Goal: Task Accomplishment & Management: Manage account settings

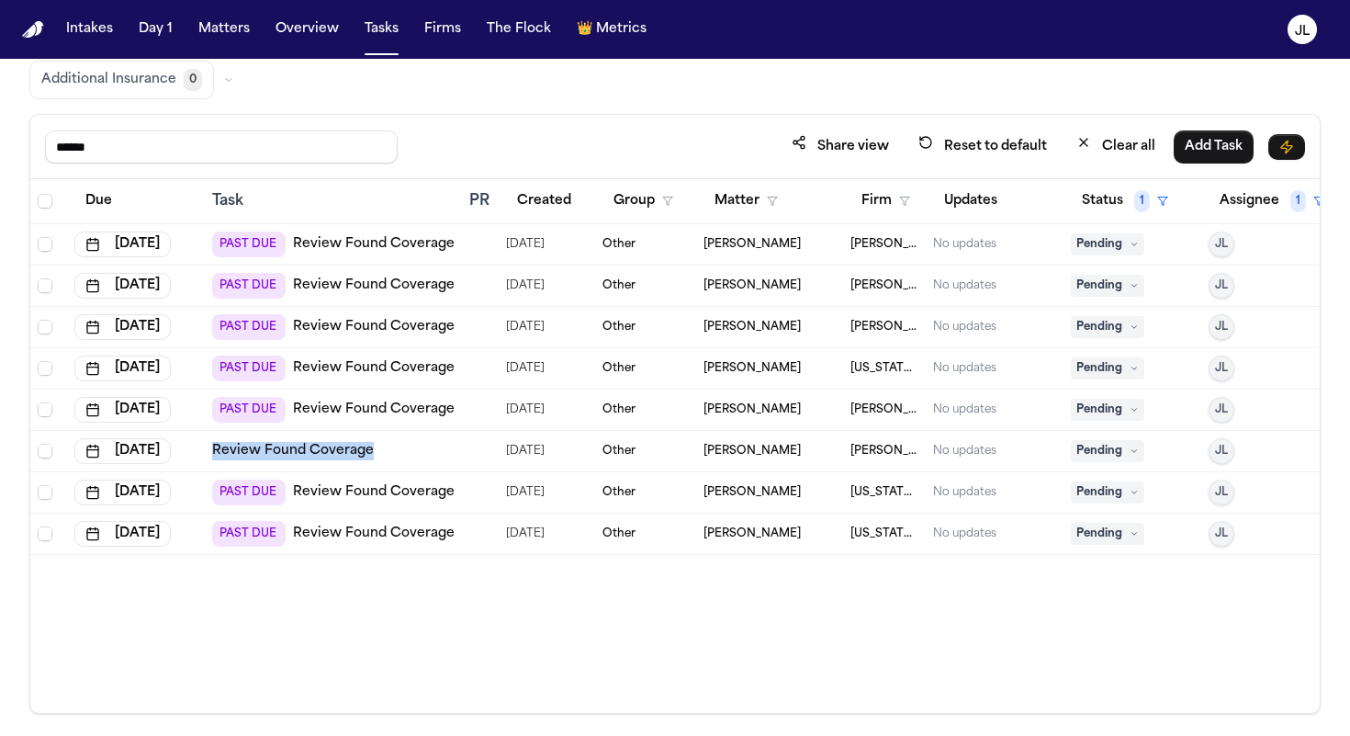
scroll to position [103, 0]
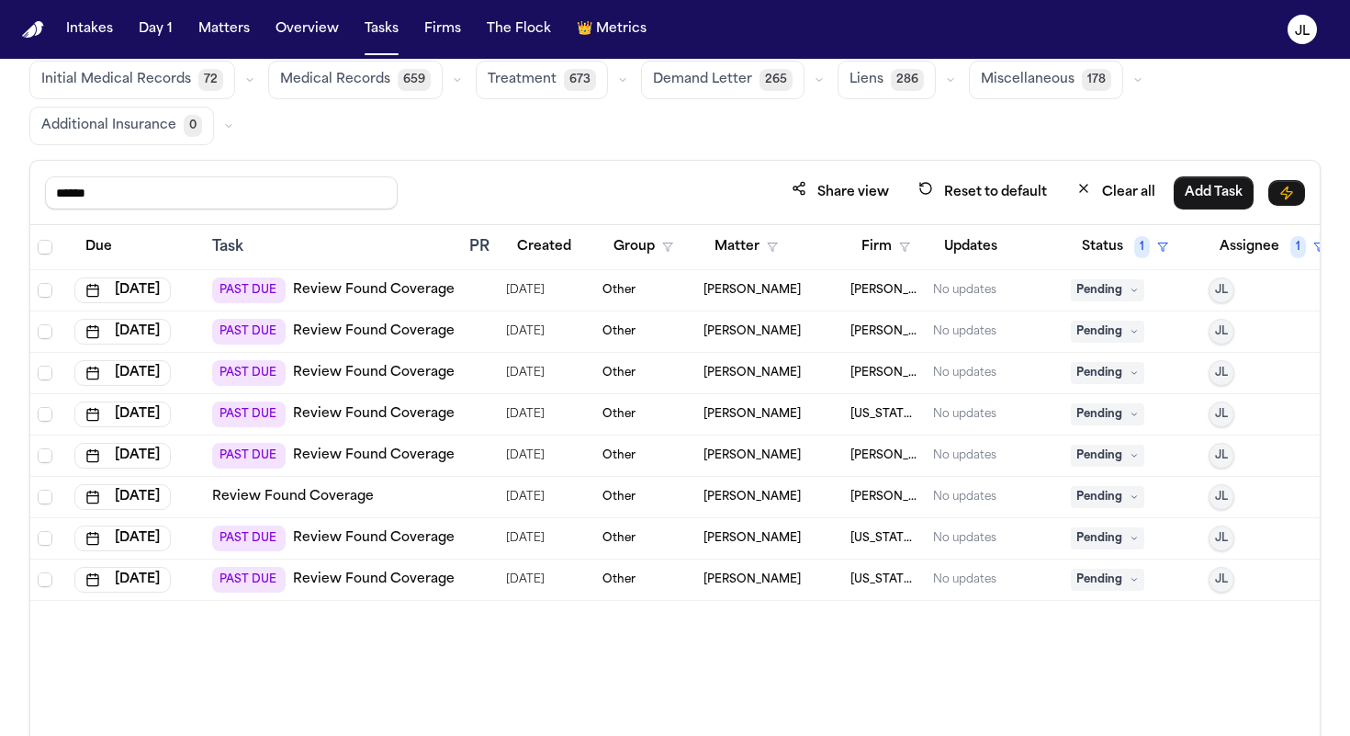
click at [1048, 455] on span "Pending" at bounding box center [1107, 455] width 73 height 22
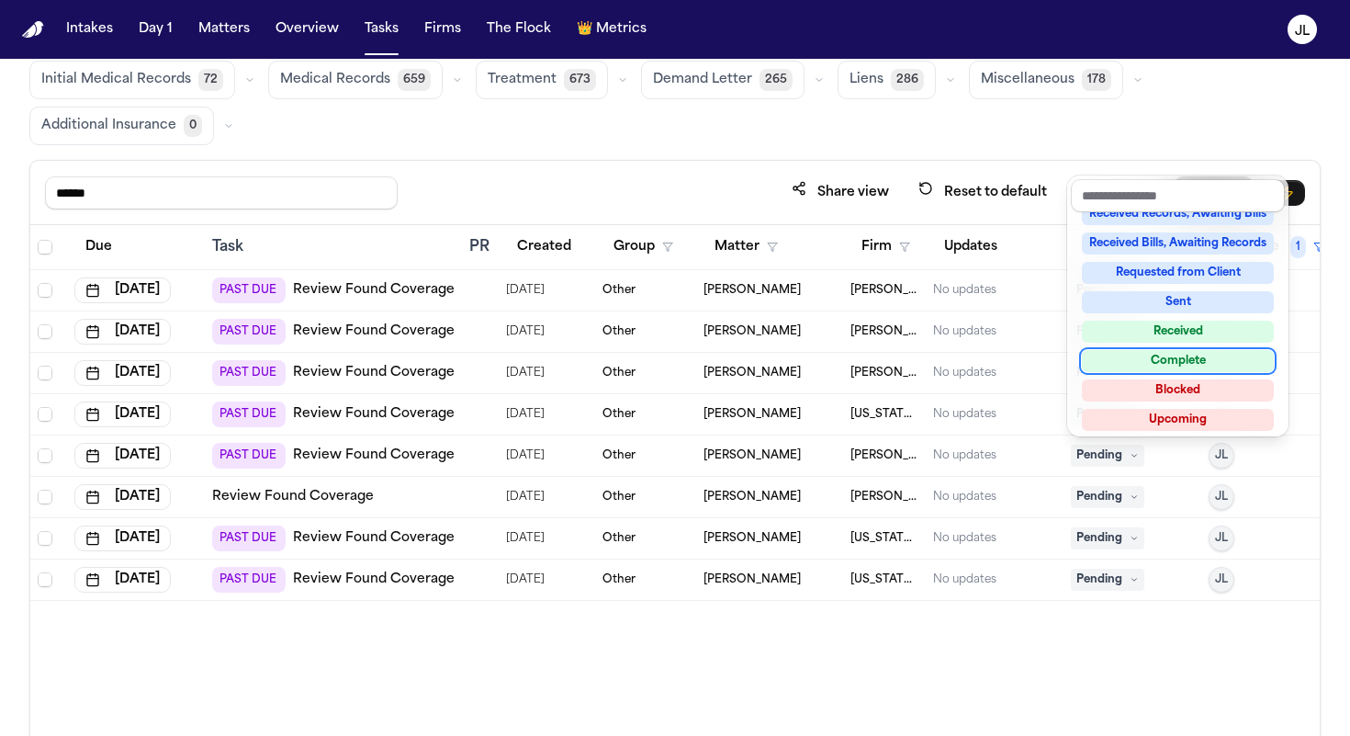
click at [1048, 354] on div "Complete" at bounding box center [1178, 361] width 192 height 22
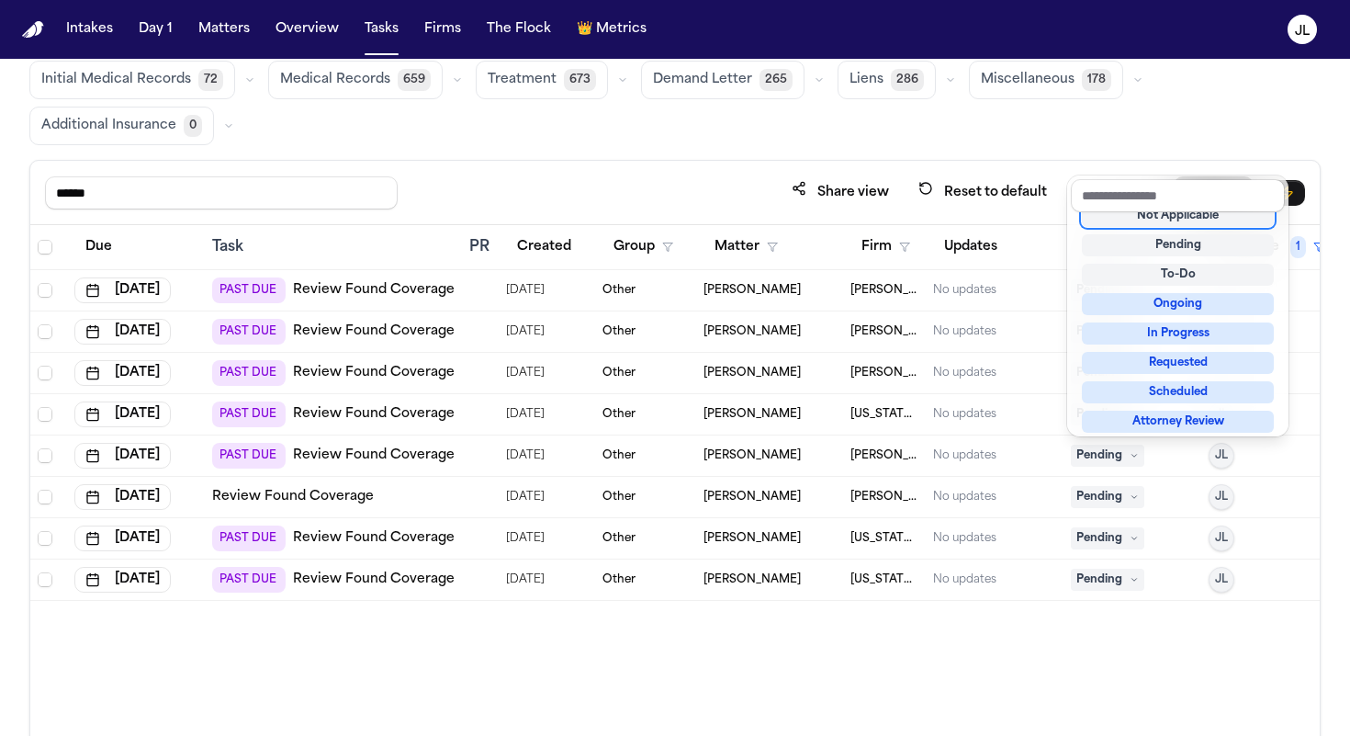
scroll to position [7, 0]
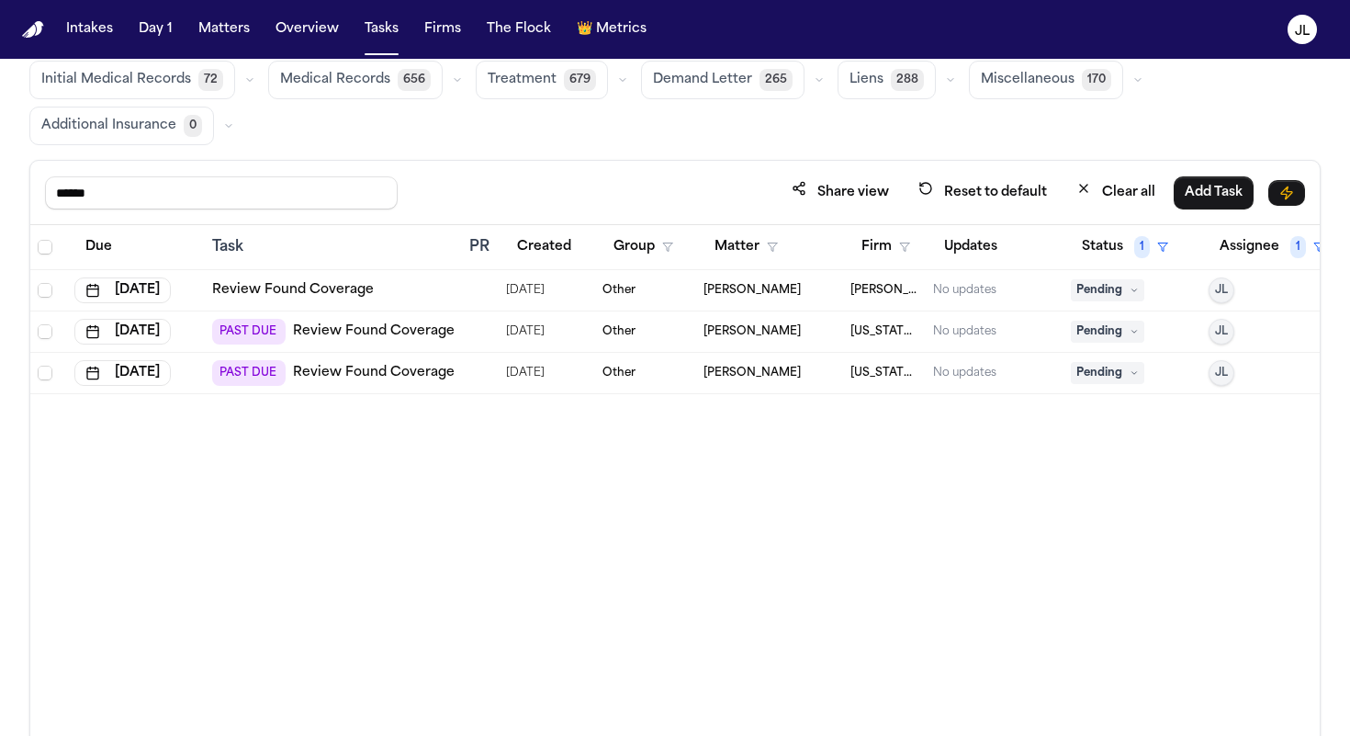
click at [282, 289] on link "Review Found Coverage" at bounding box center [293, 290] width 162 height 18
click at [405, 337] on link "Review Found Coverage" at bounding box center [374, 331] width 162 height 18
drag, startPoint x: 242, startPoint y: 203, endPoint x: 0, endPoint y: 203, distance: 242.4
click at [0, 203] on div "Global Filters Review Coverage 21 Review Provider 36 Intake 1101 Police Report …" at bounding box center [675, 372] width 1350 height 774
drag, startPoint x: 121, startPoint y: 196, endPoint x: 31, endPoint y: 196, distance: 90.0
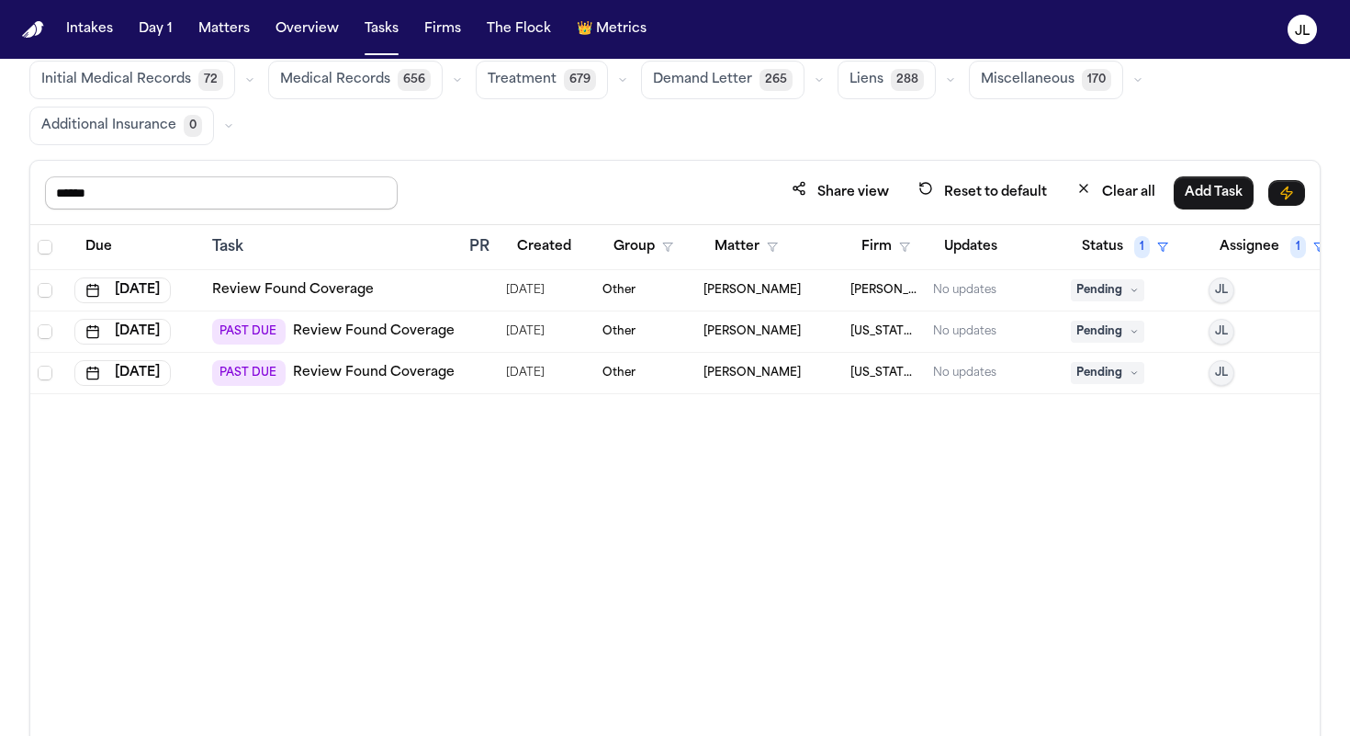
click at [31, 196] on div "****** Share view Reset to default Clear all Add Task" at bounding box center [674, 193] width 1289 height 64
type input "****"
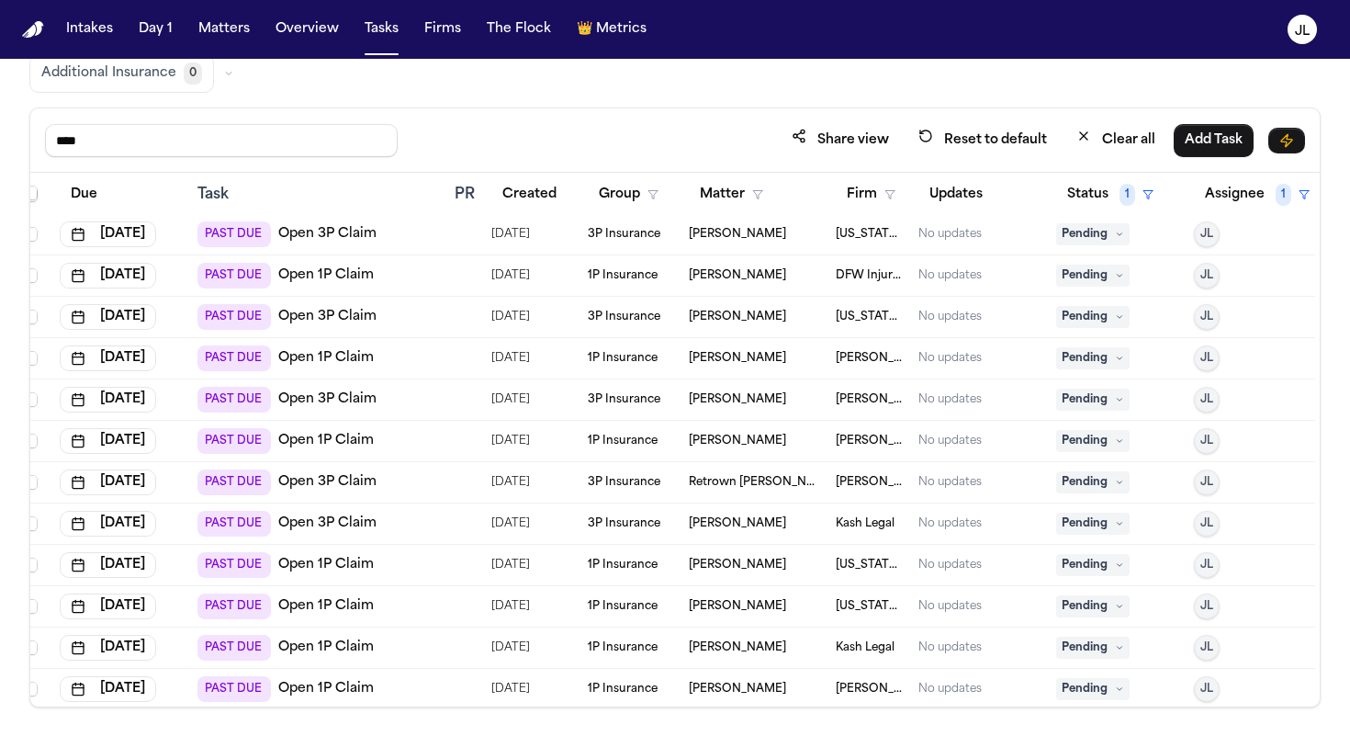
scroll to position [49, 15]
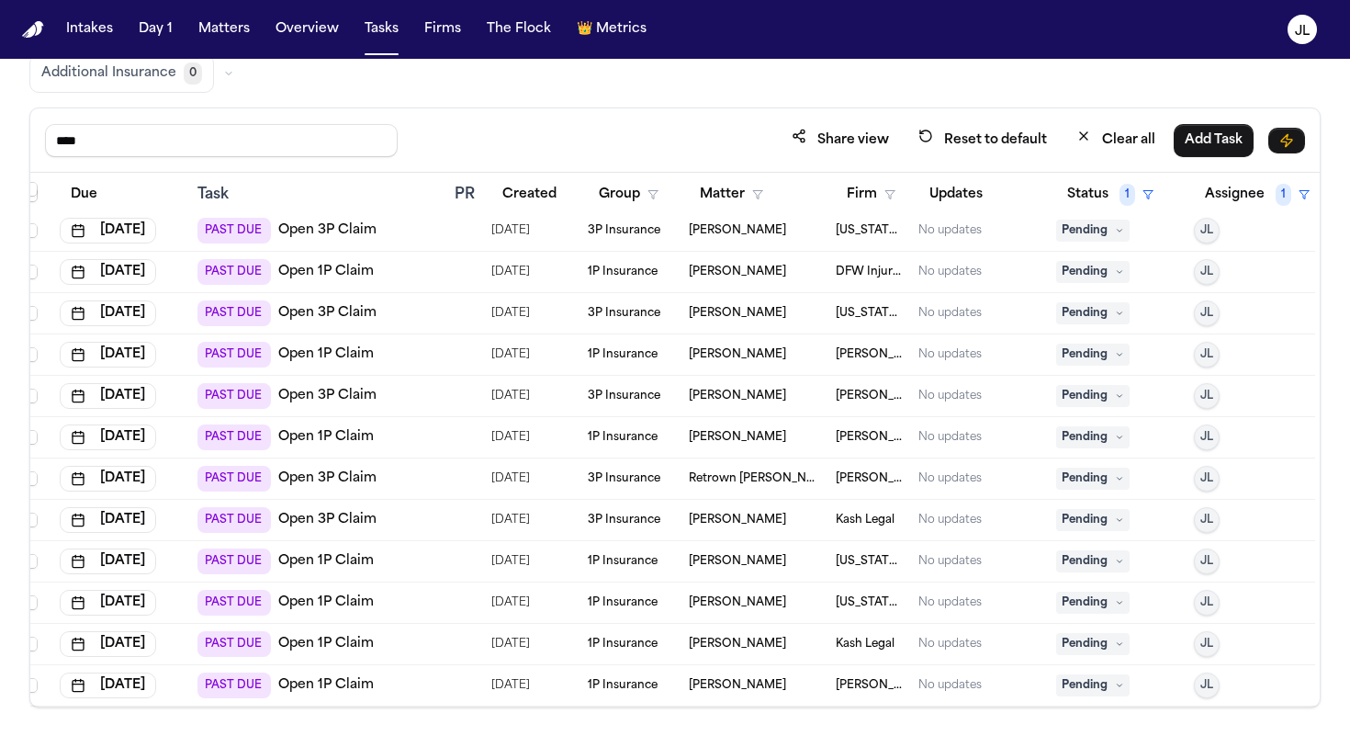
click at [312, 635] on link "Open 1P Claim" at bounding box center [326, 644] width 96 height 18
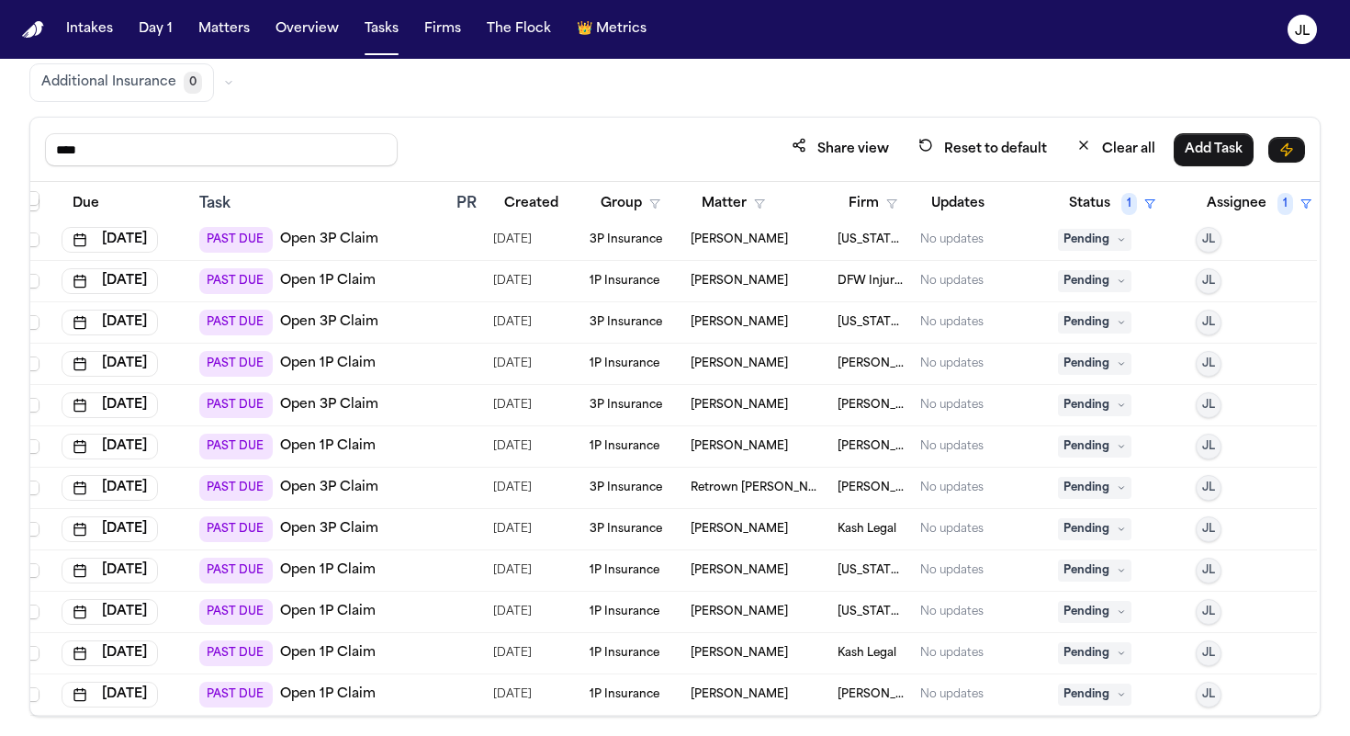
scroll to position [155, 0]
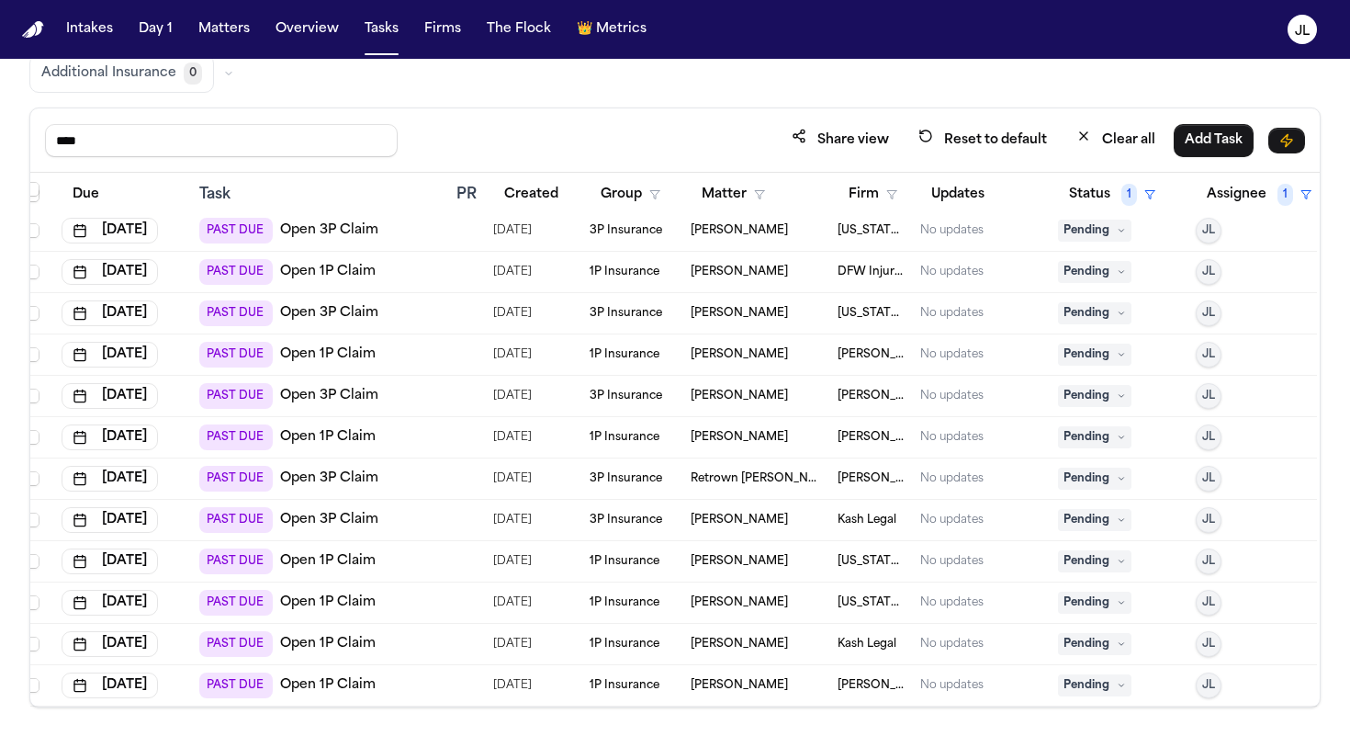
click at [342, 394] on link "Open 3P Claim" at bounding box center [329, 396] width 98 height 18
click at [1048, 395] on span "Pending" at bounding box center [1094, 396] width 73 height 22
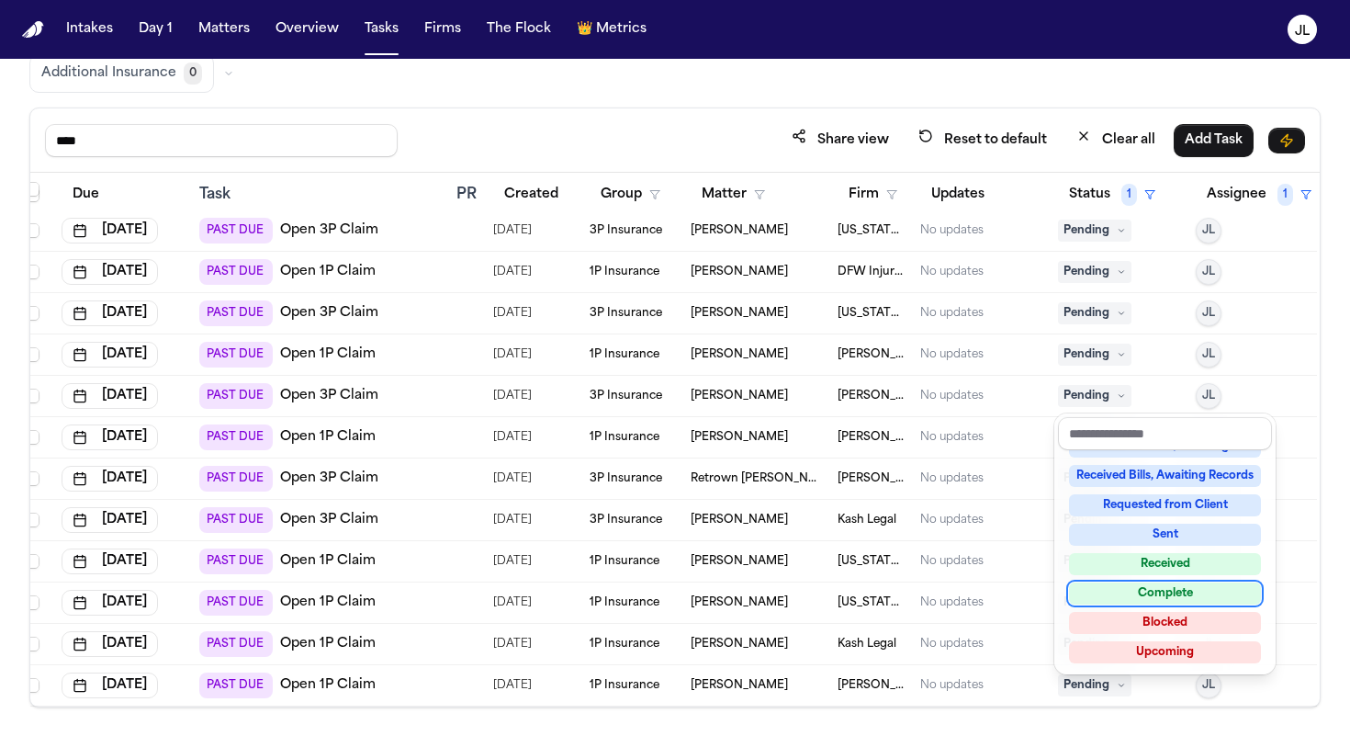
click at [1048, 598] on div "Complete" at bounding box center [1165, 593] width 192 height 22
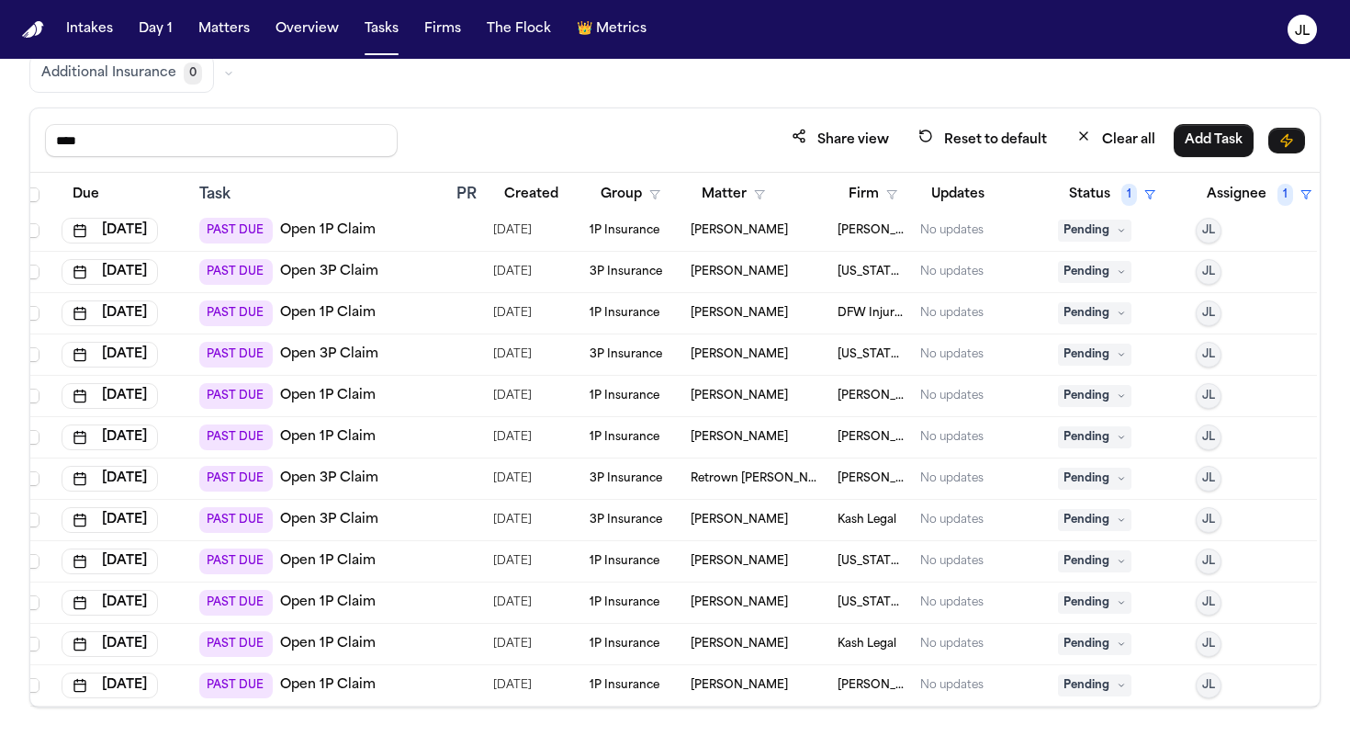
click at [1048, 483] on span "Pending" at bounding box center [1094, 478] width 73 height 22
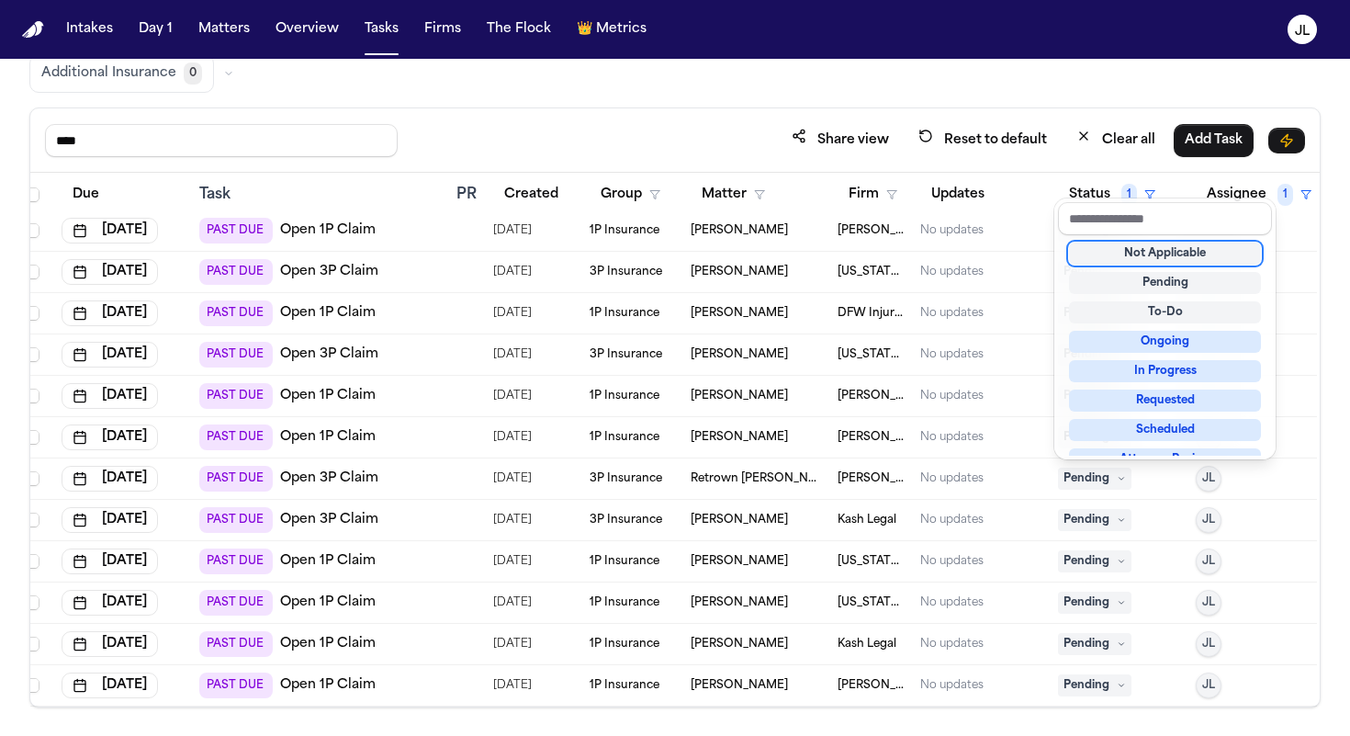
click at [1048, 246] on div "Not Applicable" at bounding box center [1165, 253] width 192 height 22
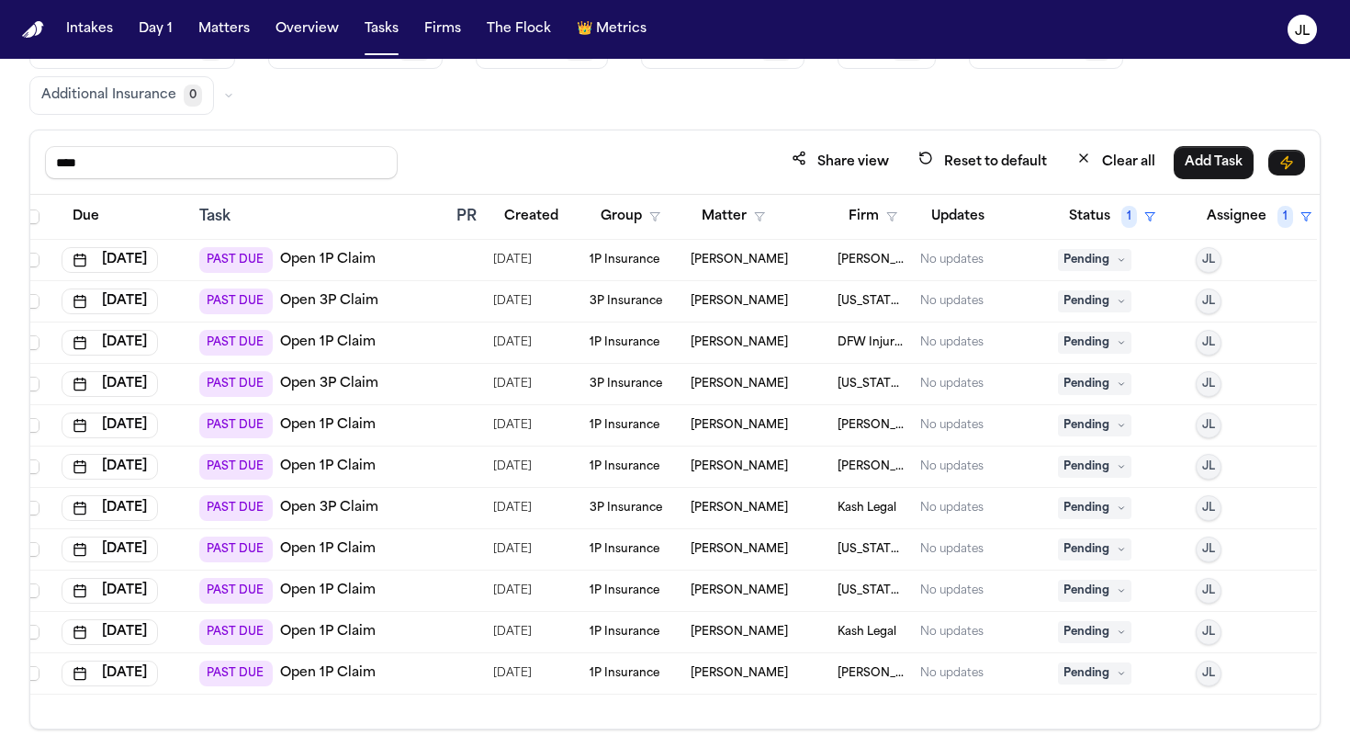
scroll to position [138, 0]
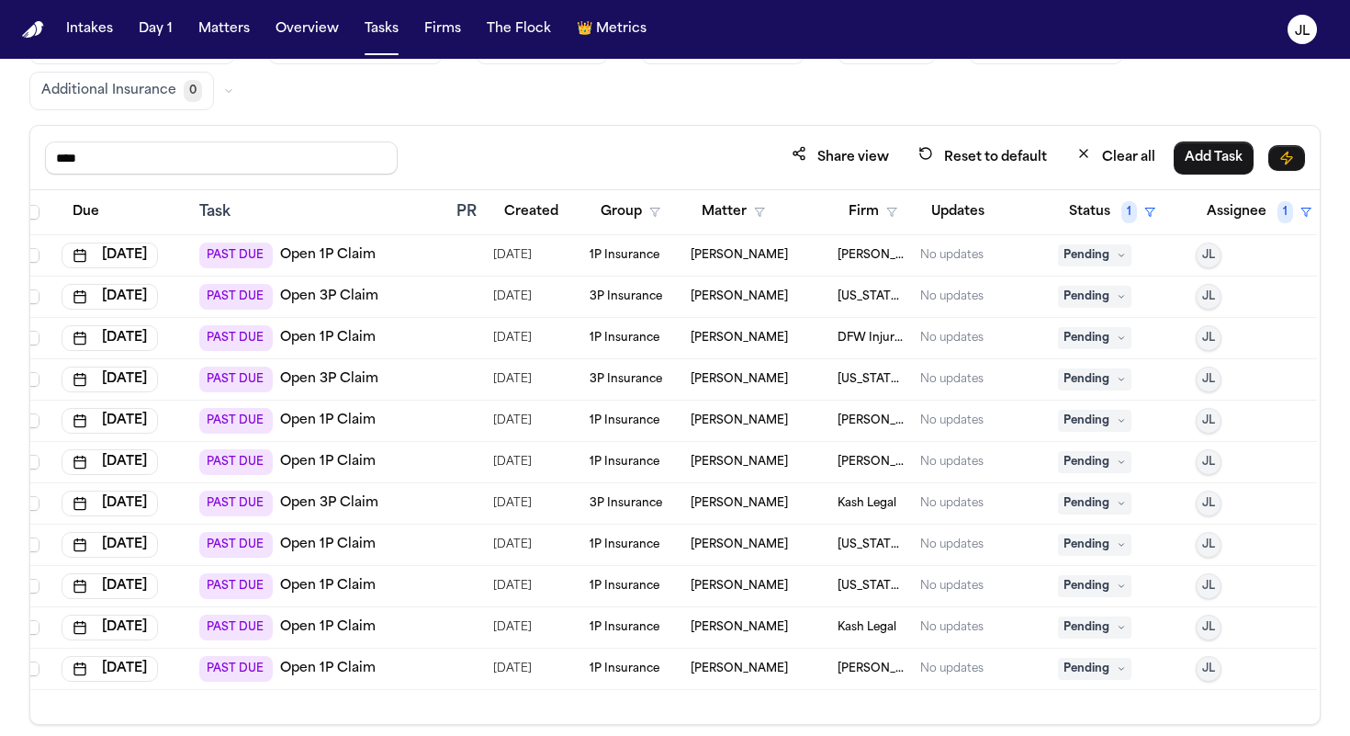
click at [352, 456] on link "Open 1P Claim" at bounding box center [328, 462] width 96 height 18
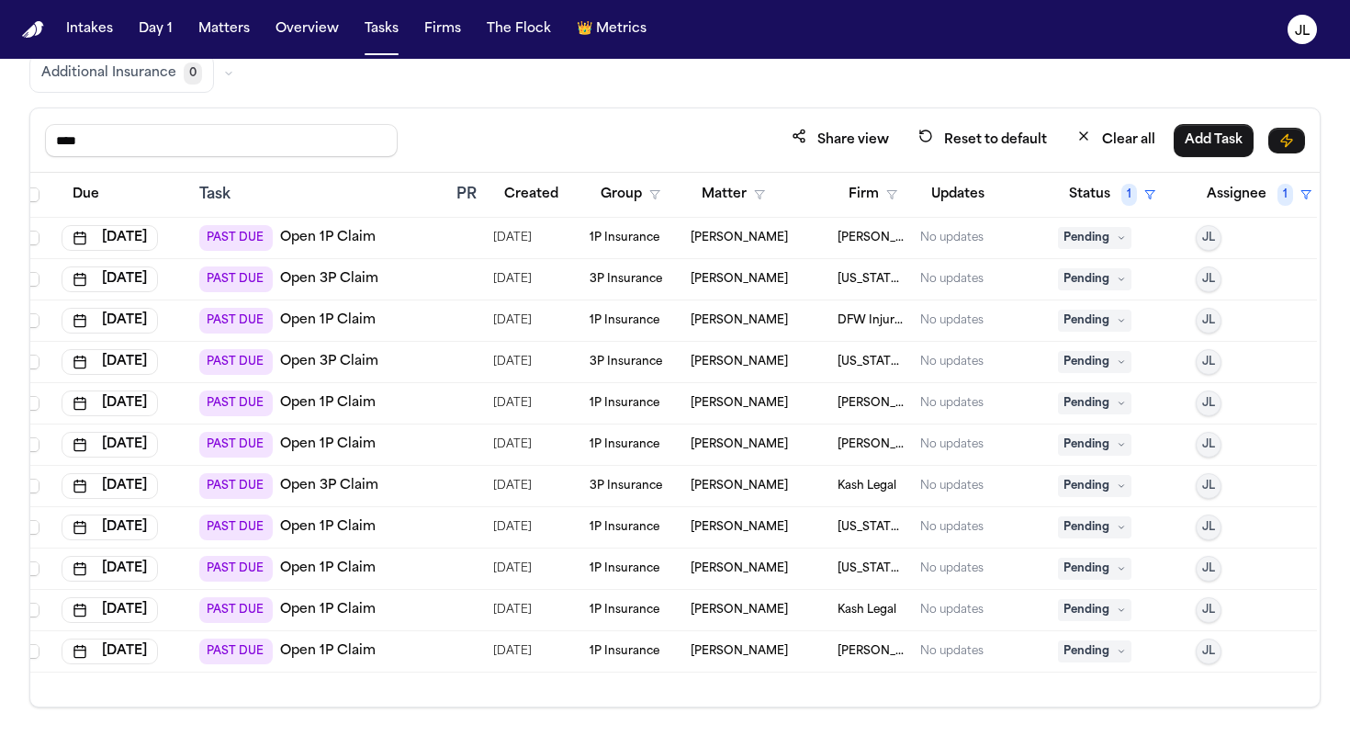
click at [350, 487] on link "Open 3P Claim" at bounding box center [329, 486] width 98 height 18
click at [1048, 483] on span "Pending" at bounding box center [1094, 486] width 73 height 22
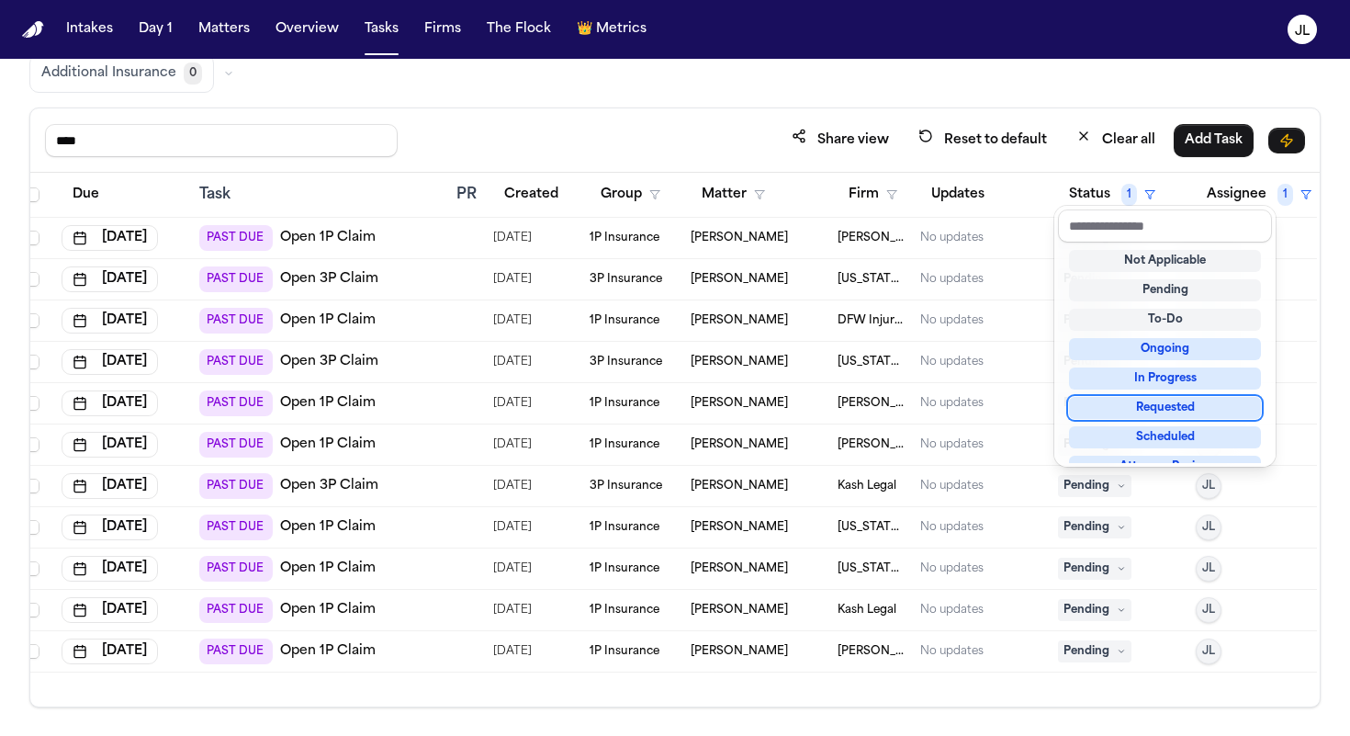
scroll to position [287, 0]
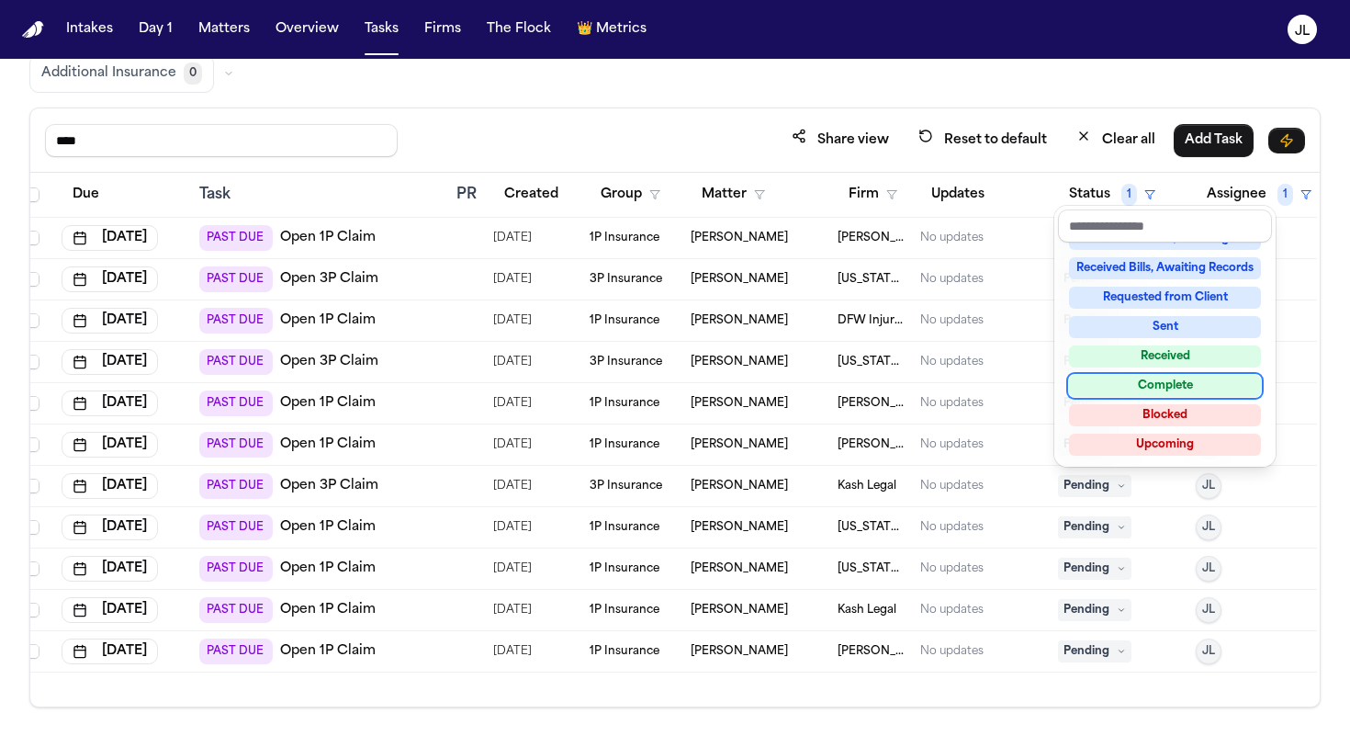
click at [1048, 389] on div "Complete" at bounding box center [1165, 386] width 192 height 22
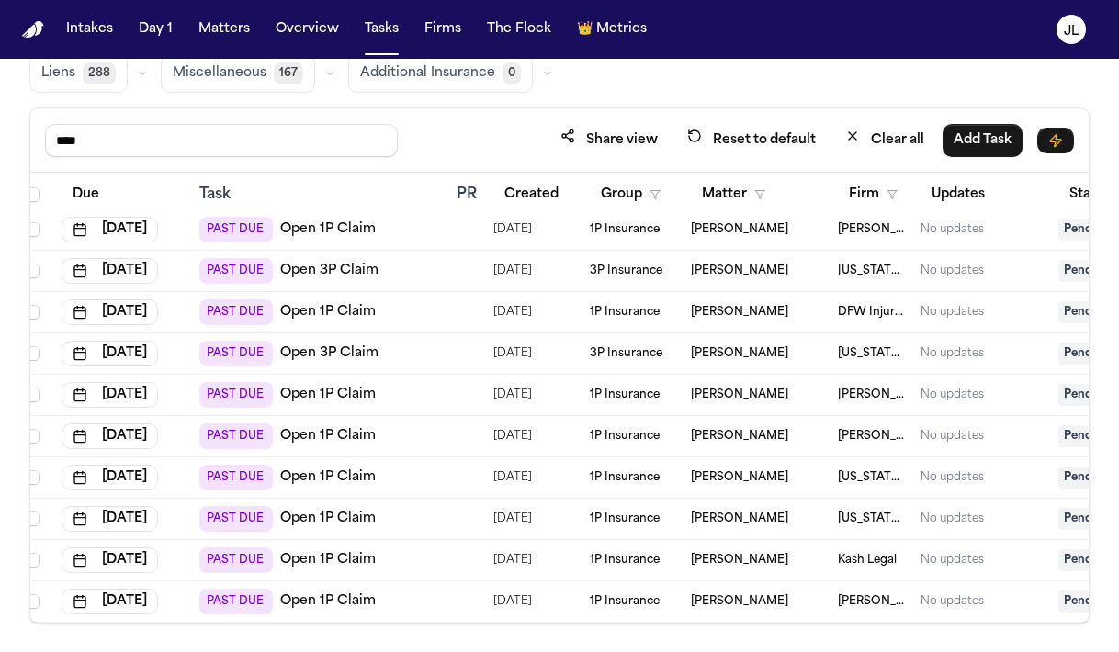
scroll to position [0, 0]
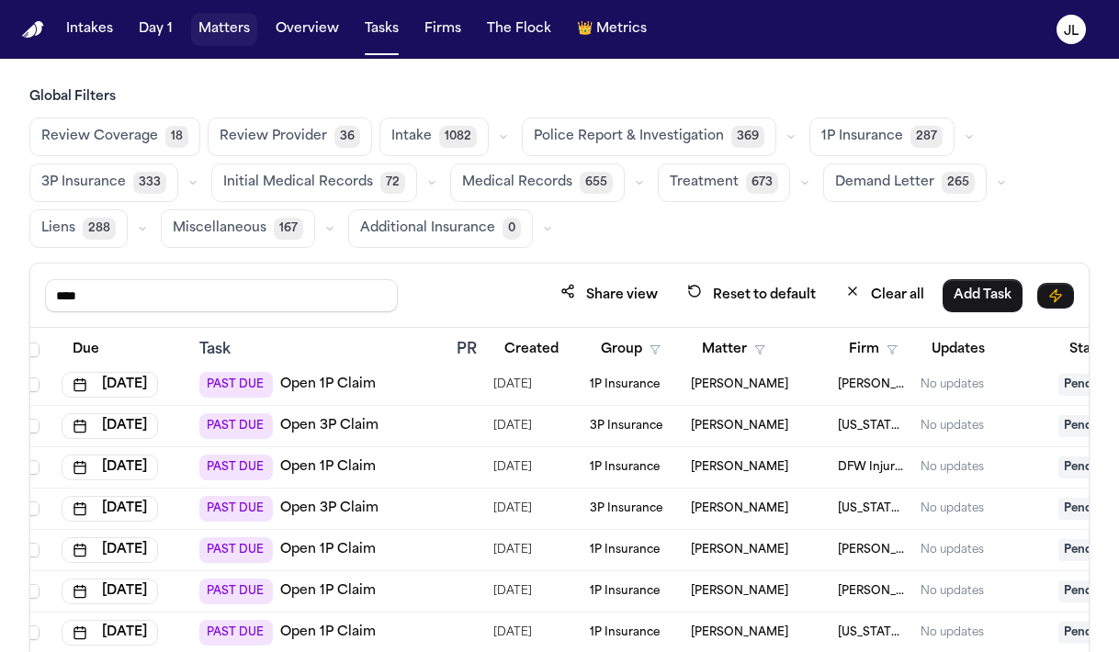
click at [210, 30] on button "Matters" at bounding box center [224, 29] width 66 height 33
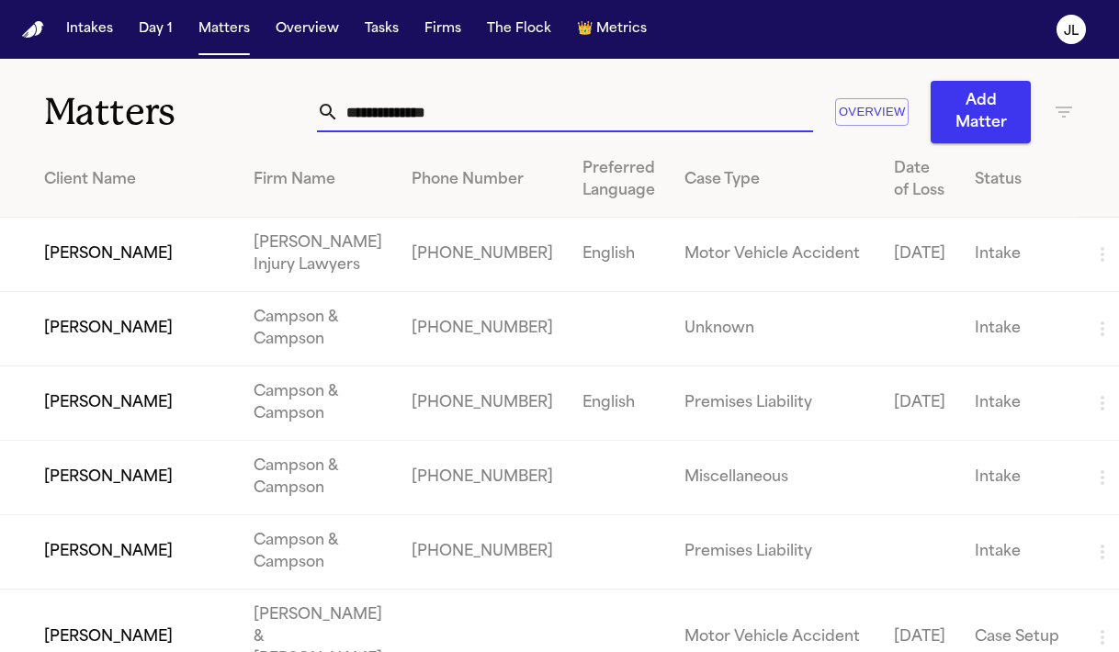
click at [398, 116] on input "text" at bounding box center [576, 112] width 474 height 40
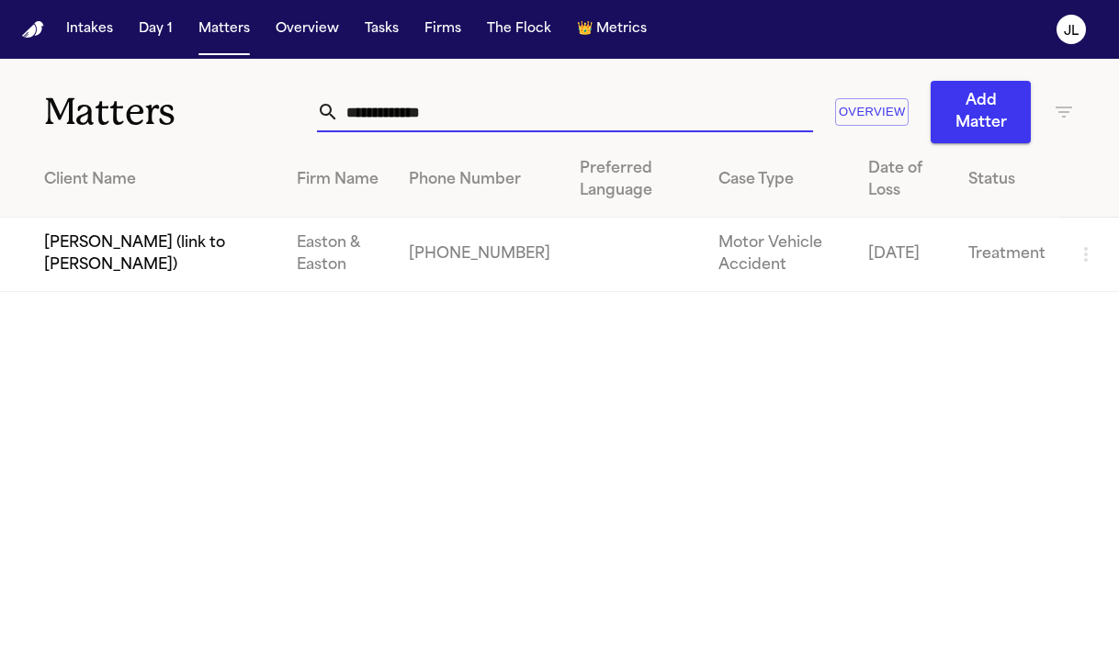
type input "**********"
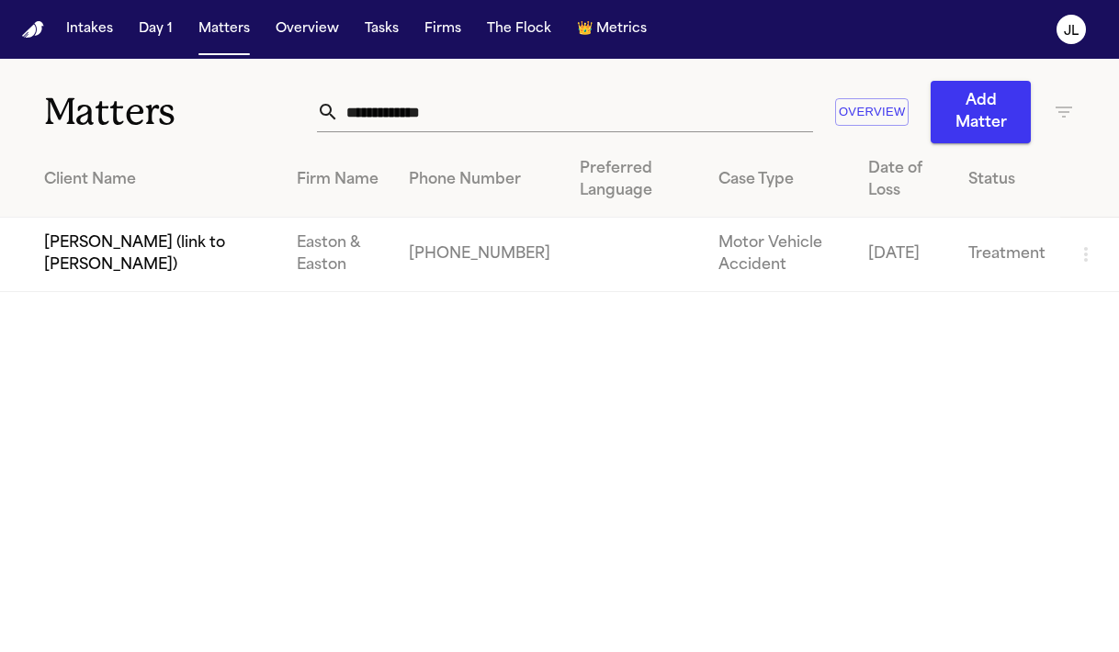
click at [163, 239] on td "Dillon Landis (link to Bianca Pasillas)" at bounding box center [141, 255] width 282 height 74
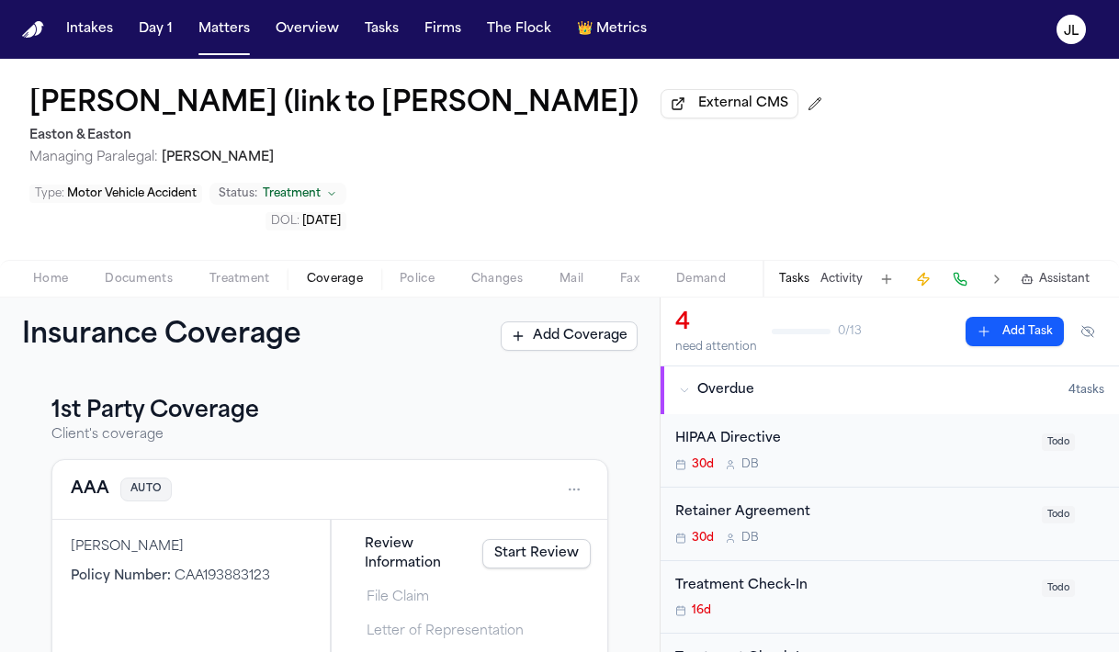
click at [325, 272] on span "Coverage" at bounding box center [335, 279] width 56 height 15
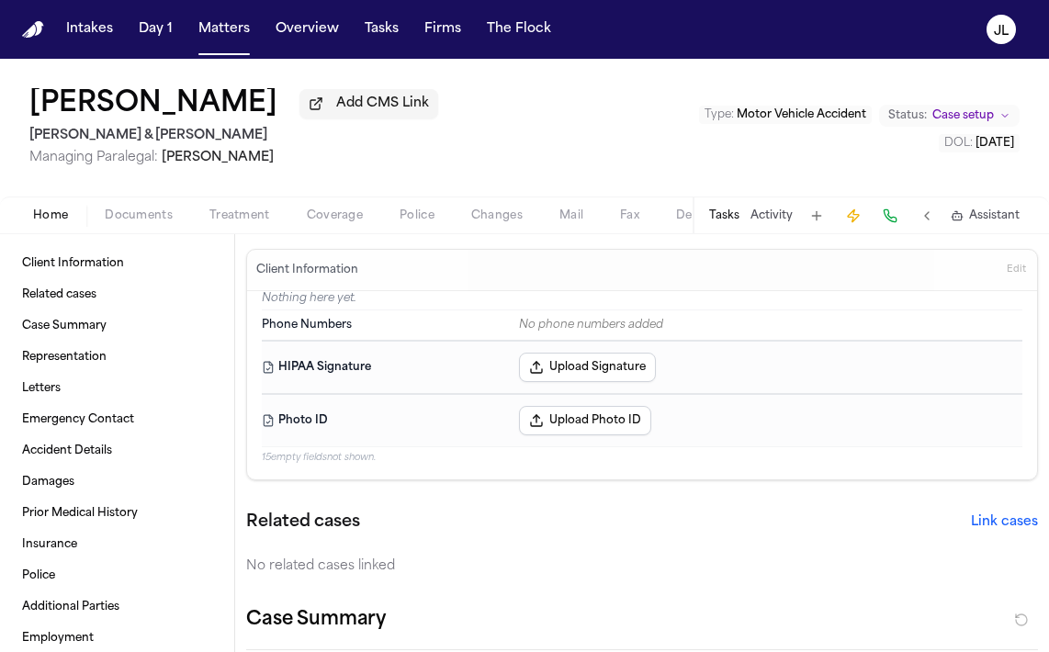
click at [303, 220] on button "Coverage" at bounding box center [334, 216] width 93 height 22
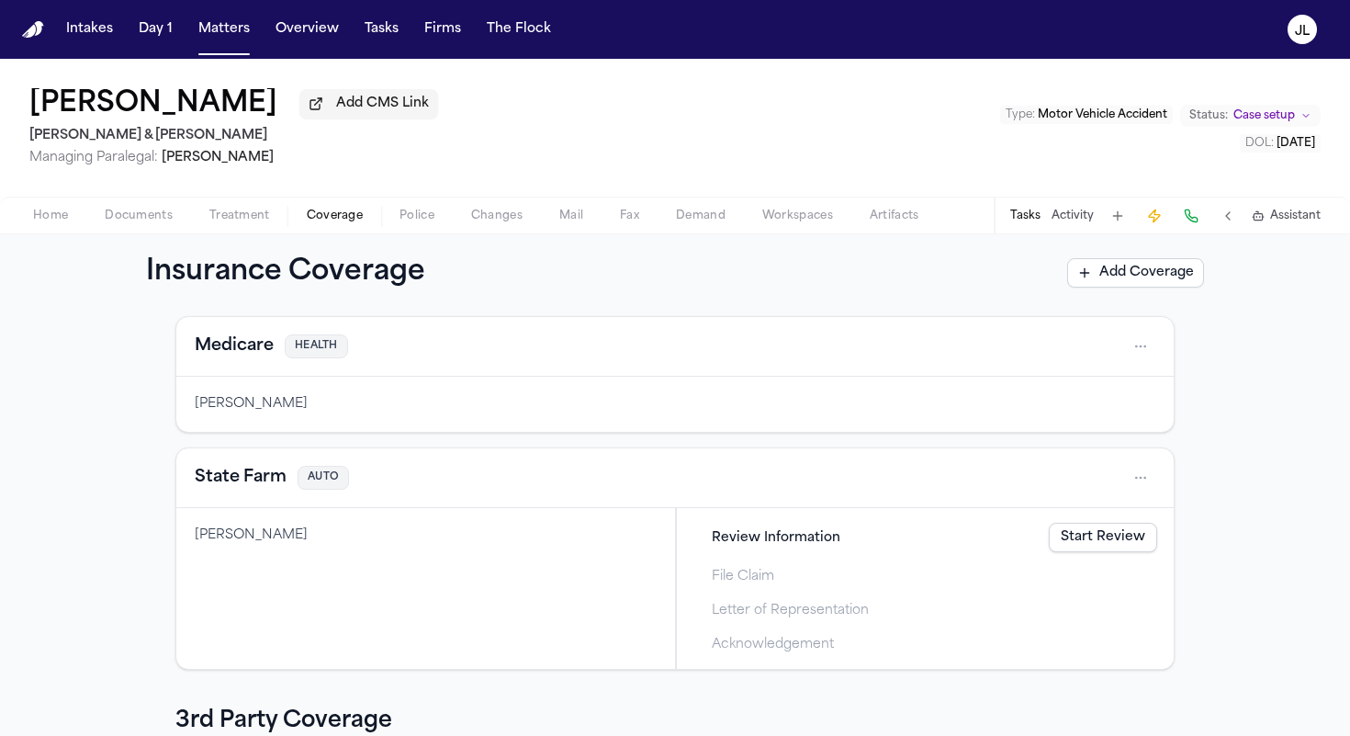
scroll to position [558, 0]
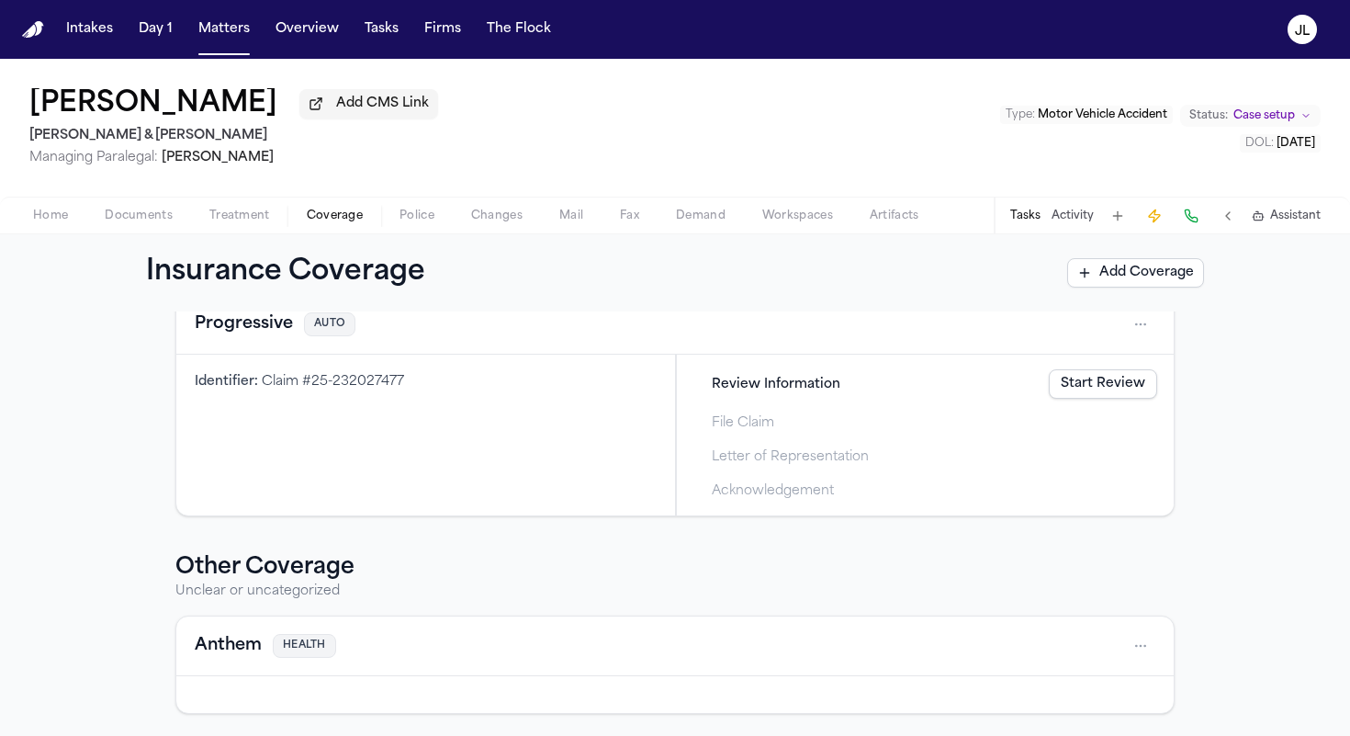
click at [253, 640] on button "Anthem" at bounding box center [228, 646] width 67 height 26
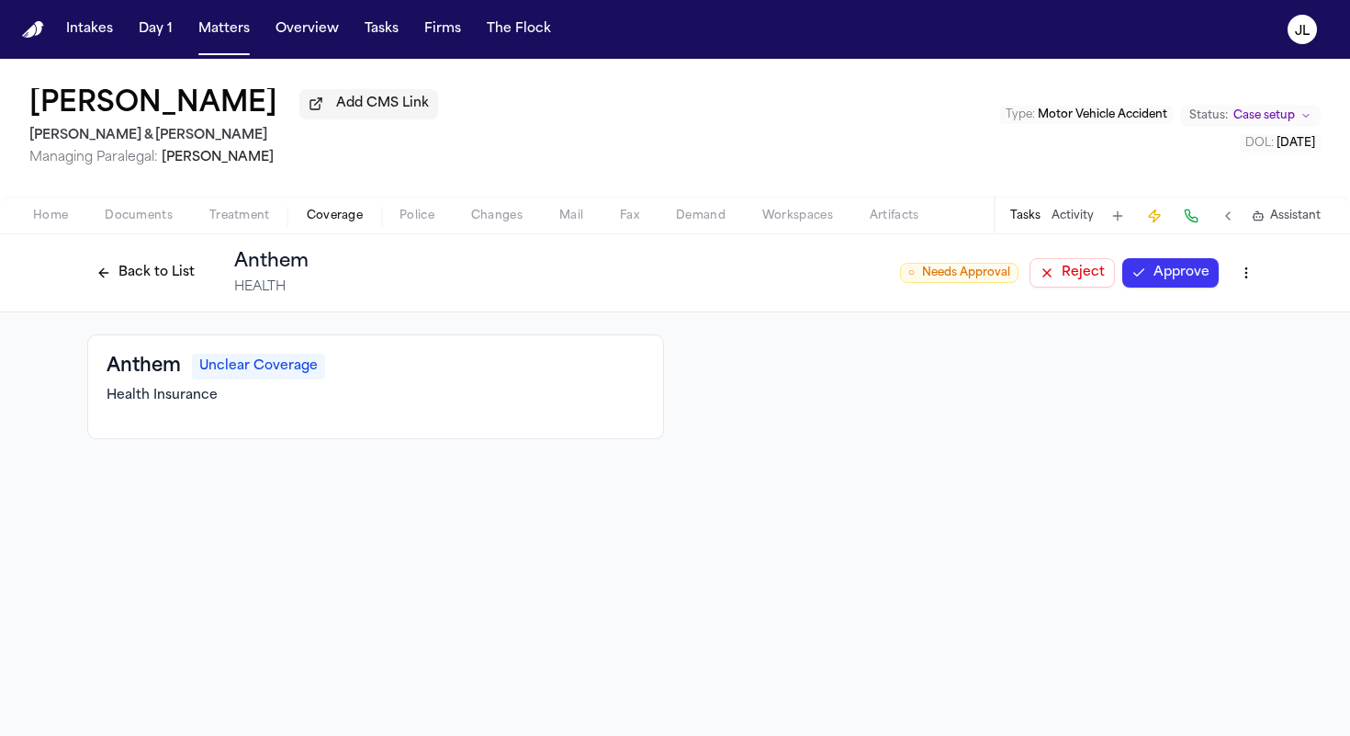
click at [141, 263] on button "Back to List" at bounding box center [145, 272] width 117 height 29
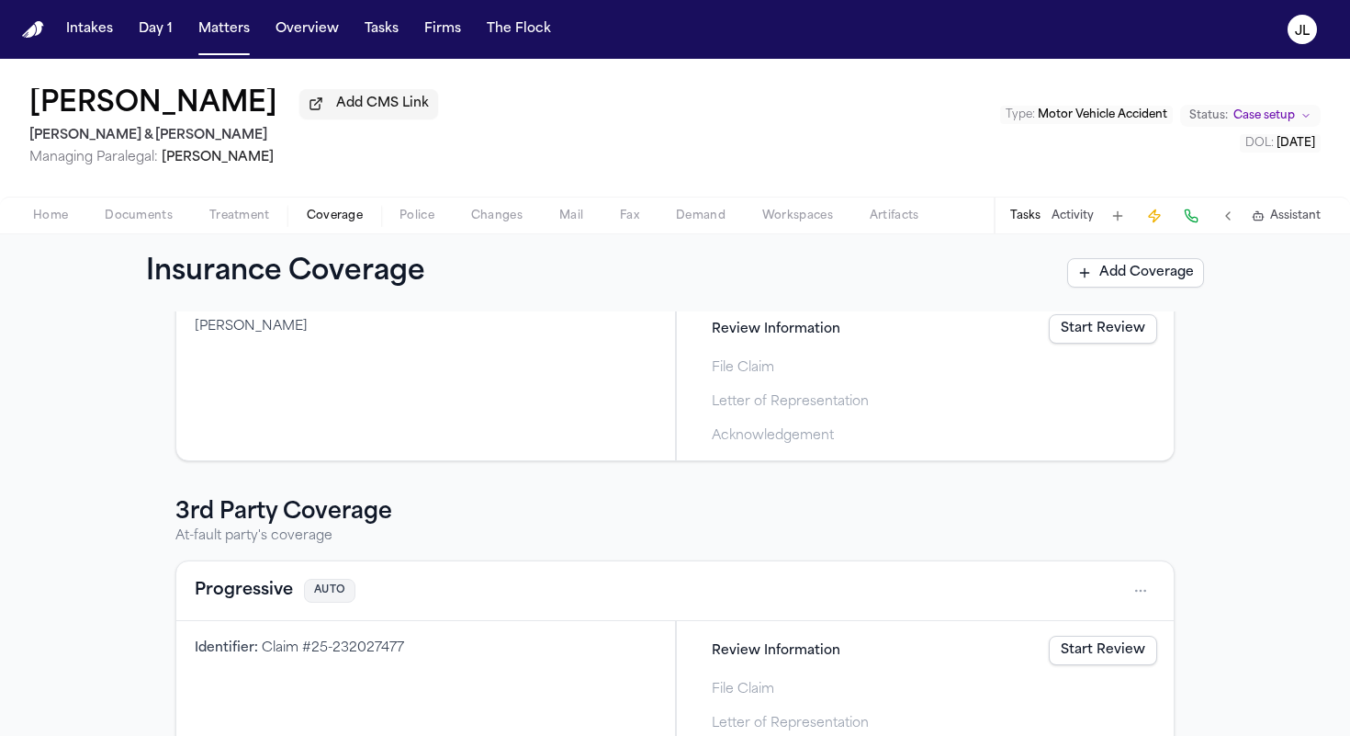
scroll to position [558, 0]
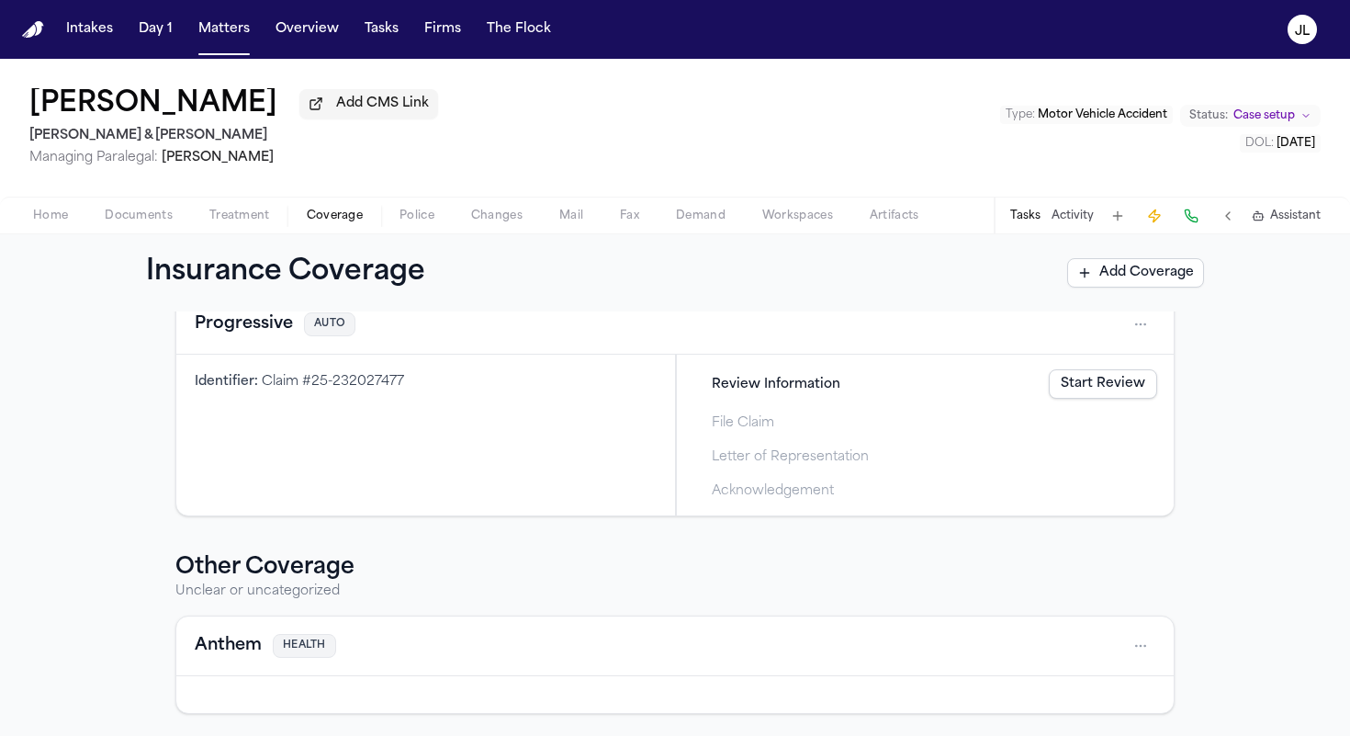
click at [246, 635] on button "Anthem" at bounding box center [228, 646] width 67 height 26
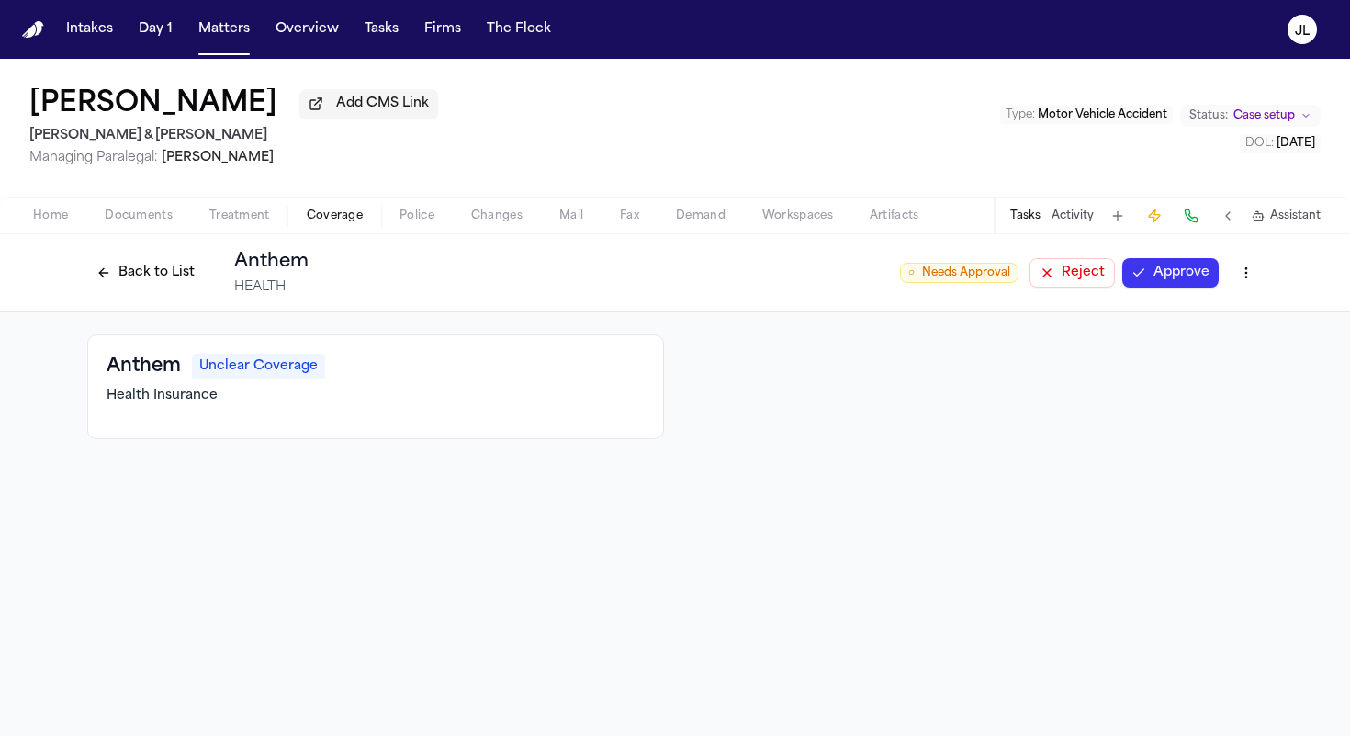
click at [1048, 267] on button "Approve" at bounding box center [1170, 272] width 96 height 29
click at [153, 287] on button "Back to List" at bounding box center [145, 272] width 117 height 29
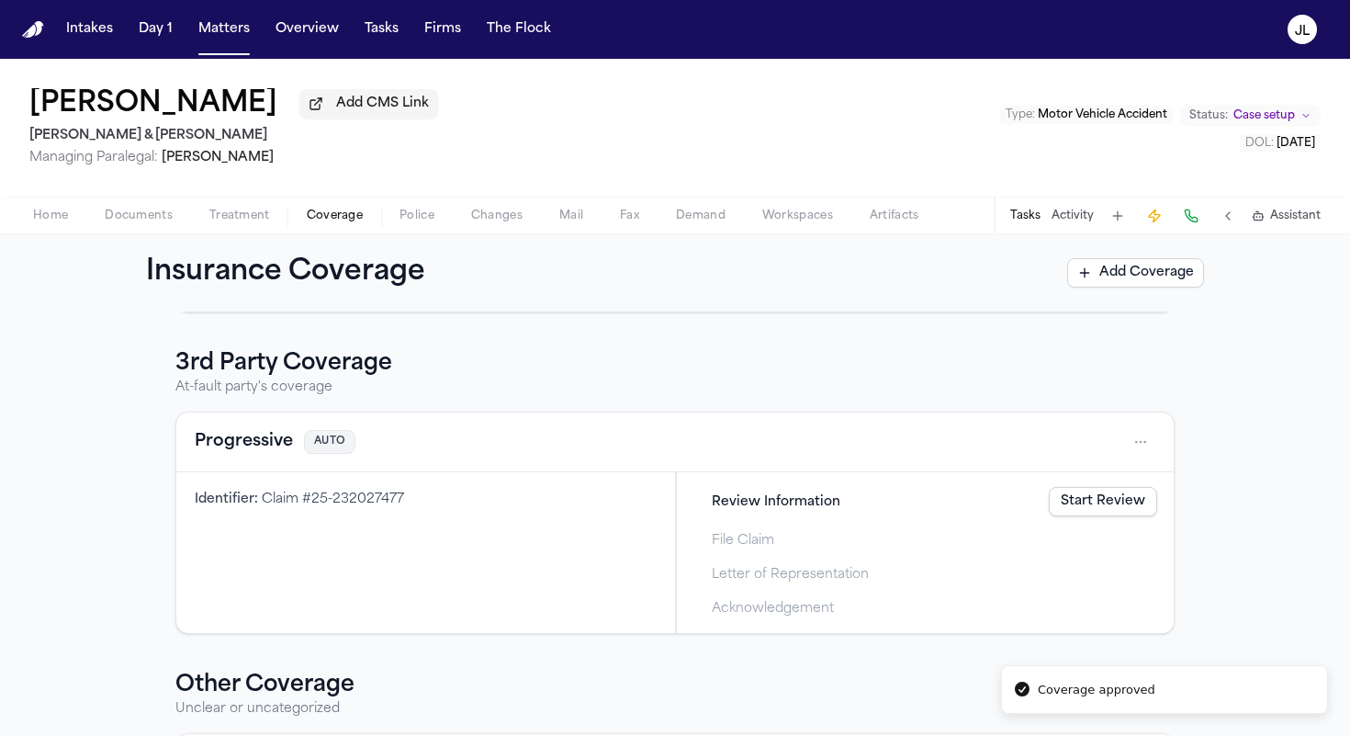
scroll to position [558, 0]
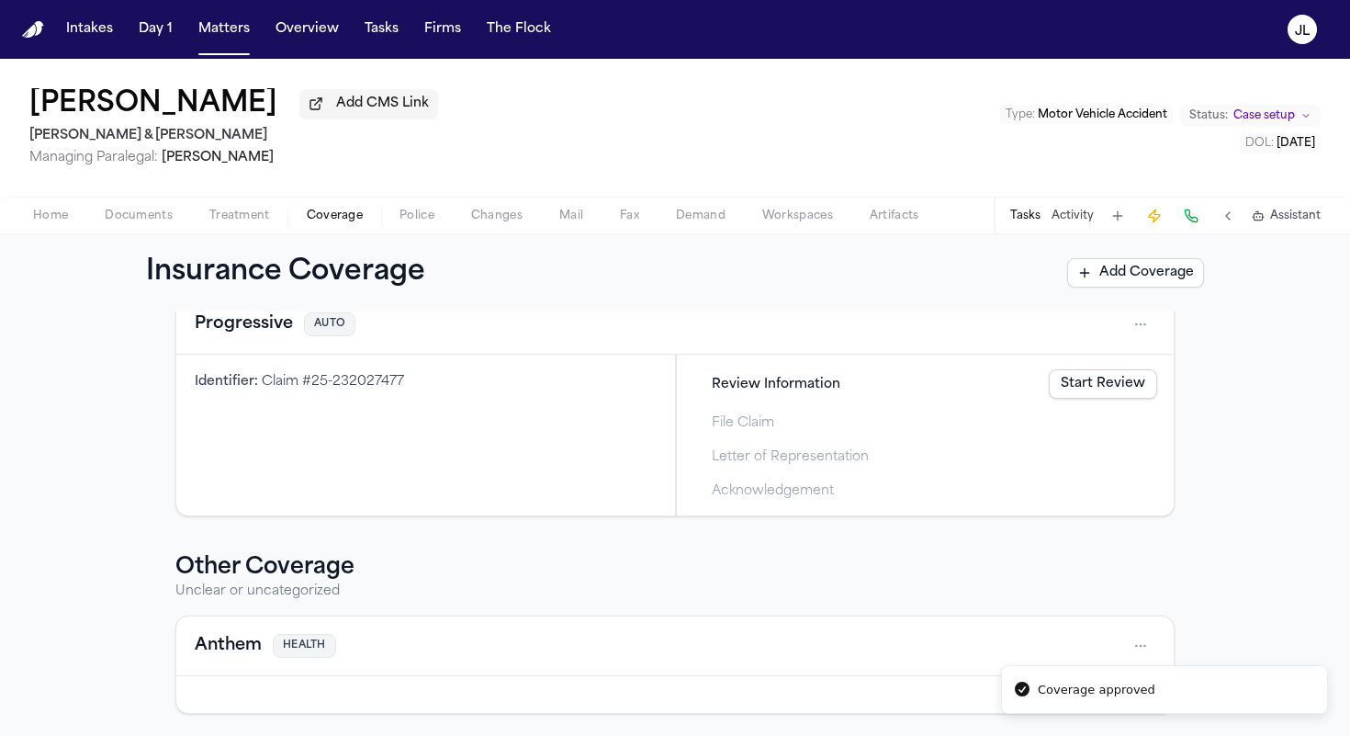
click at [231, 642] on button "Anthem" at bounding box center [228, 646] width 67 height 26
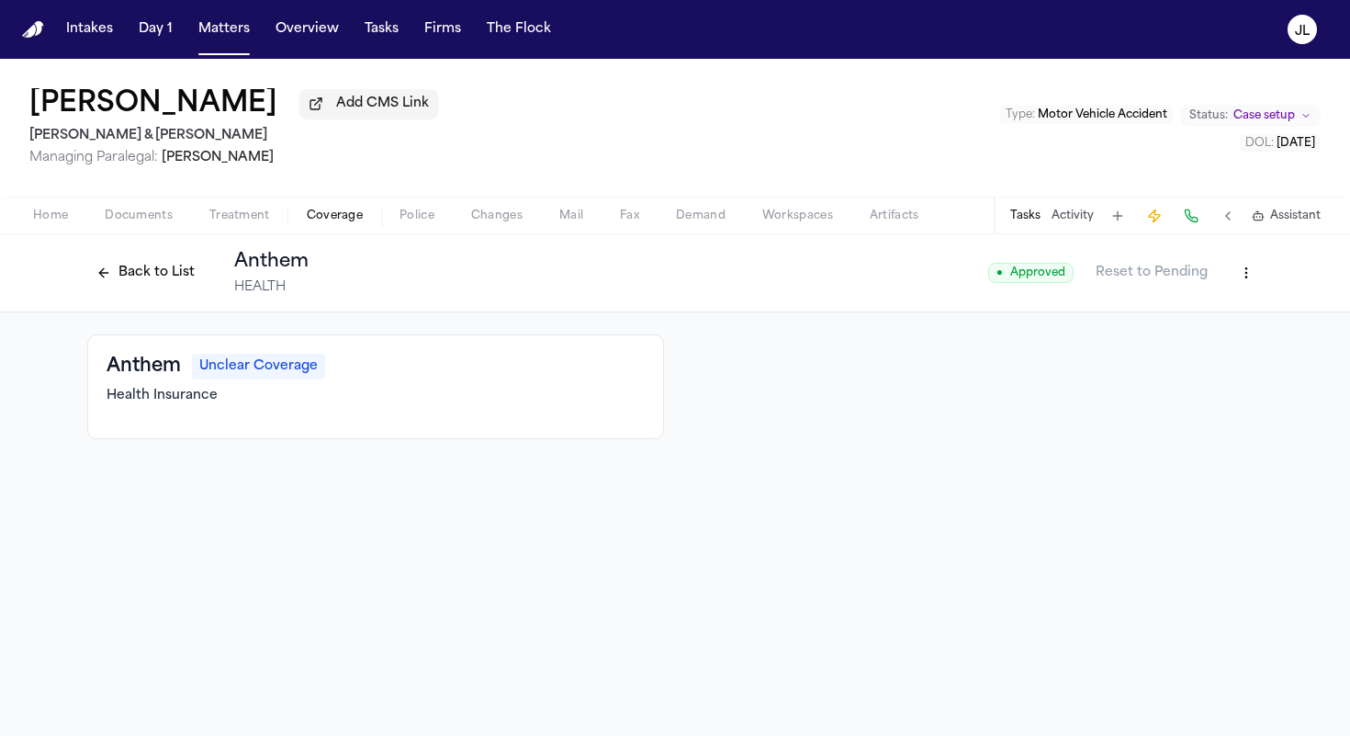
click at [1048, 293] on html "Intakes Day 1 Matters Overview Tasks Firms The Flock JL Dennis Marsack Add CMS …" at bounding box center [675, 368] width 1350 height 736
click at [1048, 313] on div "Edit Coverage" at bounding box center [1183, 316] width 154 height 29
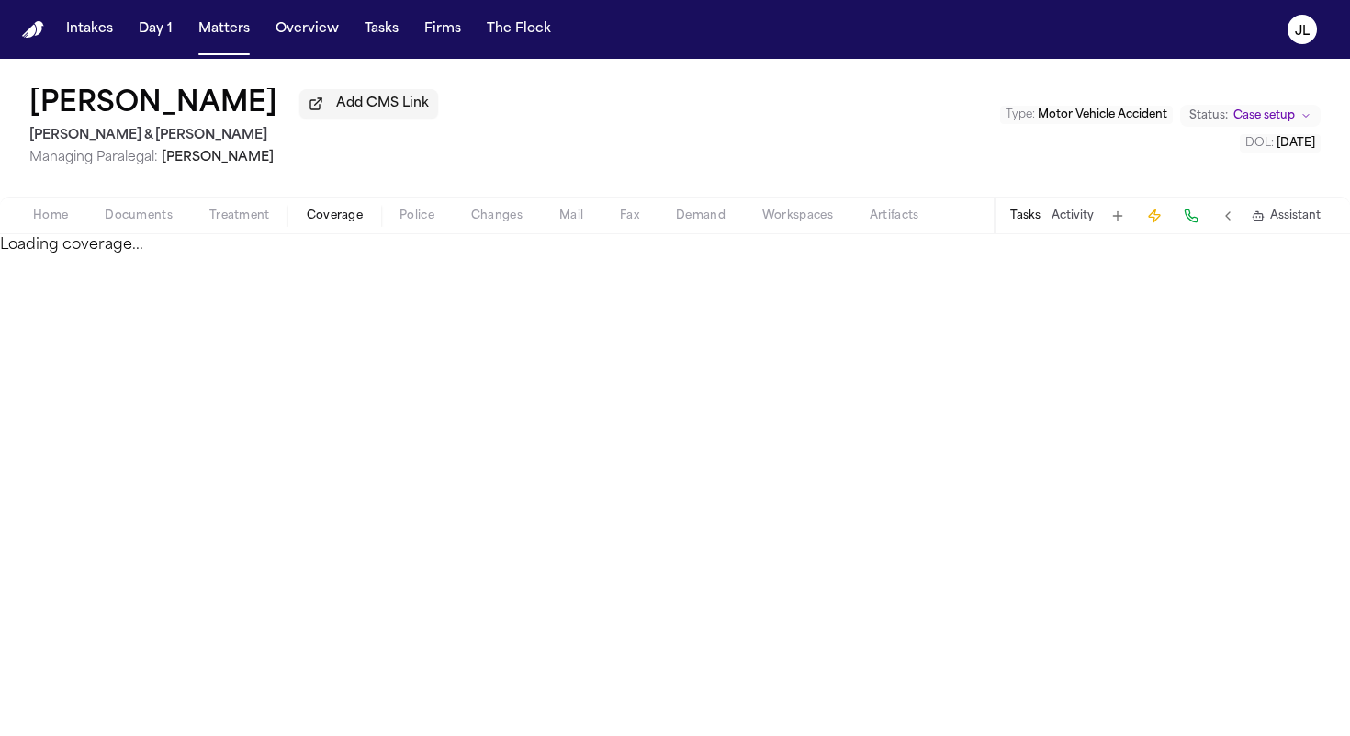
select select "*******"
select select "******"
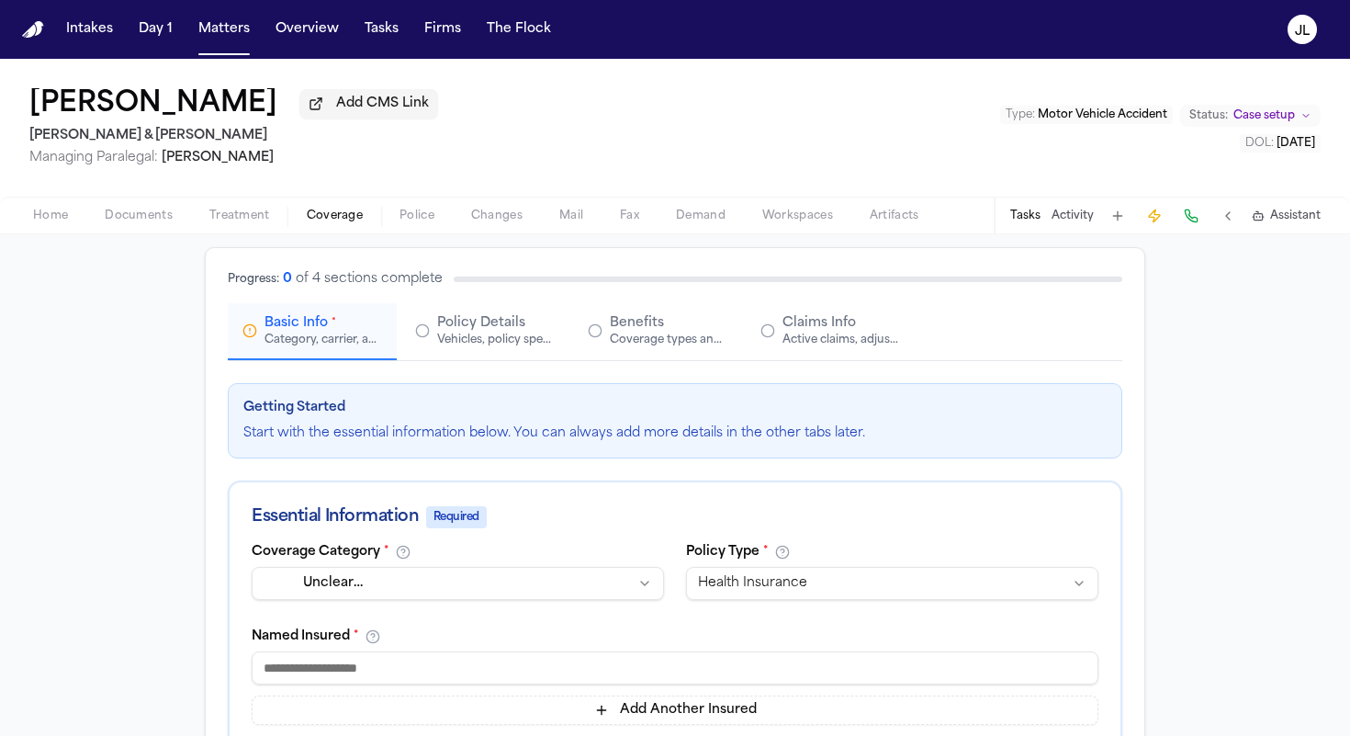
scroll to position [92, 0]
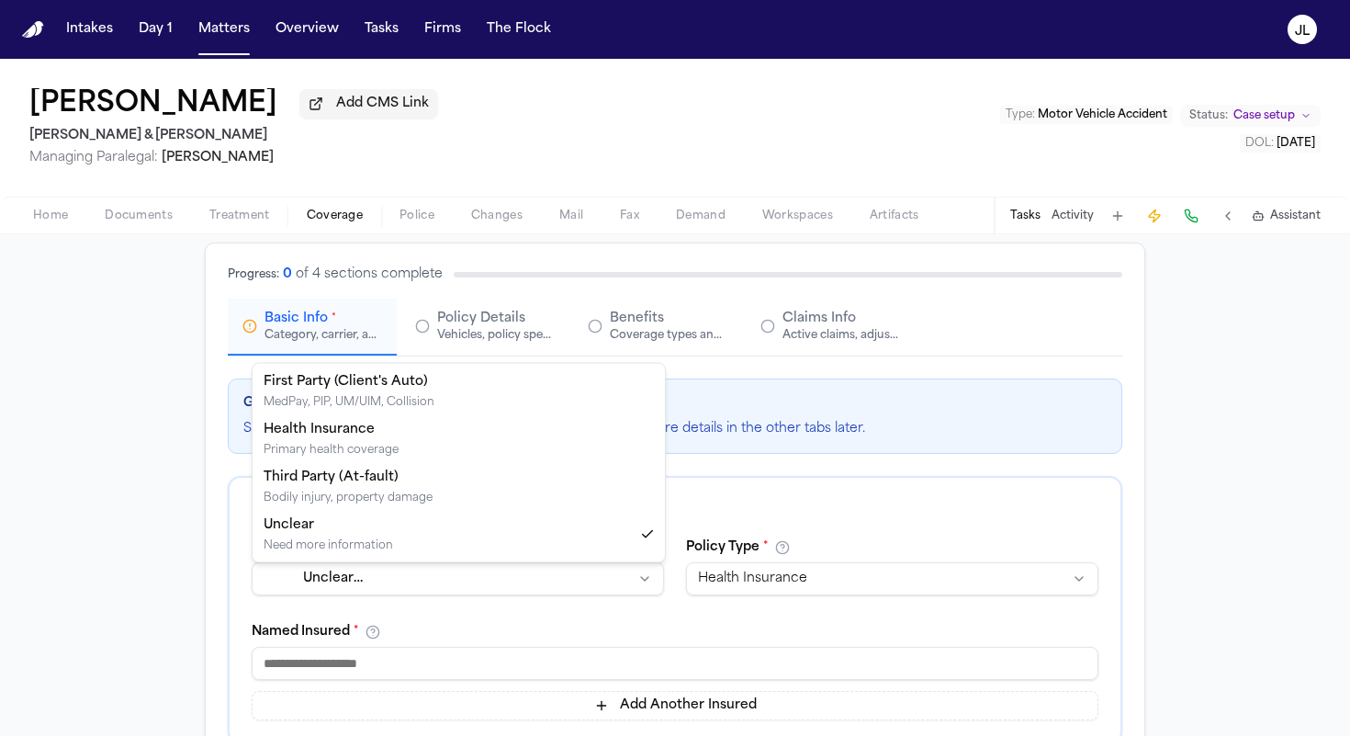
click at [582, 591] on html "**********" at bounding box center [675, 368] width 1350 height 736
select select "**********"
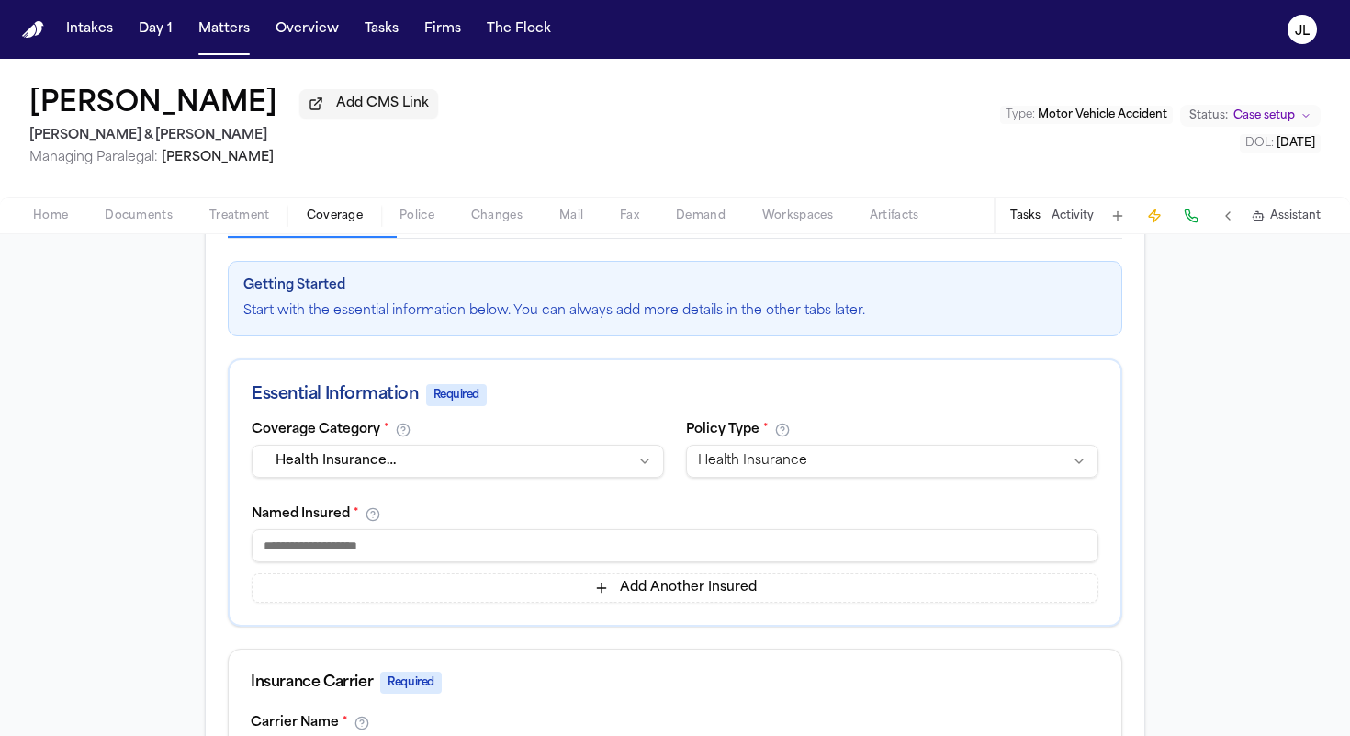
scroll to position [203, 0]
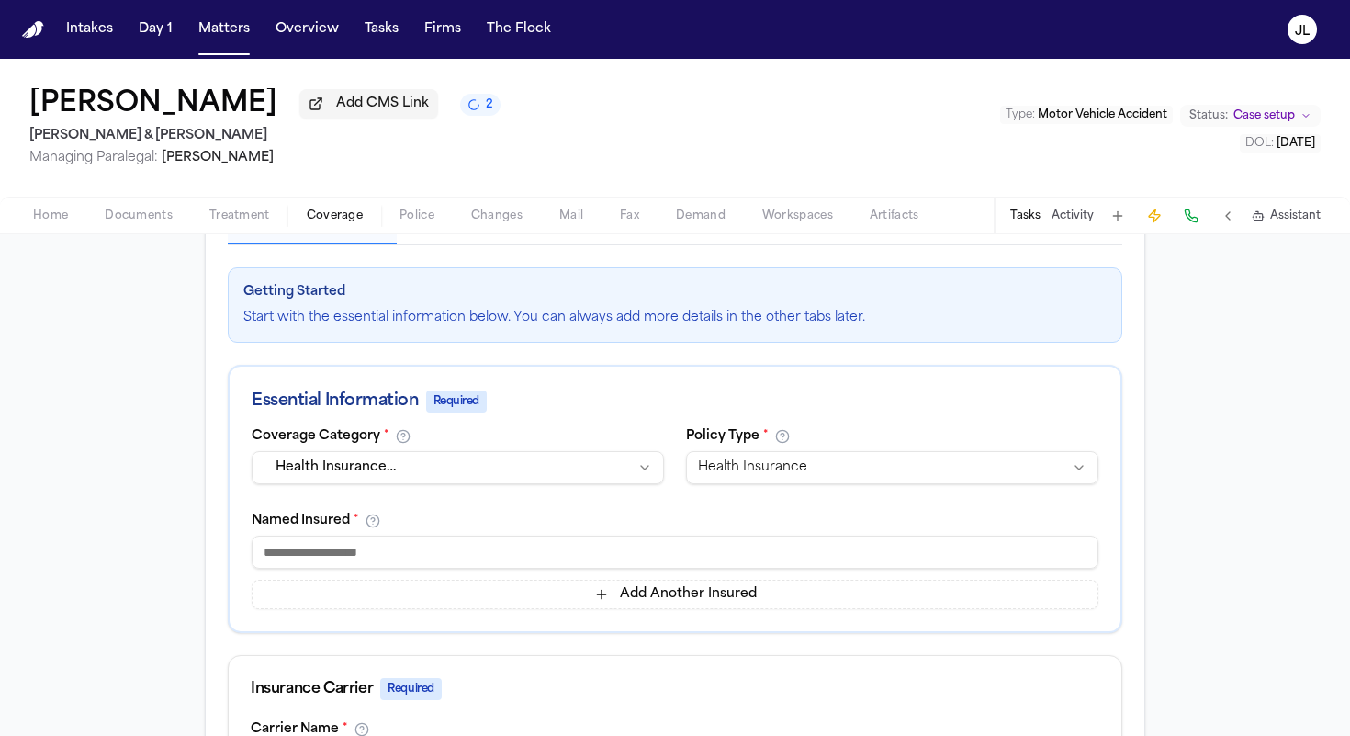
drag, startPoint x: 256, startPoint y: 118, endPoint x: 0, endPoint y: 113, distance: 256.3
click at [0, 112] on div "Dennis Marsack Add CMS Link 2 Beck & Beck Managing Paralegal: Bennett Northcutt…" at bounding box center [675, 128] width 1350 height 138
copy h1 "[PERSON_NAME]"
click at [329, 549] on input at bounding box center [675, 551] width 847 height 33
paste input "**********"
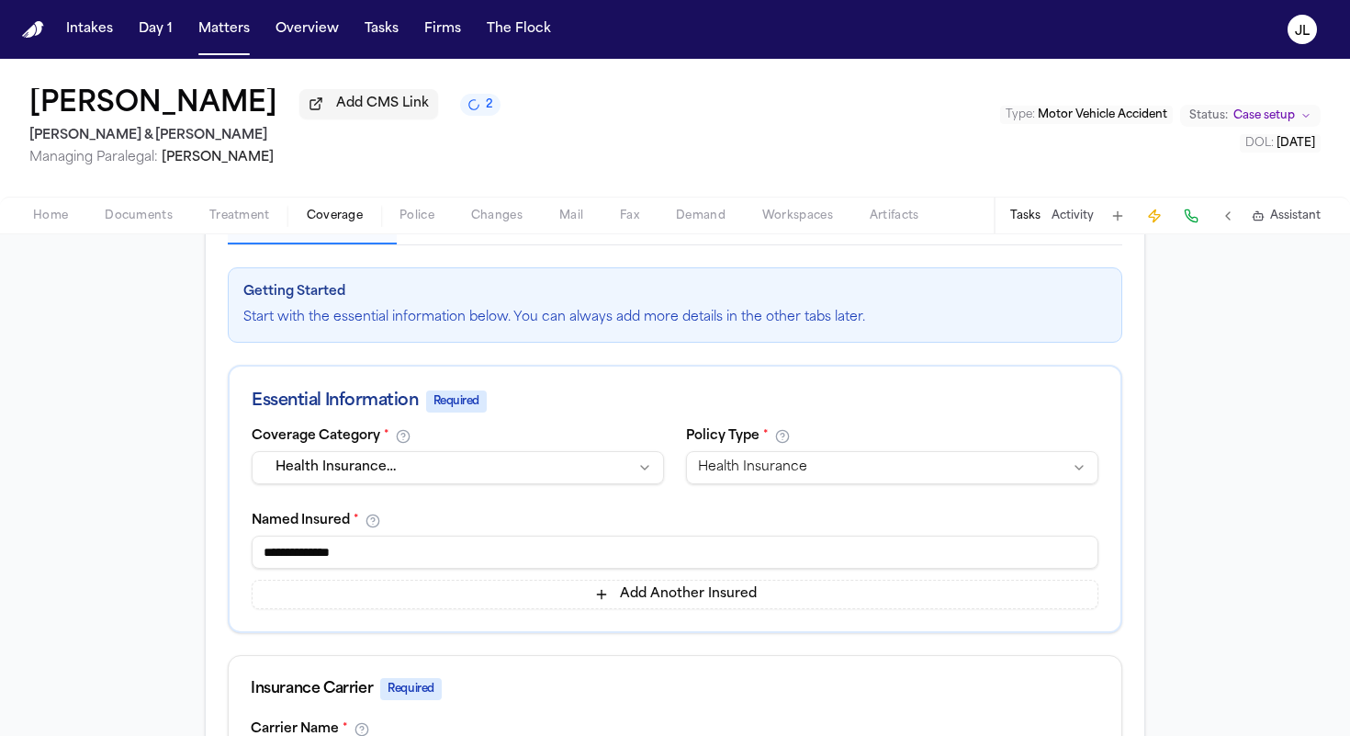
scroll to position [977, 0]
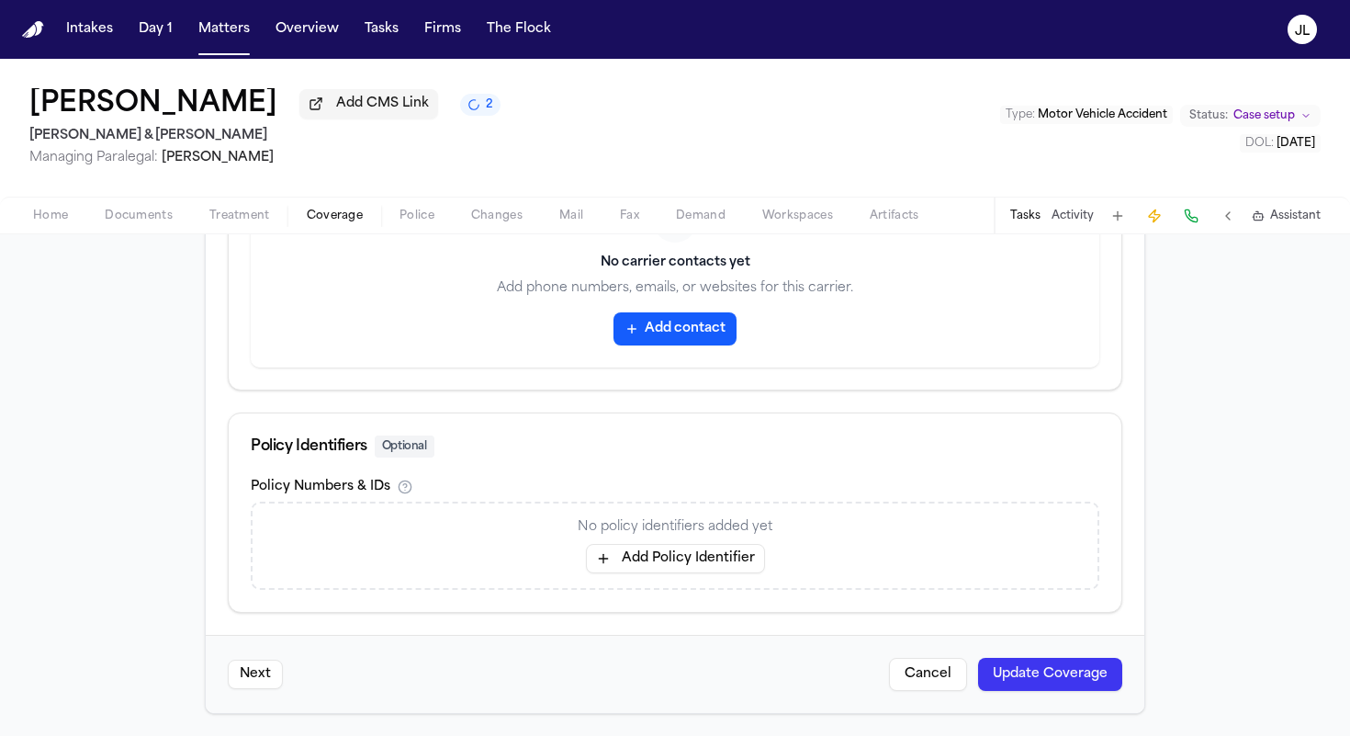
type input "**********"
click at [1048, 651] on button "Update Coverage" at bounding box center [1050, 674] width 144 height 33
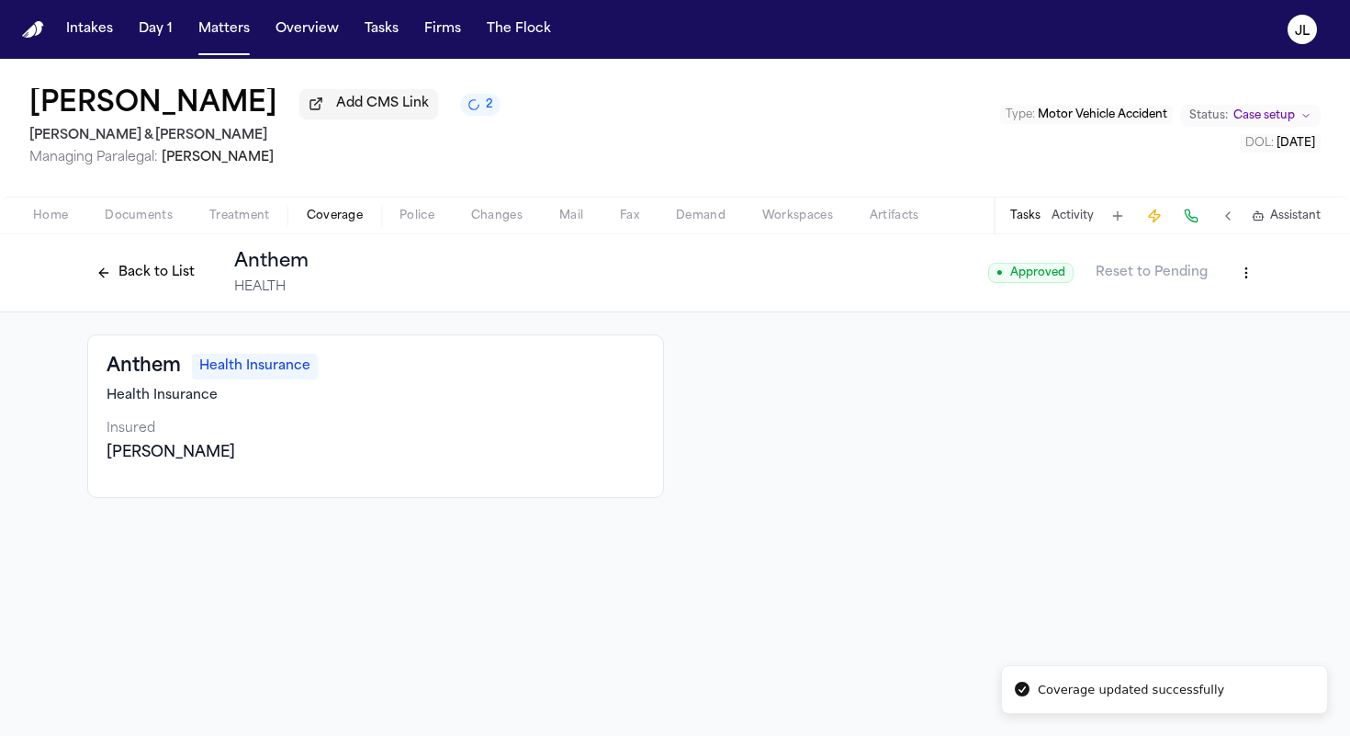
click at [107, 268] on button "Back to List" at bounding box center [145, 272] width 117 height 29
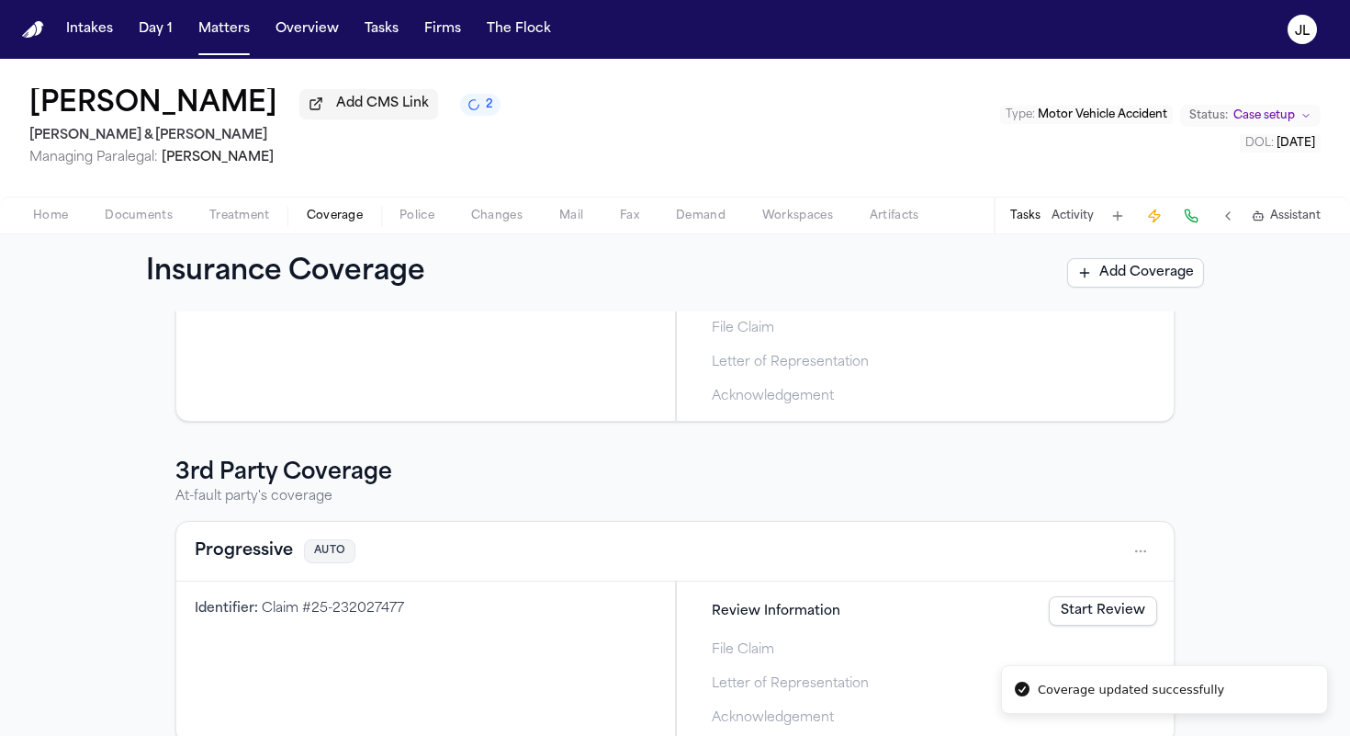
scroll to position [492, 0]
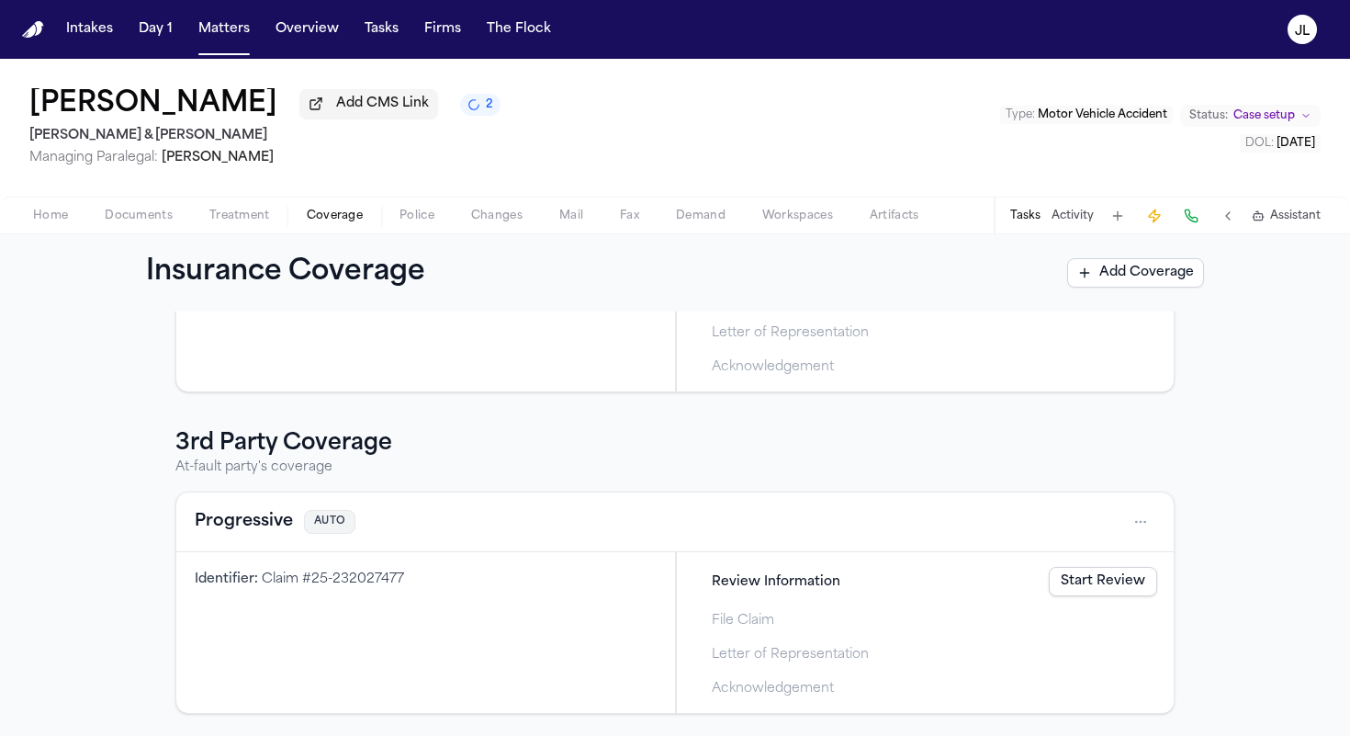
click at [239, 525] on button "Progressive" at bounding box center [244, 522] width 98 height 26
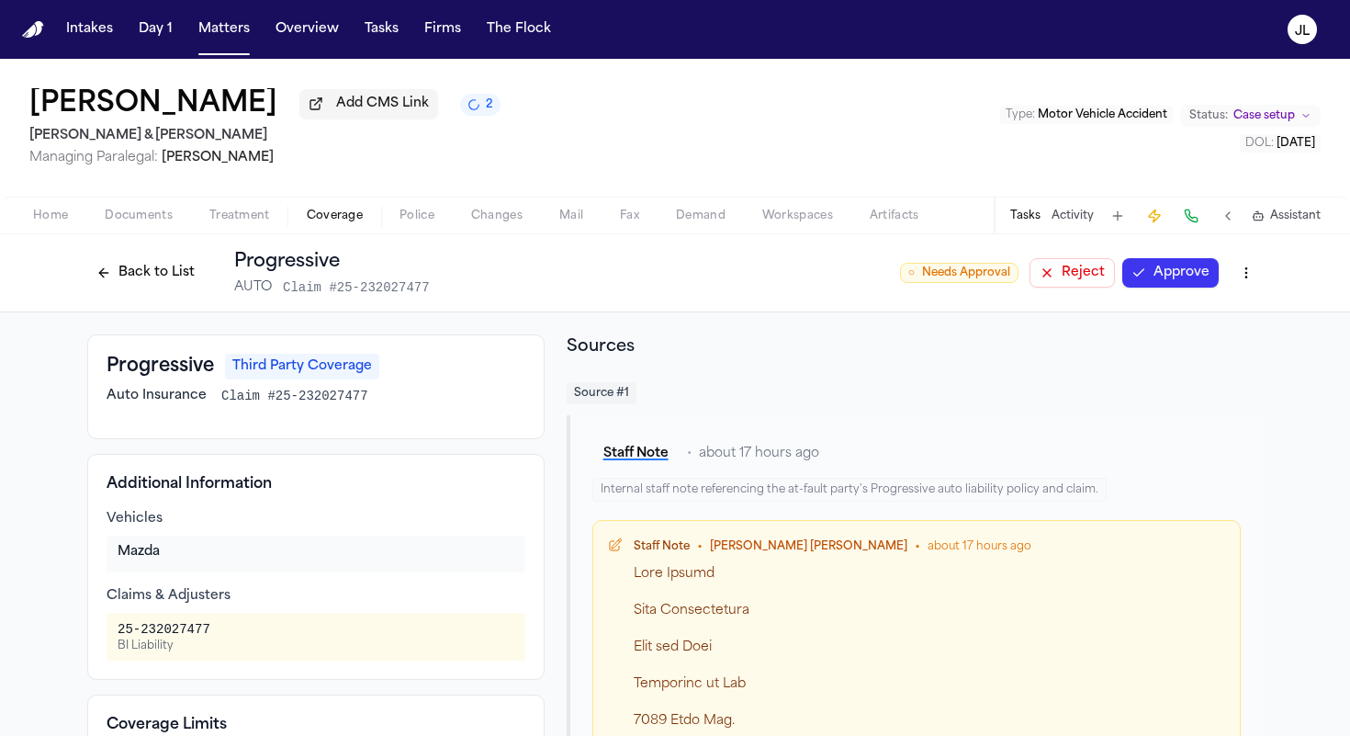
click at [125, 280] on button "Back to List" at bounding box center [145, 272] width 117 height 29
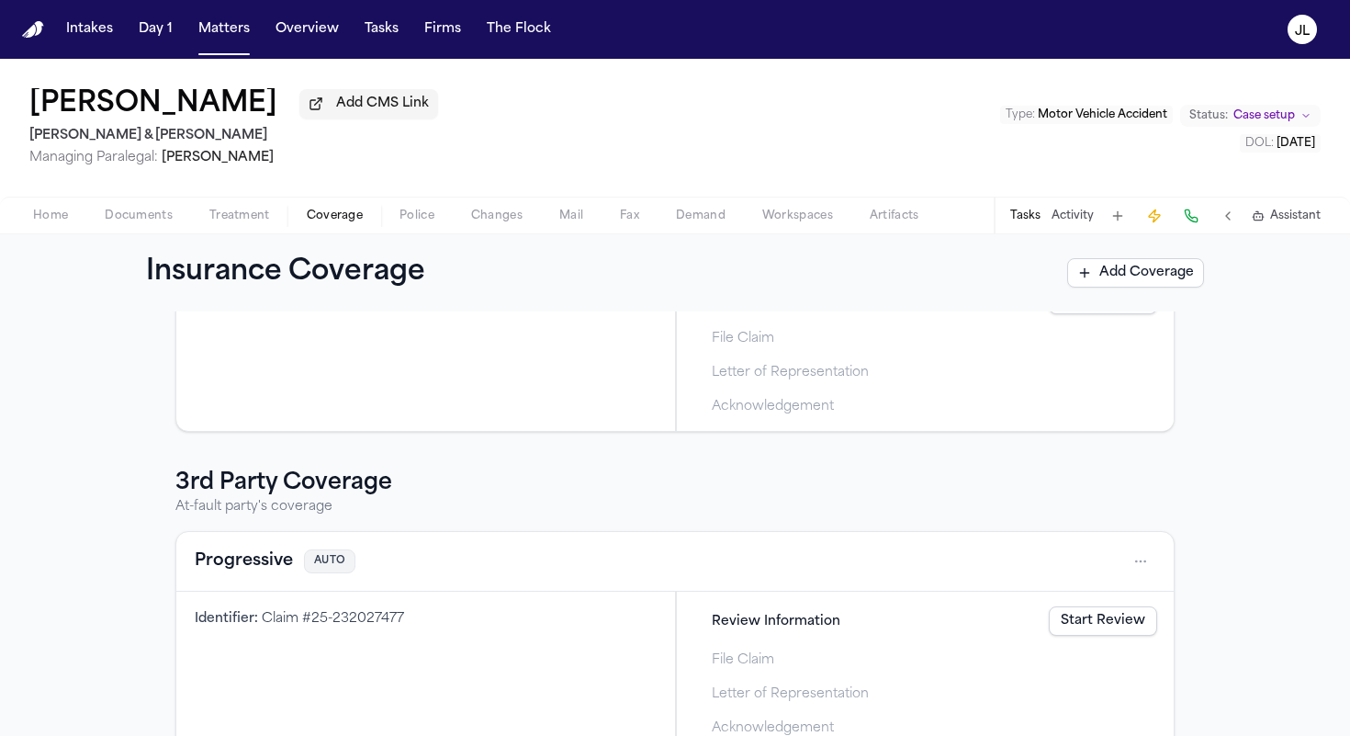
scroll to position [492, 0]
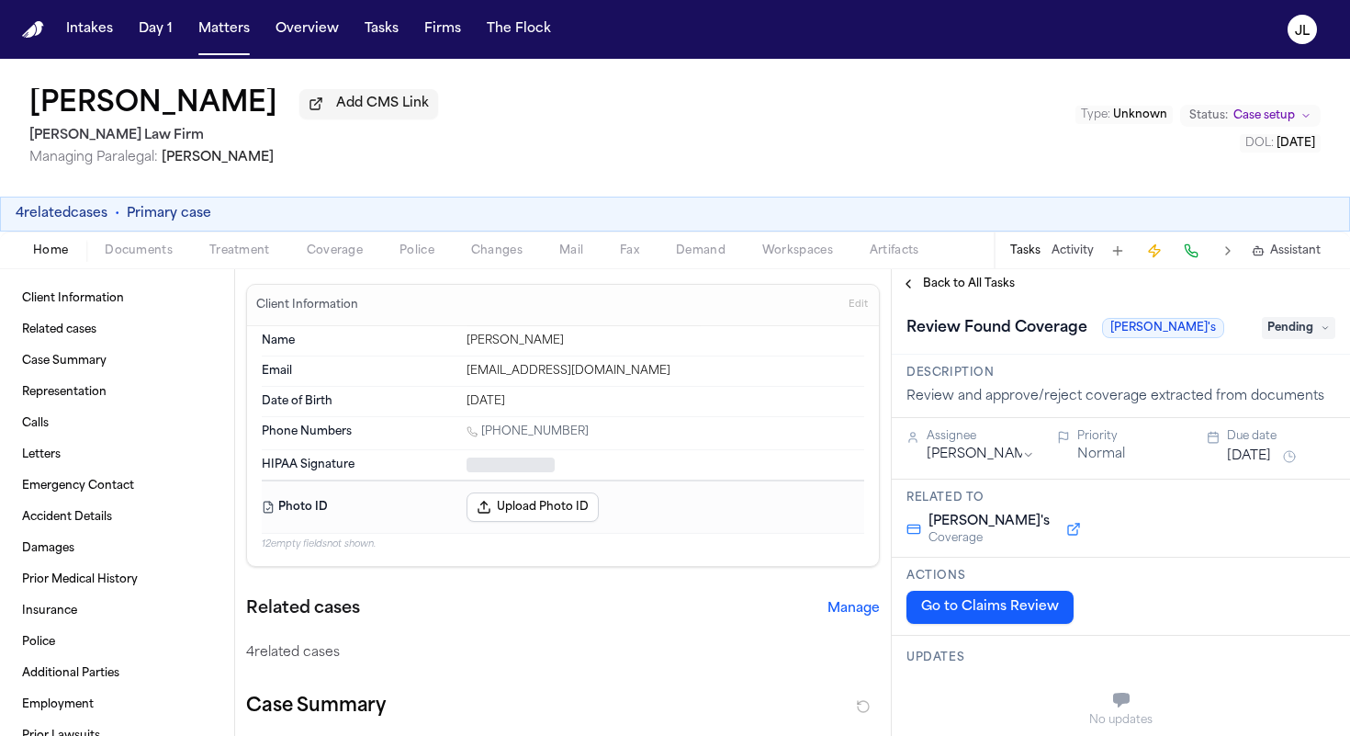
click at [336, 262] on span "button" at bounding box center [335, 261] width 78 height 2
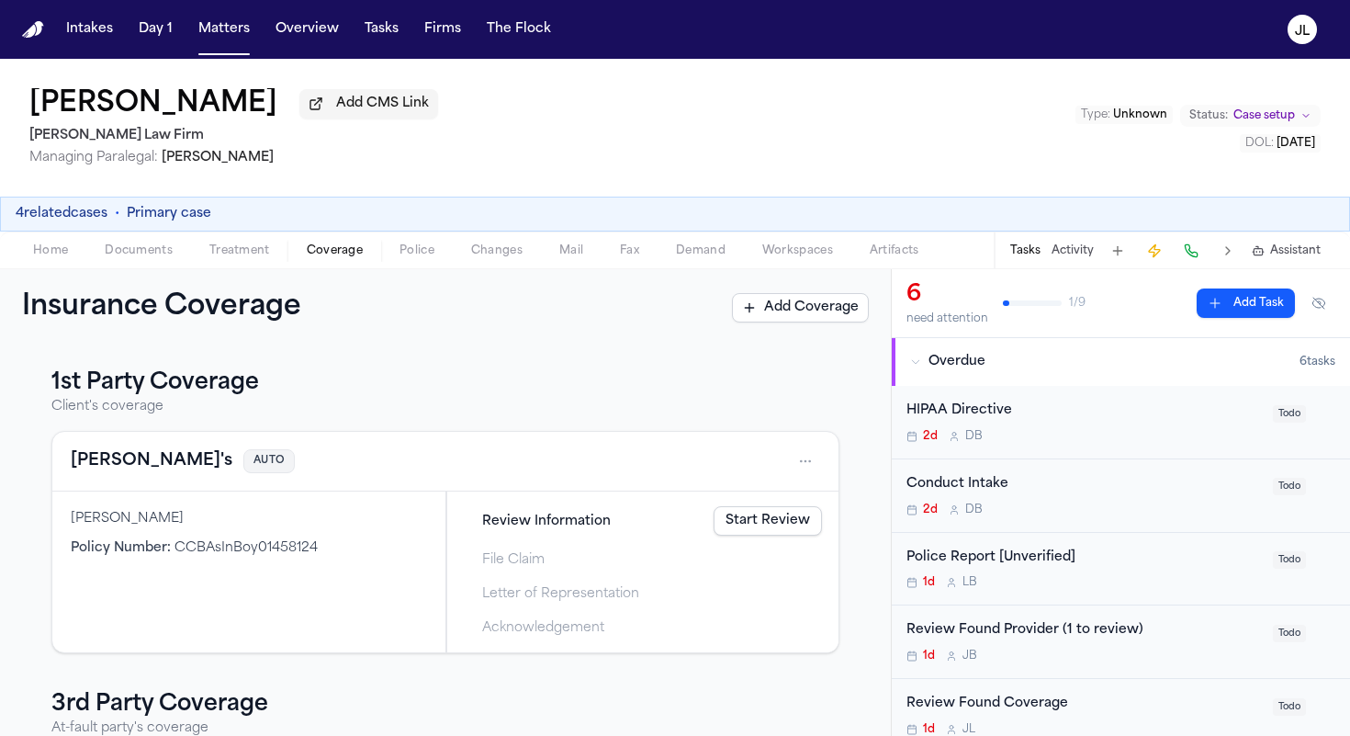
click at [777, 523] on link "Start Review" at bounding box center [768, 520] width 108 height 29
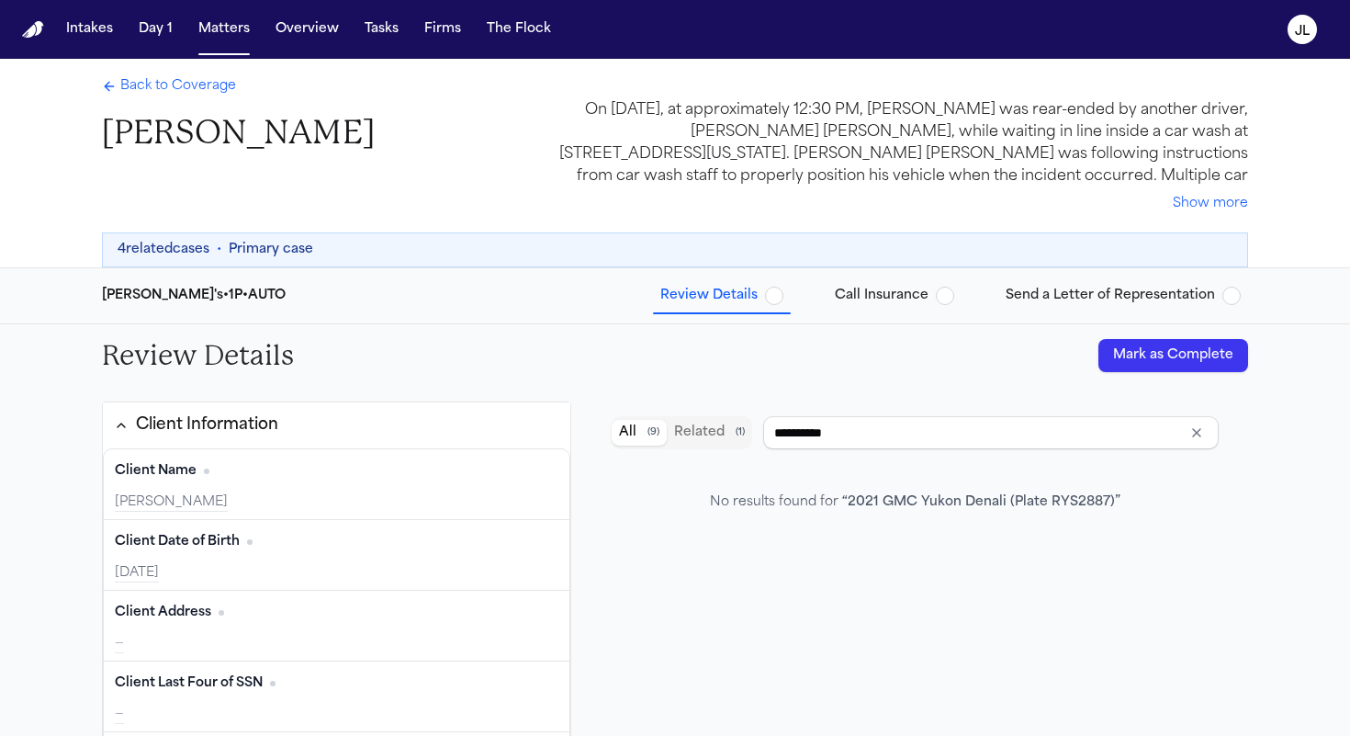
type input "**********"
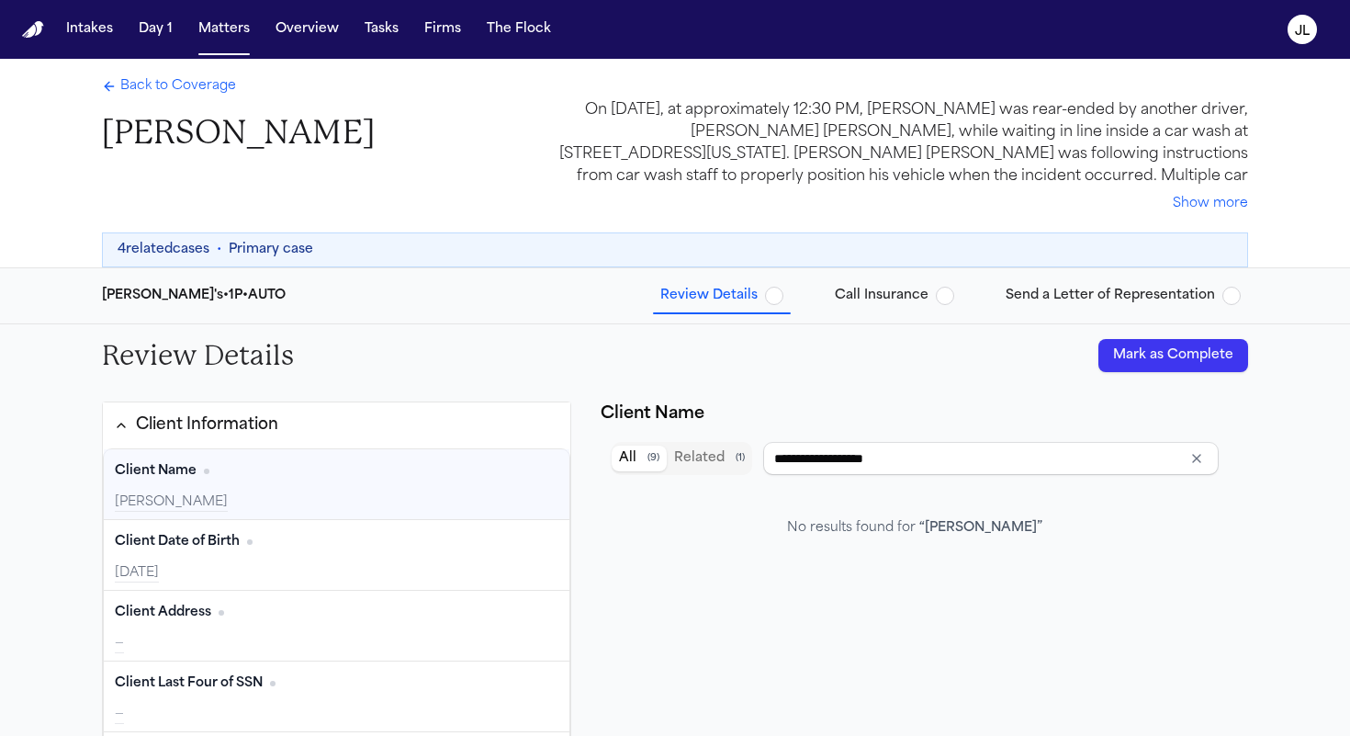
click at [155, 96] on span "Back to Coverage" at bounding box center [178, 86] width 116 height 18
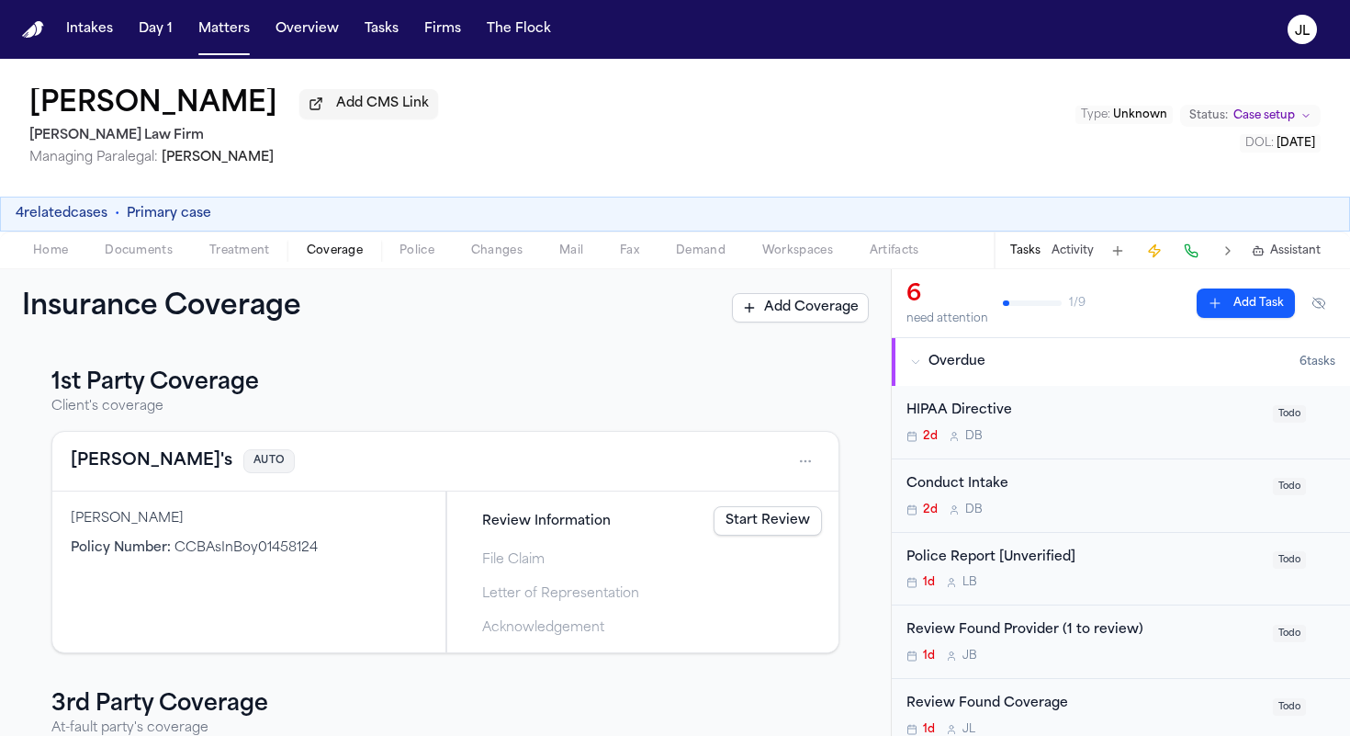
click at [96, 469] on button "Bella's" at bounding box center [152, 461] width 162 height 26
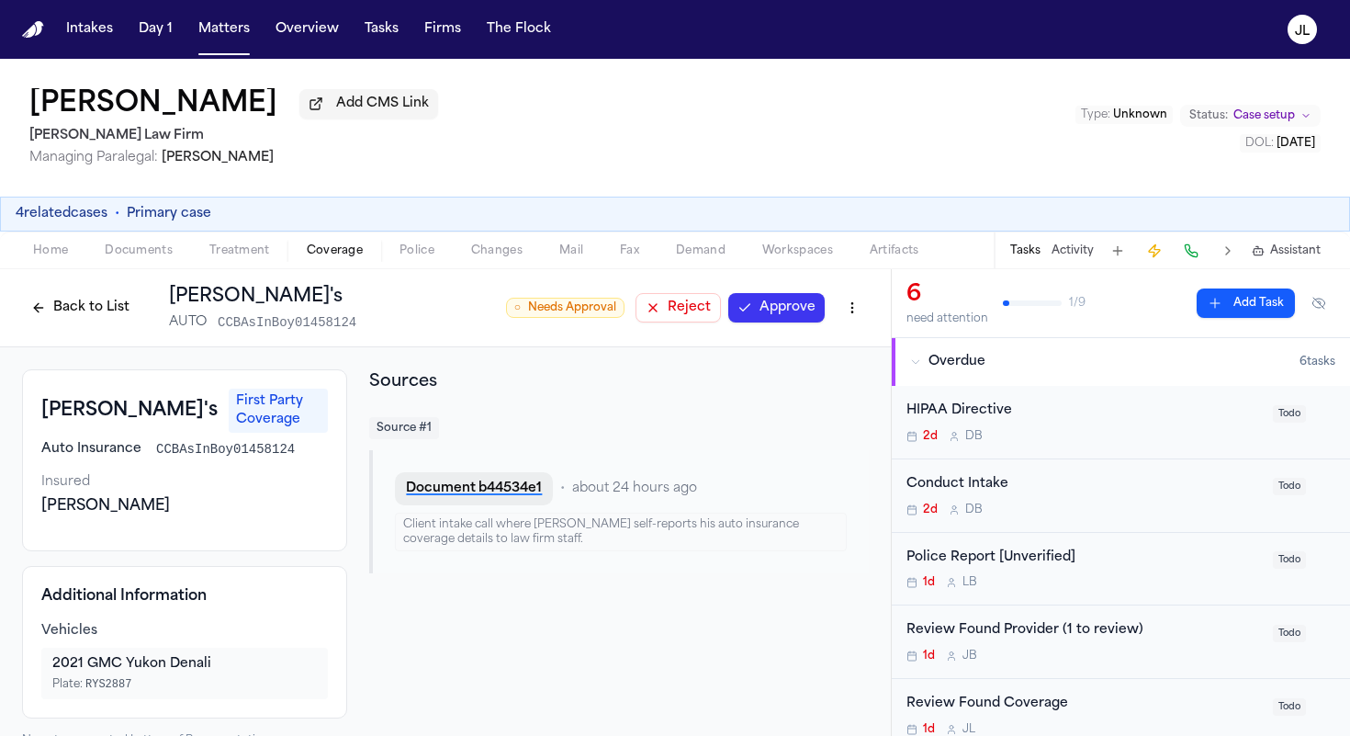
scroll to position [21, 0]
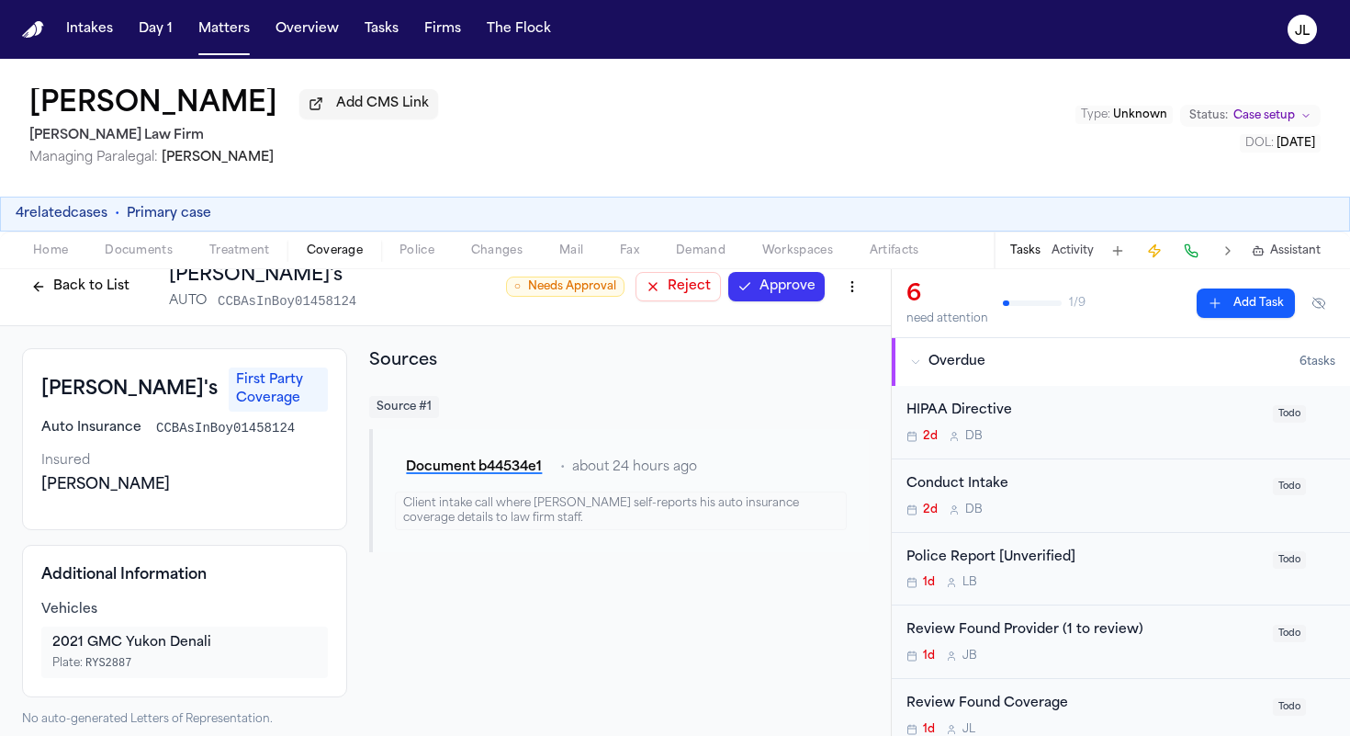
click at [854, 302] on html "Intakes Day 1 Matters Overview Tasks Firms The Flock JL Jose Saavedra Reyes Add…" at bounding box center [675, 368] width 1350 height 736
click at [823, 331] on div "Edit Coverage" at bounding box center [789, 330] width 154 height 29
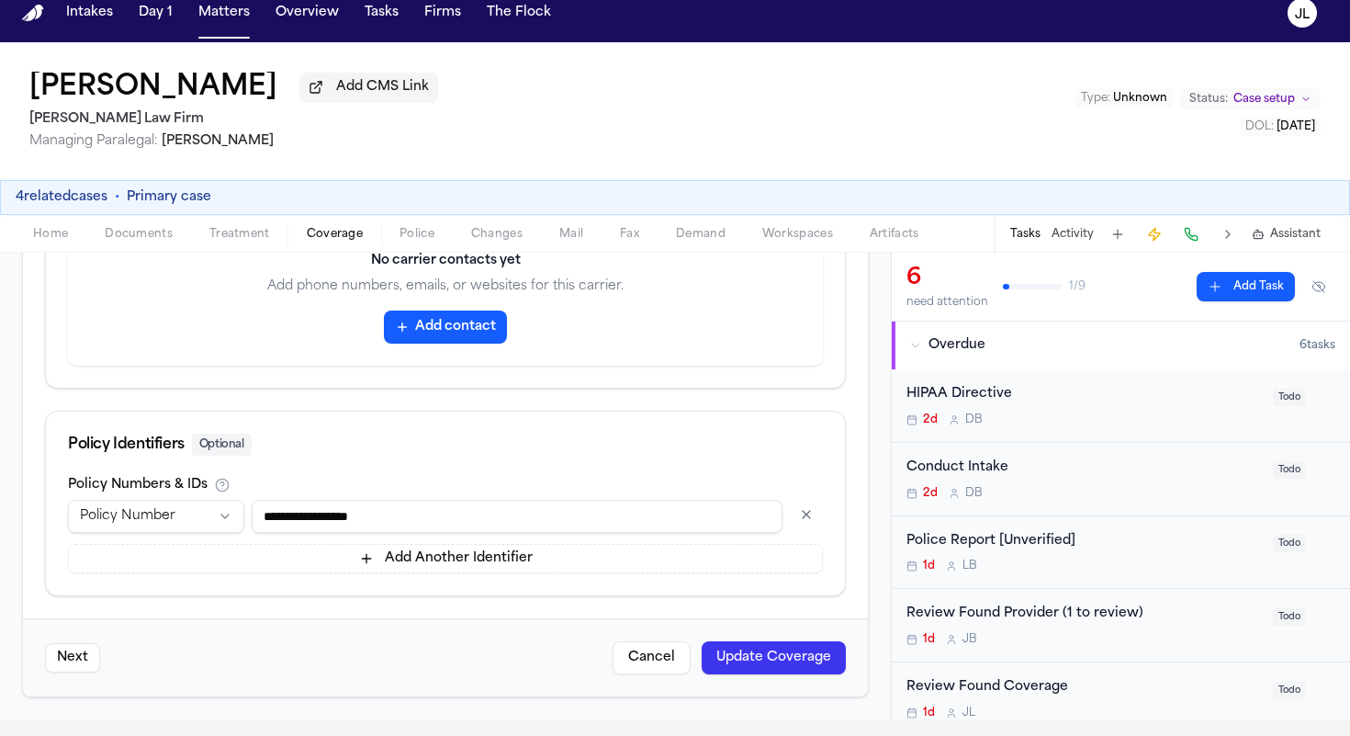
scroll to position [18, 0]
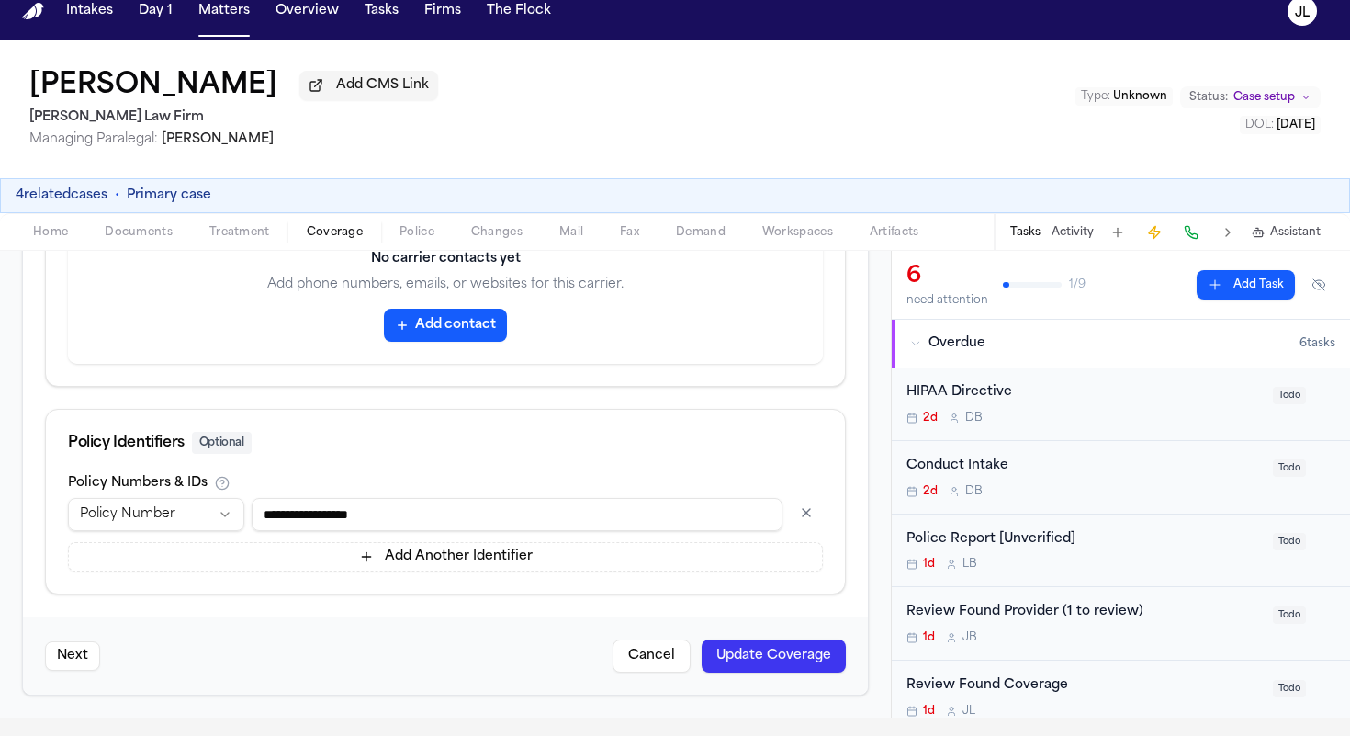
click at [321, 520] on input "**********" at bounding box center [517, 514] width 531 height 33
type input "**********"
click at [803, 651] on button "Update Coverage" at bounding box center [774, 655] width 144 height 33
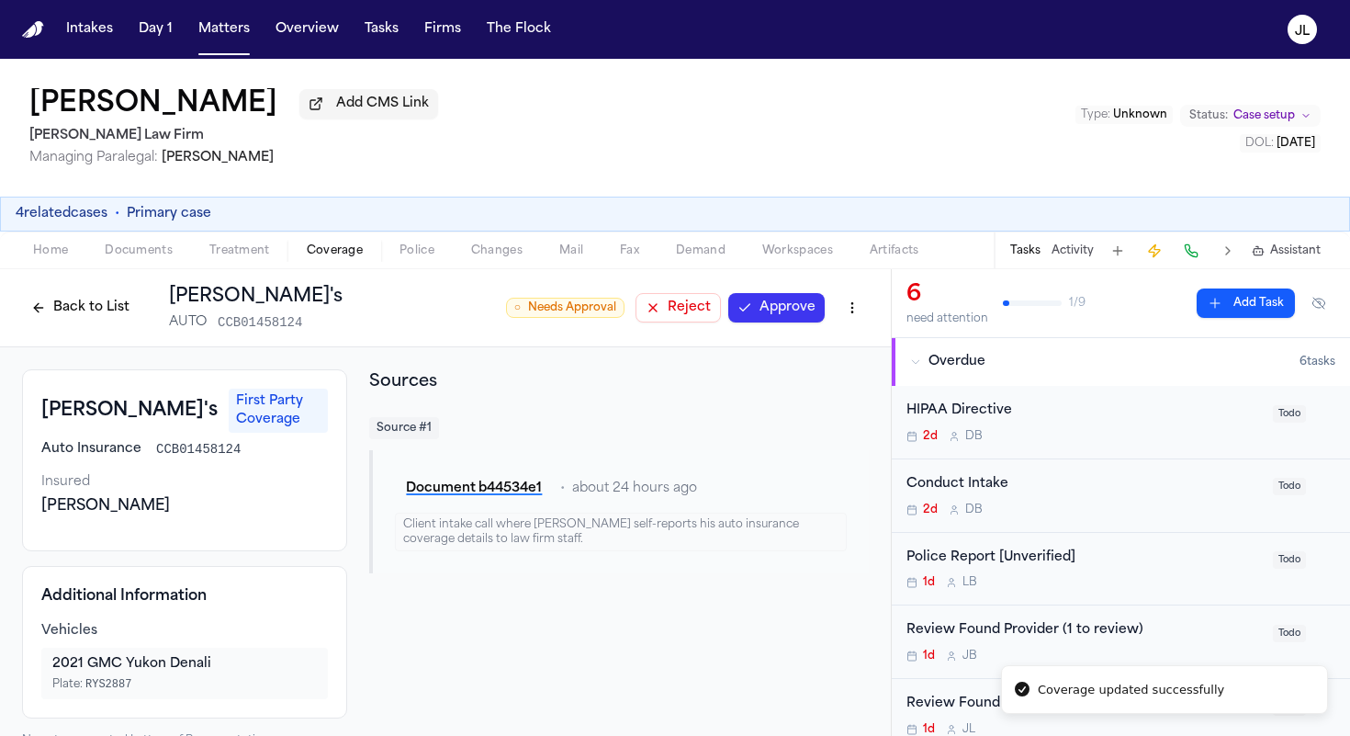
click at [763, 315] on button "Approve" at bounding box center [776, 307] width 96 height 29
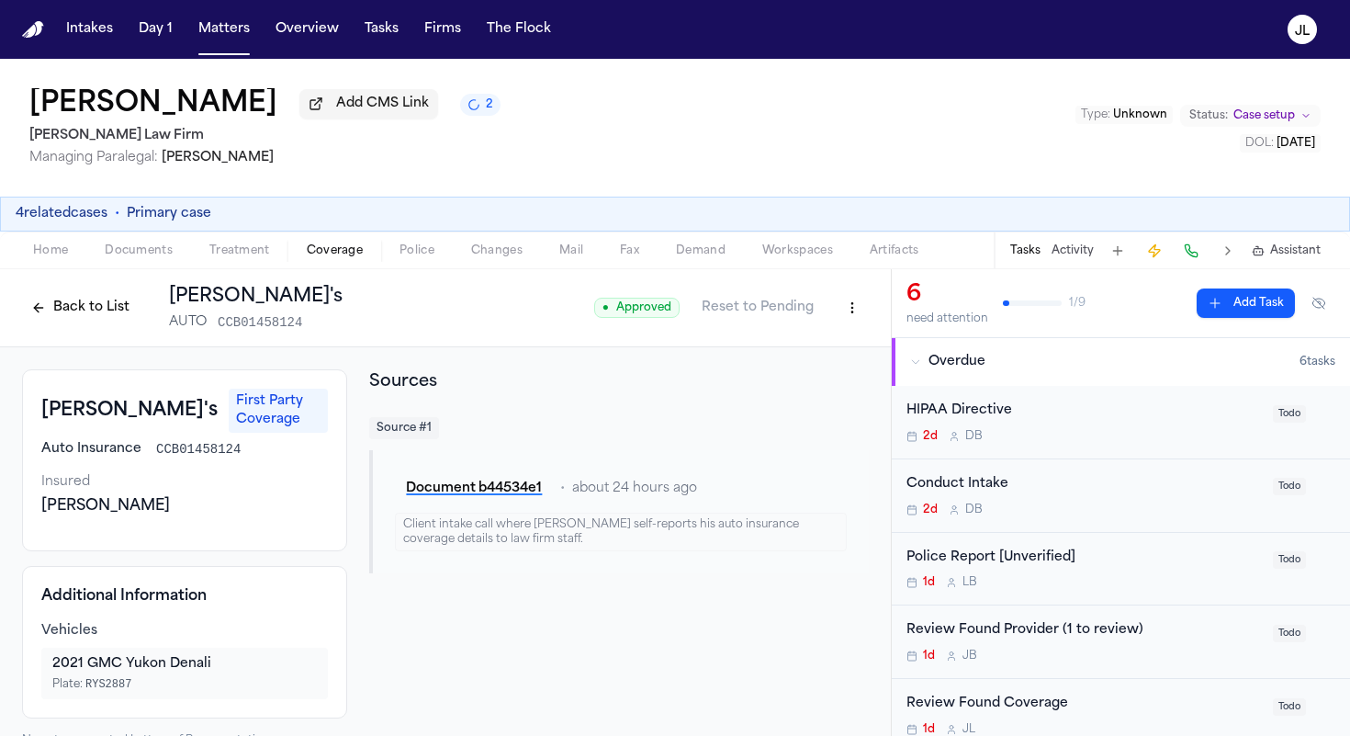
click at [99, 326] on div "Back to List Bella's AUTO CCB01458124" at bounding box center [182, 308] width 320 height 48
click at [98, 315] on button "Back to List" at bounding box center [80, 307] width 117 height 29
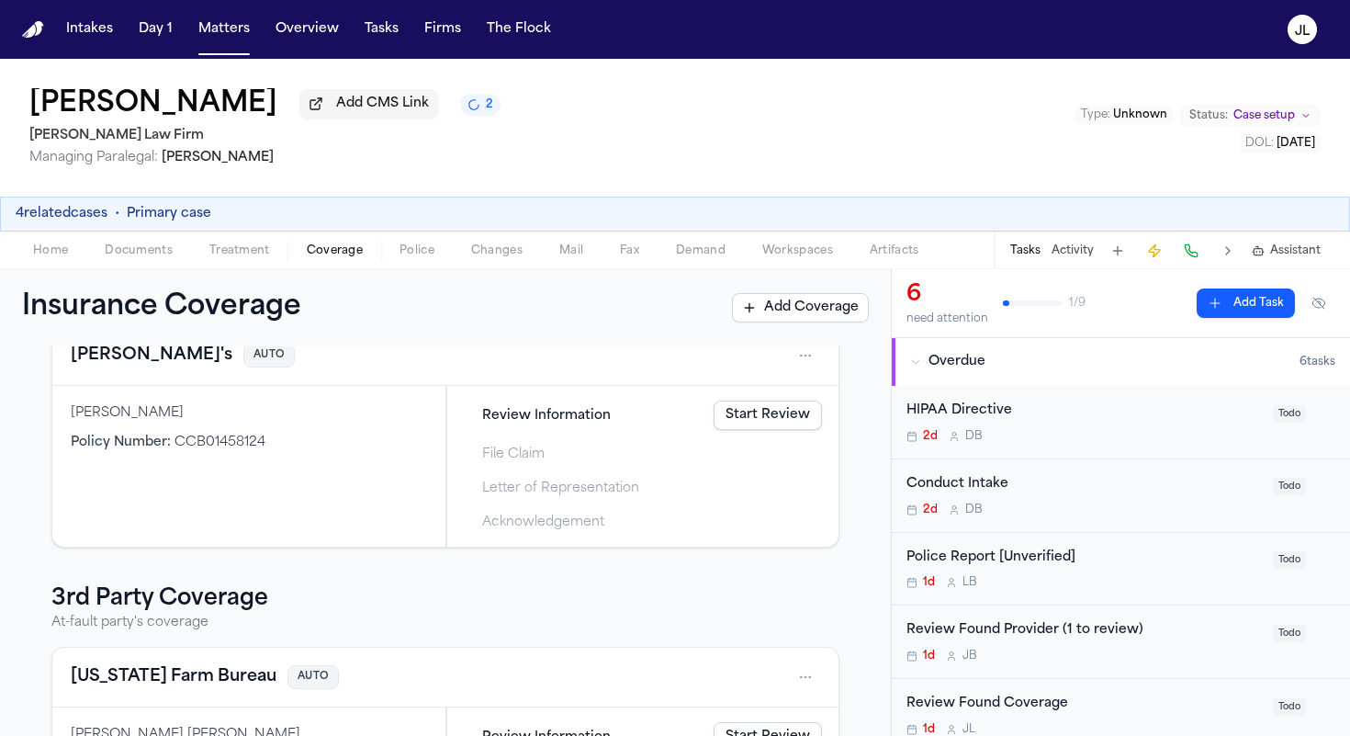
scroll to position [264, 0]
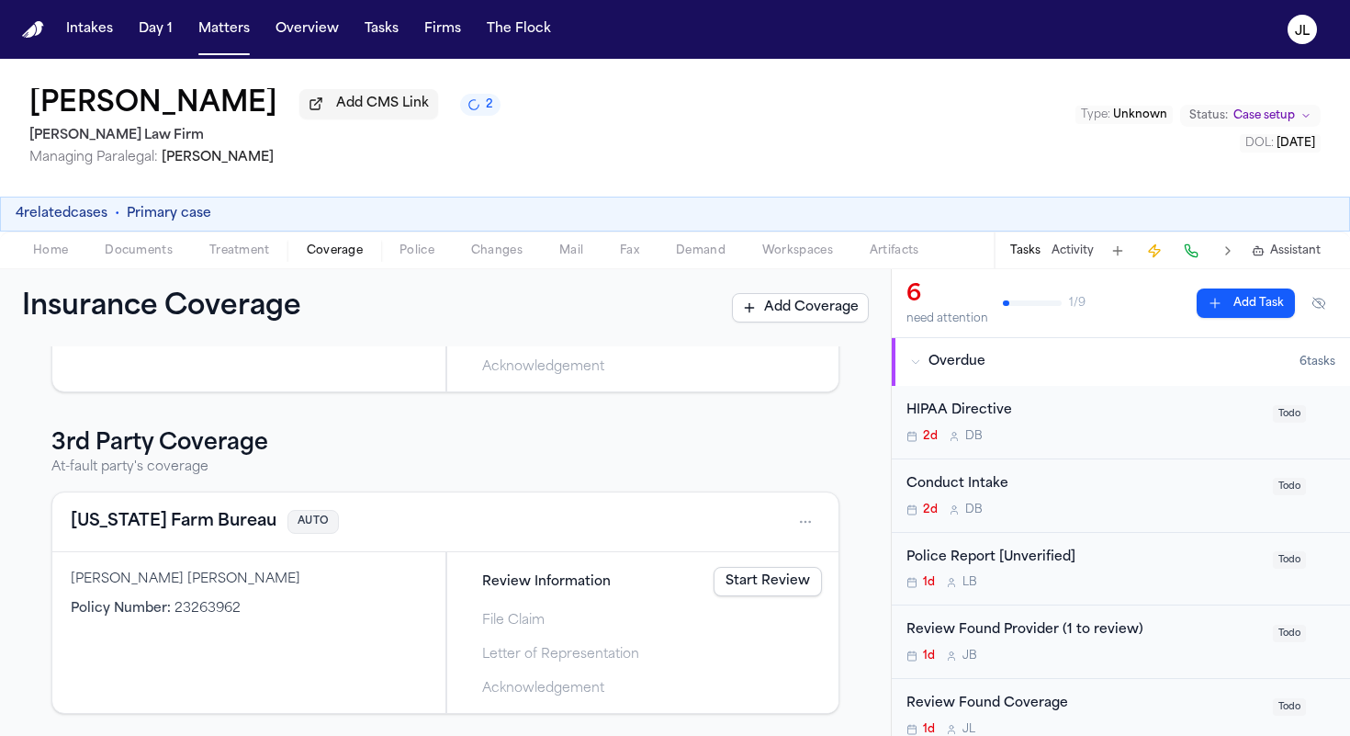
click at [191, 519] on button "Texas Farm Bureau" at bounding box center [174, 522] width 206 height 26
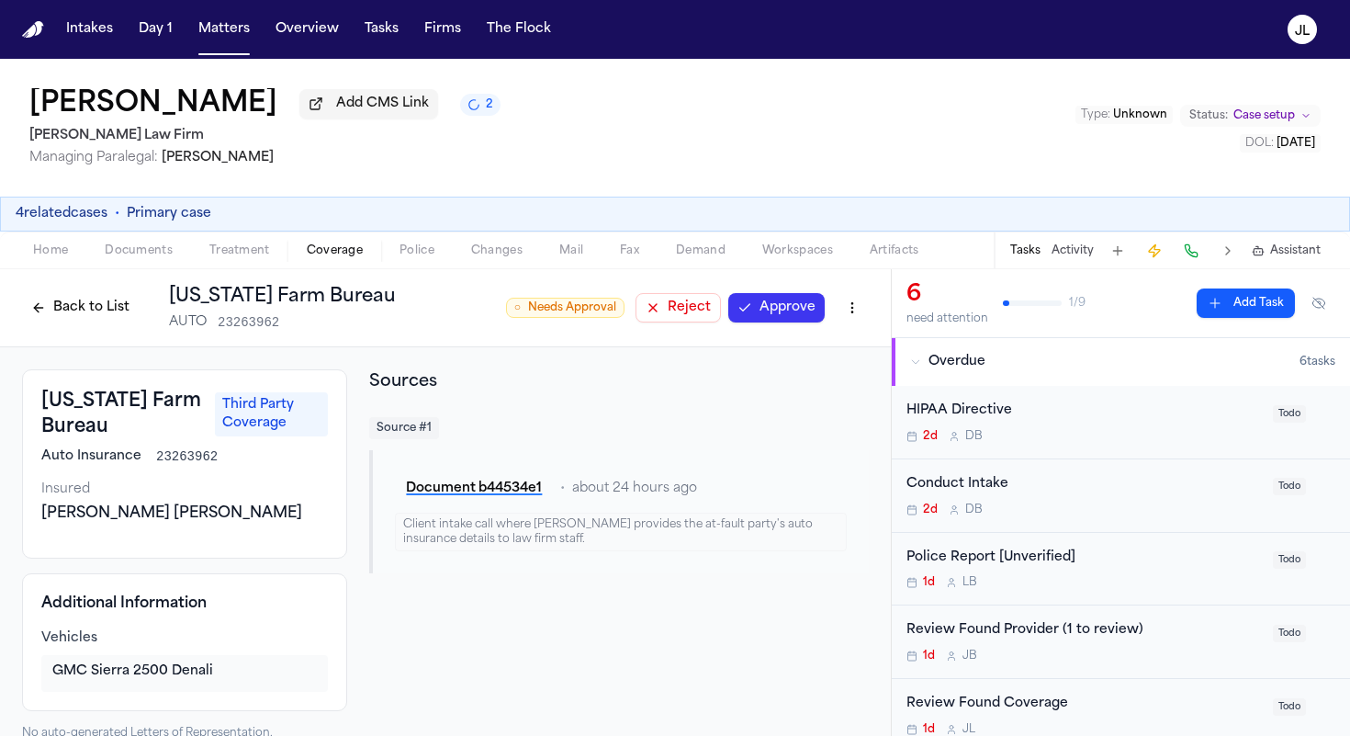
click at [797, 303] on button "Approve" at bounding box center [776, 307] width 96 height 29
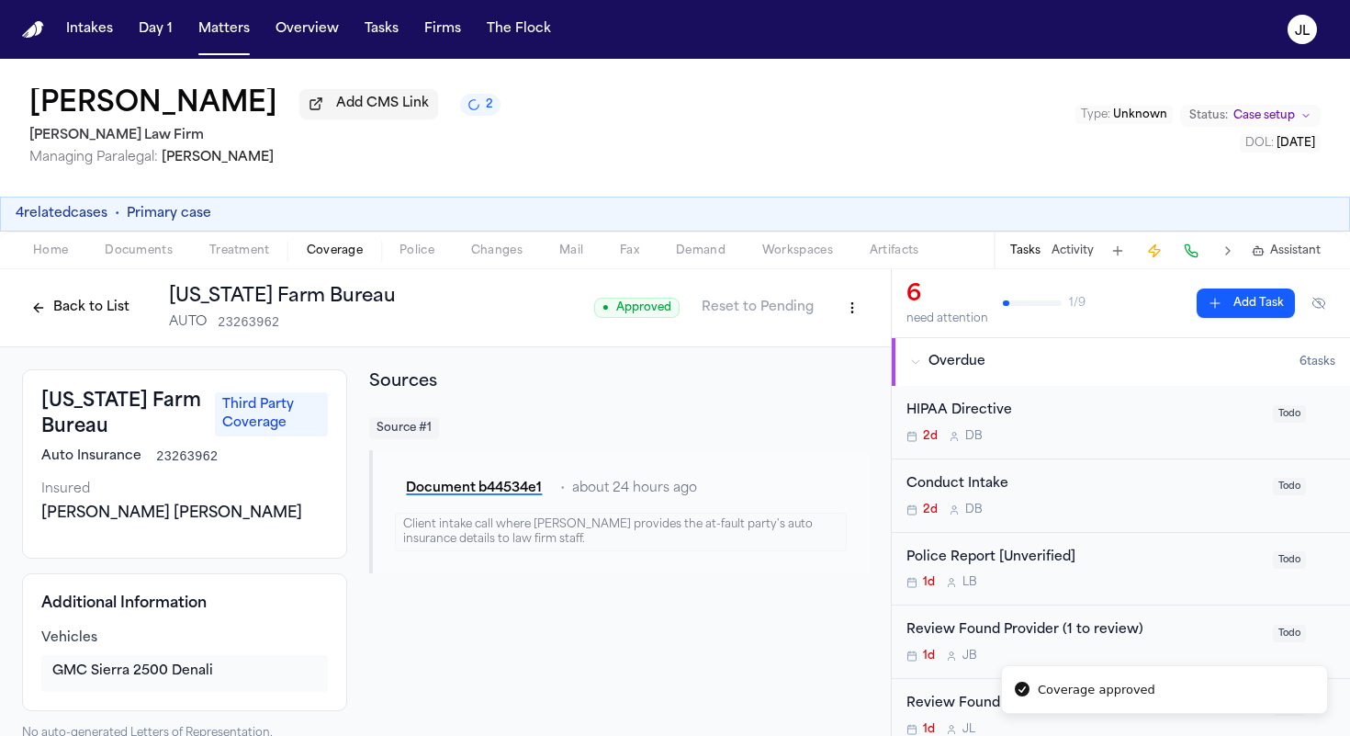
click at [57, 320] on button "Back to List" at bounding box center [80, 307] width 117 height 29
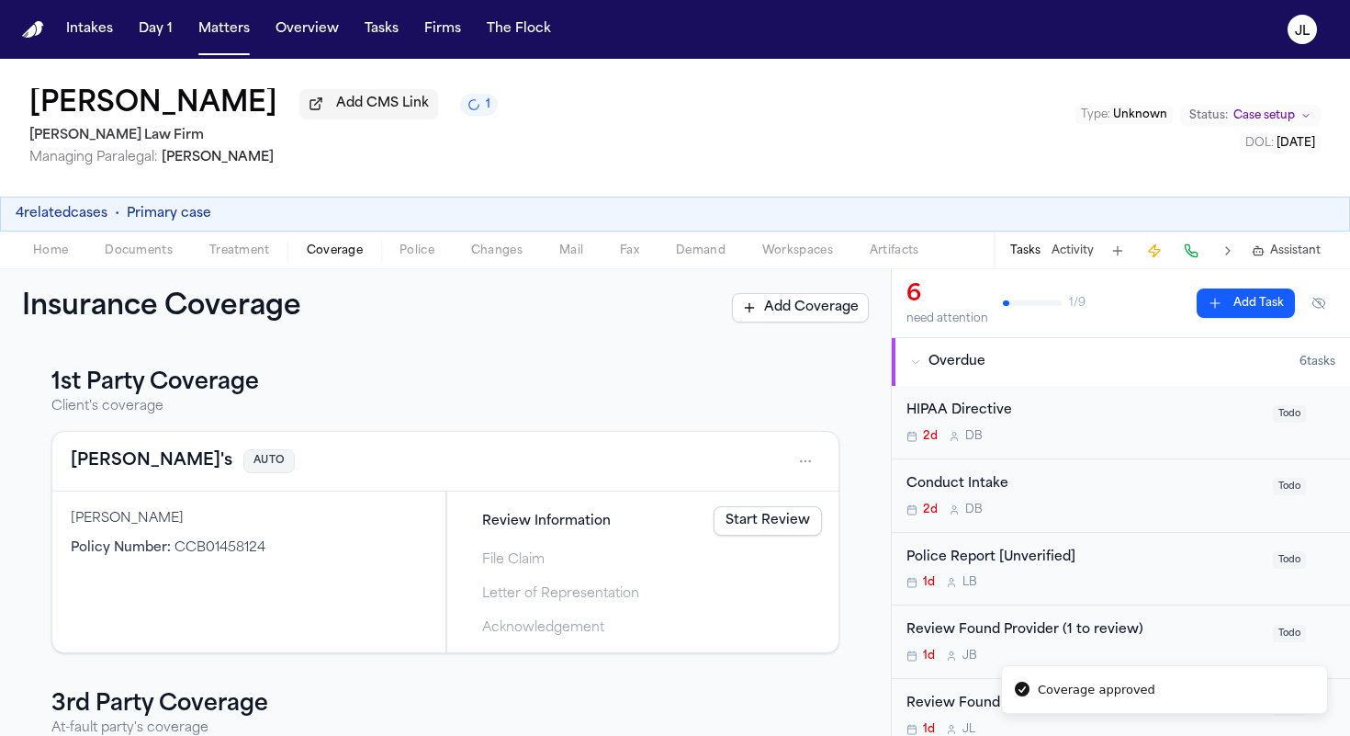
click at [109, 484] on div "Bella's AUTO" at bounding box center [445, 462] width 786 height 60
click at [109, 473] on button "Bella's" at bounding box center [152, 461] width 162 height 26
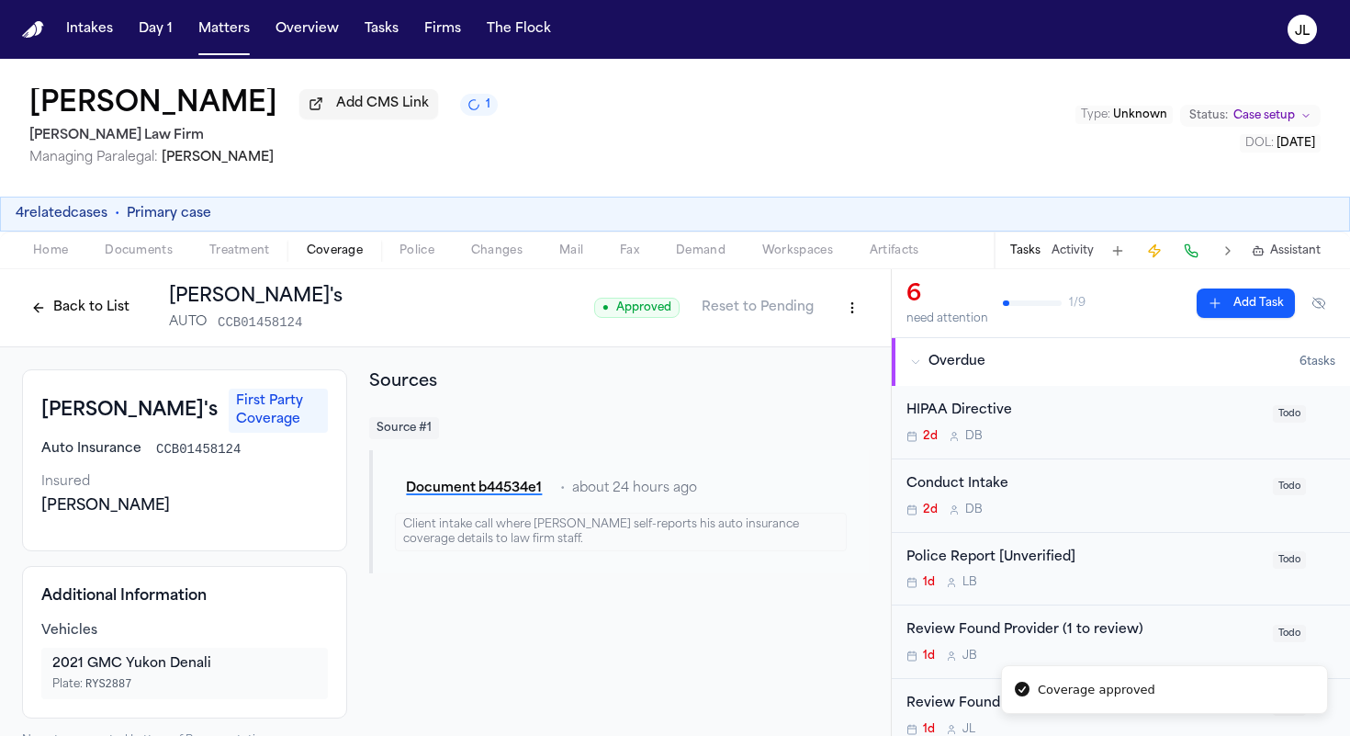
click at [54, 315] on button "Back to List" at bounding box center [80, 307] width 117 height 29
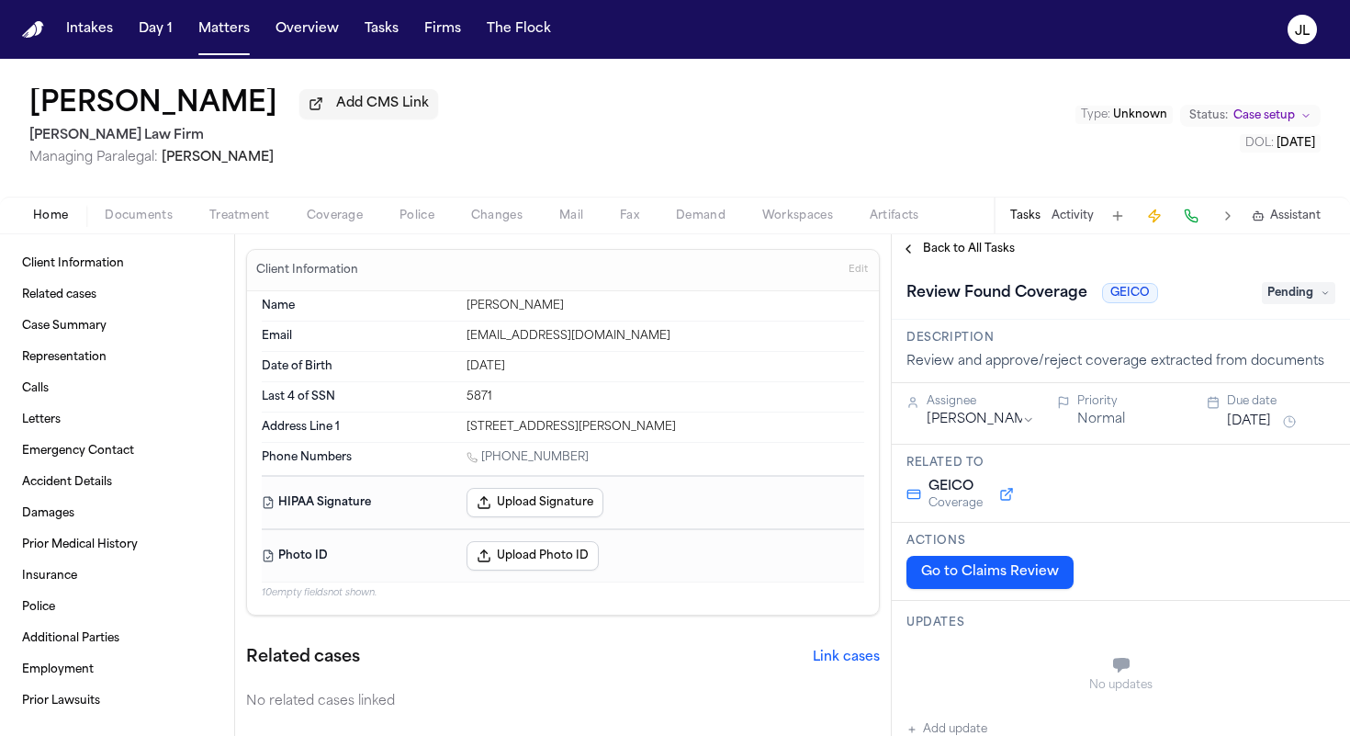
click at [352, 222] on span "Coverage" at bounding box center [335, 215] width 56 height 15
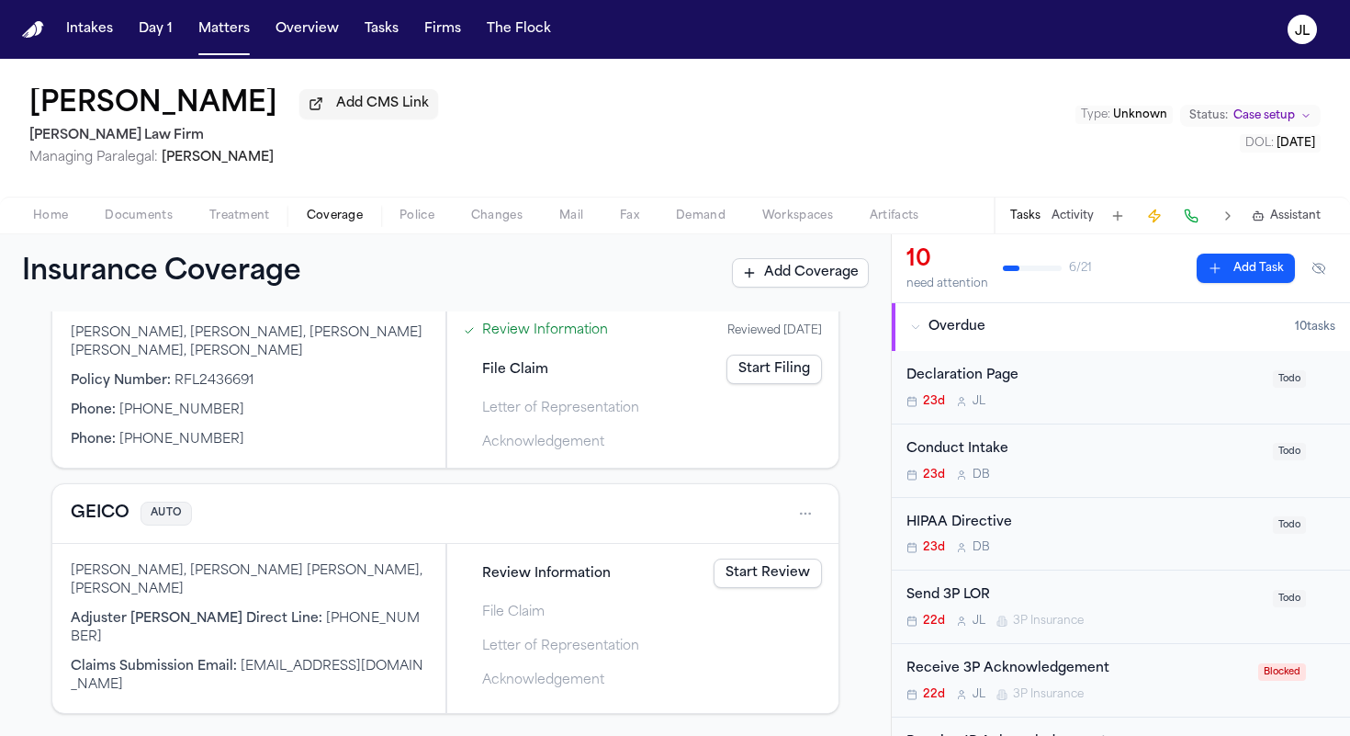
scroll to position [121, 0]
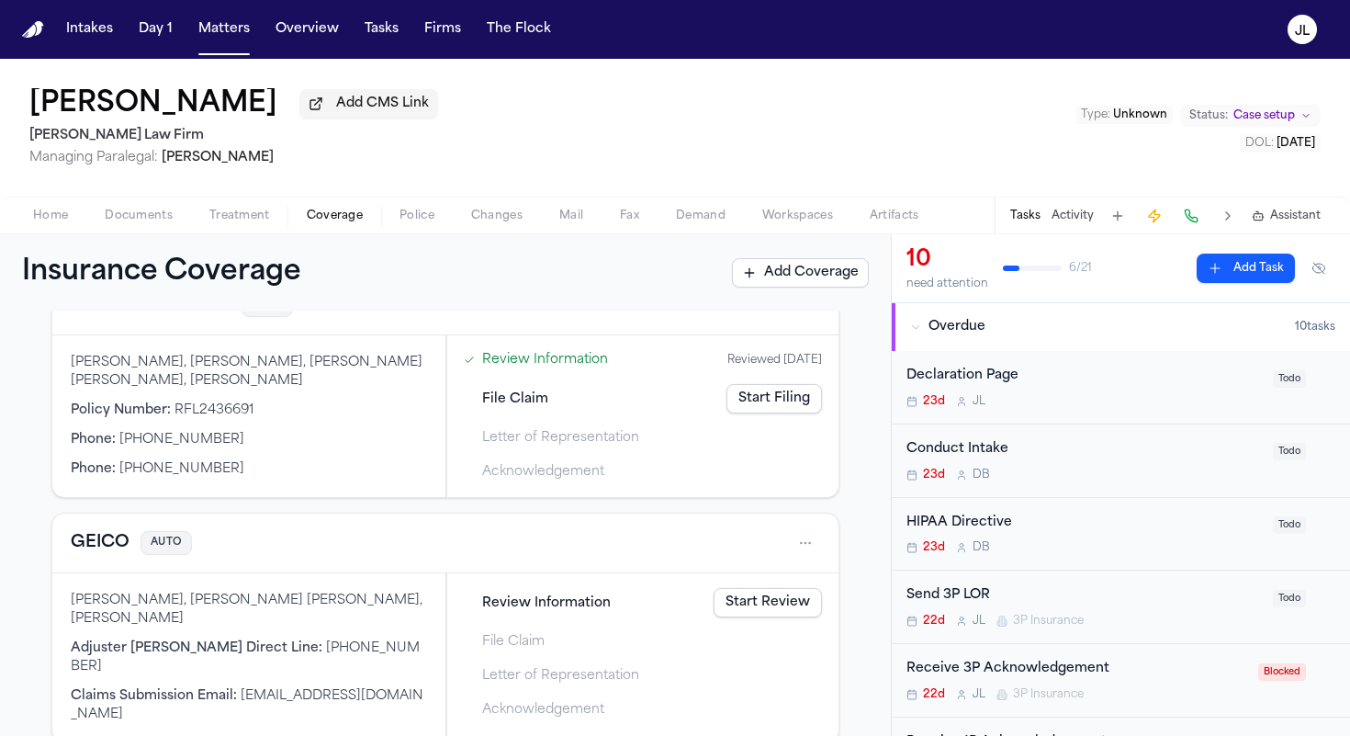
click at [125, 554] on button "GEICO" at bounding box center [100, 543] width 59 height 26
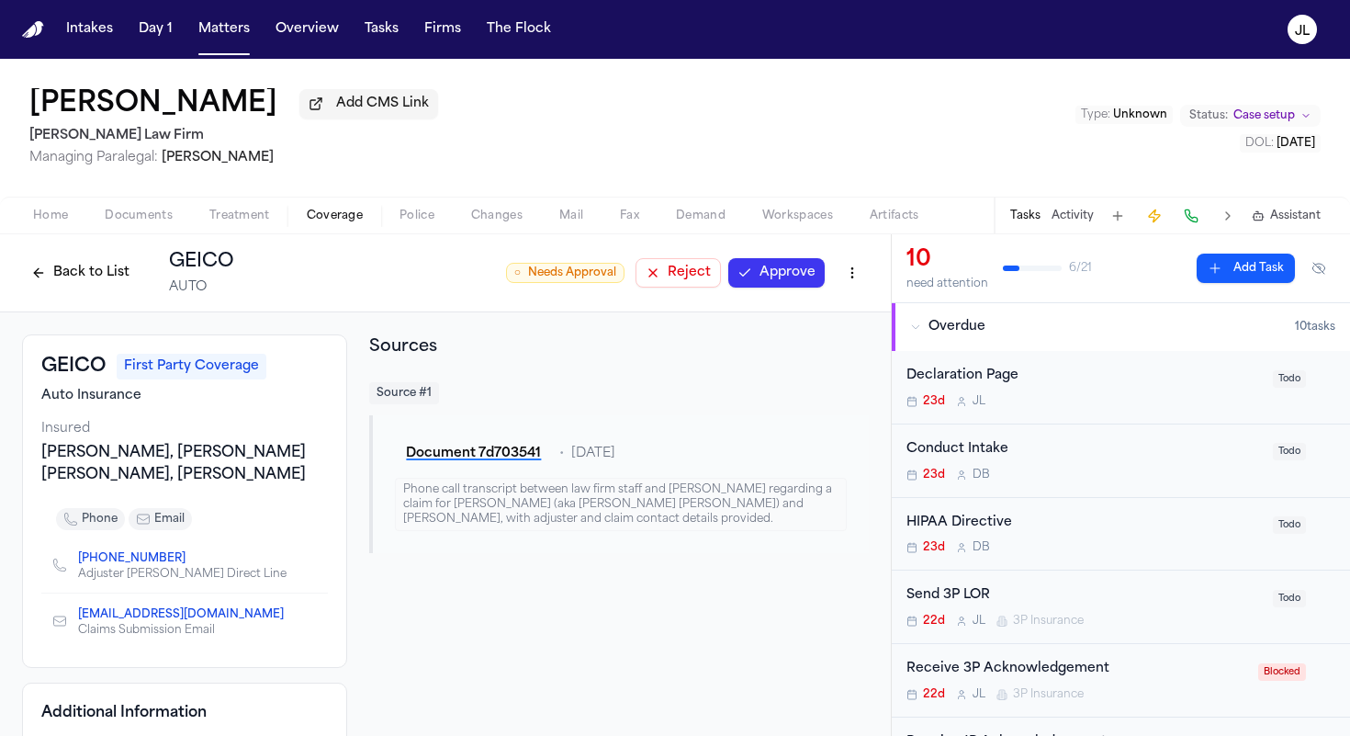
click at [47, 287] on button "Back to List" at bounding box center [80, 272] width 117 height 29
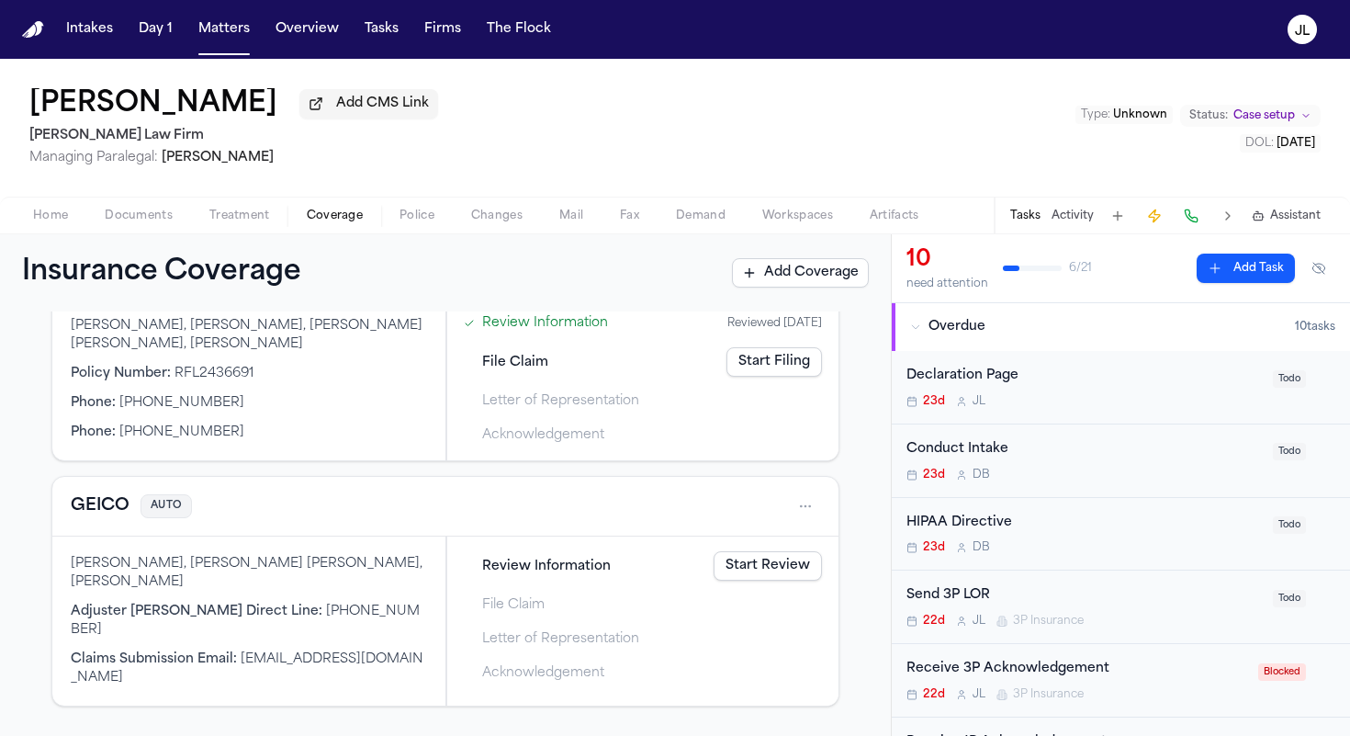
scroll to position [84, 0]
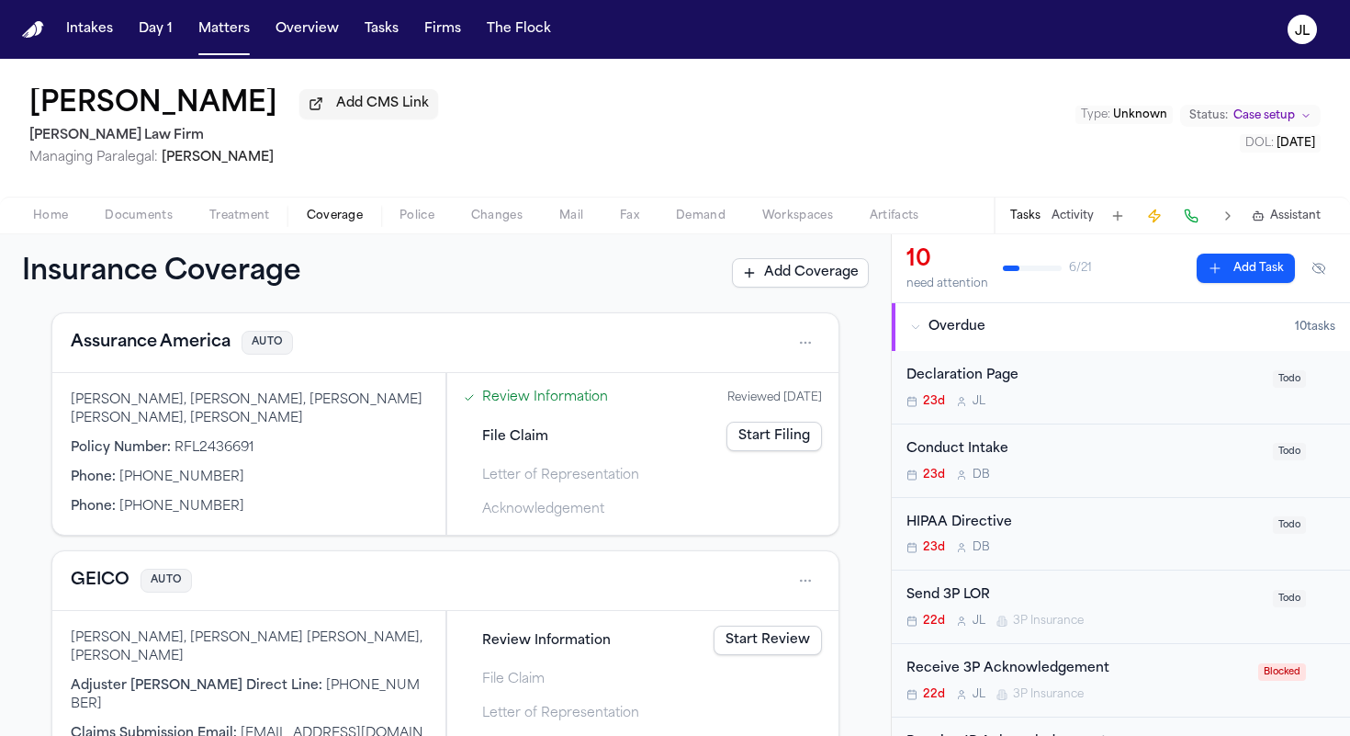
click at [85, 576] on button "GEICO" at bounding box center [100, 581] width 59 height 26
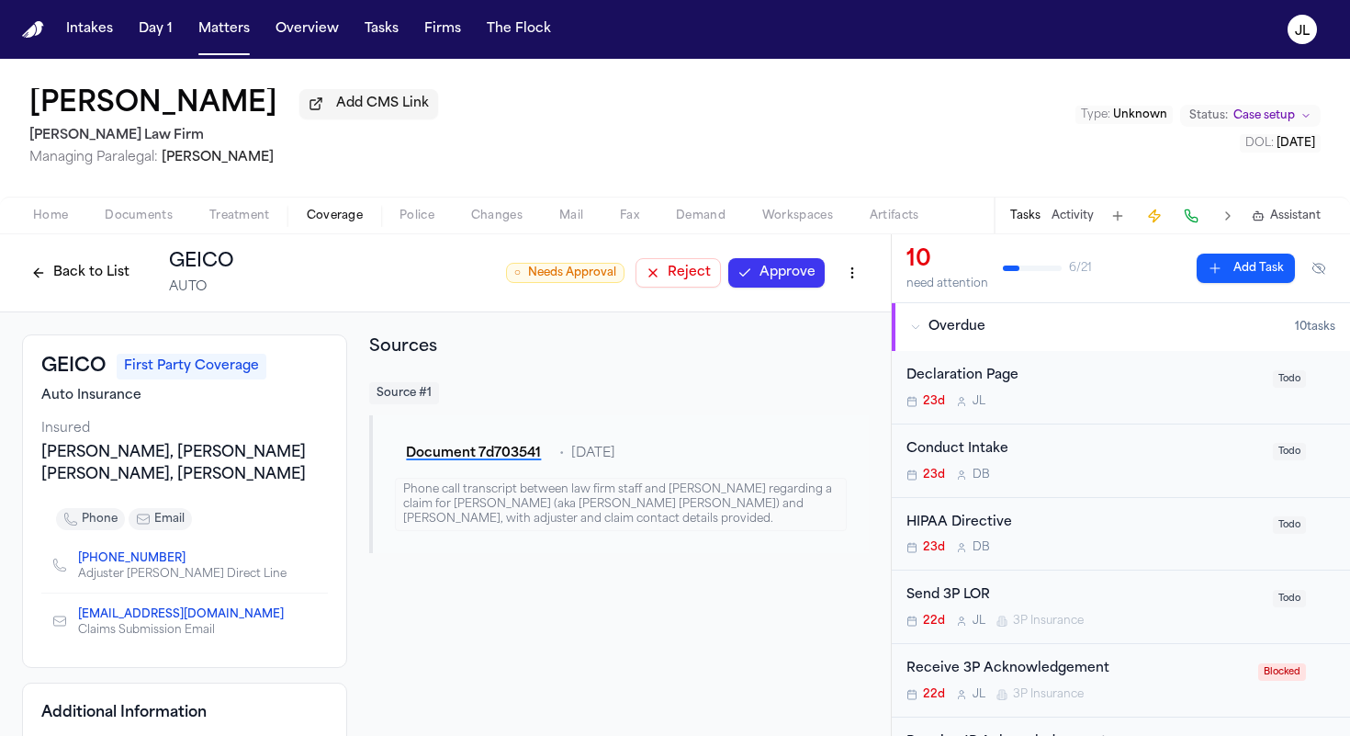
click at [70, 293] on div "Back to List GEICO AUTO" at bounding box center [128, 273] width 212 height 48
click at [70, 287] on button "Back to List" at bounding box center [80, 272] width 117 height 29
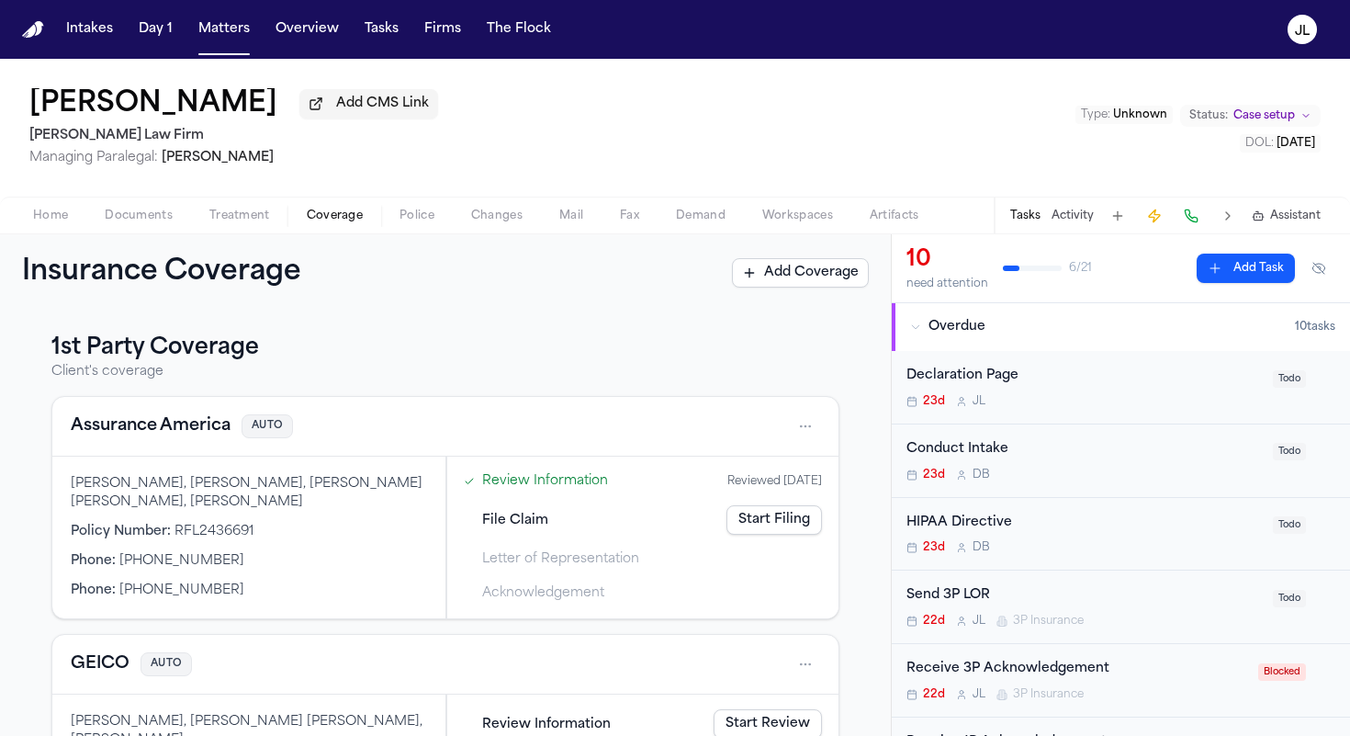
scroll to position [467, 0]
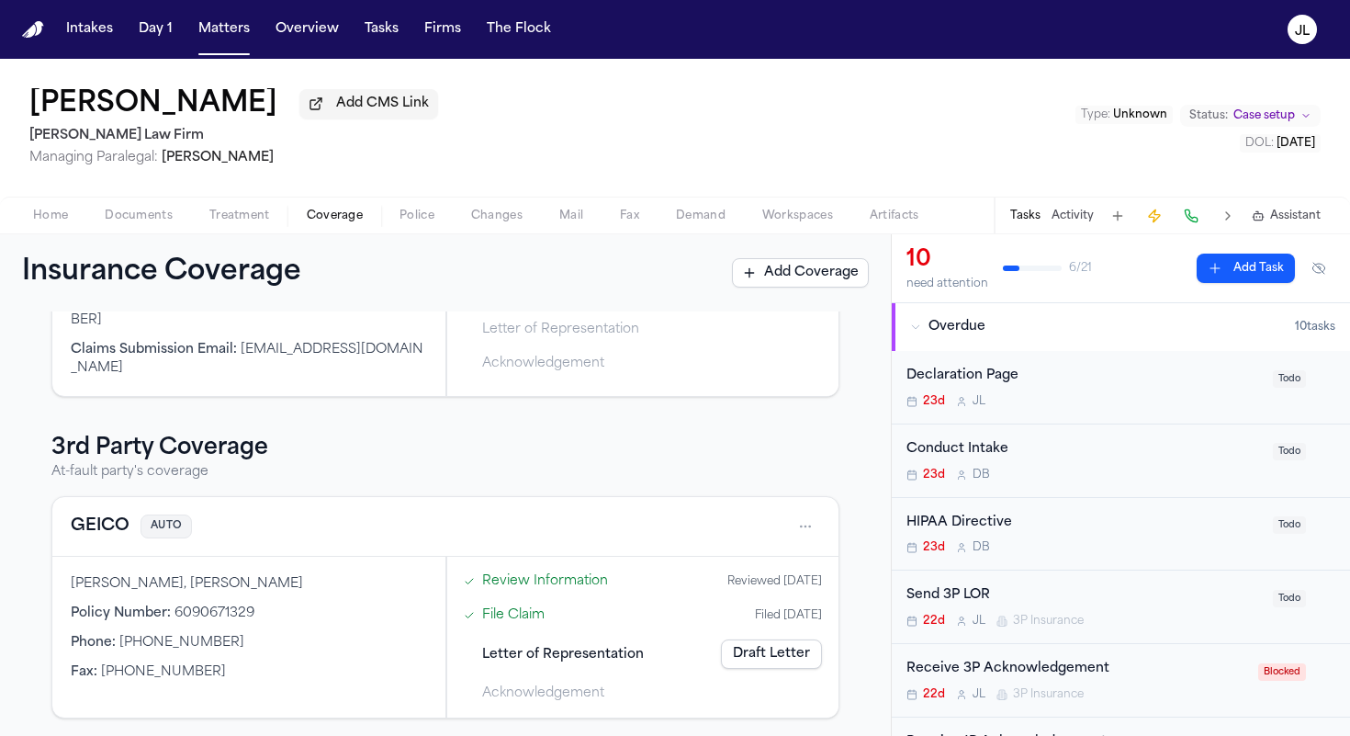
click at [107, 534] on button "GEICO" at bounding box center [100, 526] width 59 height 26
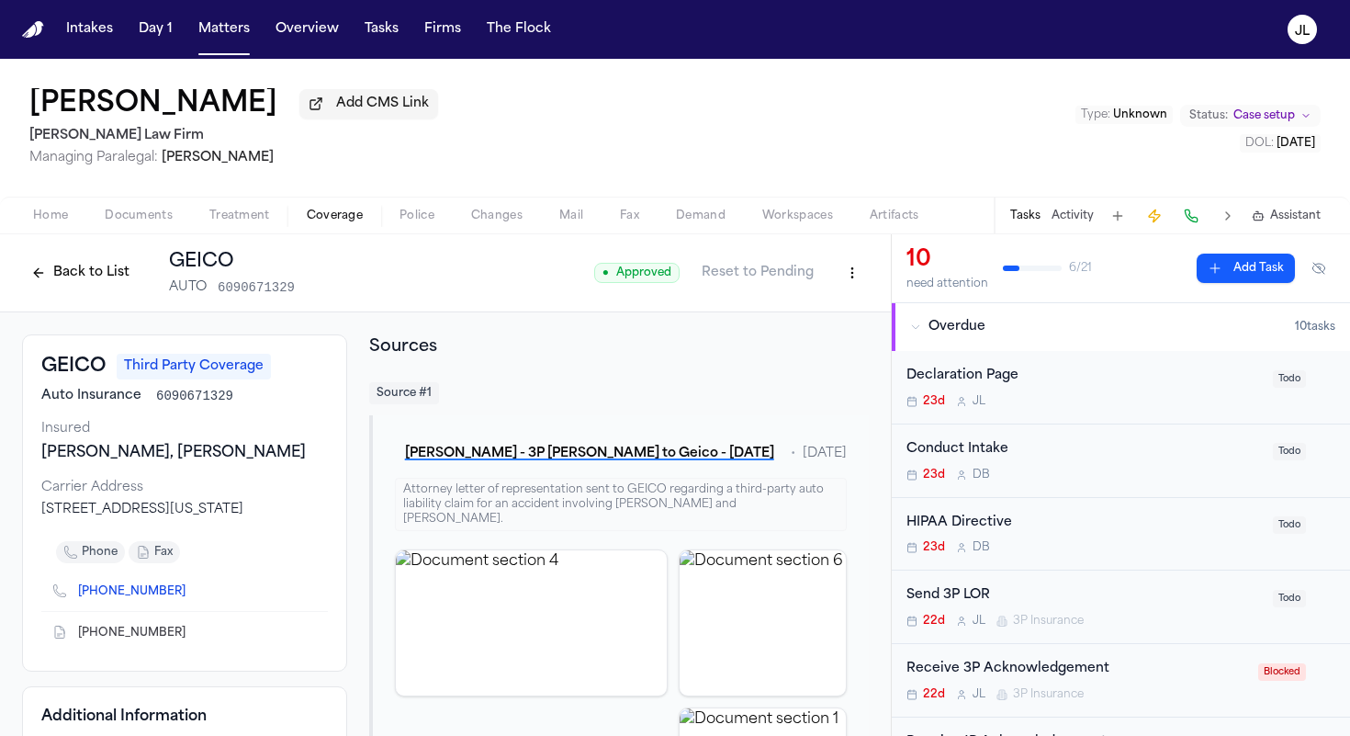
click at [58, 278] on button "Back to List" at bounding box center [80, 272] width 117 height 29
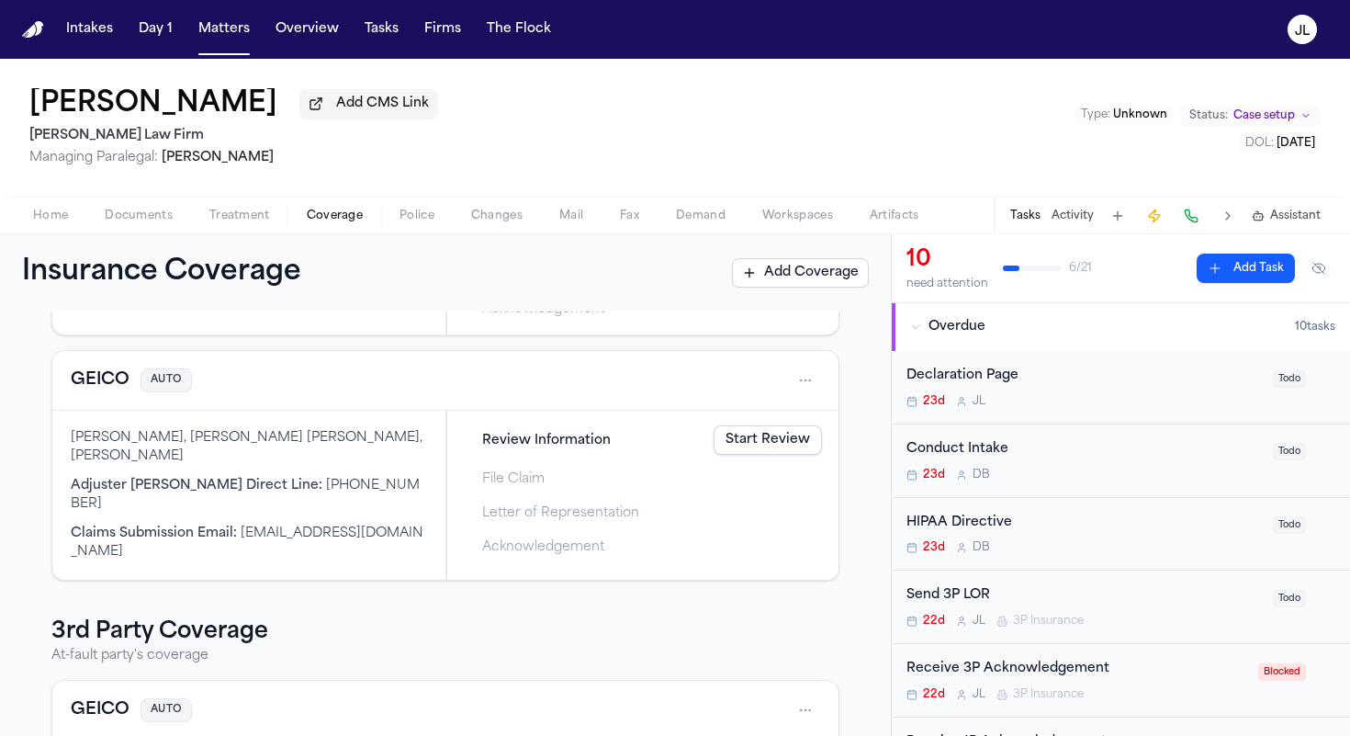
scroll to position [295, 0]
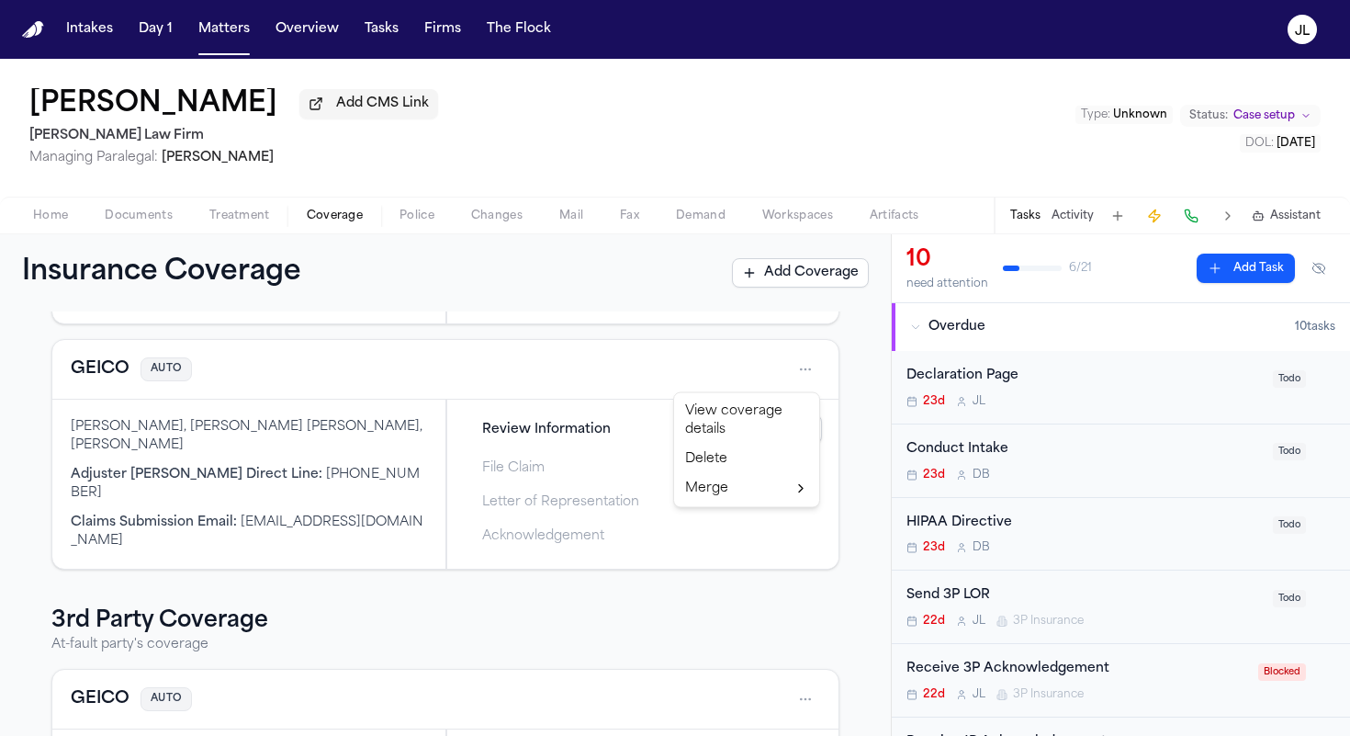
click at [813, 377] on html "Intakes Day 1 Matters Overview Tasks Firms The Flock JL Cimone Sommers Add CMS …" at bounding box center [675, 368] width 1350 height 736
click at [719, 504] on div "View coverage details Delete Merge" at bounding box center [746, 450] width 147 height 116
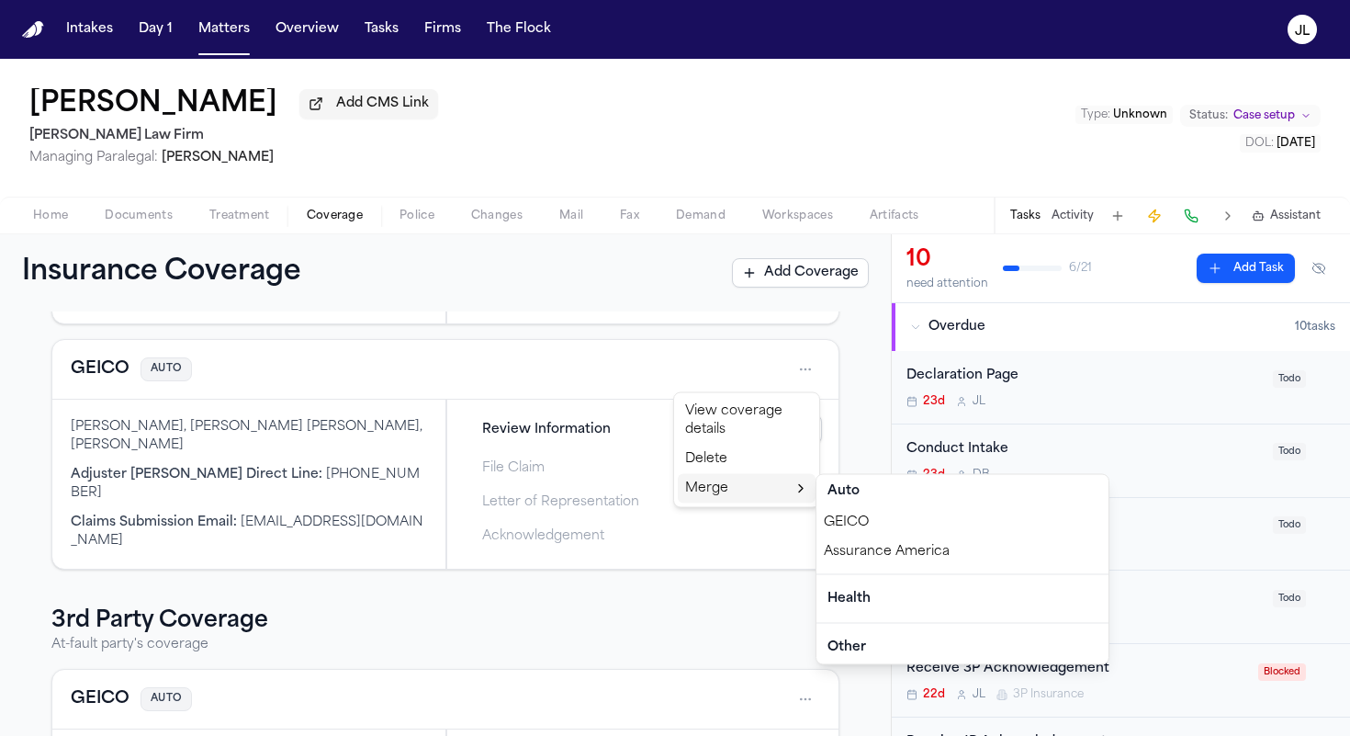
click at [838, 528] on div "GEICO" at bounding box center [962, 522] width 292 height 29
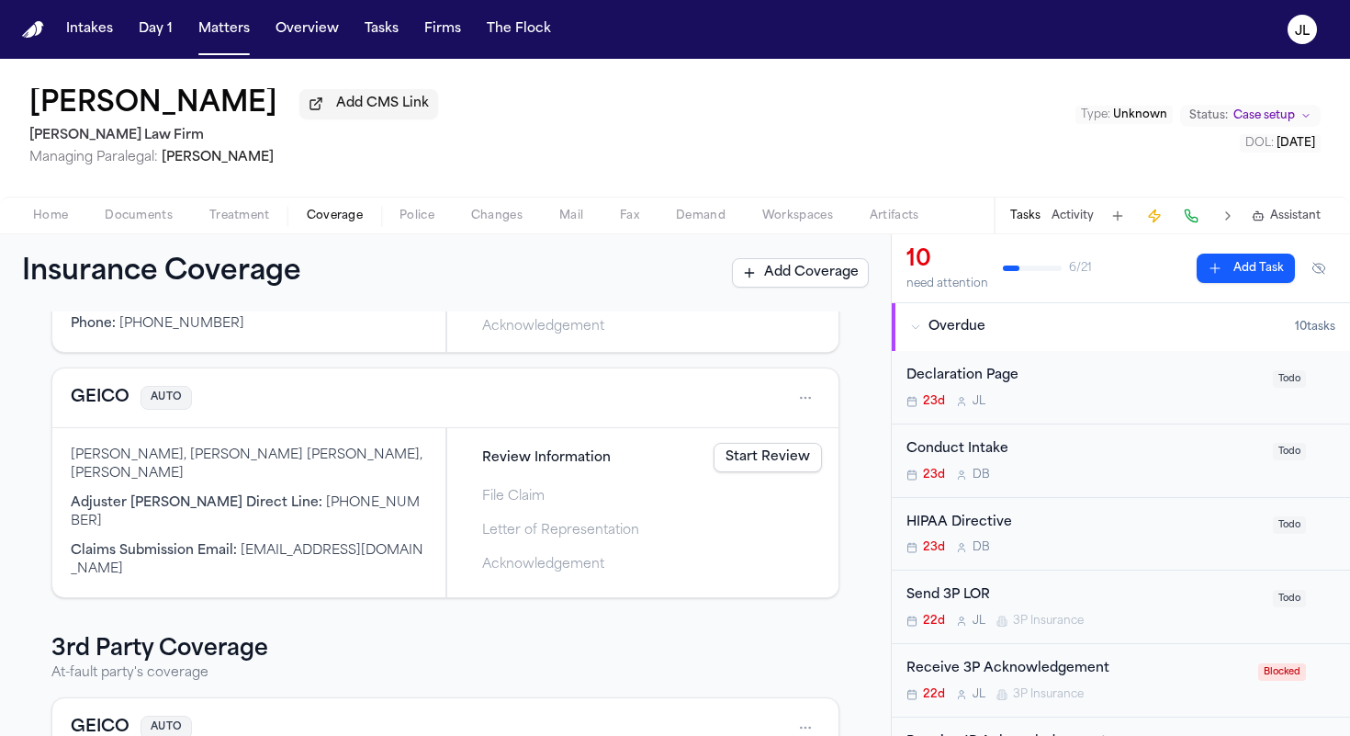
scroll to position [147, 0]
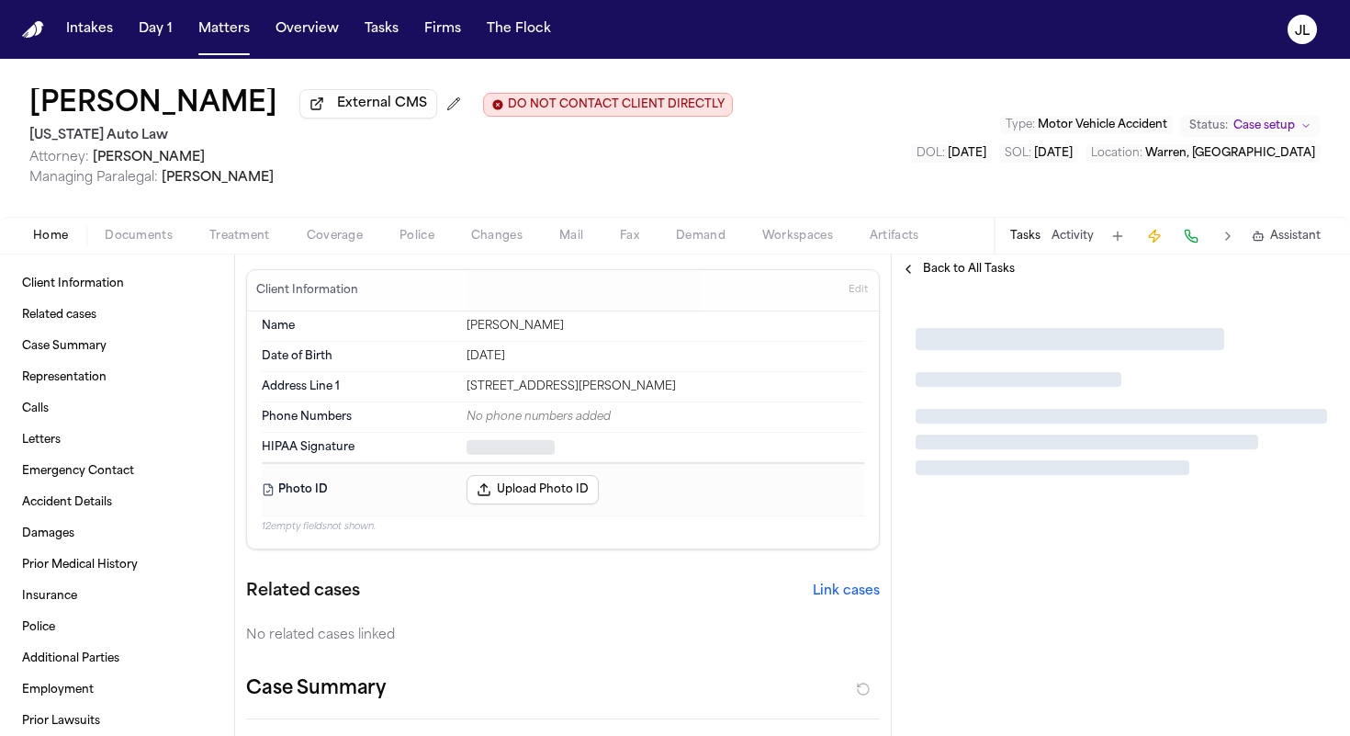
click at [345, 242] on span "Coverage" at bounding box center [335, 236] width 56 height 15
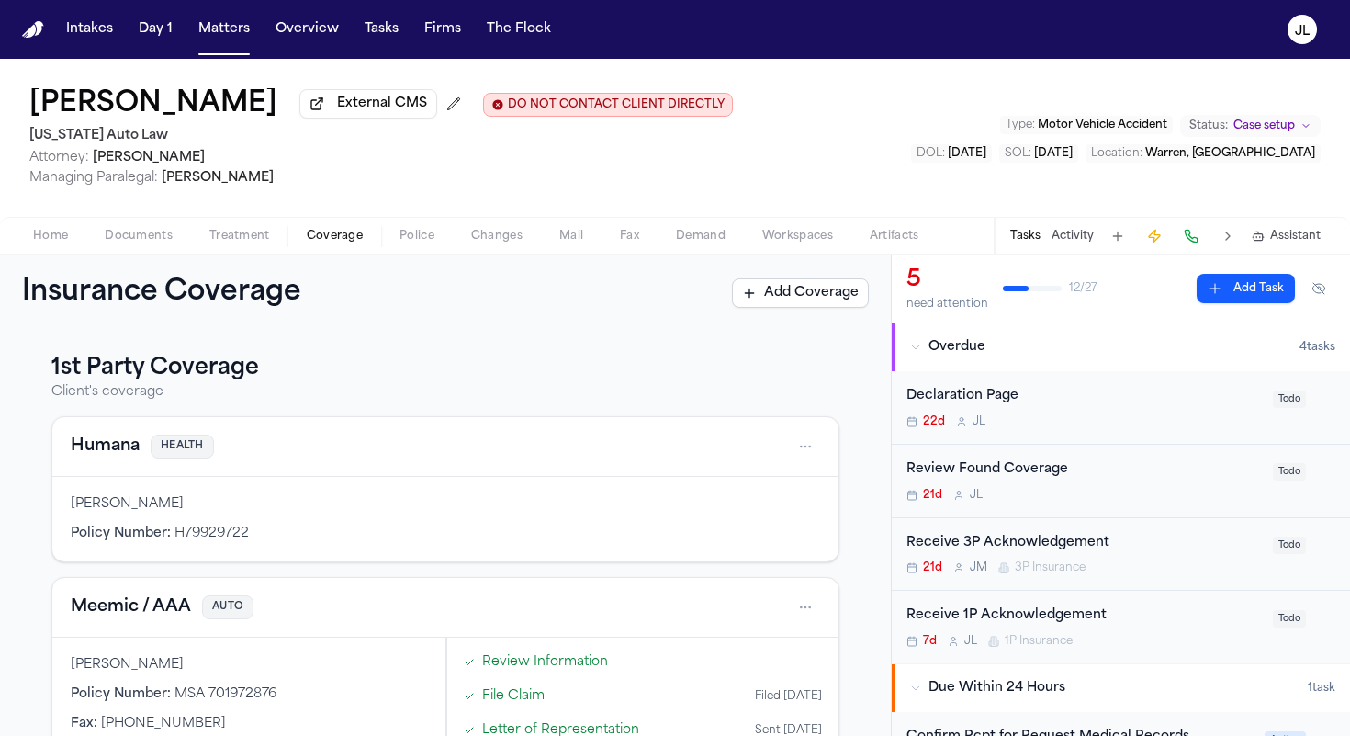
click at [101, 444] on button "Humana" at bounding box center [105, 446] width 69 height 26
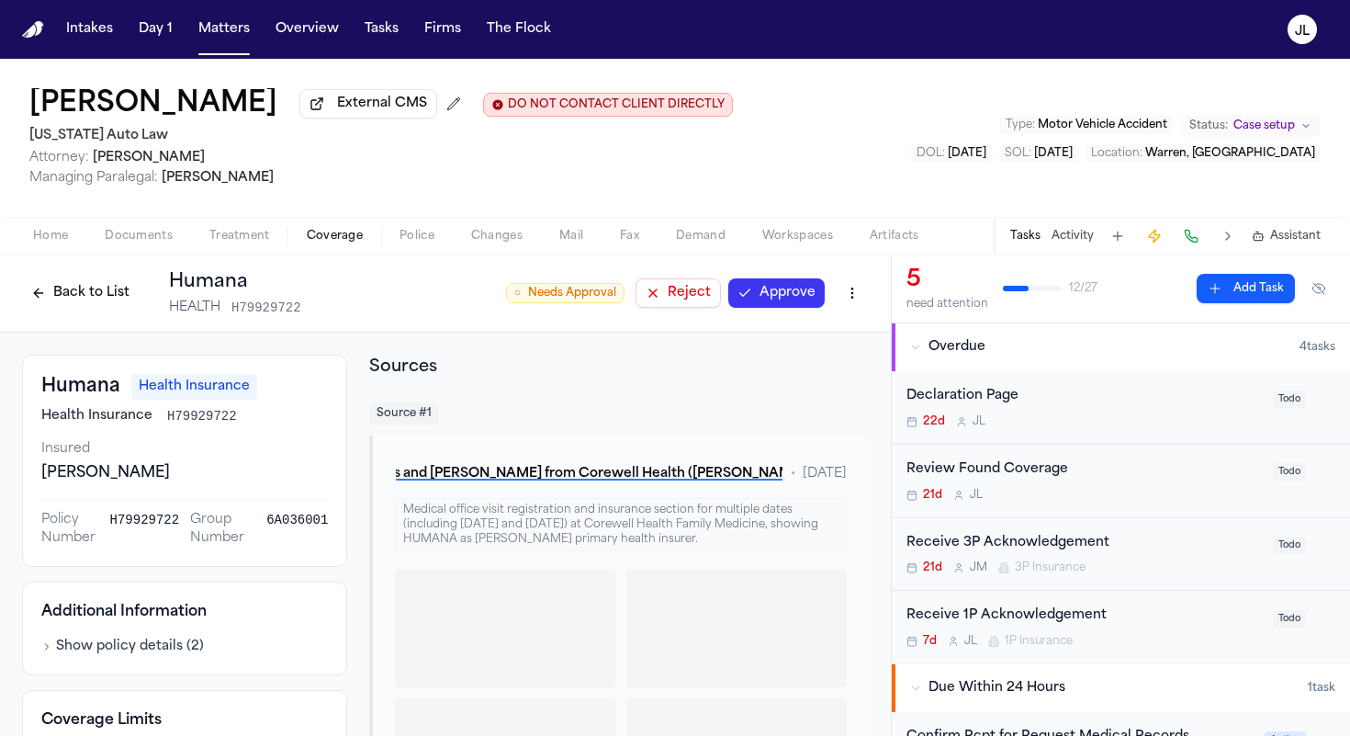
click at [778, 302] on button "Approve" at bounding box center [776, 292] width 96 height 29
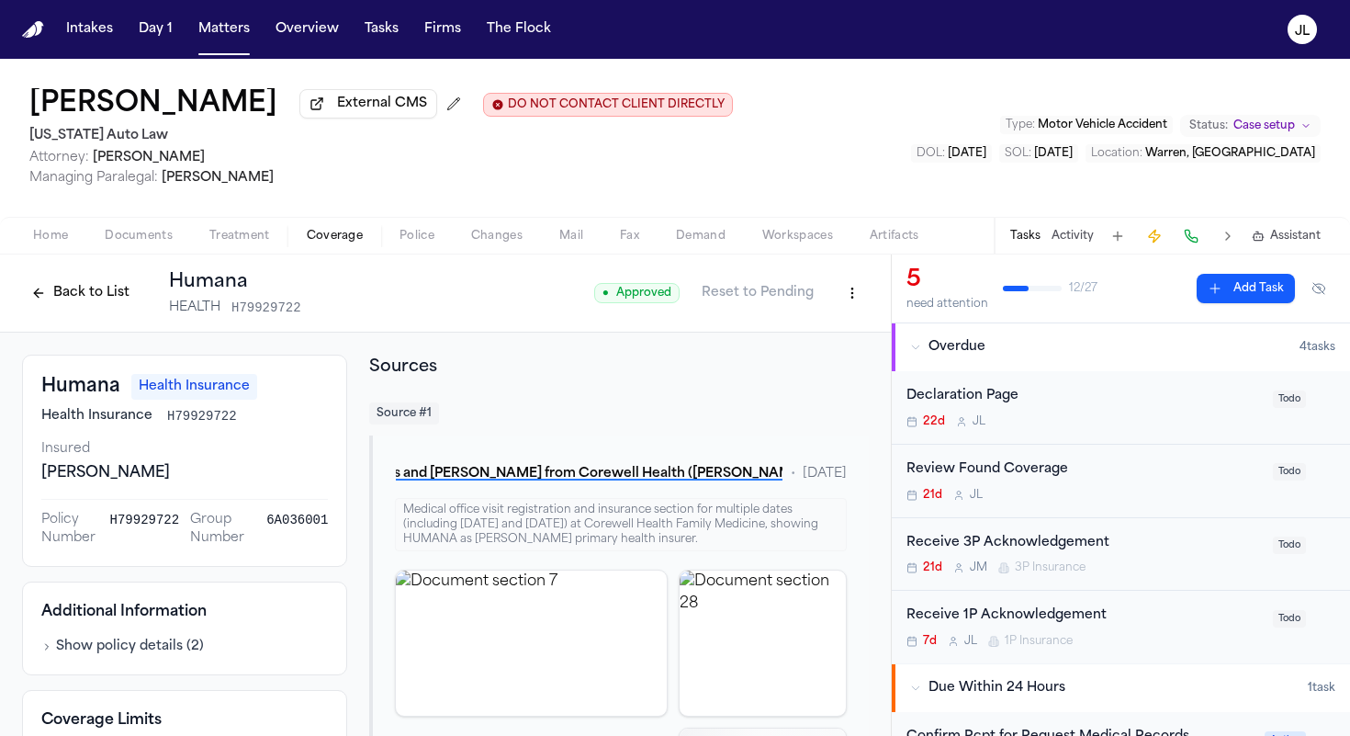
click at [113, 308] on button "Back to List" at bounding box center [80, 292] width 117 height 29
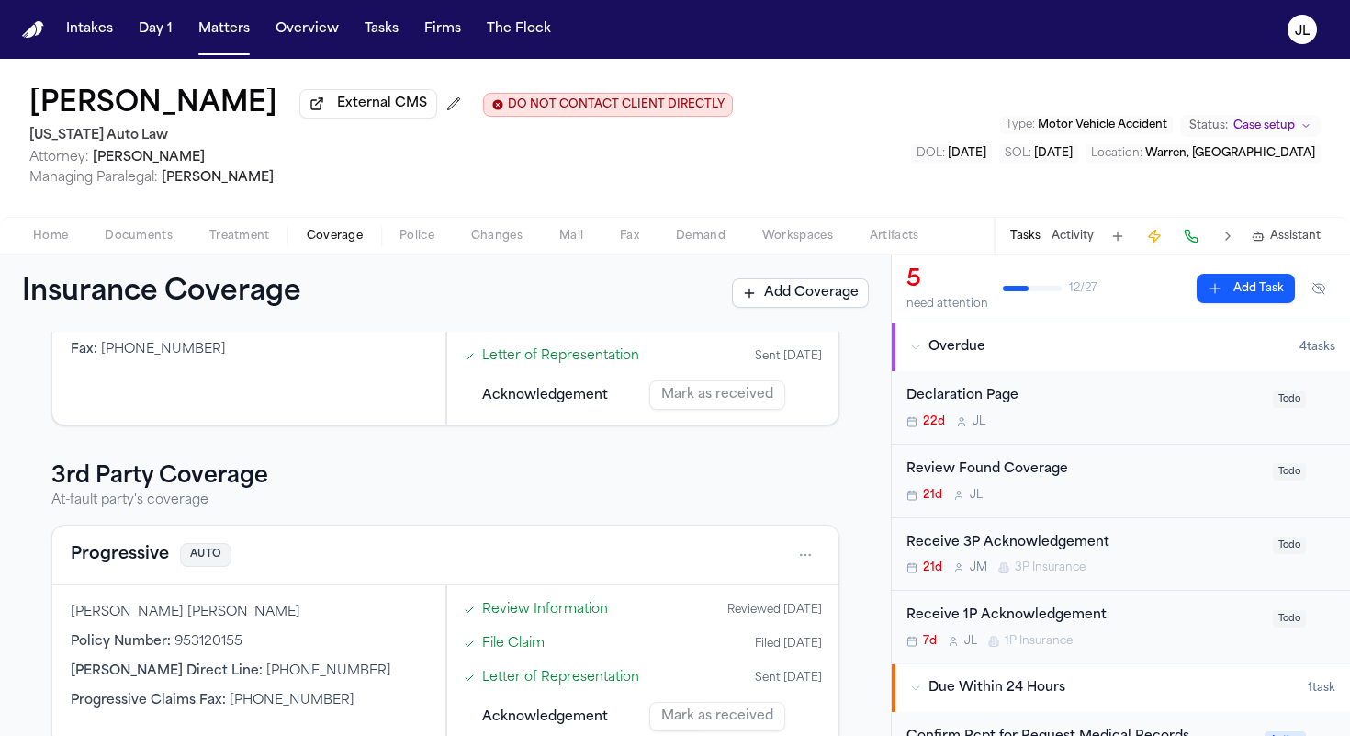
scroll to position [410, 0]
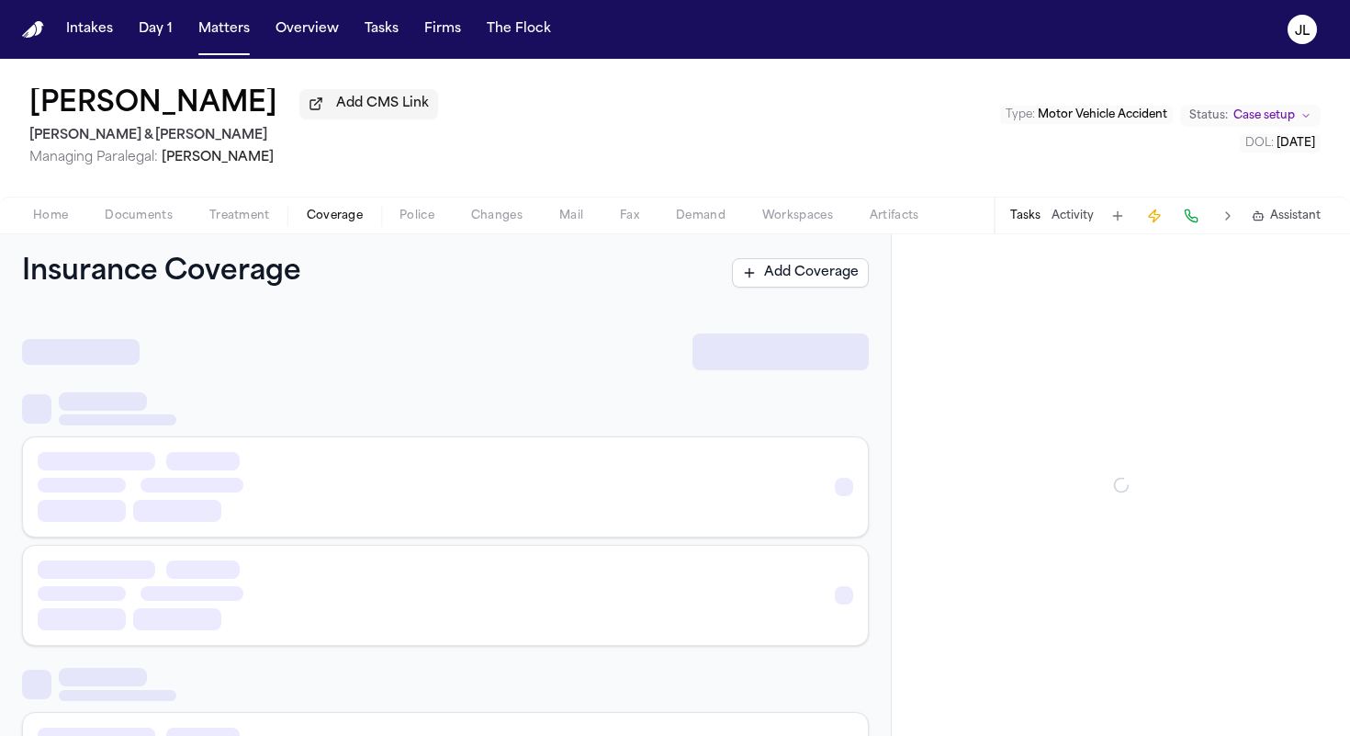
click at [318, 227] on button "Coverage" at bounding box center [334, 216] width 93 height 22
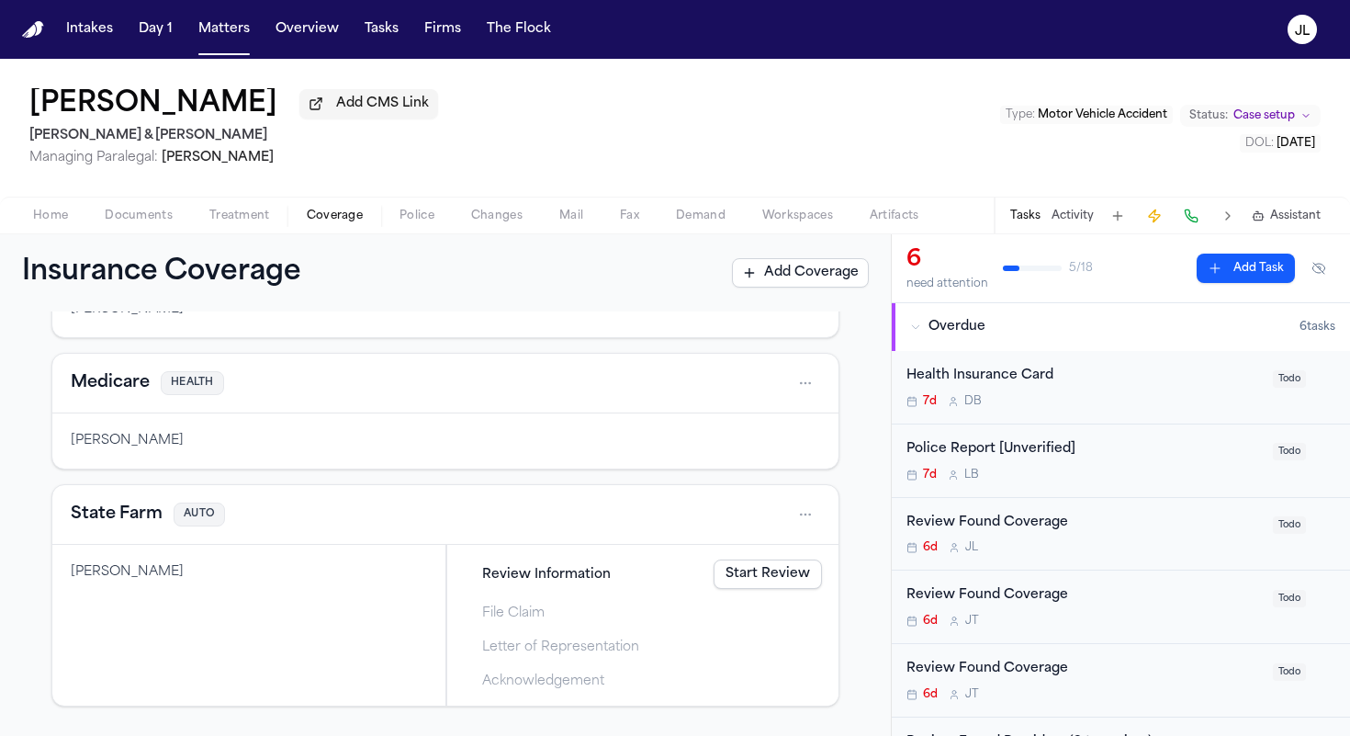
scroll to position [158, 0]
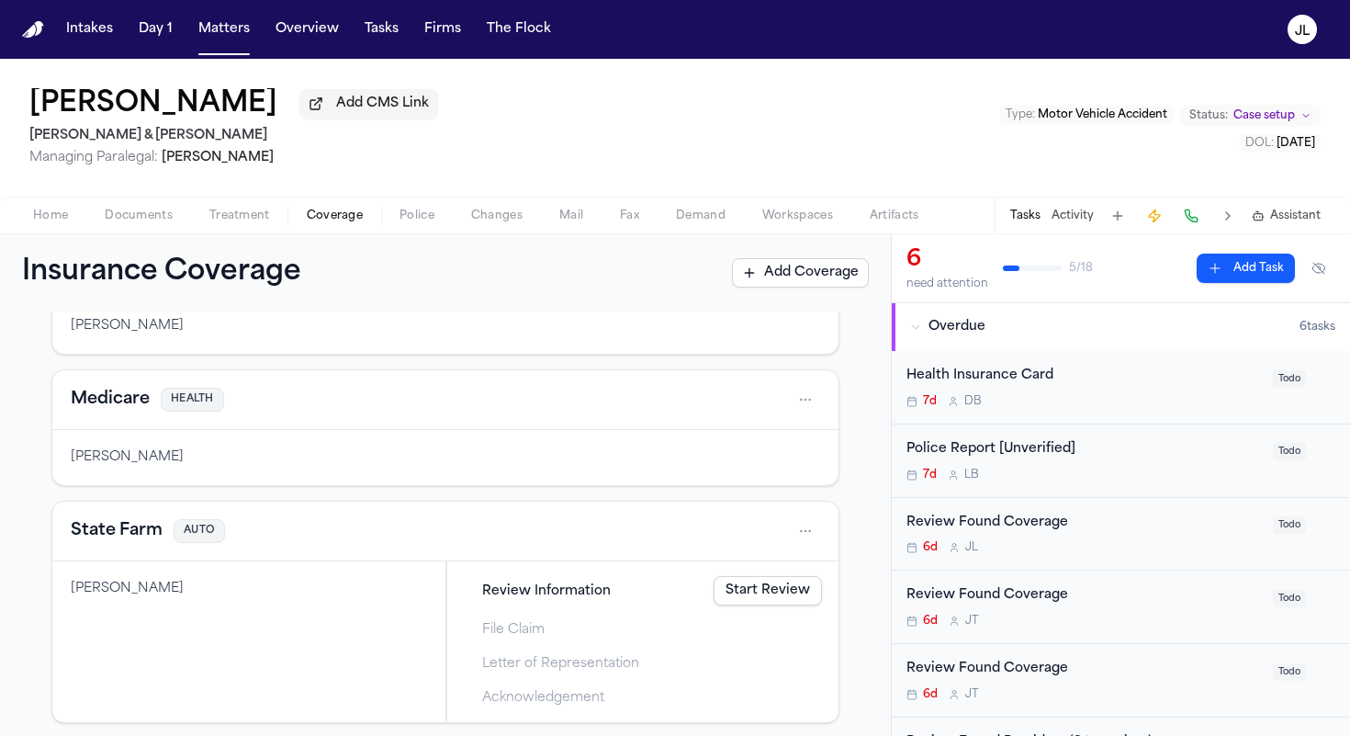
click at [124, 540] on button "State Farm" at bounding box center [117, 531] width 92 height 26
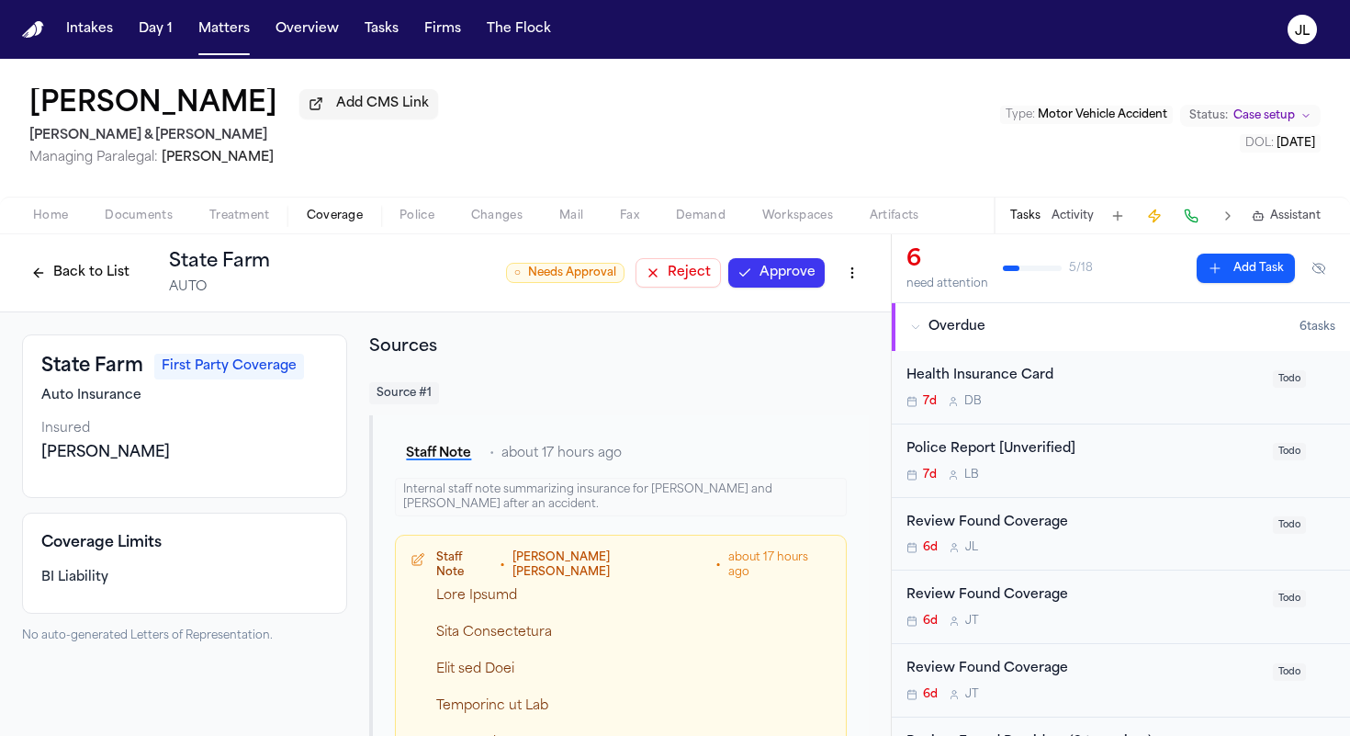
click at [766, 289] on div "○ Needs Approval Reject Approve" at bounding box center [687, 272] width 363 height 33
click at [783, 273] on button "Approve" at bounding box center [776, 272] width 96 height 29
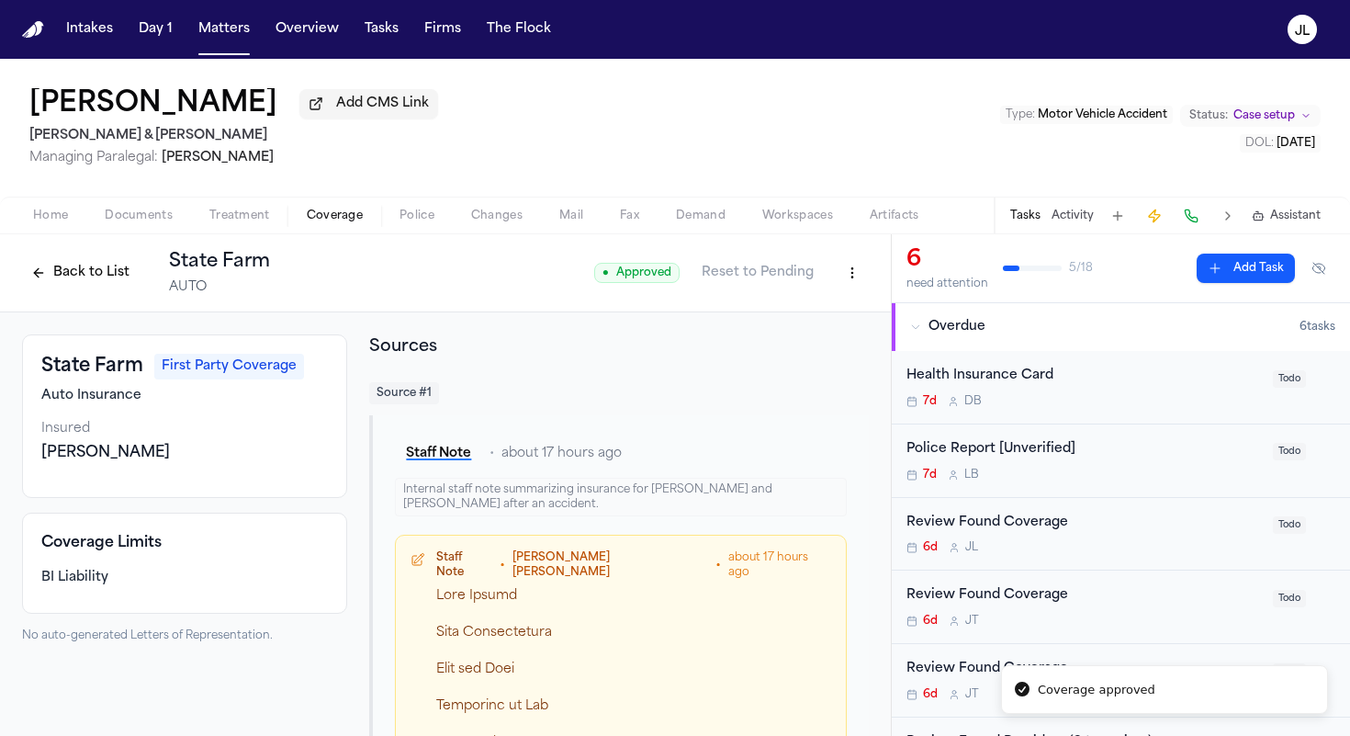
click at [82, 270] on button "Back to List" at bounding box center [80, 272] width 117 height 29
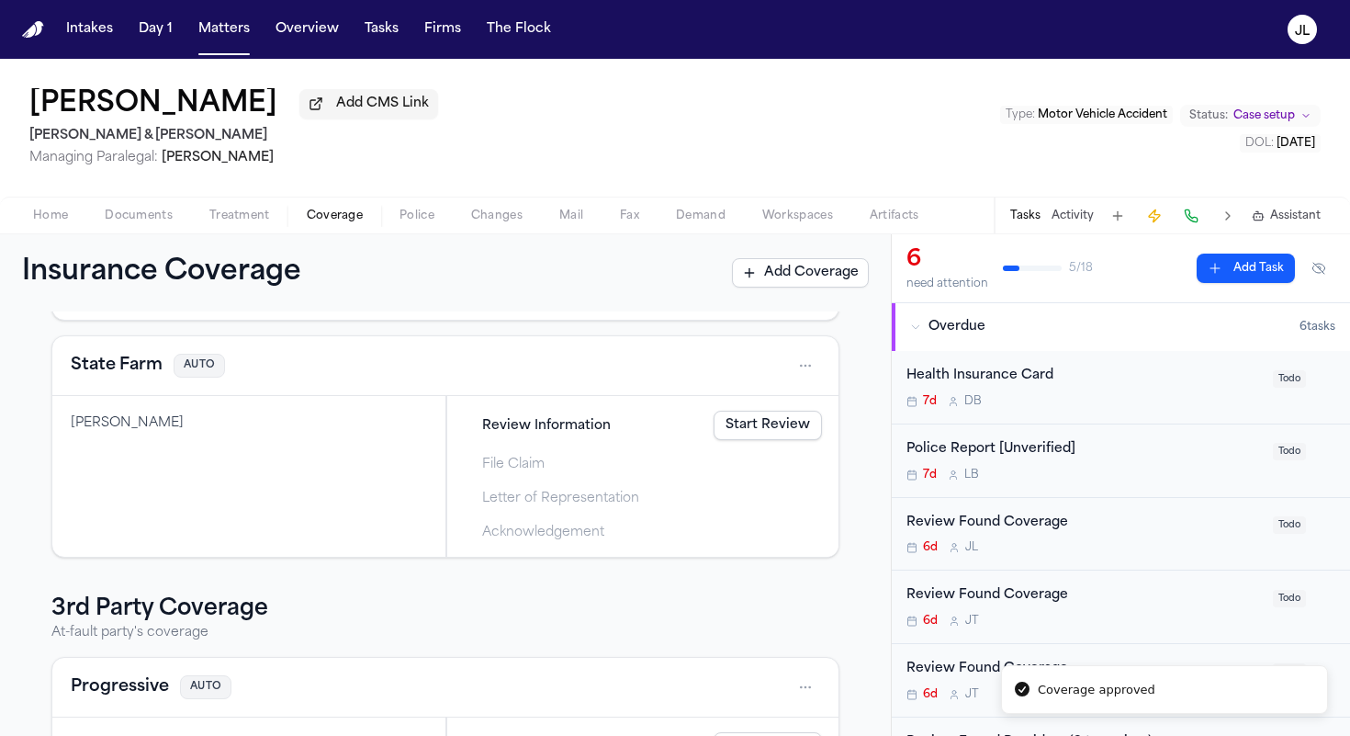
scroll to position [492, 0]
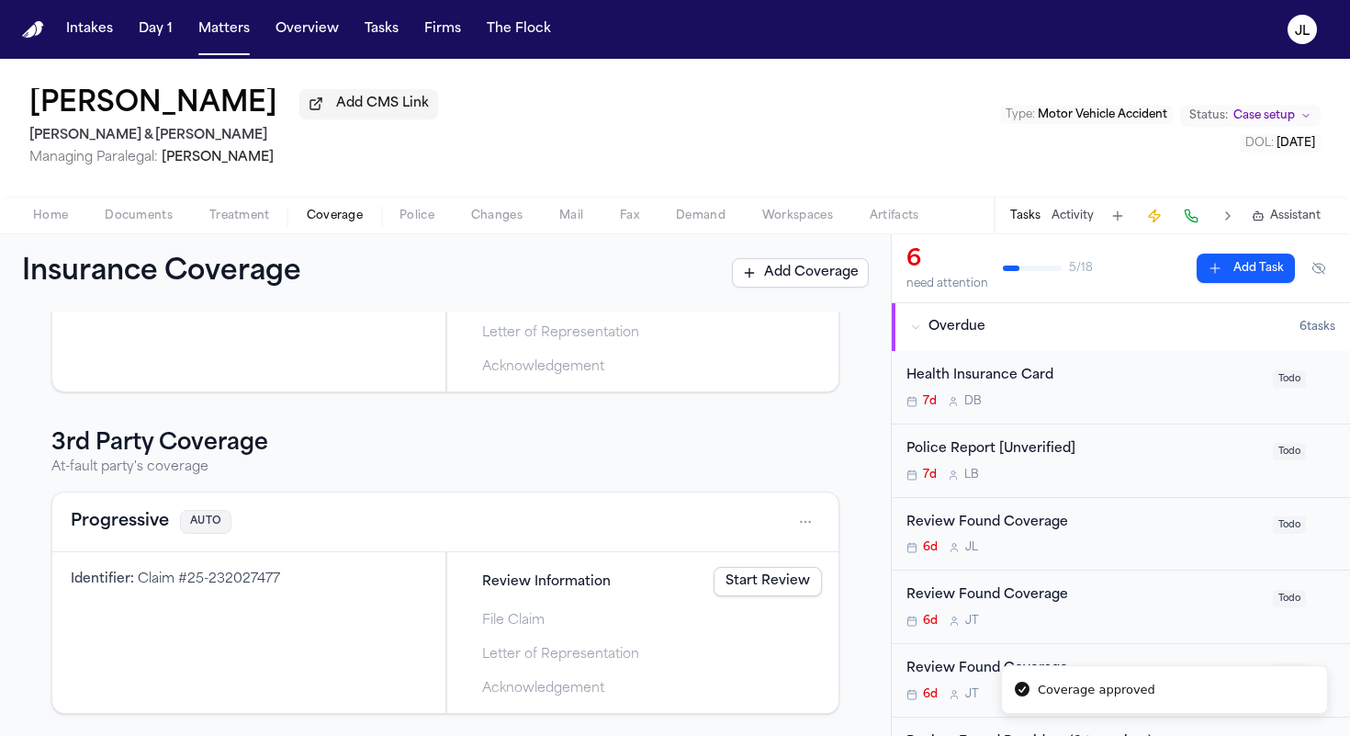
click at [125, 521] on button "Progressive" at bounding box center [120, 522] width 98 height 26
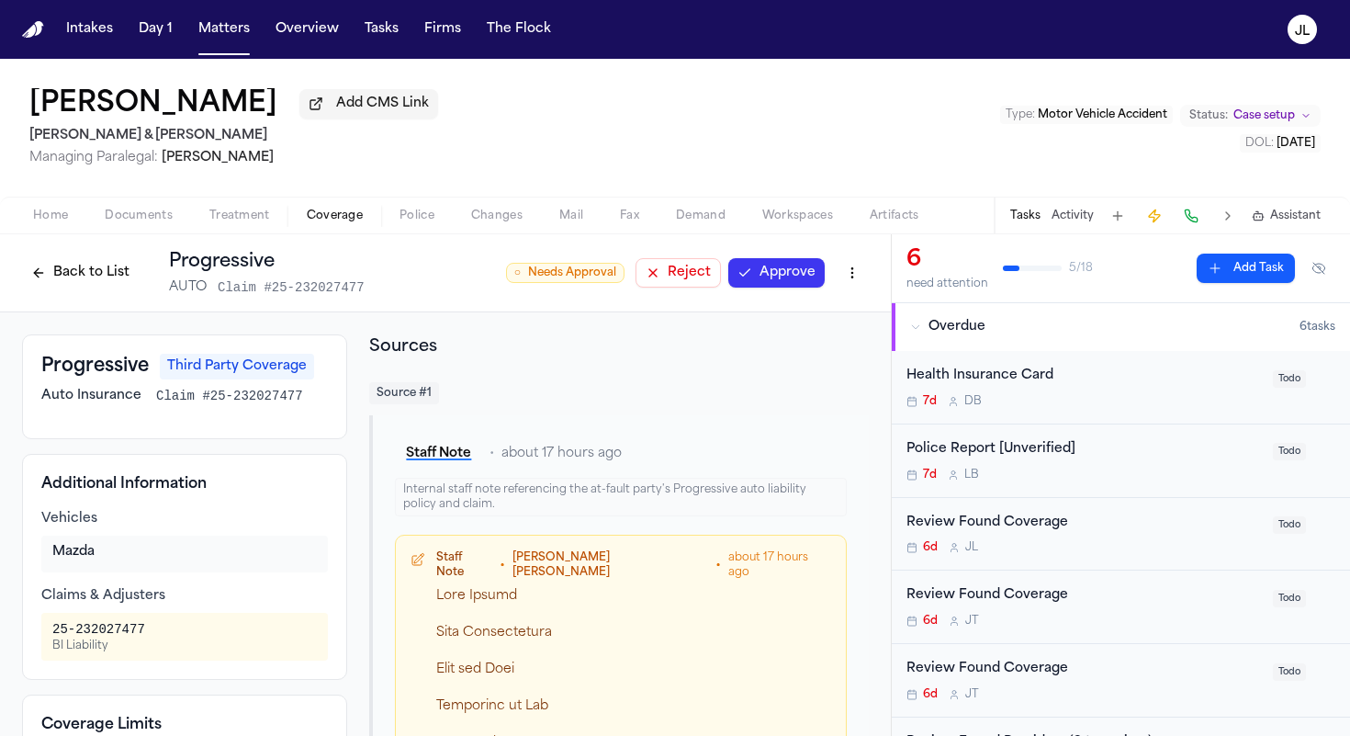
click at [808, 275] on button "Approve" at bounding box center [776, 272] width 96 height 29
click at [872, 270] on div "Back to List Progressive AUTO Claim #25-232027477 ● Approved Reset to Pending" at bounding box center [445, 273] width 891 height 78
click at [867, 270] on html "Intakes Day 1 Matters Overview Tasks Firms The Flock JL Dennis Marsack Add CMS …" at bounding box center [675, 368] width 1350 height 736
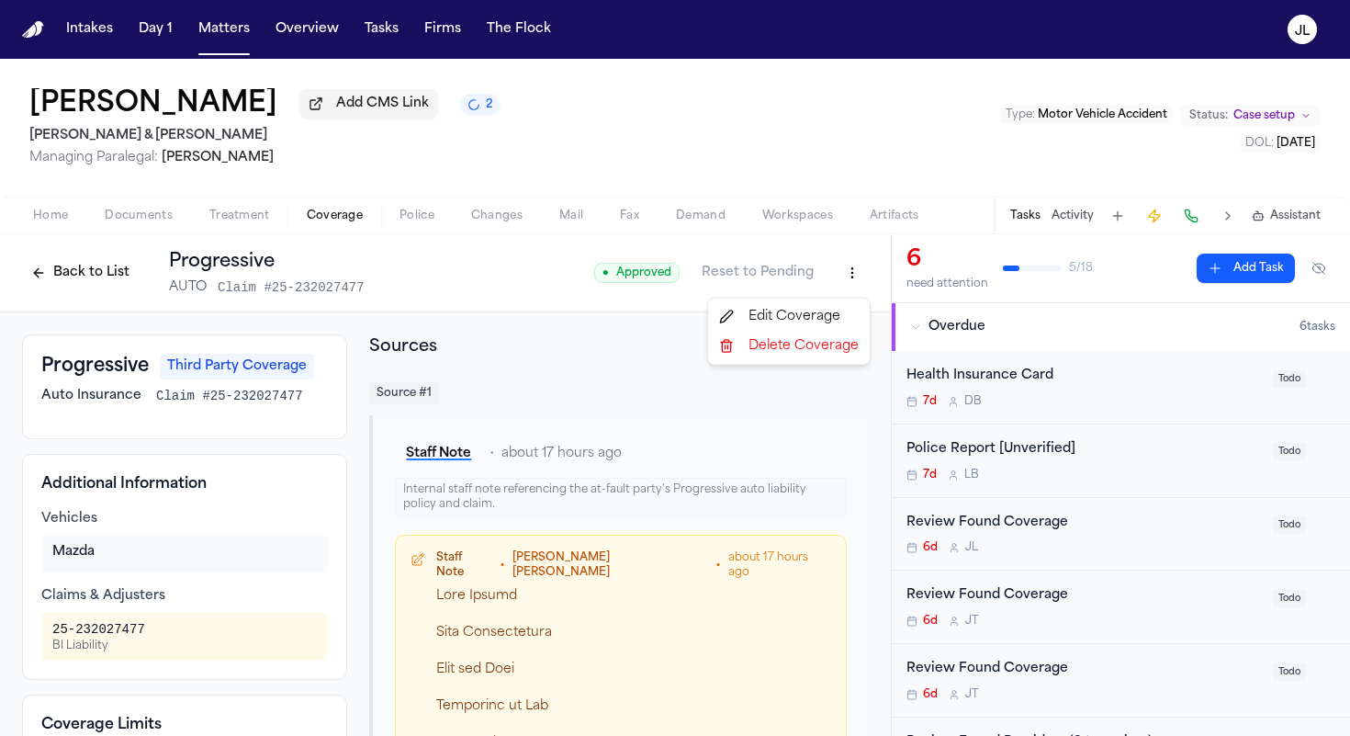
click at [826, 310] on div "Edit Coverage" at bounding box center [789, 316] width 154 height 29
select select "**********"
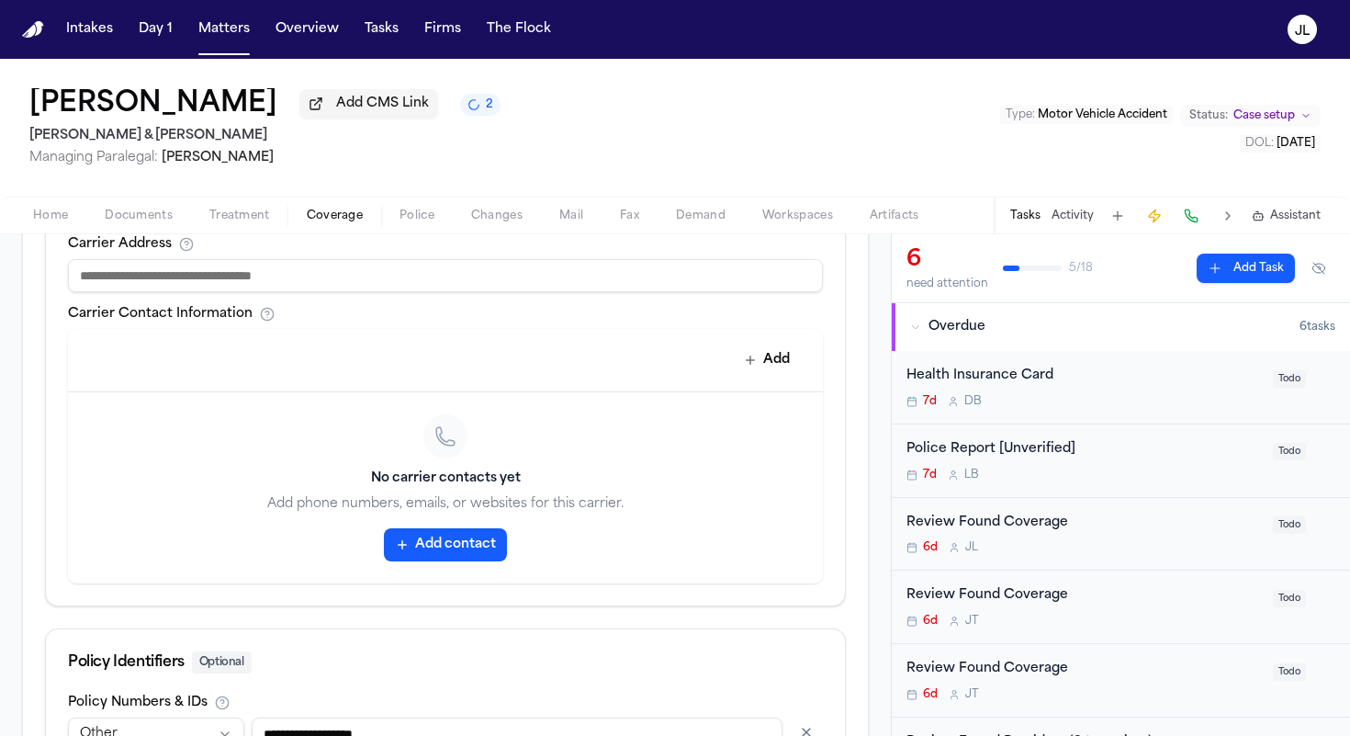
scroll to position [872, 0]
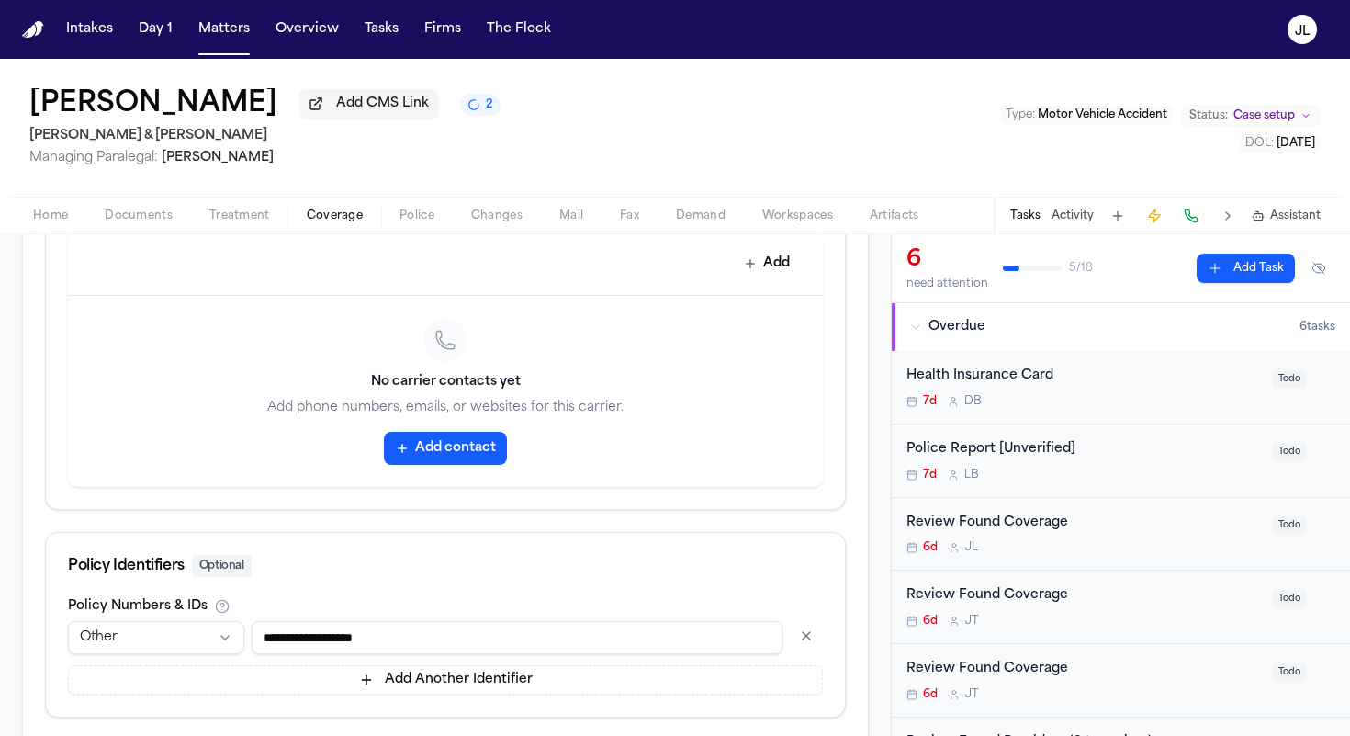
drag, startPoint x: 402, startPoint y: 639, endPoint x: 286, endPoint y: 639, distance: 116.6
click at [286, 639] on input "**********" at bounding box center [517, 637] width 531 height 33
type input "*"
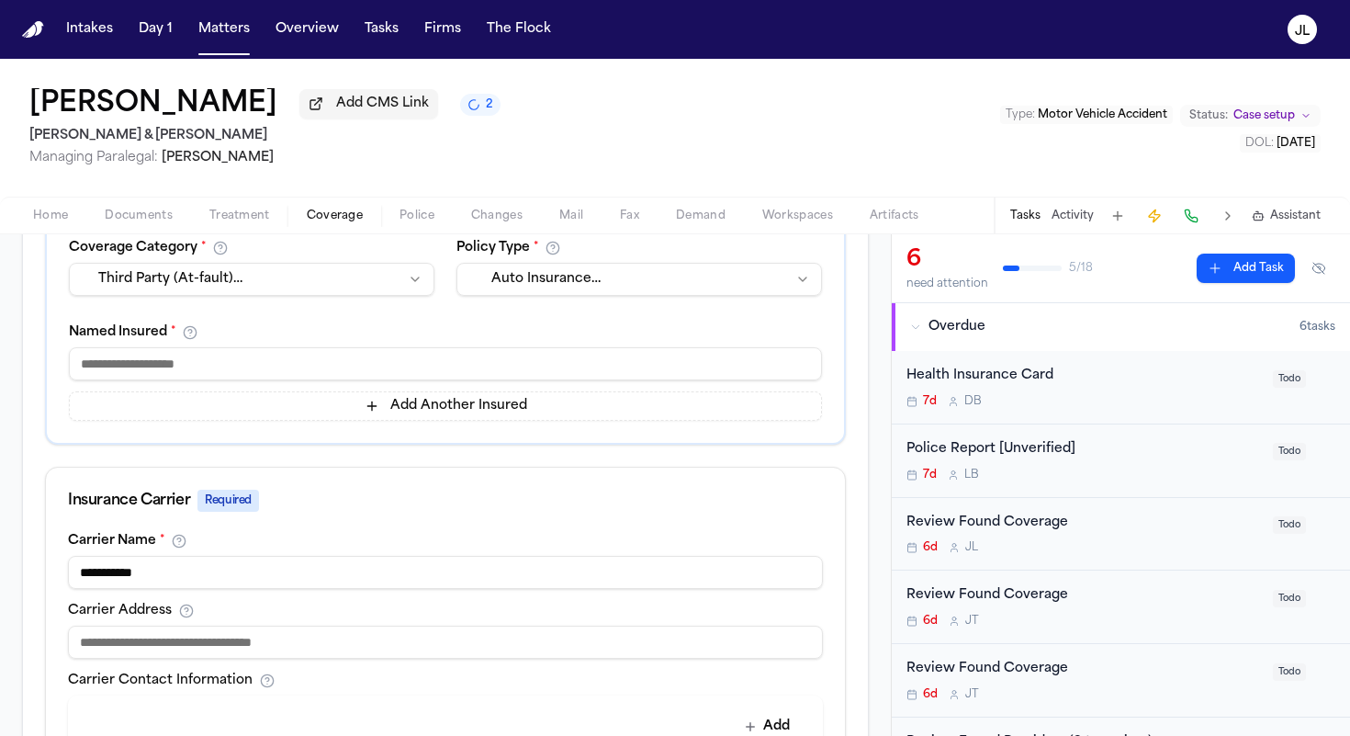
scroll to position [147, 0]
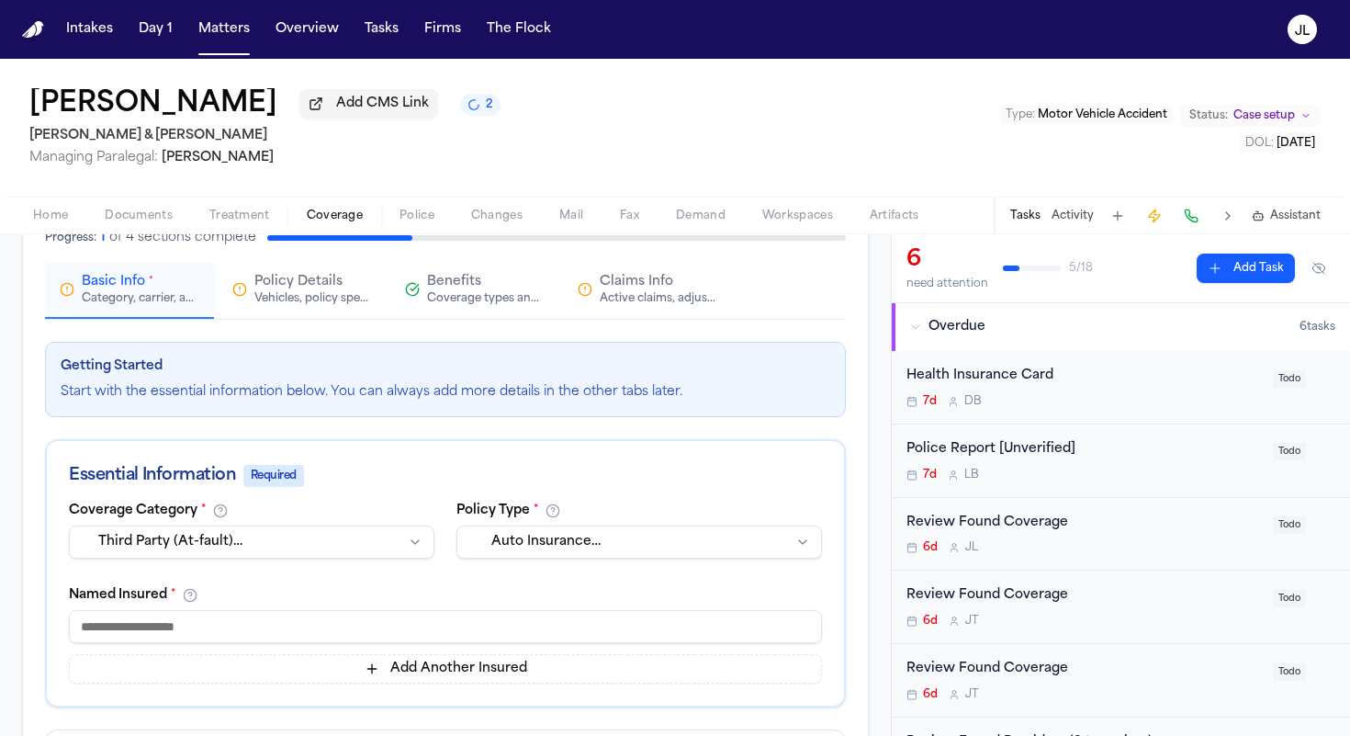
click at [174, 638] on input at bounding box center [445, 626] width 753 height 33
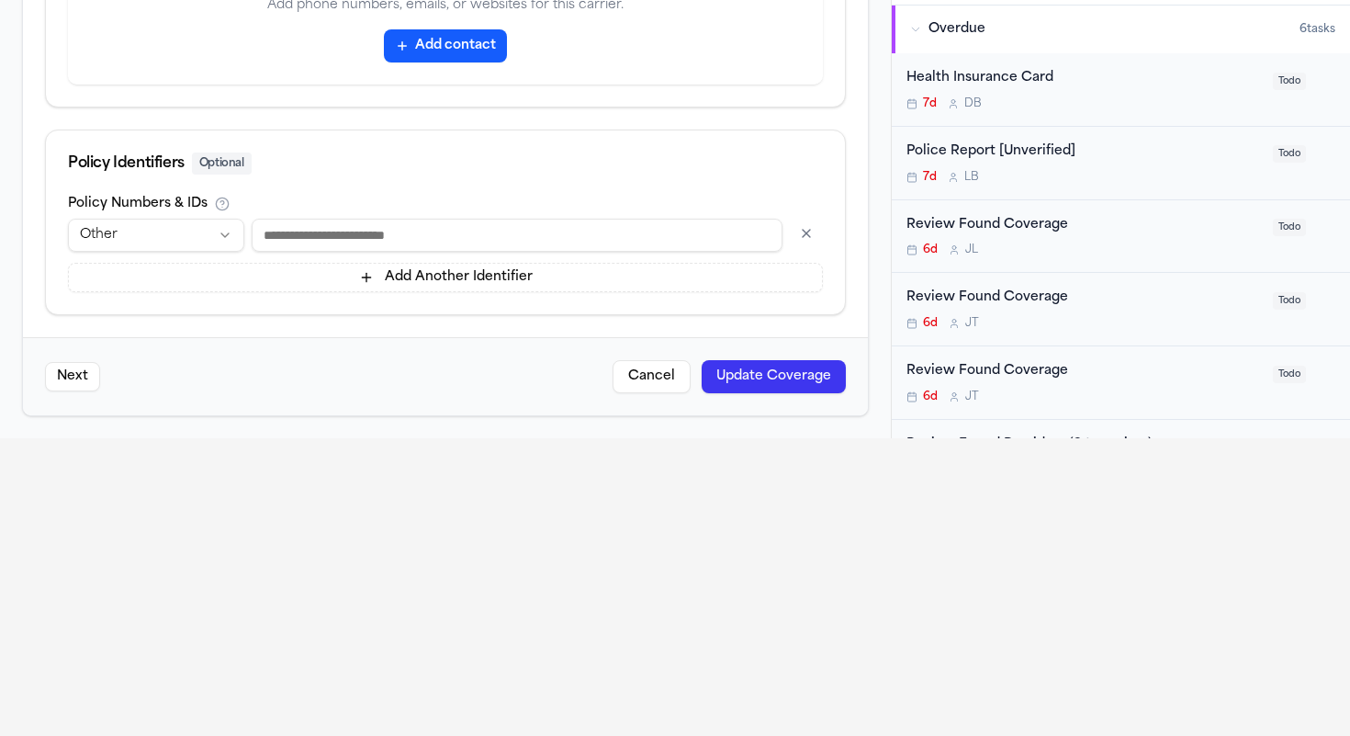
scroll to position [337, 0]
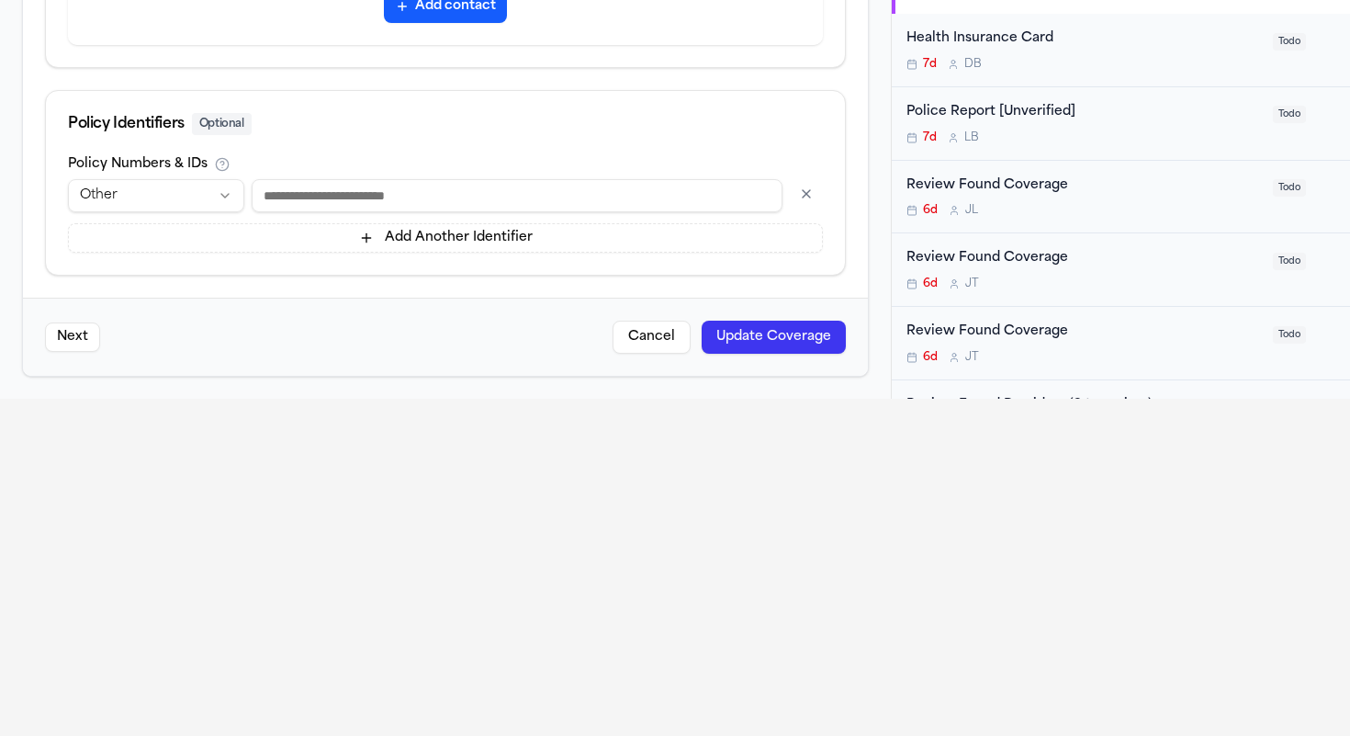
type input "*"
click at [772, 339] on button "Update Coverage" at bounding box center [774, 336] width 144 height 33
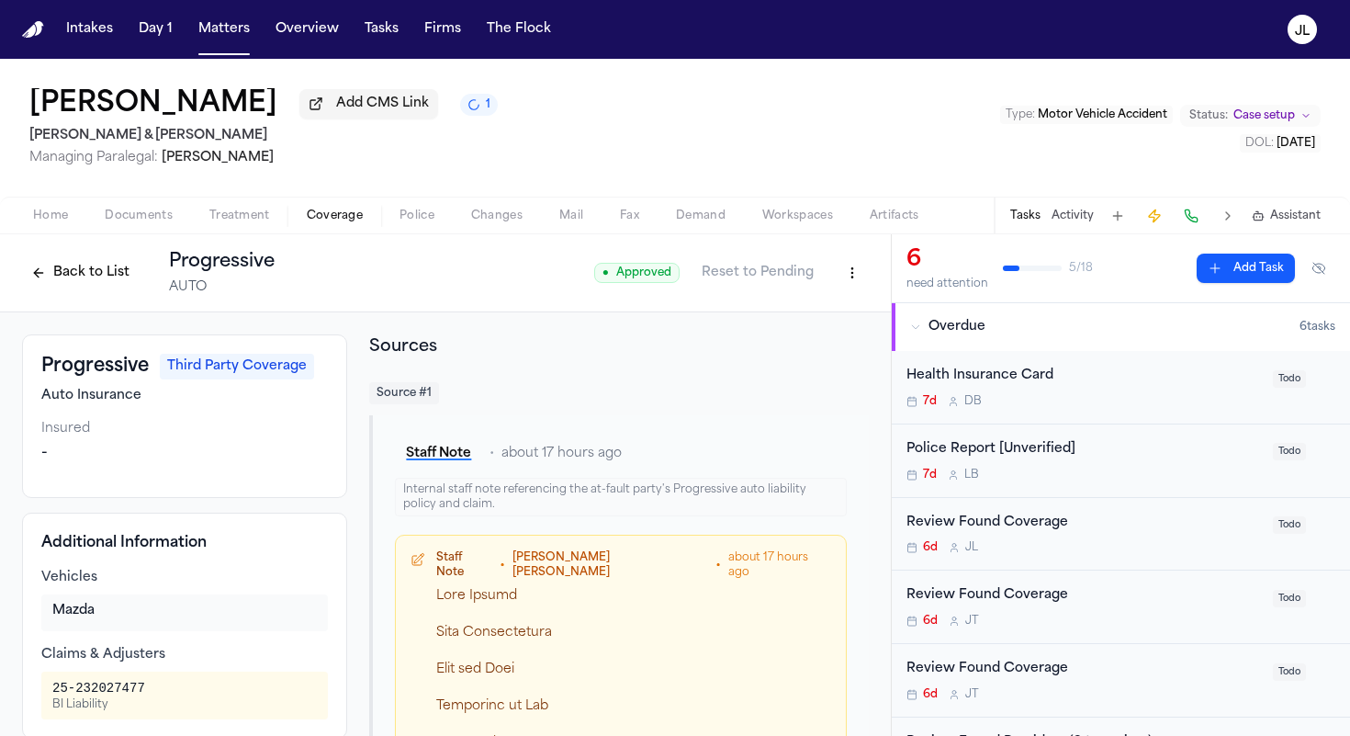
click at [81, 278] on button "Back to List" at bounding box center [80, 272] width 117 height 29
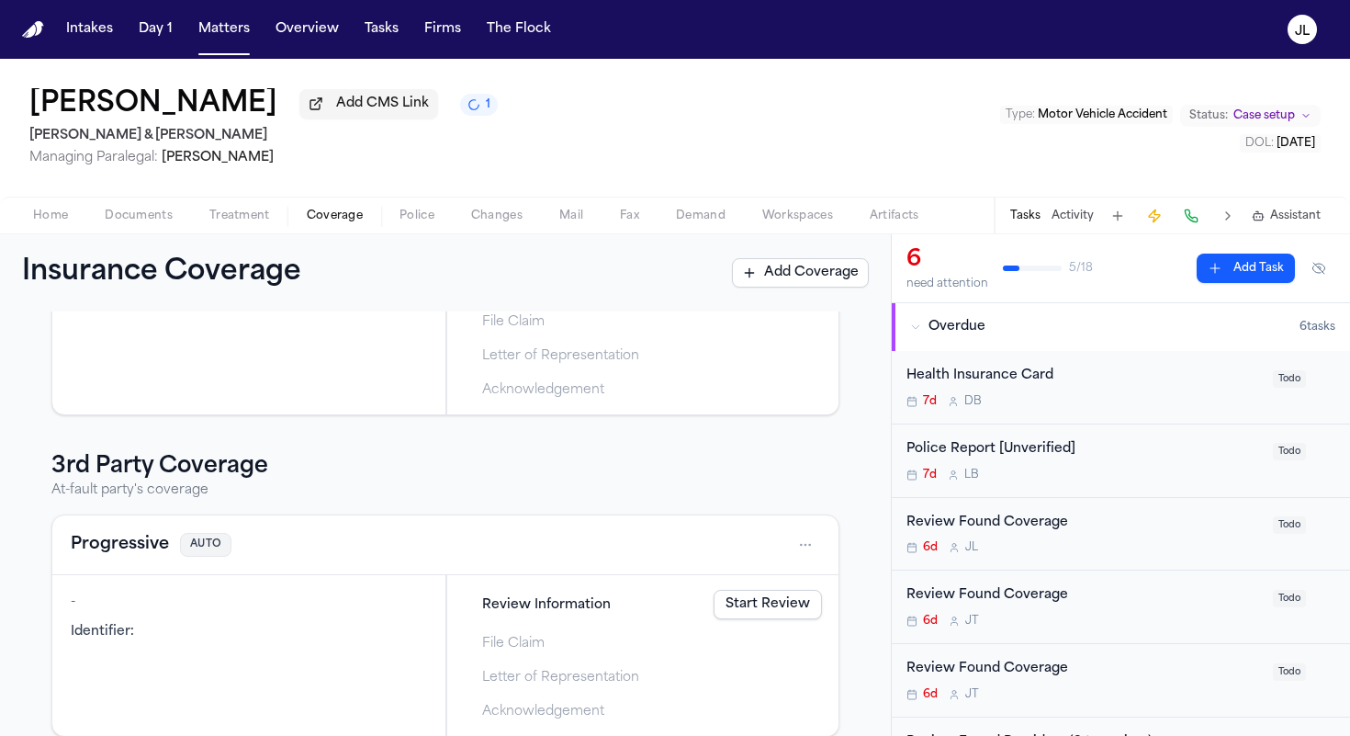
scroll to position [492, 0]
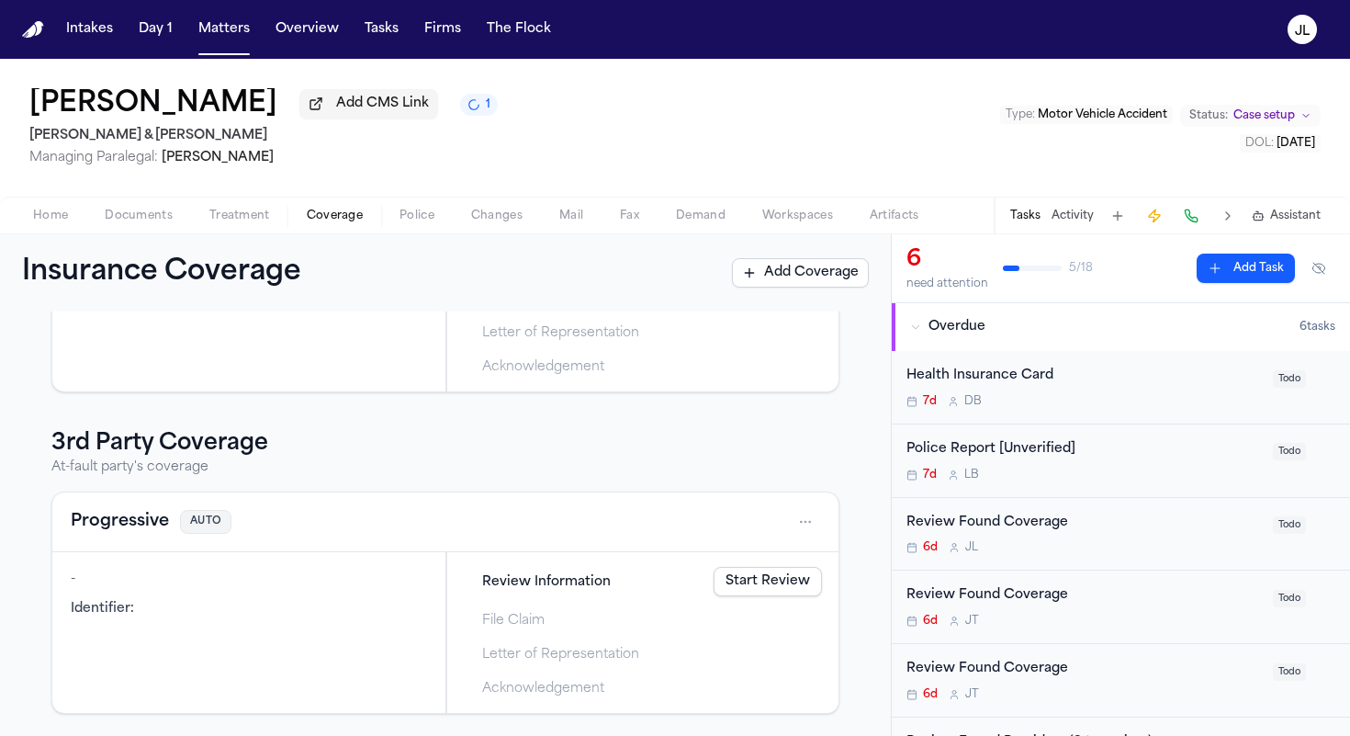
click at [126, 500] on div "Progressive AUTO" at bounding box center [445, 522] width 786 height 60
click at [123, 523] on button "Progressive" at bounding box center [120, 522] width 98 height 26
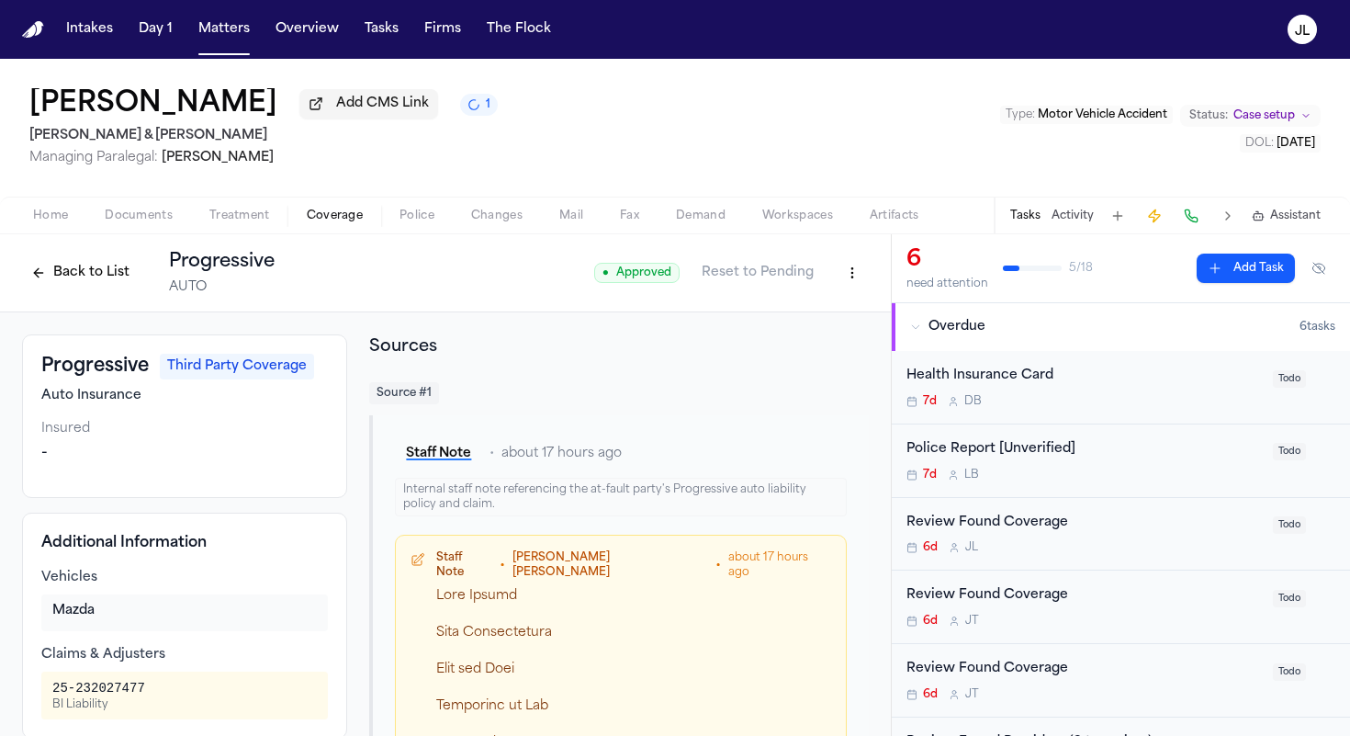
click at [98, 275] on button "Back to List" at bounding box center [80, 272] width 117 height 29
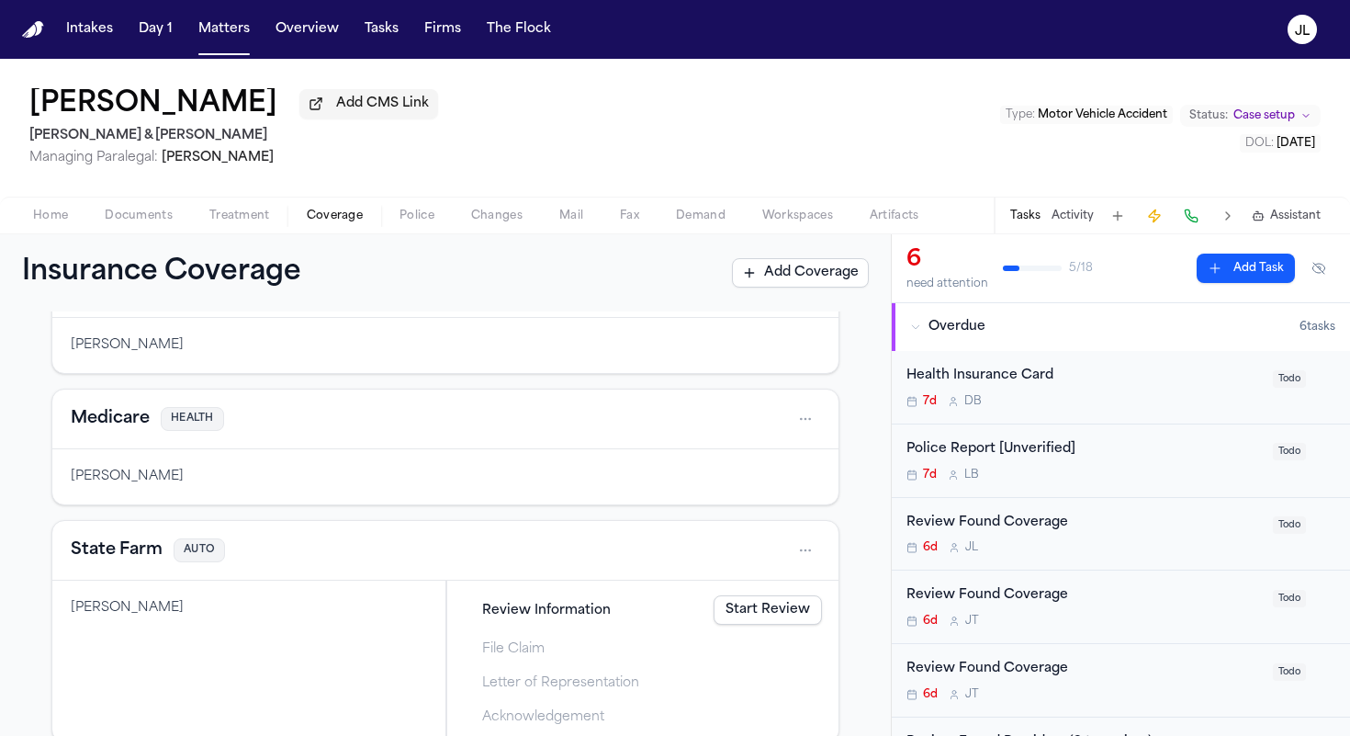
scroll to position [285, 0]
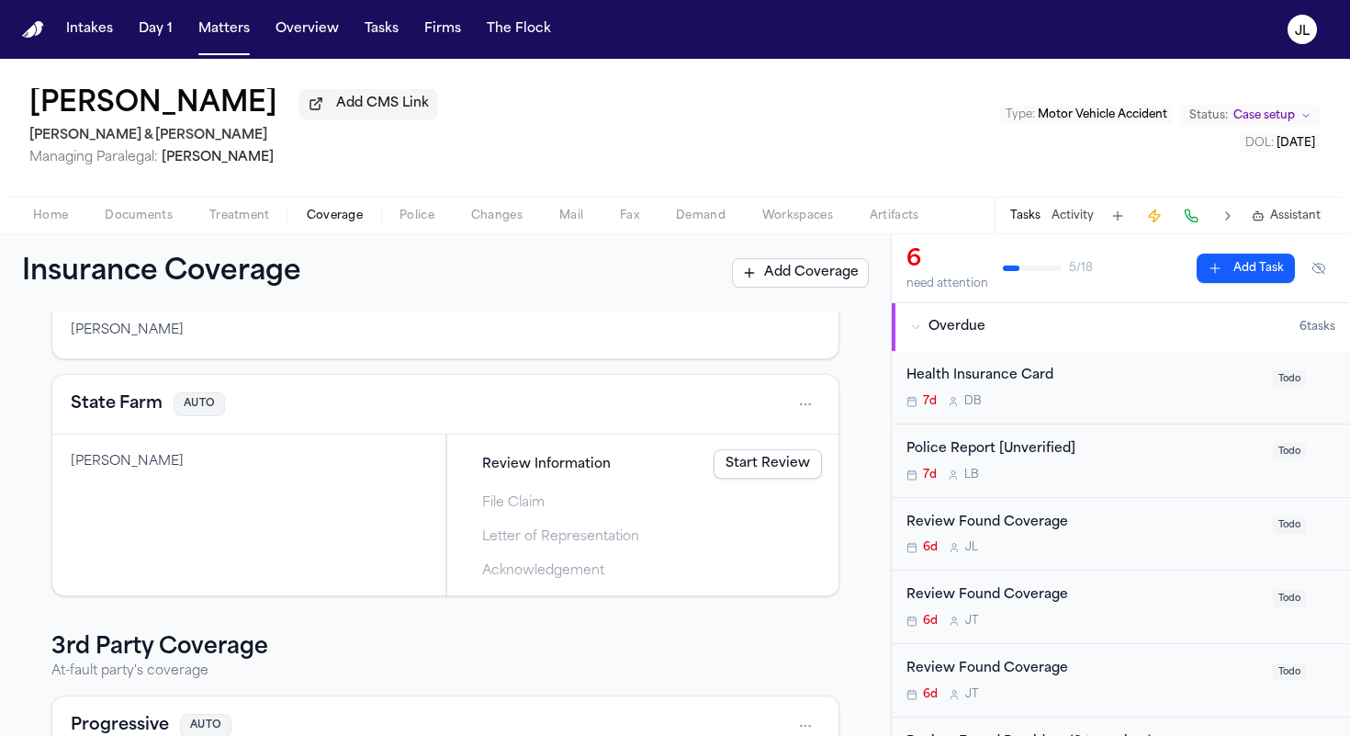
click at [148, 410] on button "State Farm" at bounding box center [117, 404] width 92 height 26
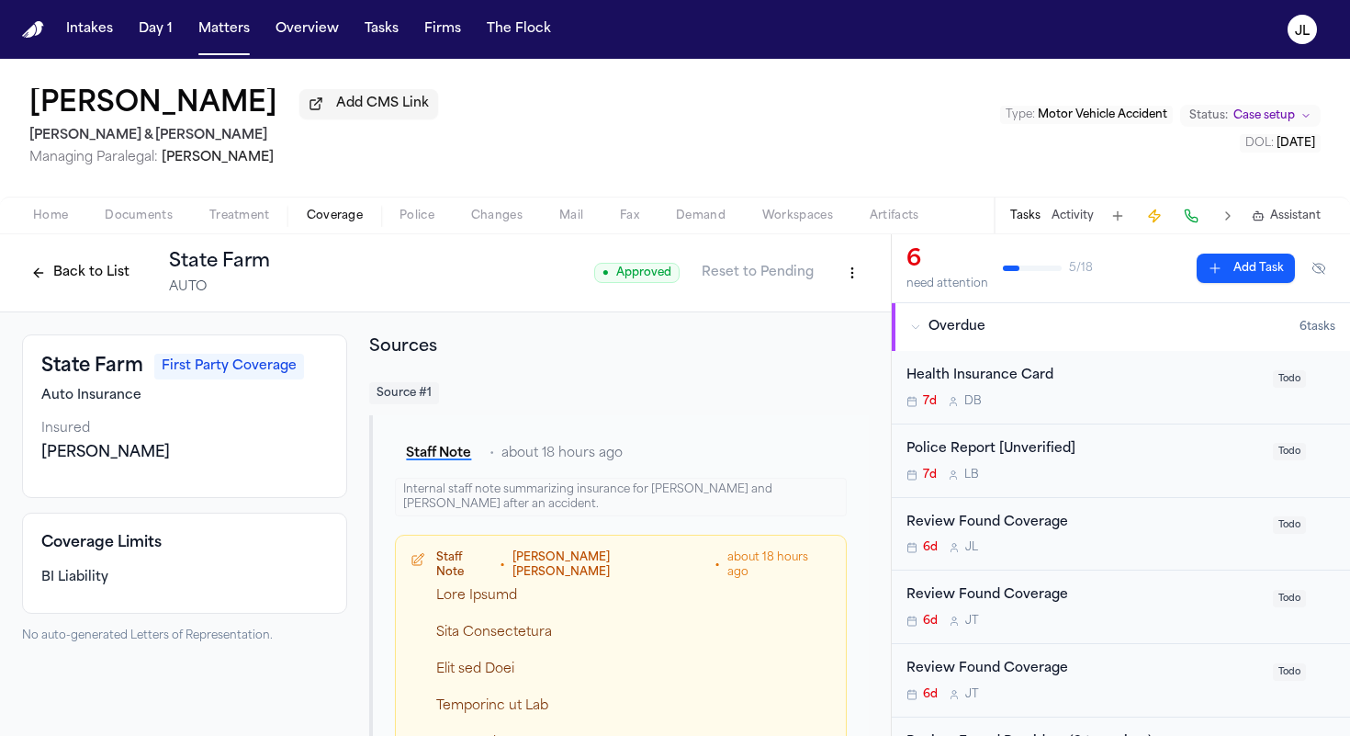
click at [42, 268] on button "Back to List" at bounding box center [80, 272] width 117 height 29
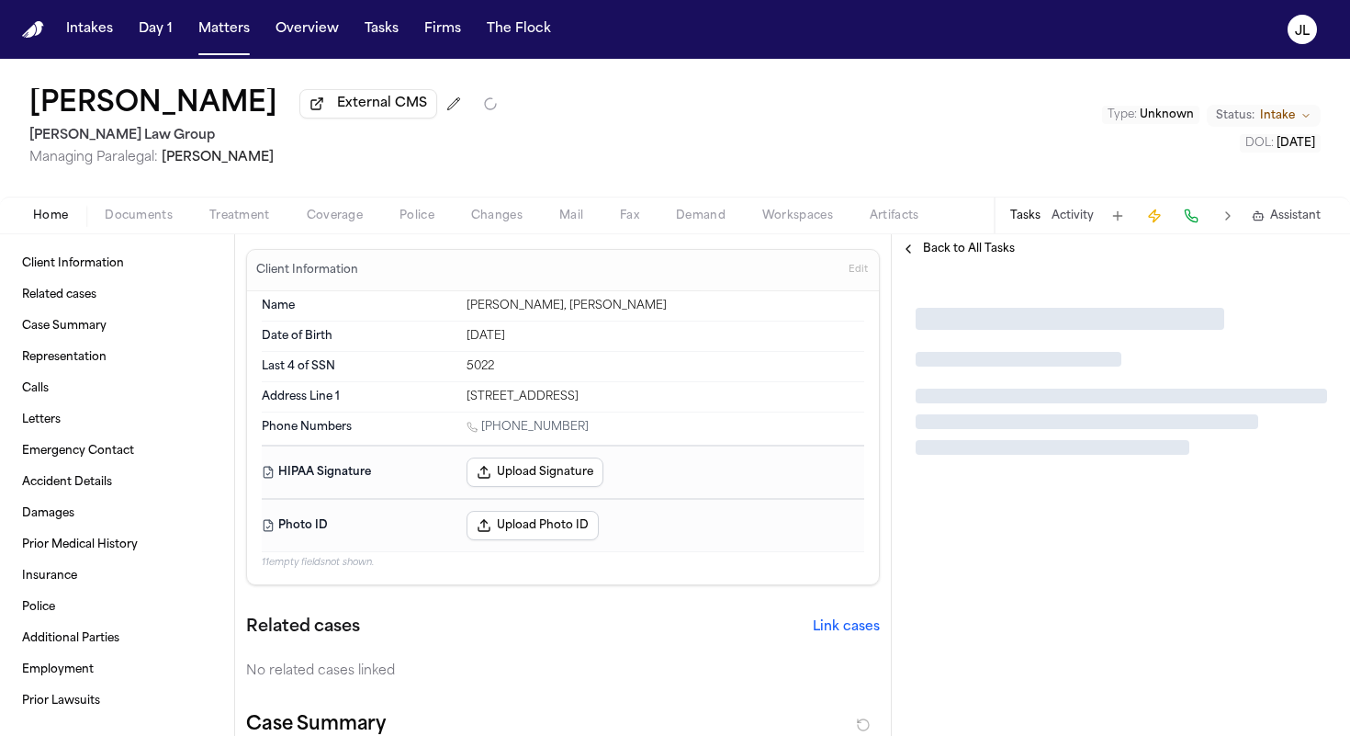
click at [347, 210] on span "Coverage" at bounding box center [335, 215] width 56 height 15
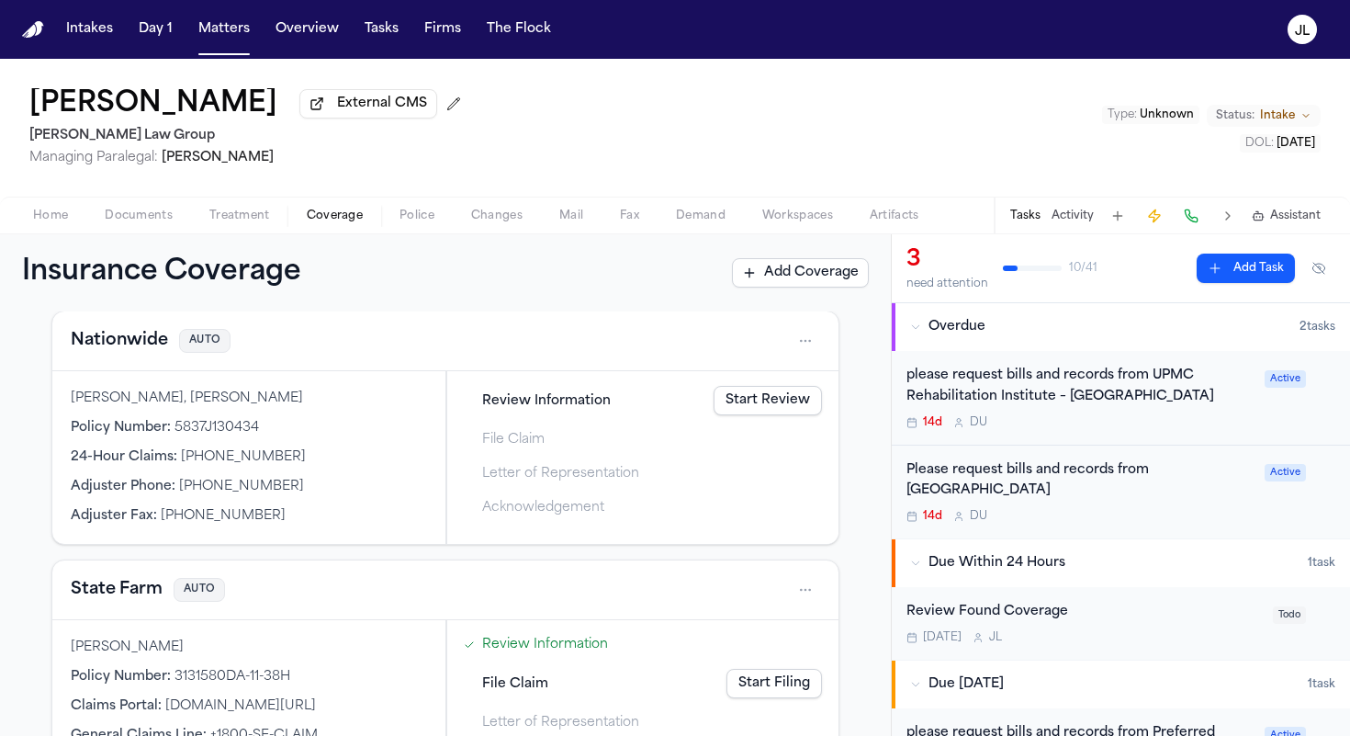
scroll to position [621, 0]
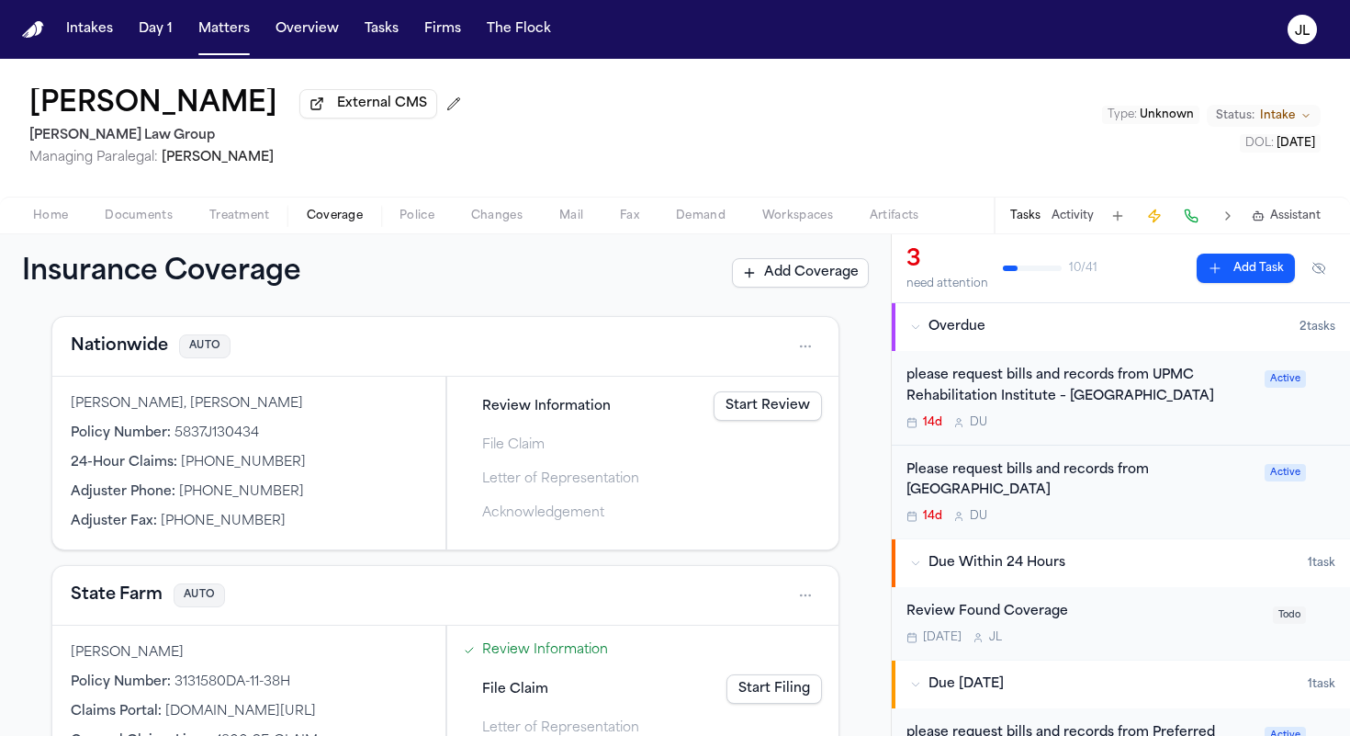
click at [160, 354] on button "Nationwide" at bounding box center [119, 346] width 97 height 26
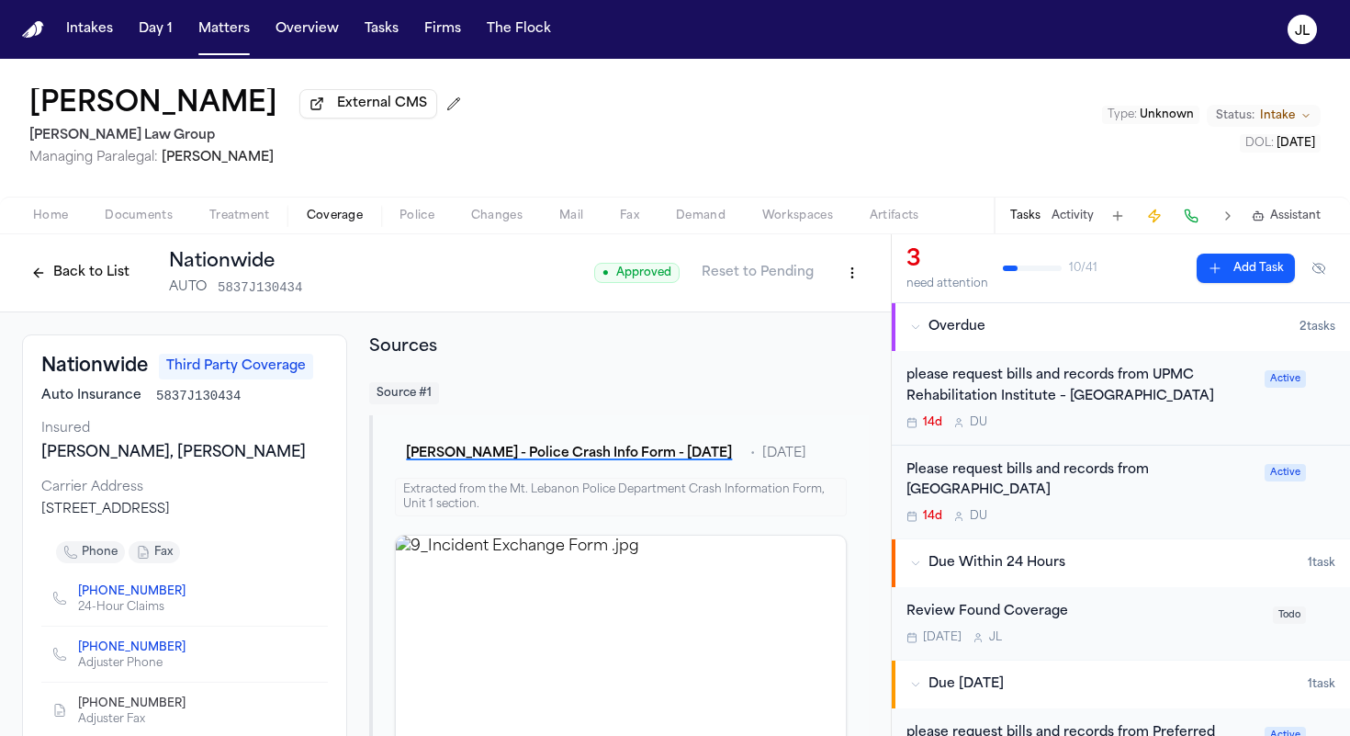
click at [87, 280] on button "Back to List" at bounding box center [80, 272] width 117 height 29
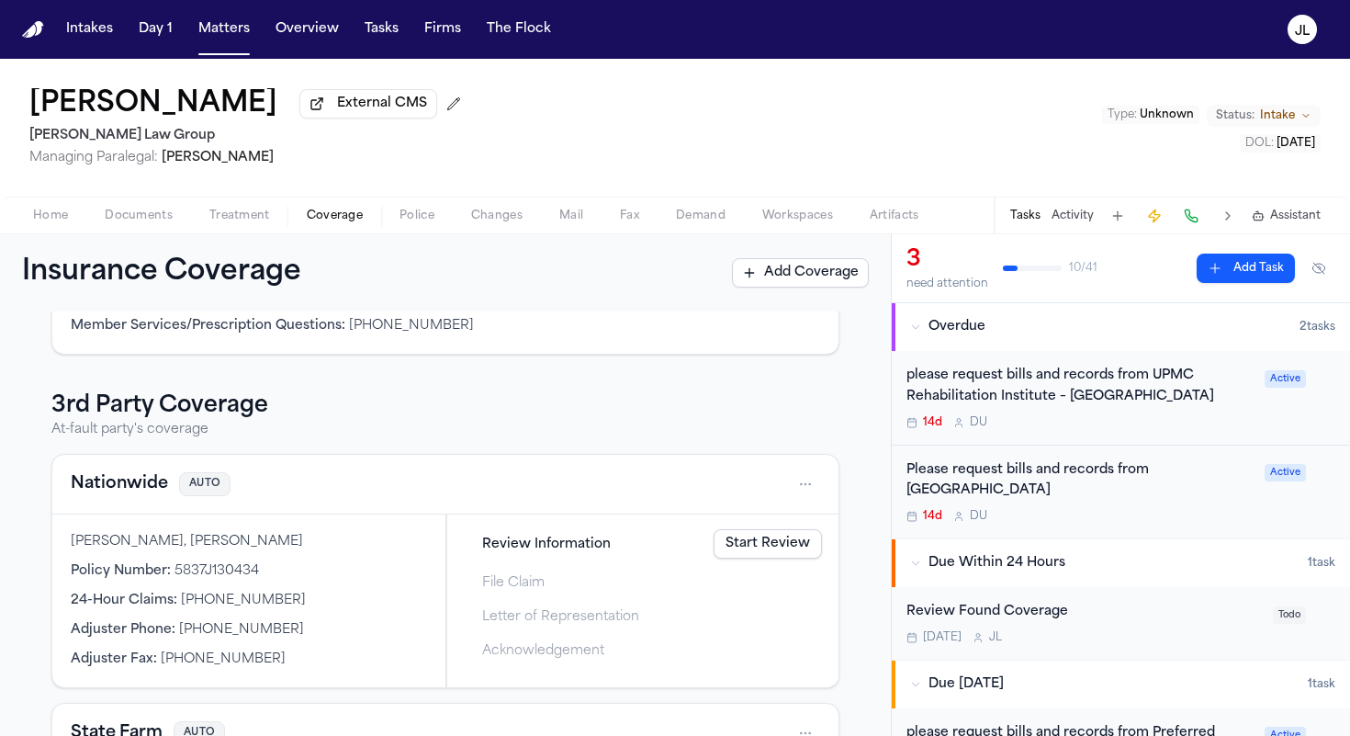
scroll to position [486, 0]
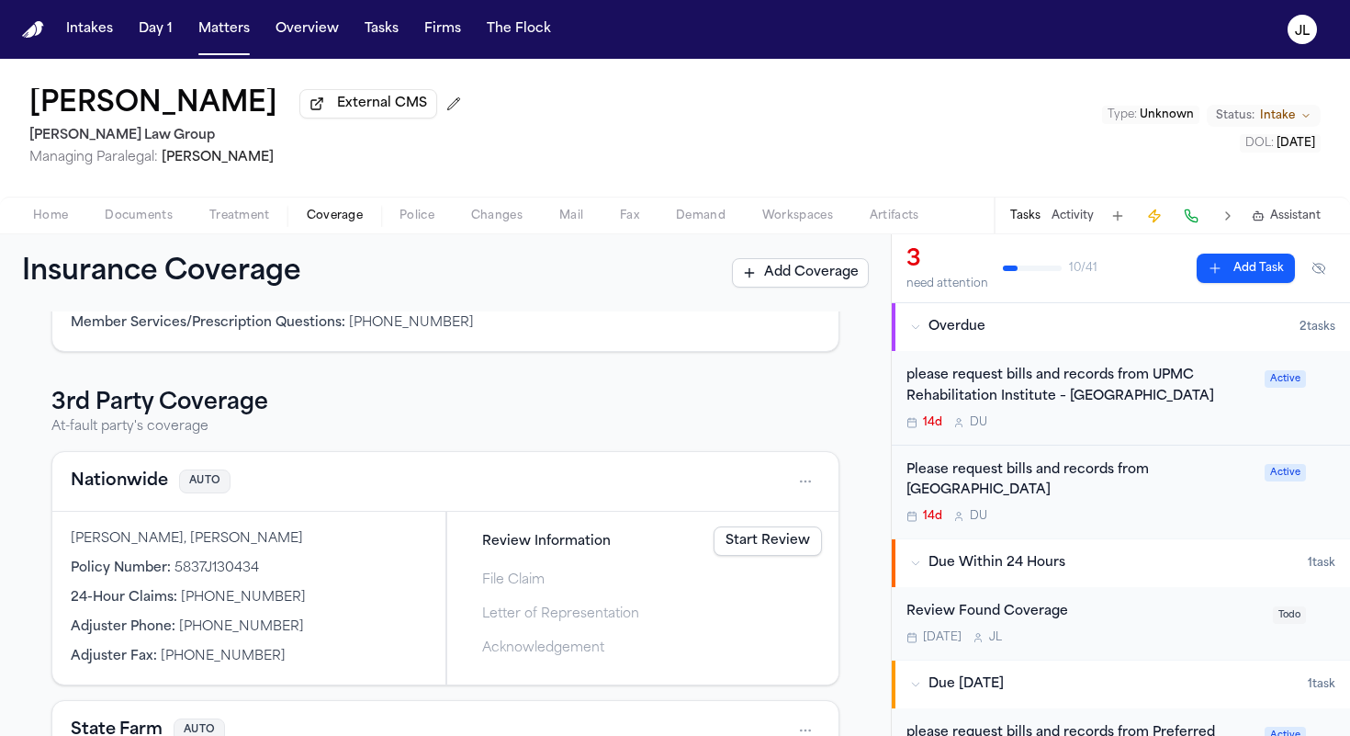
click at [139, 481] on button "Nationwide" at bounding box center [119, 481] width 97 height 26
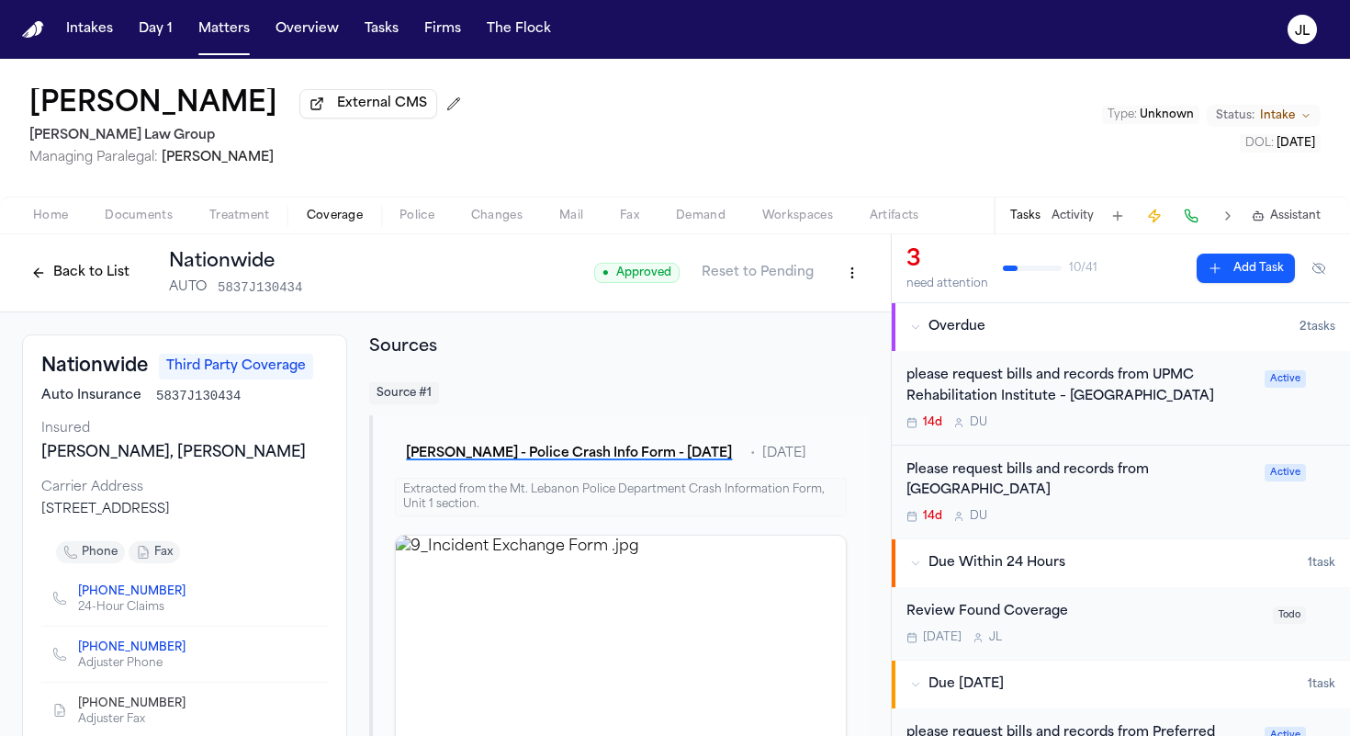
click at [99, 285] on button "Back to List" at bounding box center [80, 272] width 117 height 29
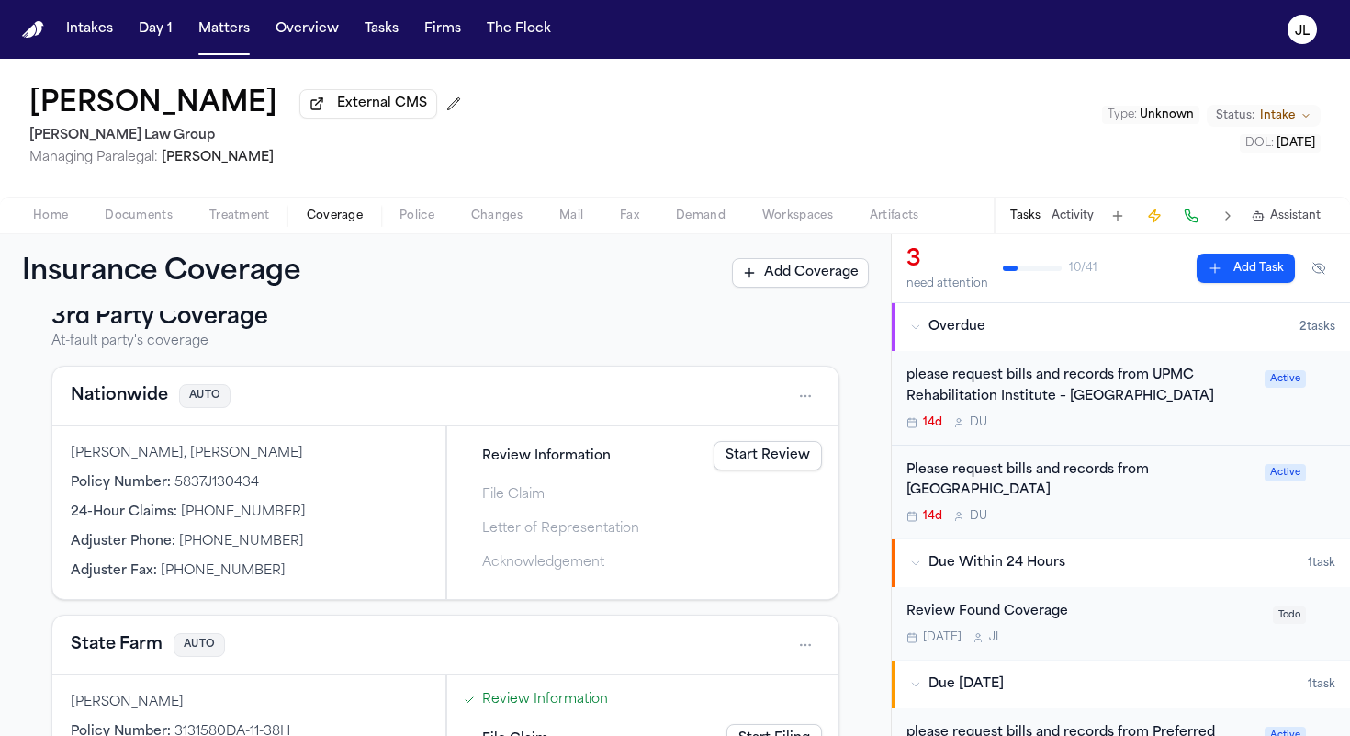
scroll to position [591, 0]
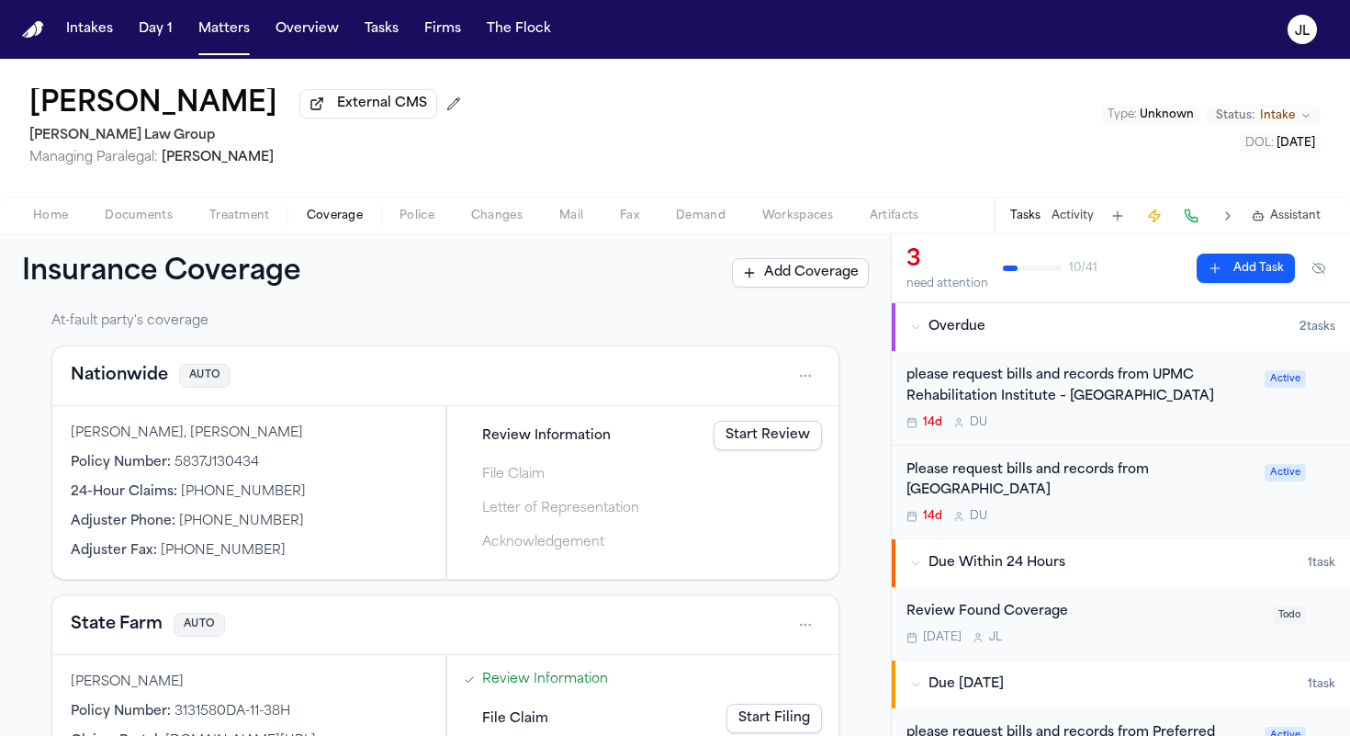
click at [807, 434] on link "Start Review" at bounding box center [768, 435] width 108 height 29
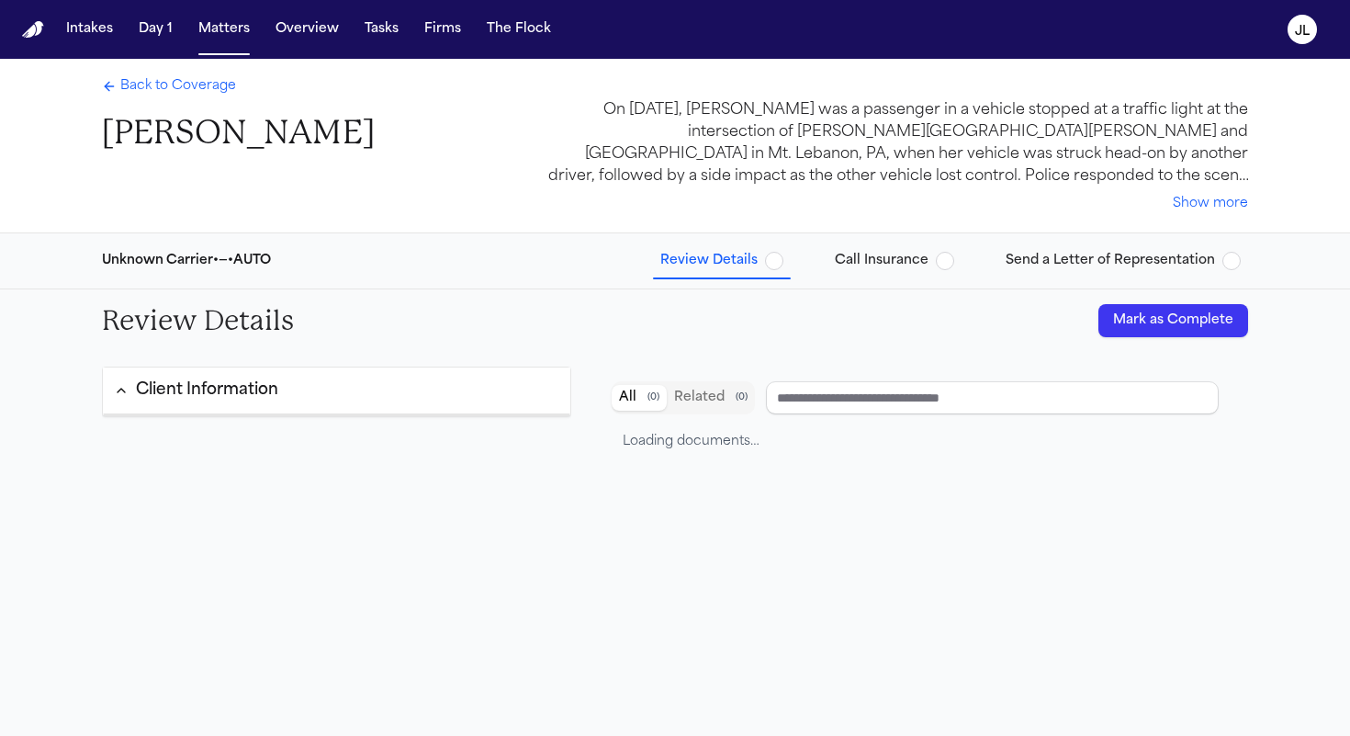
type input "**********"
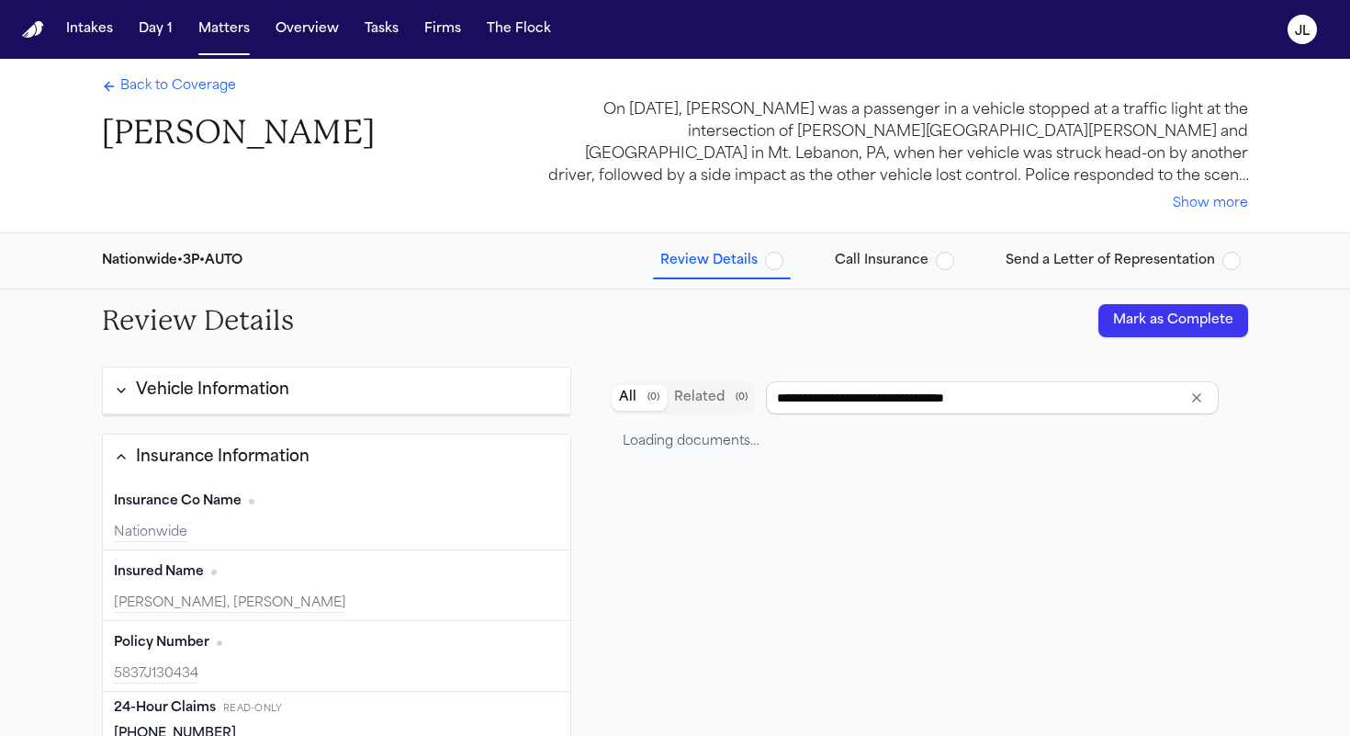
click at [1048, 339] on div "Review Details [PERSON_NAME] as Complete" at bounding box center [674, 320] width 1175 height 62
click at [1048, 334] on button "Mark as Complete" at bounding box center [1173, 320] width 150 height 33
click at [917, 260] on span "Call Insurance" at bounding box center [882, 261] width 94 height 18
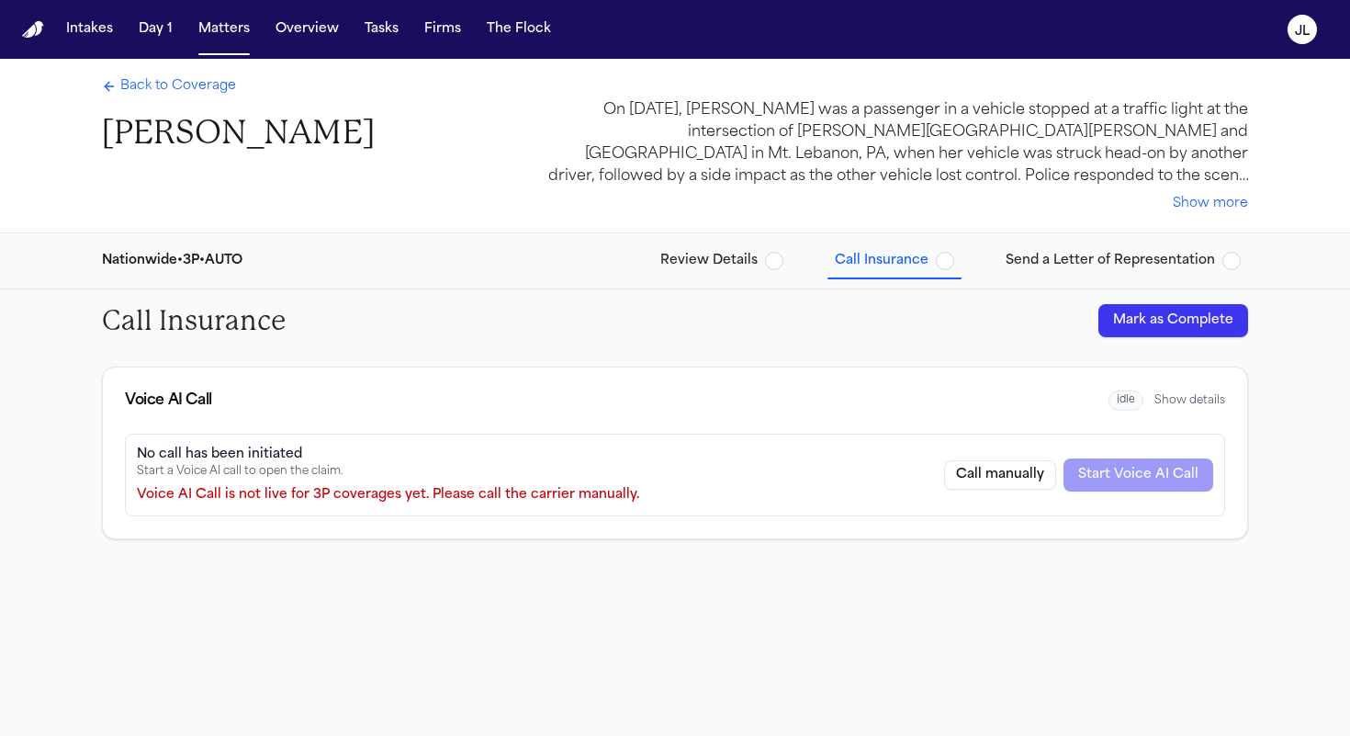
click at [1048, 328] on button "Mark as Complete" at bounding box center [1173, 320] width 150 height 33
click at [1048, 253] on span "Send a Letter of Representation" at bounding box center [1110, 261] width 209 height 18
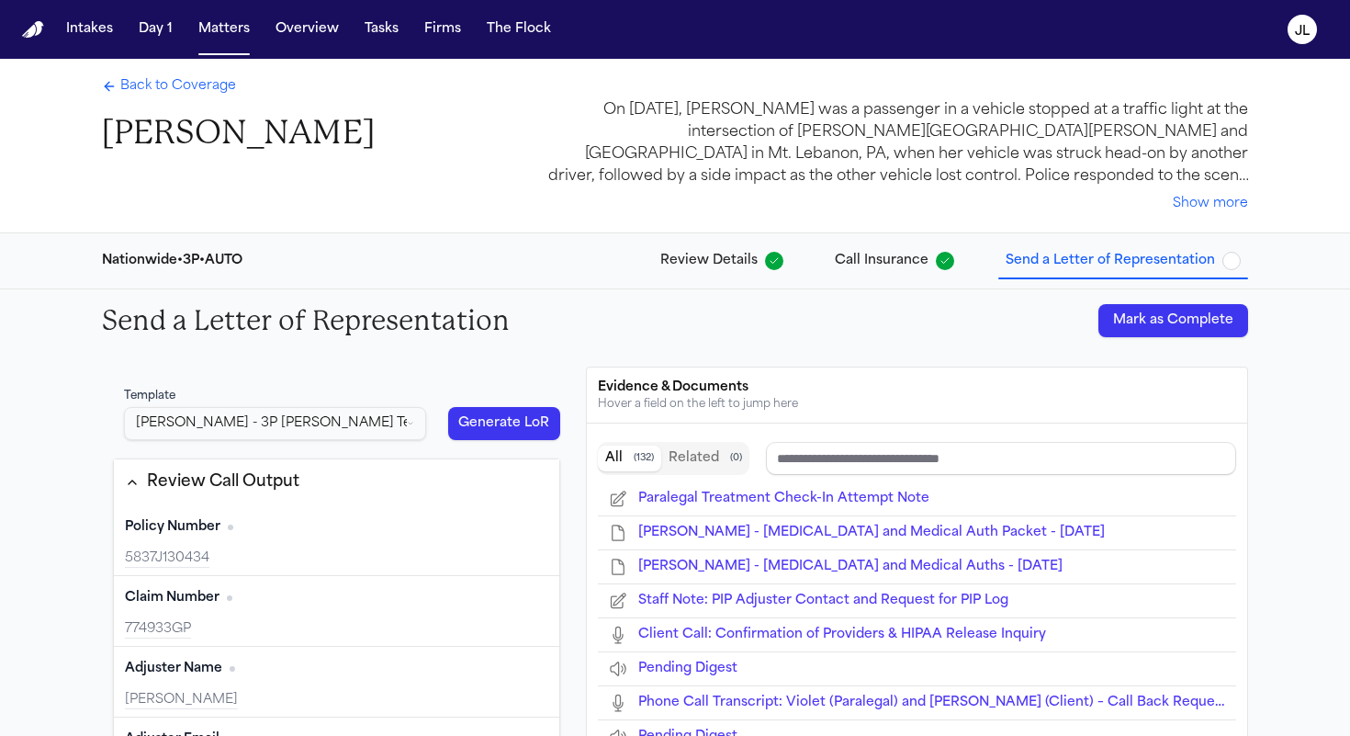
click at [1048, 300] on div "Send a Letter of Representation Mark as Complete" at bounding box center [674, 320] width 1175 height 62
click at [1048, 311] on button "Mark as Complete" at bounding box center [1173, 320] width 150 height 33
click at [135, 95] on span "Back to Coverage" at bounding box center [178, 86] width 116 height 18
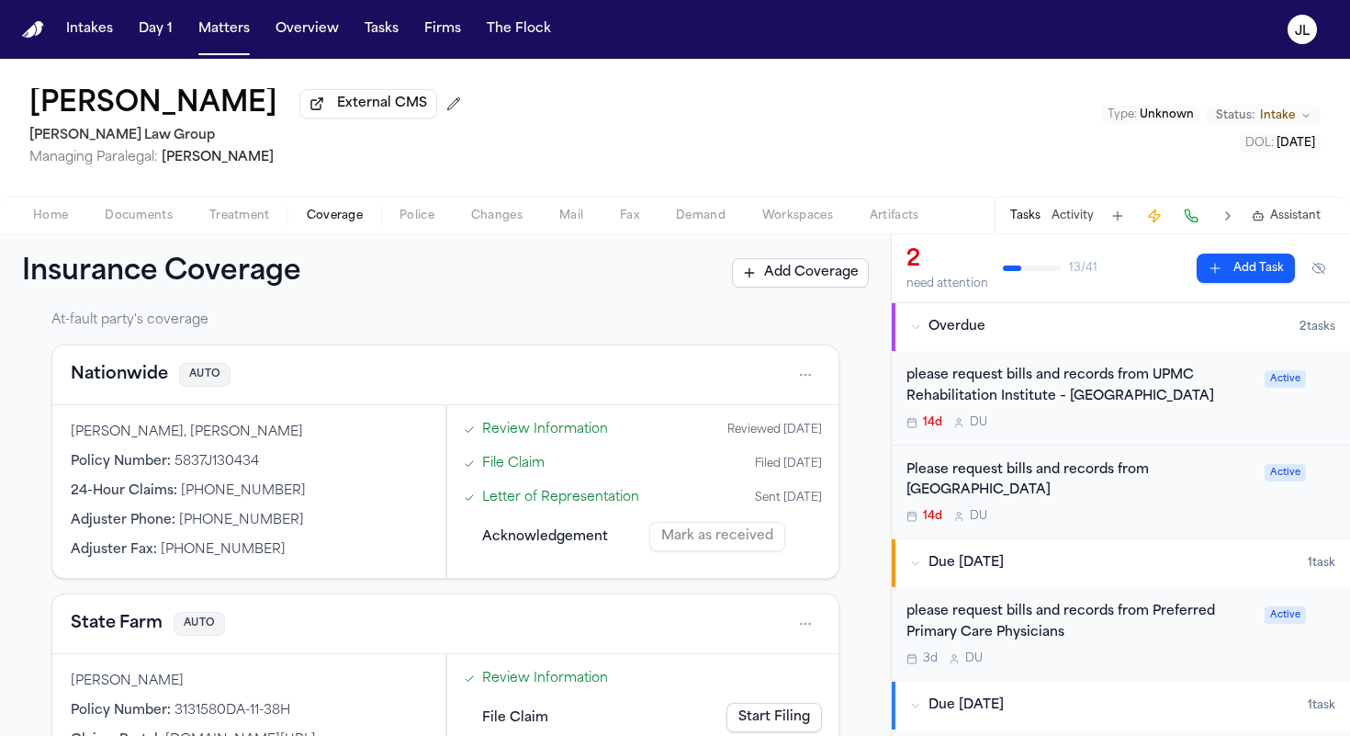
scroll to position [698, 0]
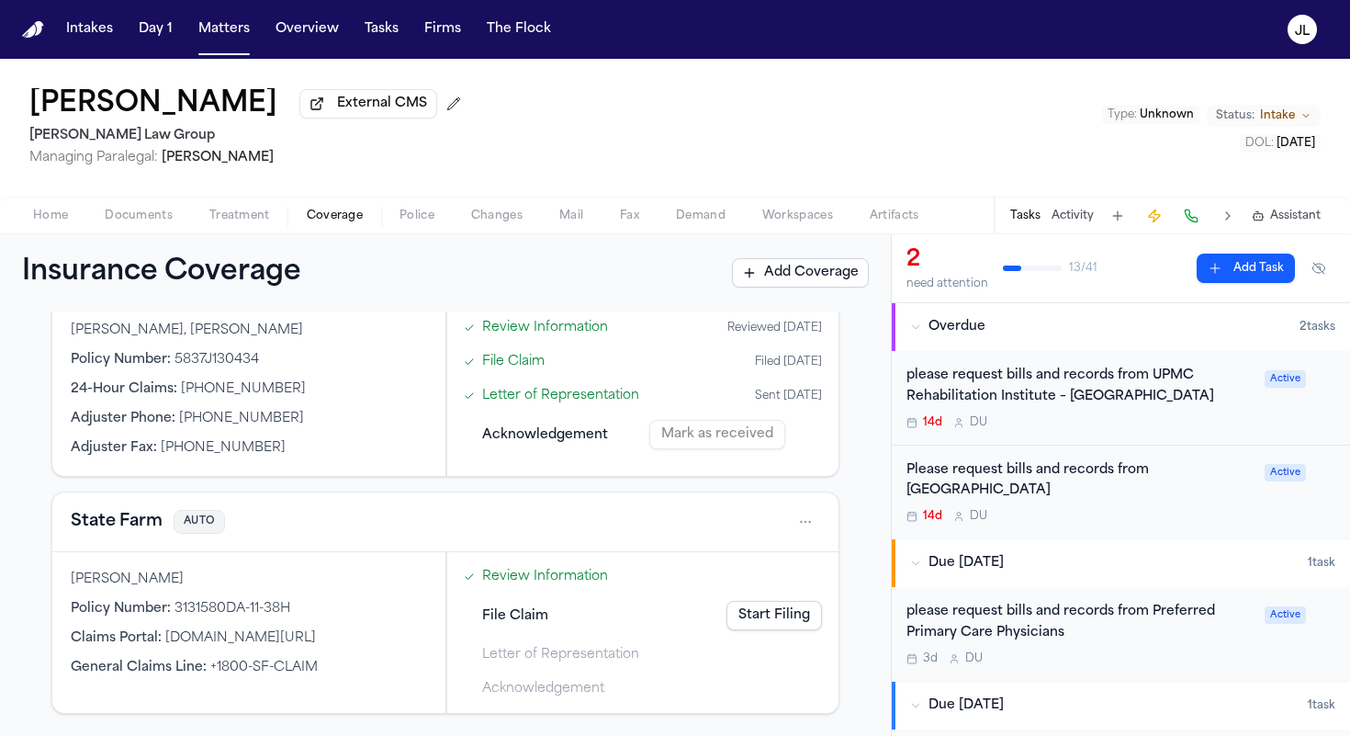
click at [117, 517] on button "State Farm" at bounding box center [117, 522] width 92 height 26
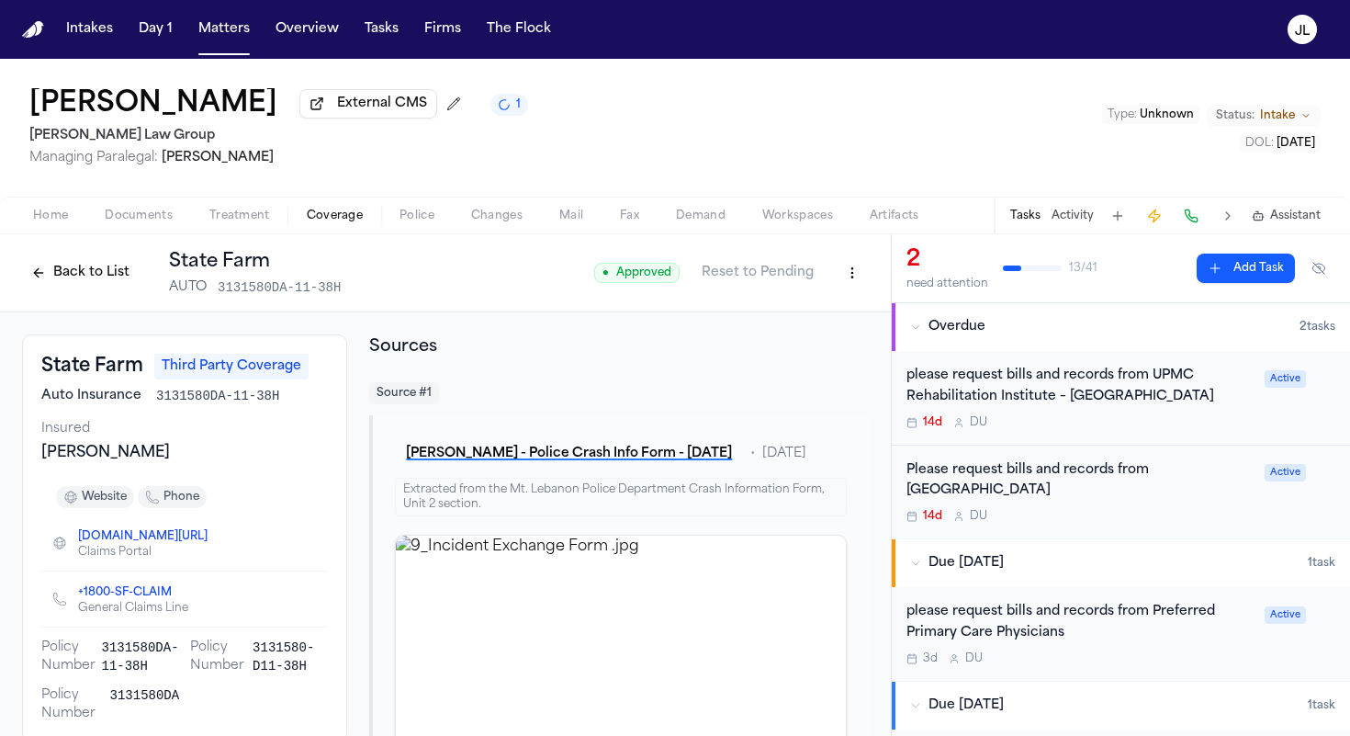
click at [66, 287] on button "Back to List" at bounding box center [80, 272] width 117 height 29
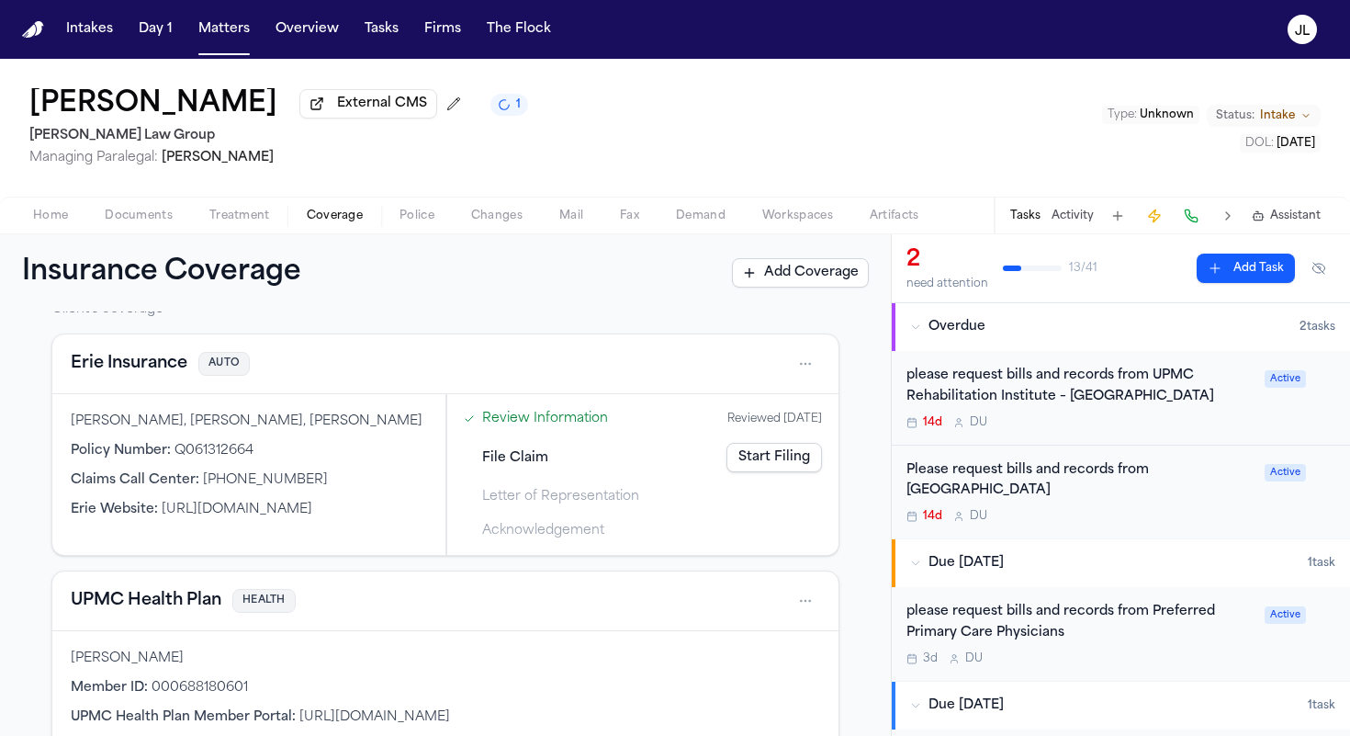
scroll to position [59, 0]
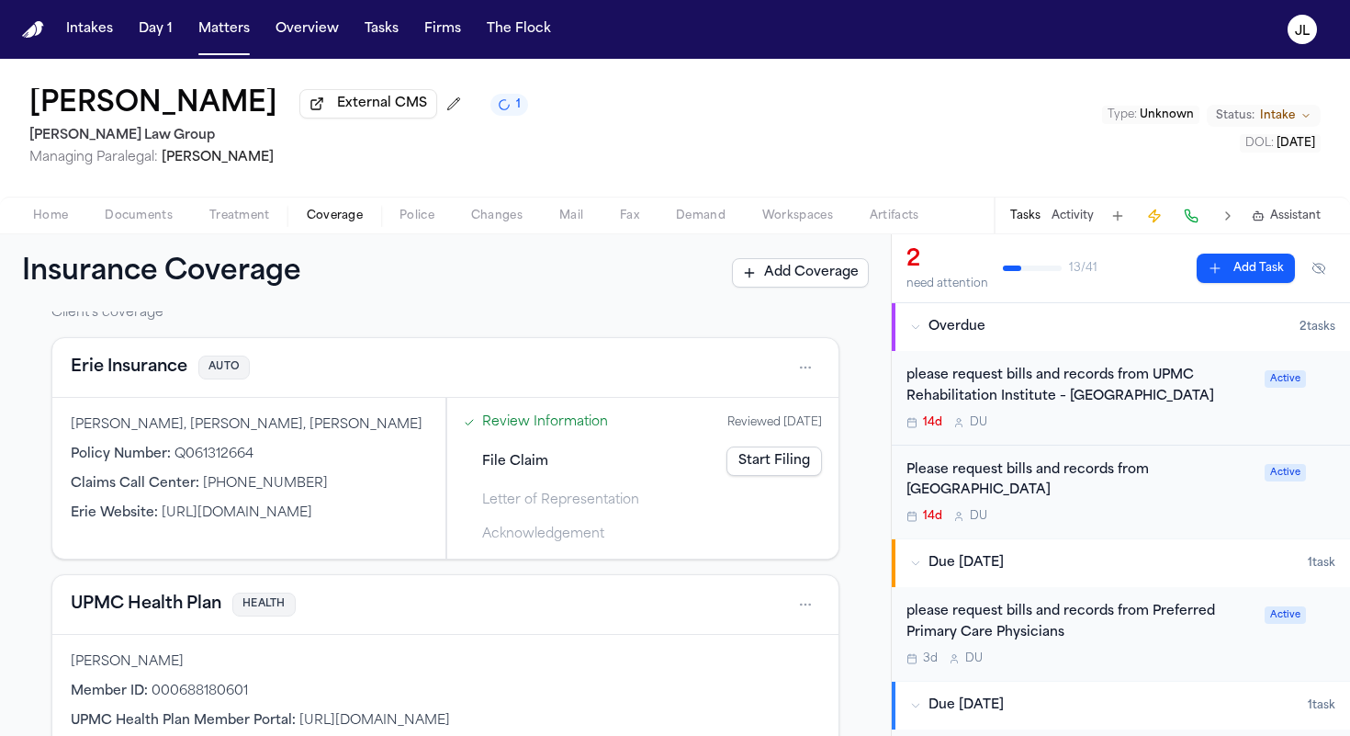
click at [145, 608] on button "UPMC Health Plan" at bounding box center [146, 604] width 151 height 26
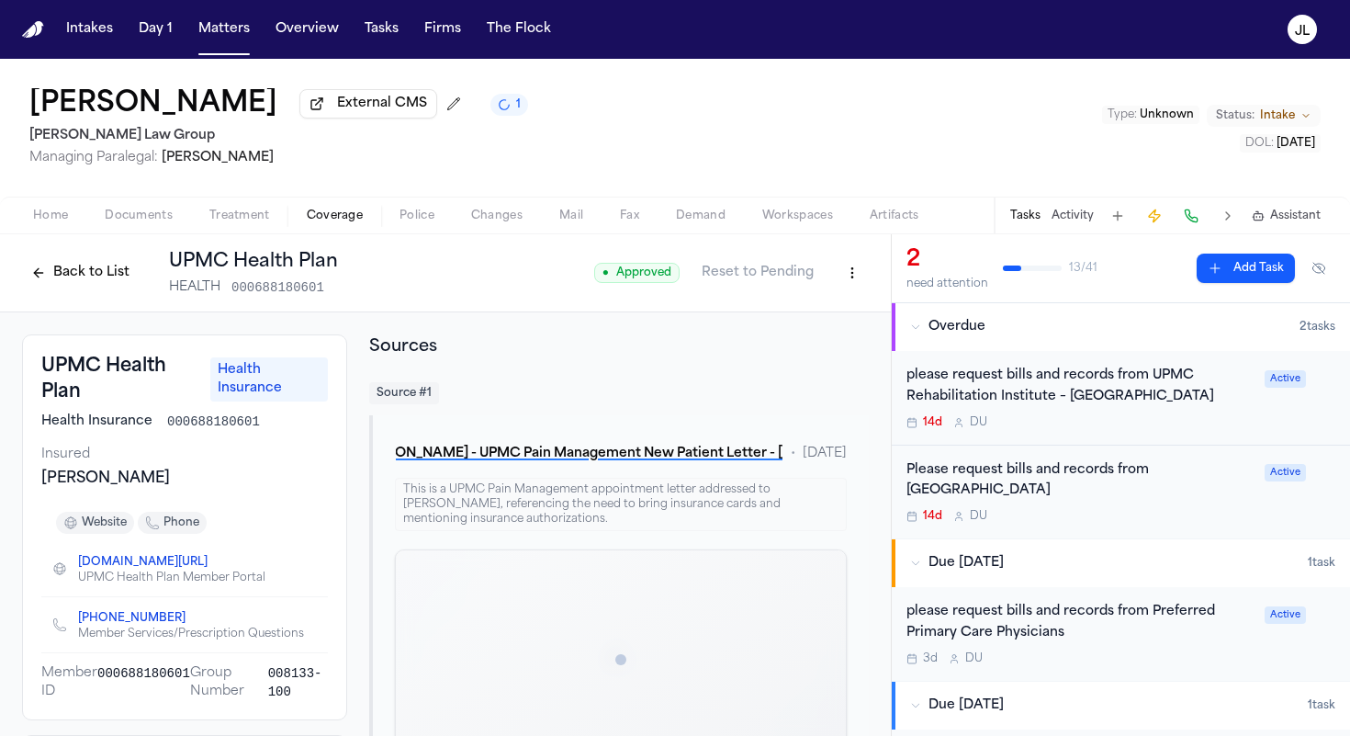
click at [63, 268] on button "Back to List" at bounding box center [80, 272] width 117 height 29
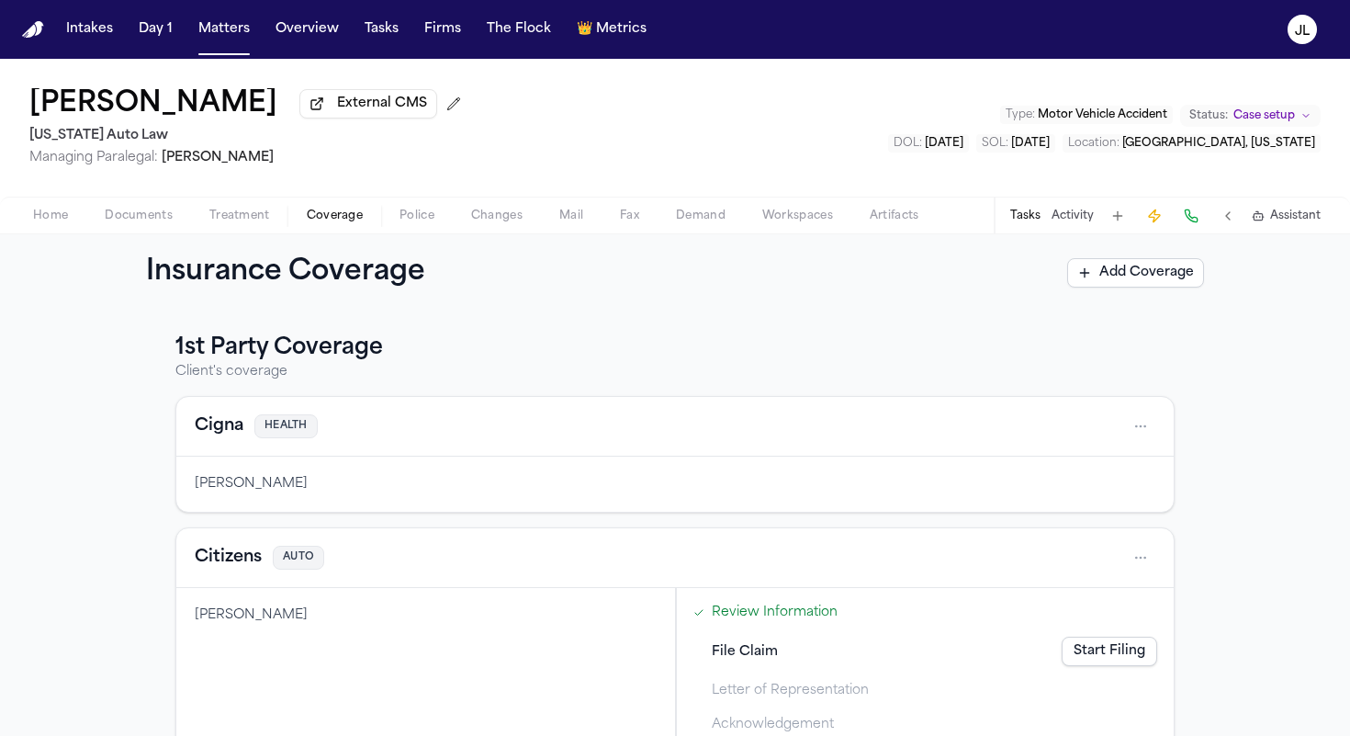
scroll to position [835, 0]
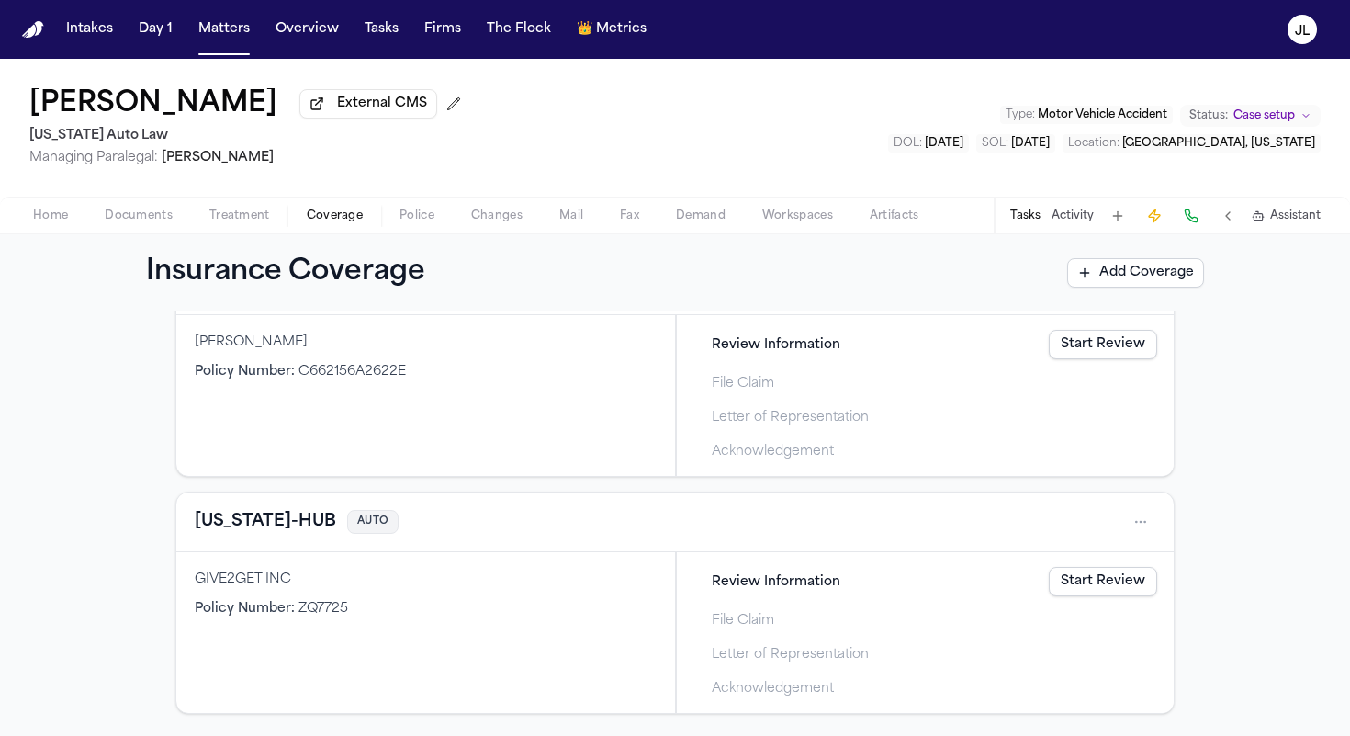
click at [346, 223] on span "Coverage" at bounding box center [335, 215] width 56 height 15
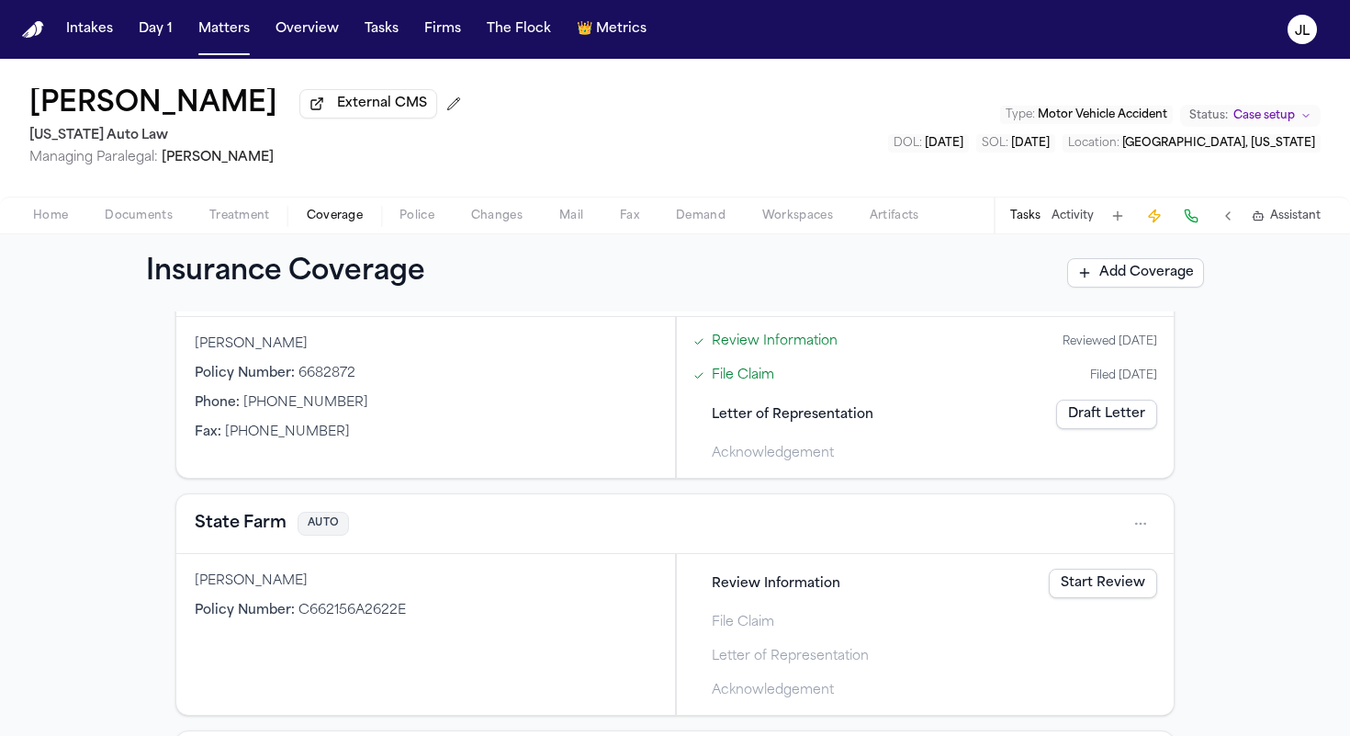
scroll to position [593, 0]
click at [234, 521] on button "State Farm" at bounding box center [241, 523] width 92 height 26
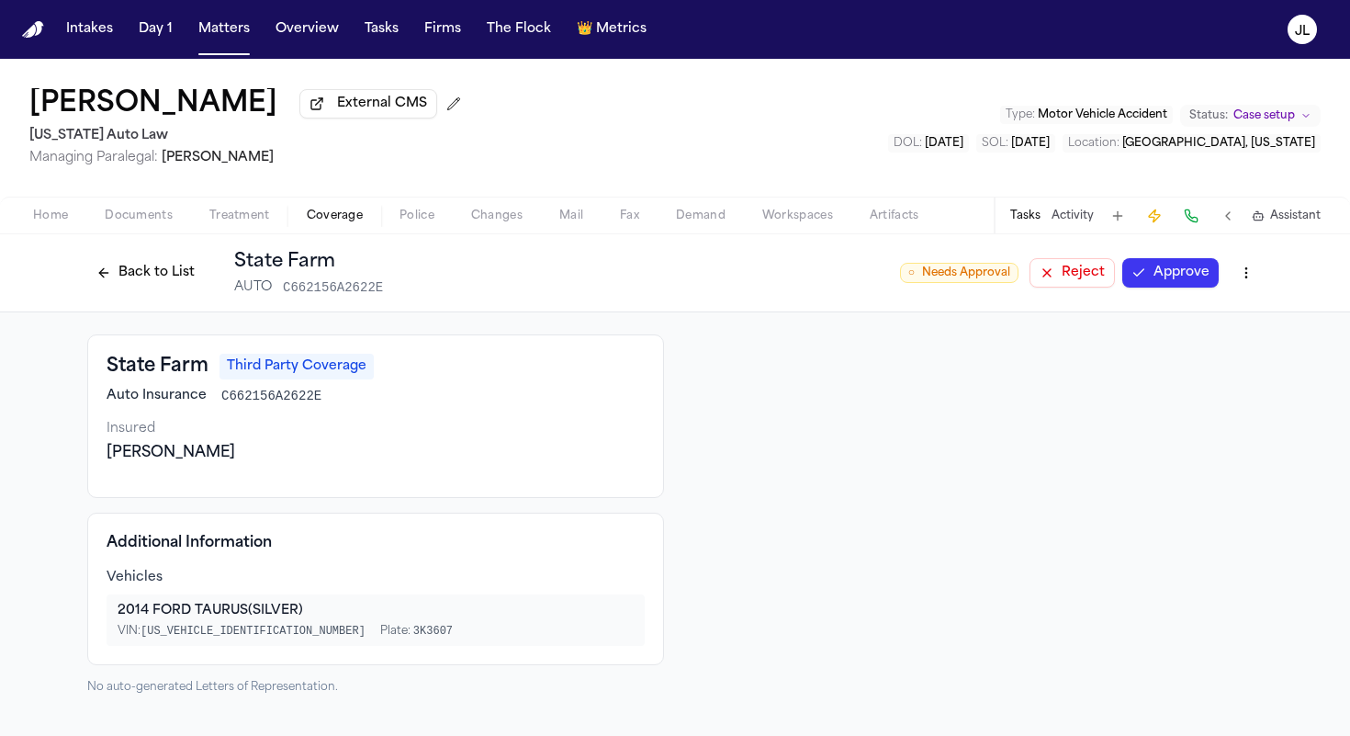
click at [1201, 282] on button "Approve" at bounding box center [1170, 272] width 96 height 29
click at [174, 286] on button "Back to List" at bounding box center [145, 272] width 117 height 29
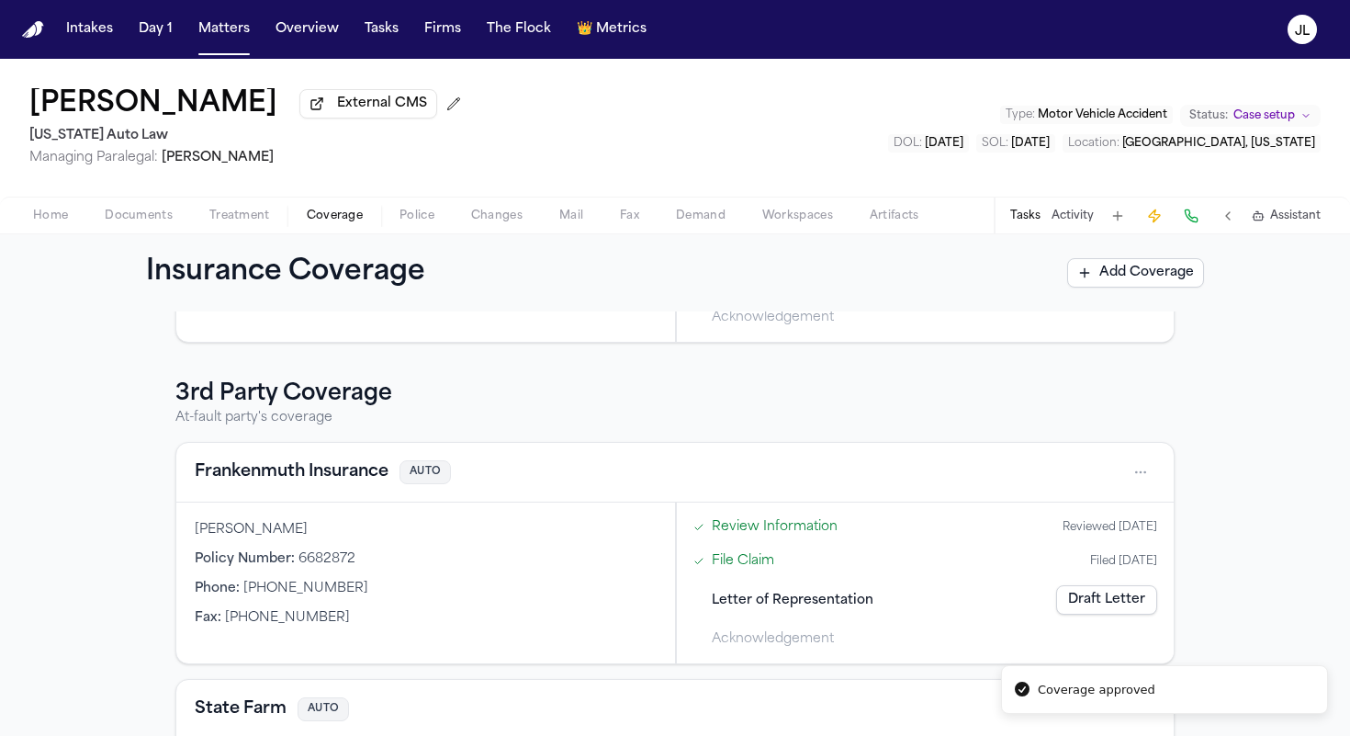
scroll to position [835, 0]
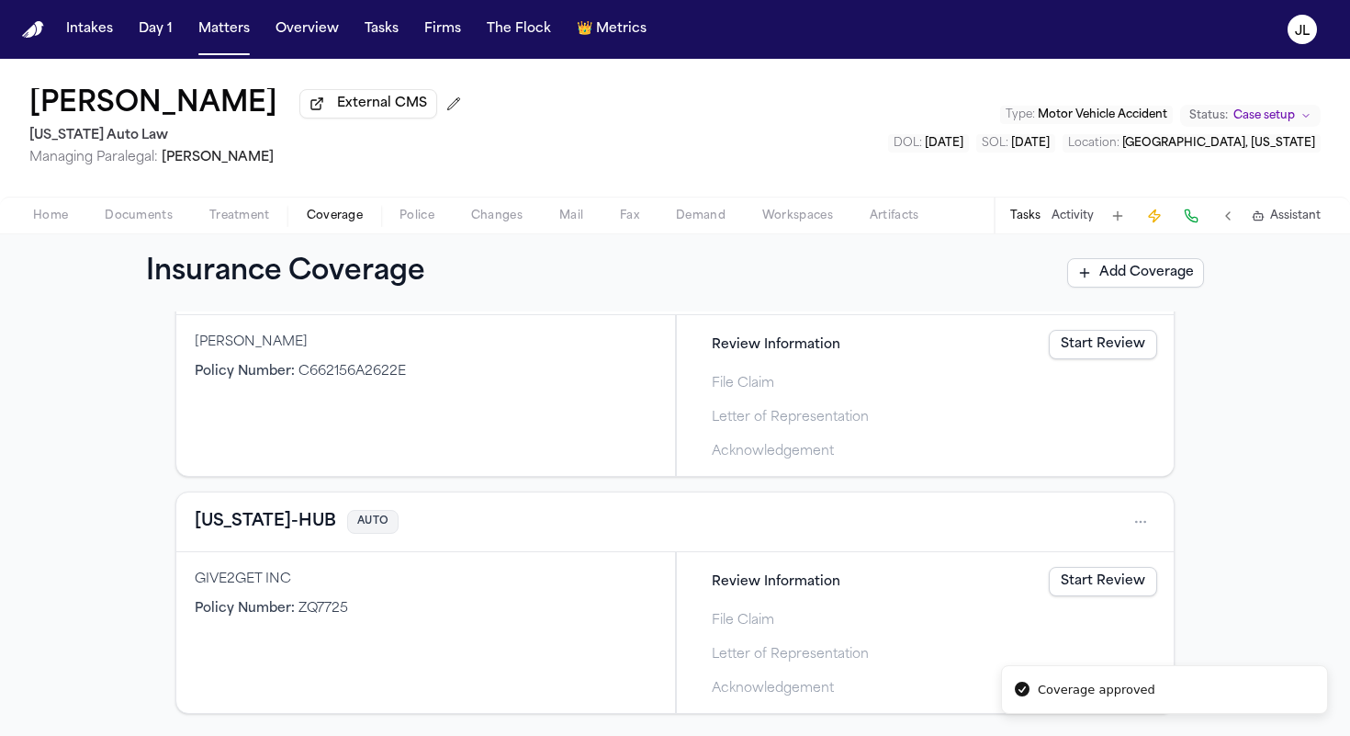
click at [261, 532] on button "UTAH-HUB" at bounding box center [265, 522] width 141 height 26
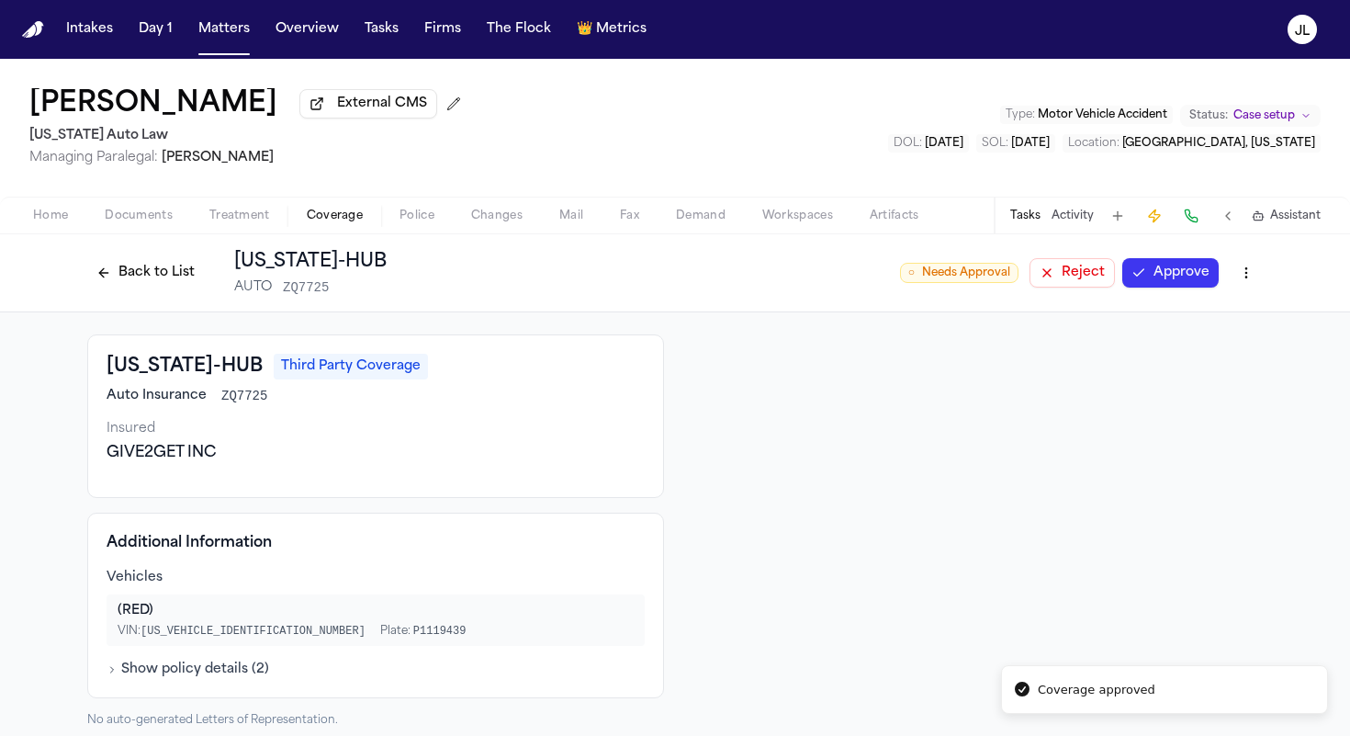
click at [1180, 287] on button "Approve" at bounding box center [1170, 272] width 96 height 29
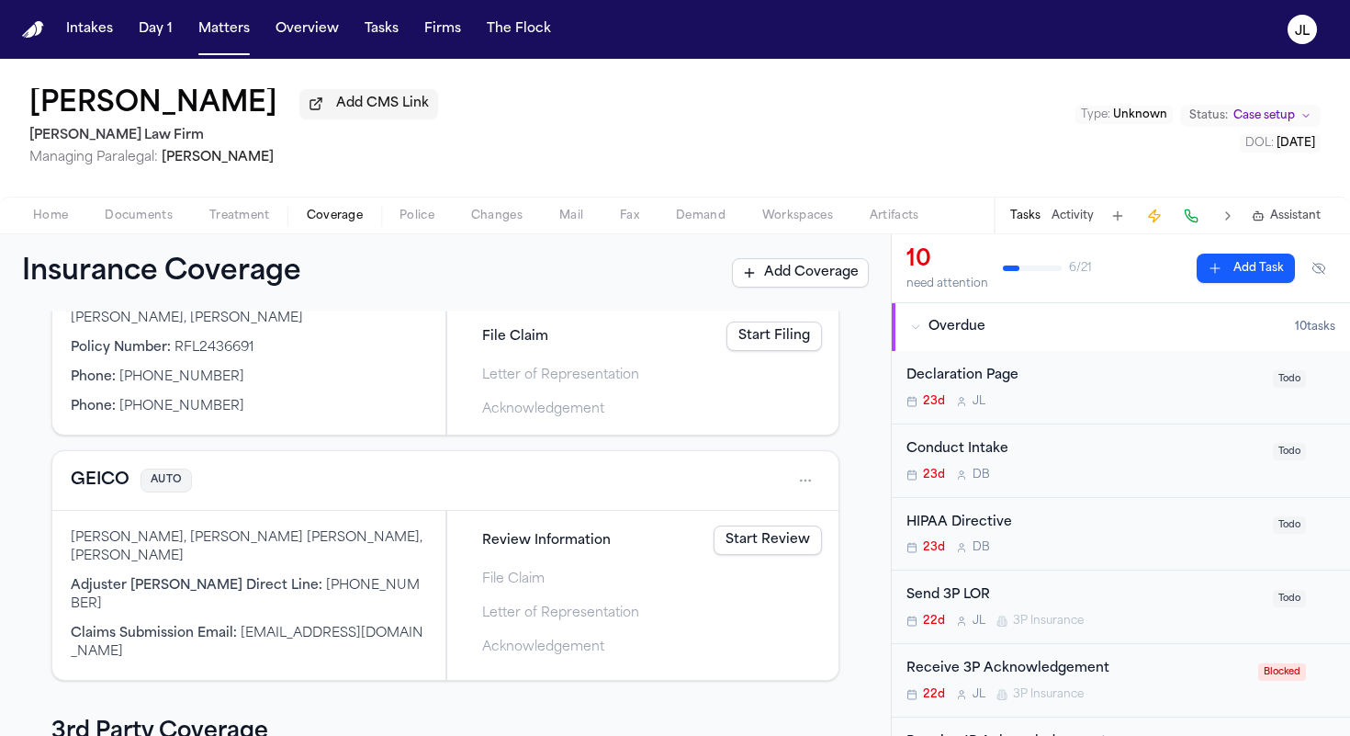
scroll to position [192, 0]
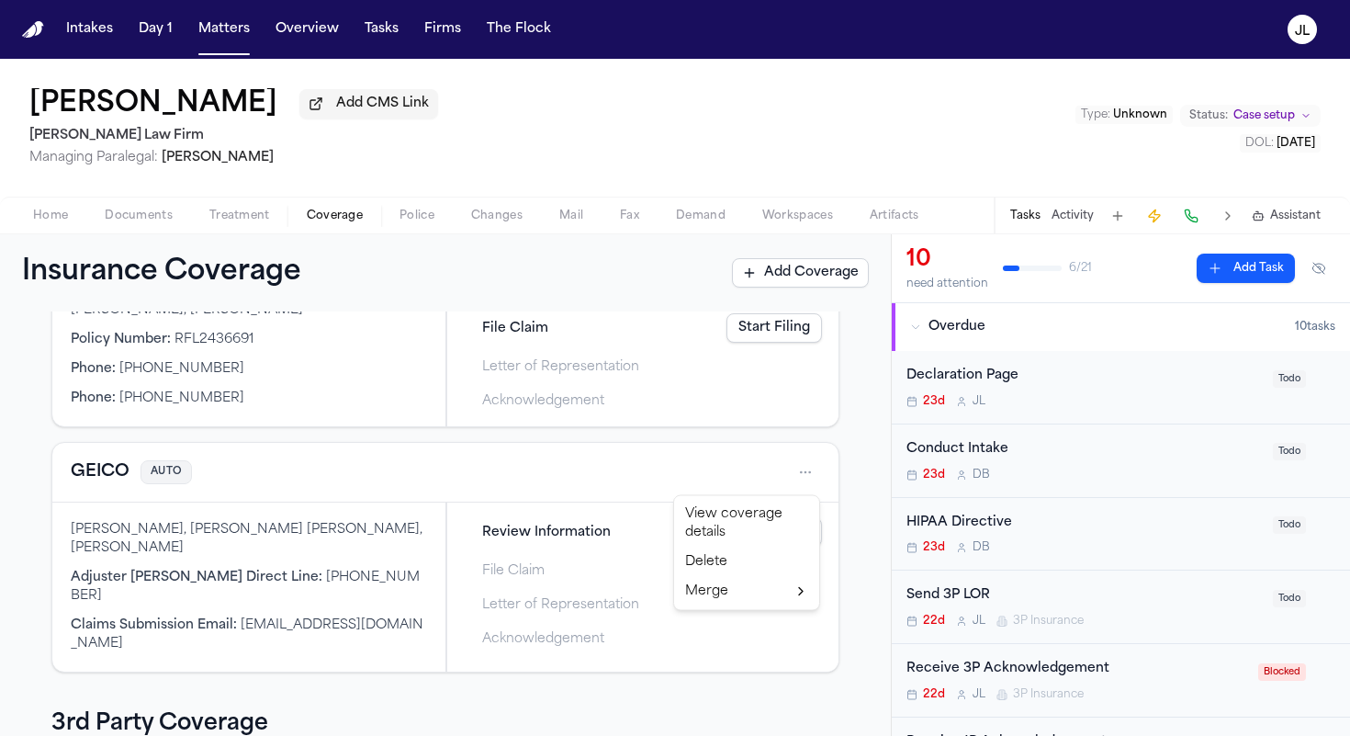
click at [793, 470] on html "Intakes Day 1 Matters Overview Tasks Firms The [PERSON_NAME] [PERSON_NAME] Add …" at bounding box center [675, 368] width 1350 height 736
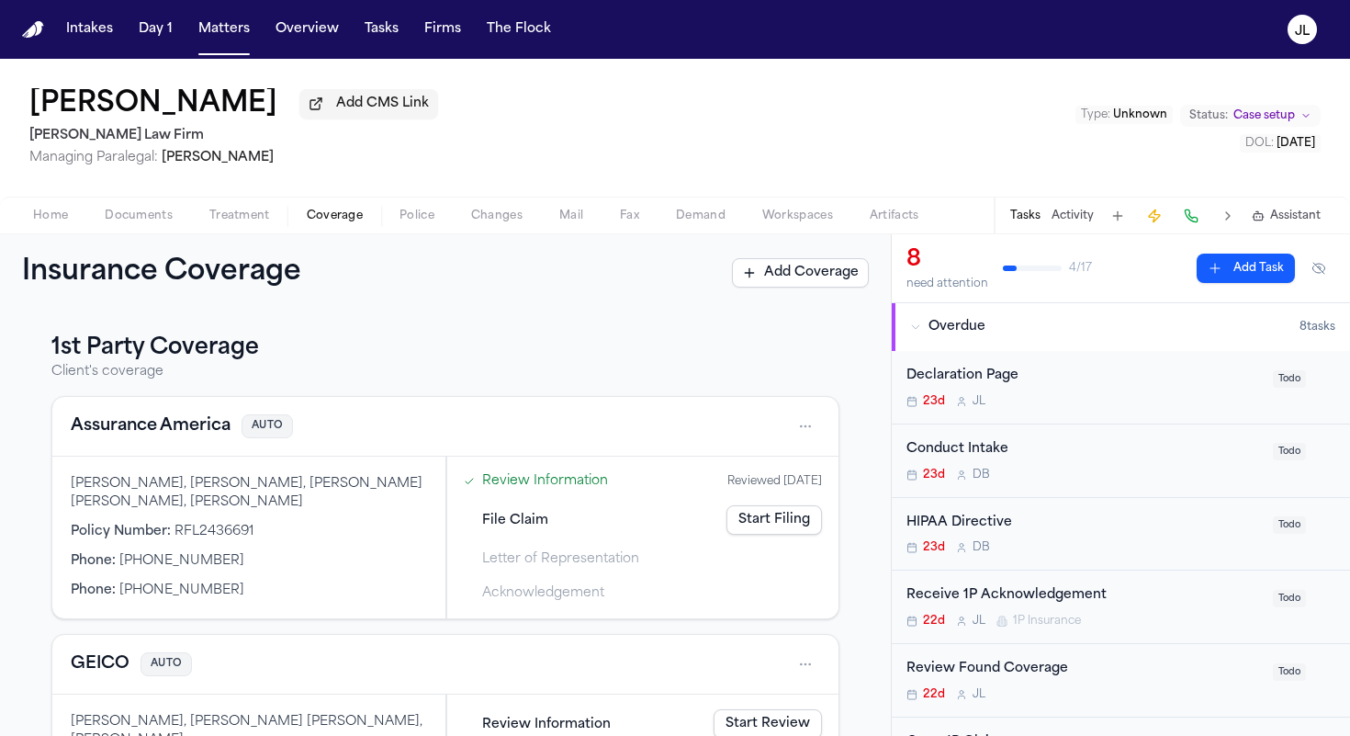
click at [94, 658] on button "GEICO" at bounding box center [100, 664] width 59 height 26
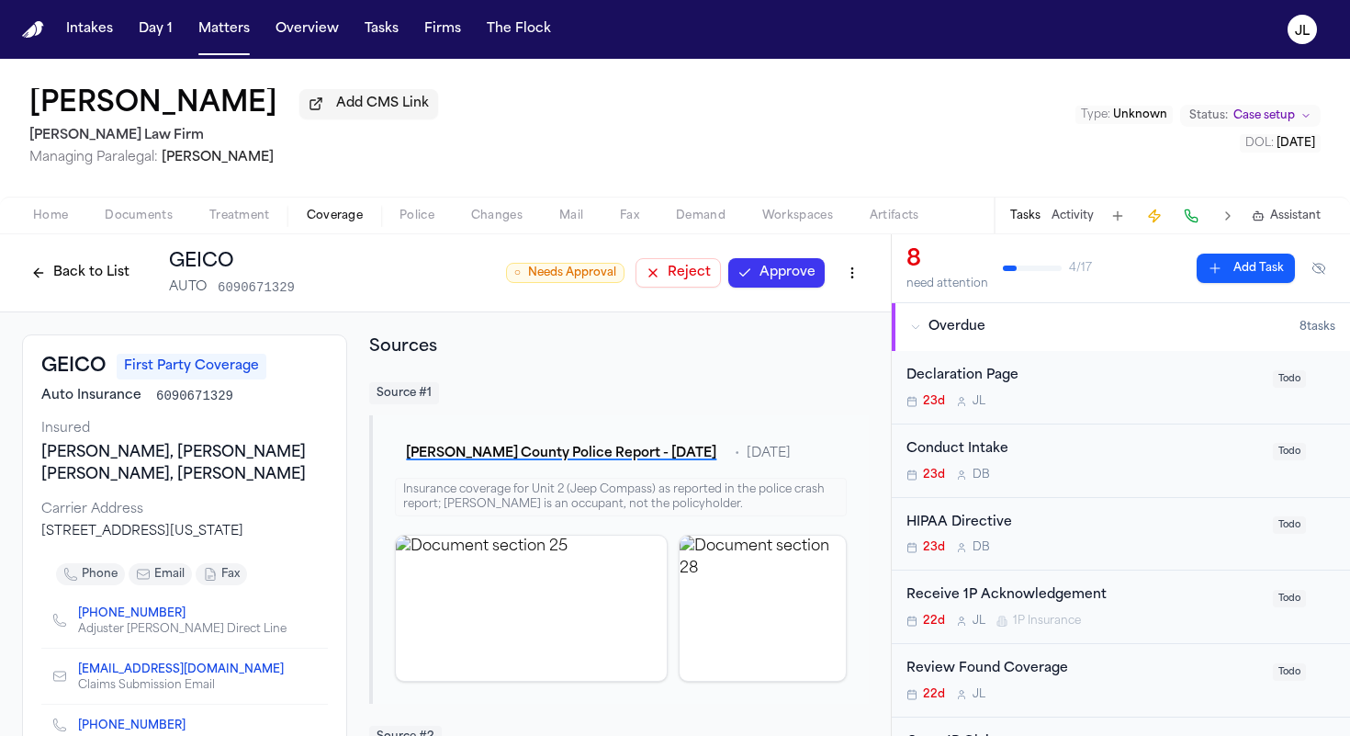
click at [841, 283] on html "Intakes Day 1 Matters Overview Tasks Firms The Flock JL Cimone Sommers Add CMS …" at bounding box center [675, 368] width 1350 height 736
click at [822, 314] on div "Edit Coverage" at bounding box center [789, 316] width 154 height 29
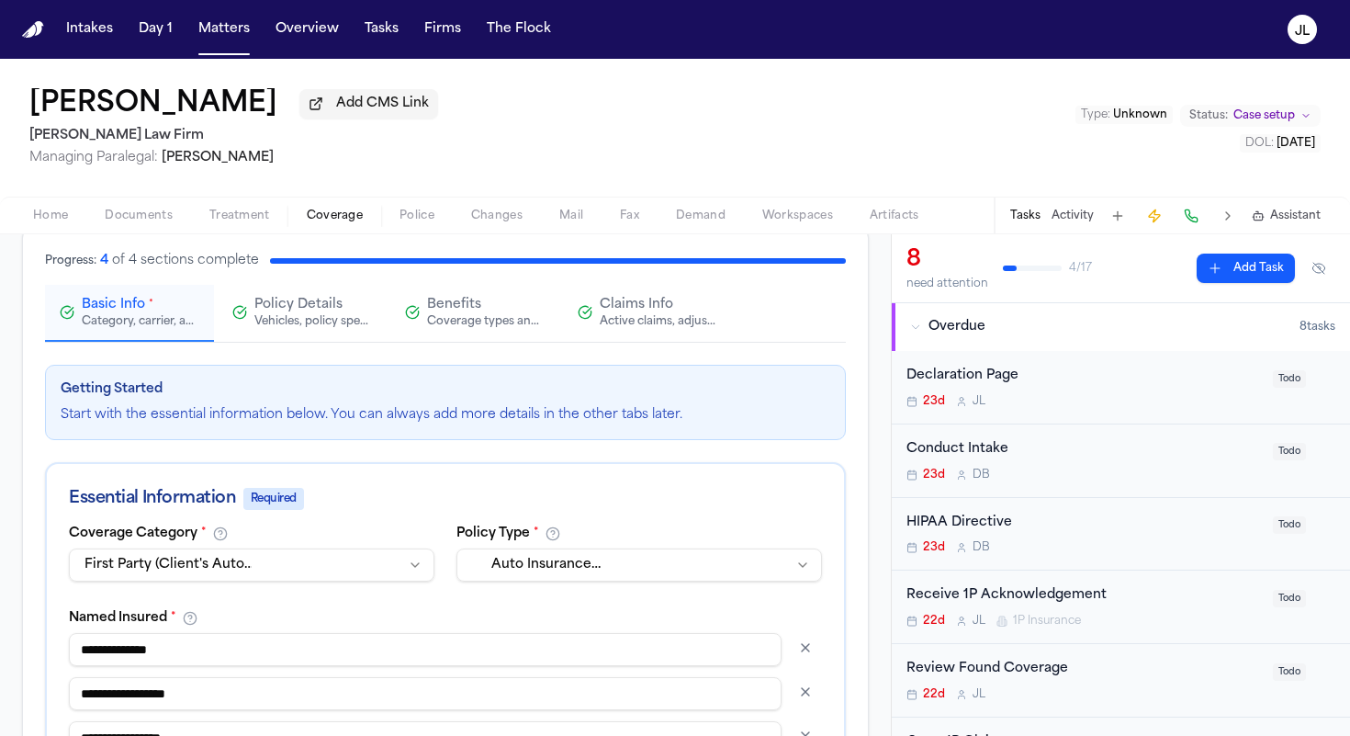
scroll to position [127, 0]
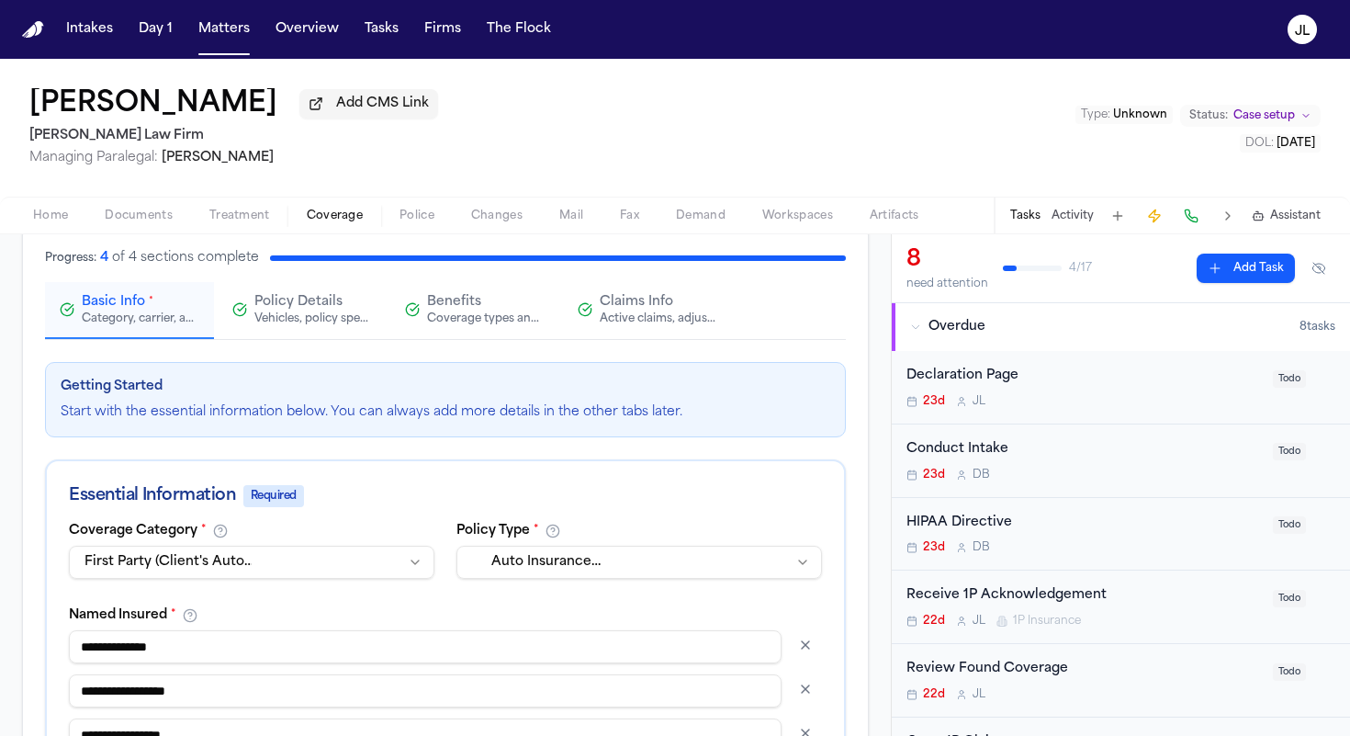
click at [323, 559] on html "Intakes Day 1 Matters Overview Tasks Firms The Flock JL Cimone Sommers Add CMS …" at bounding box center [675, 368] width 1350 height 736
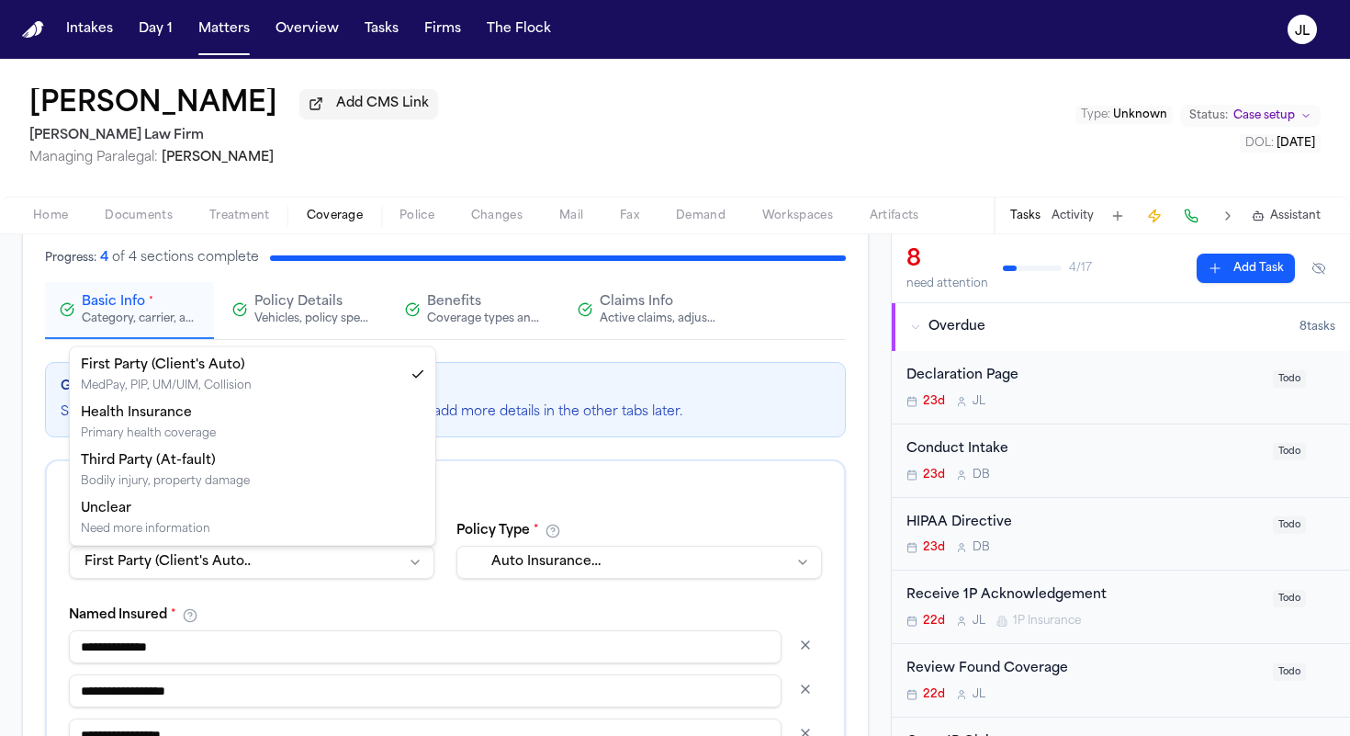
select select "**********"
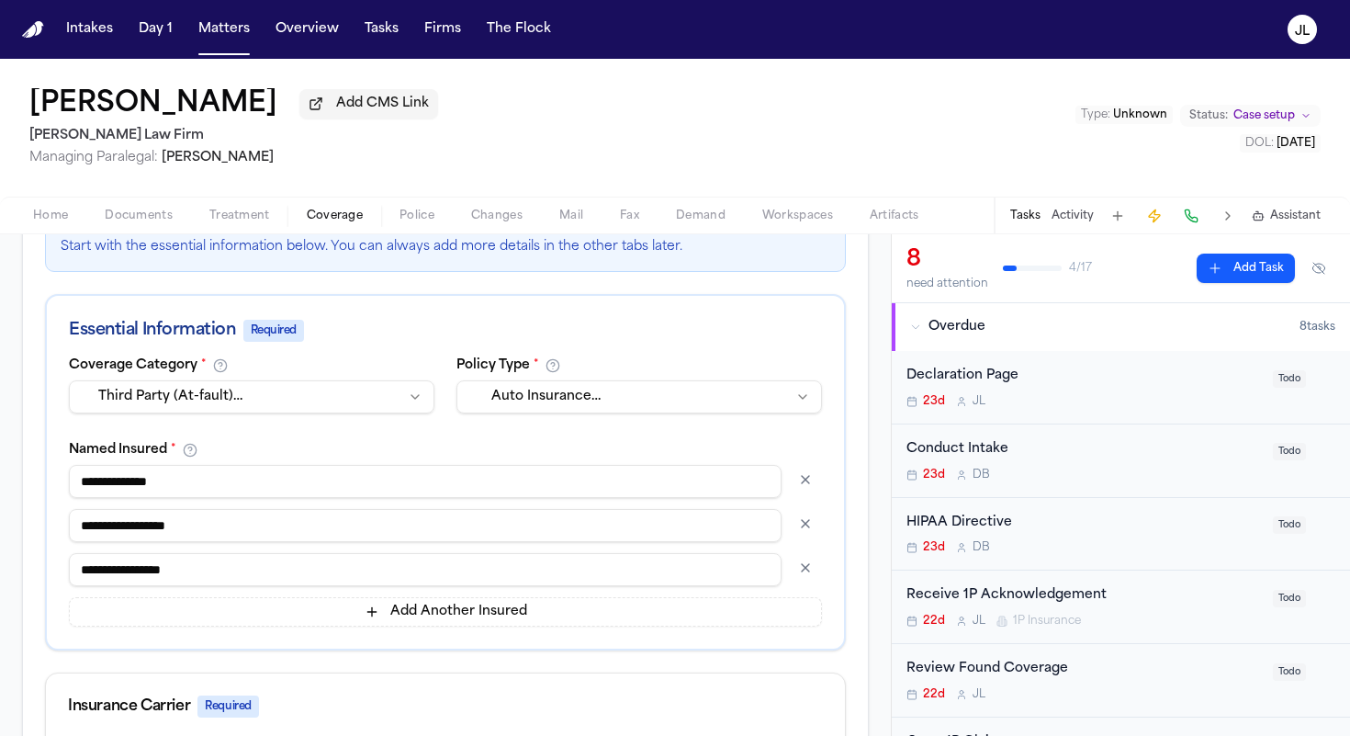
scroll to position [305, 0]
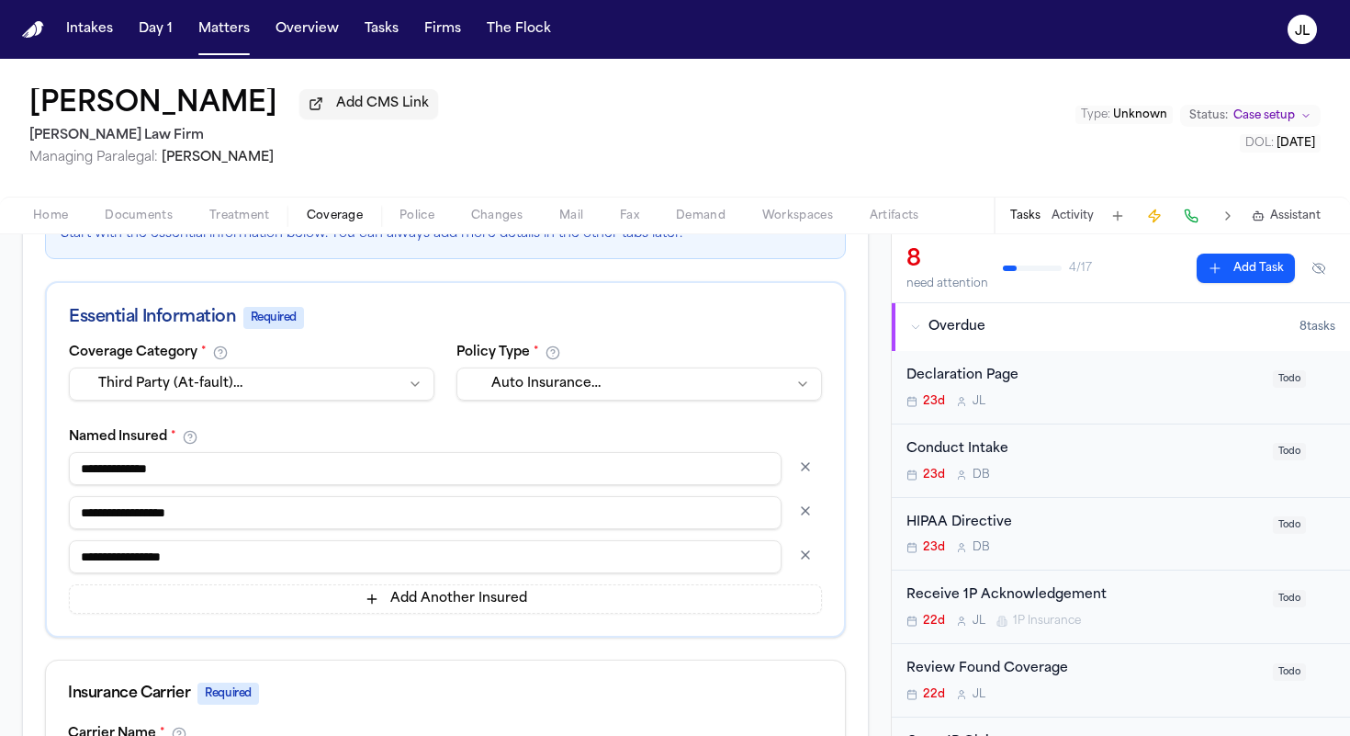
click at [803, 512] on button "button" at bounding box center [805, 510] width 33 height 29
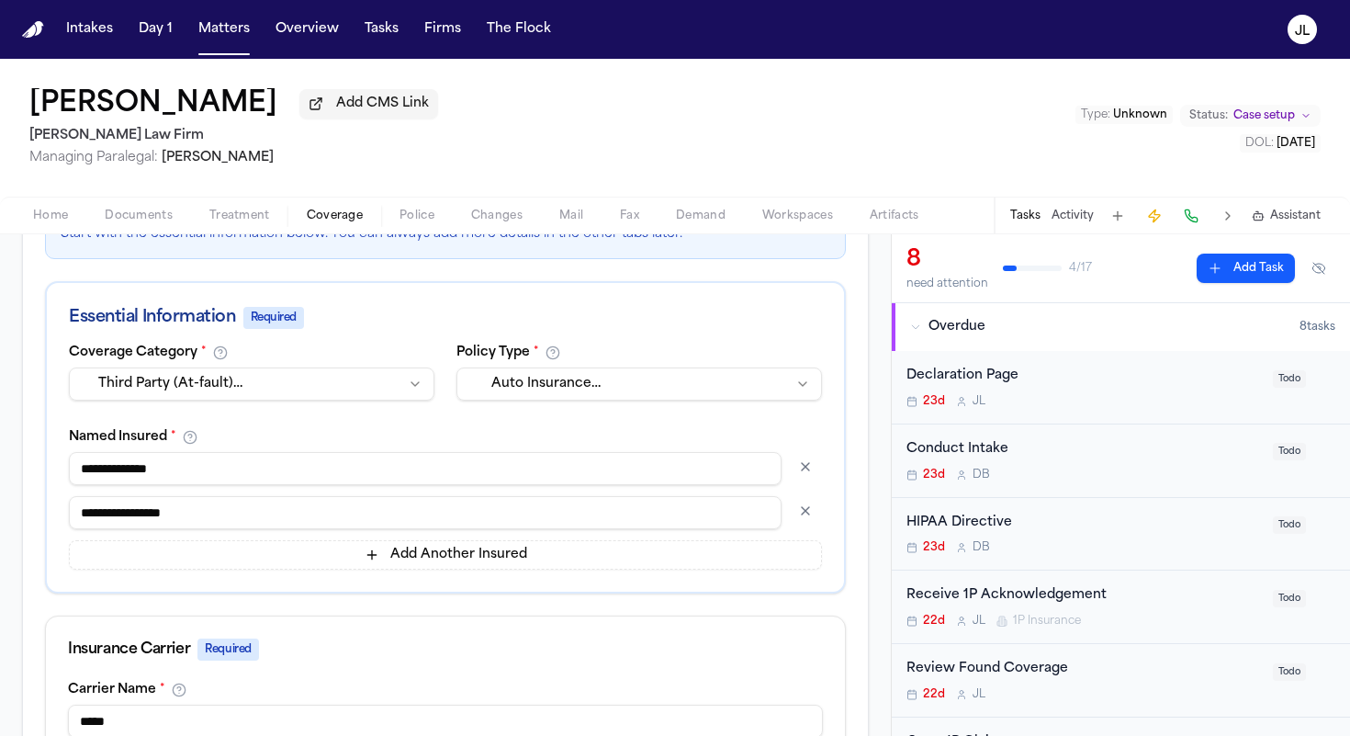
click at [804, 480] on button "button" at bounding box center [805, 466] width 33 height 29
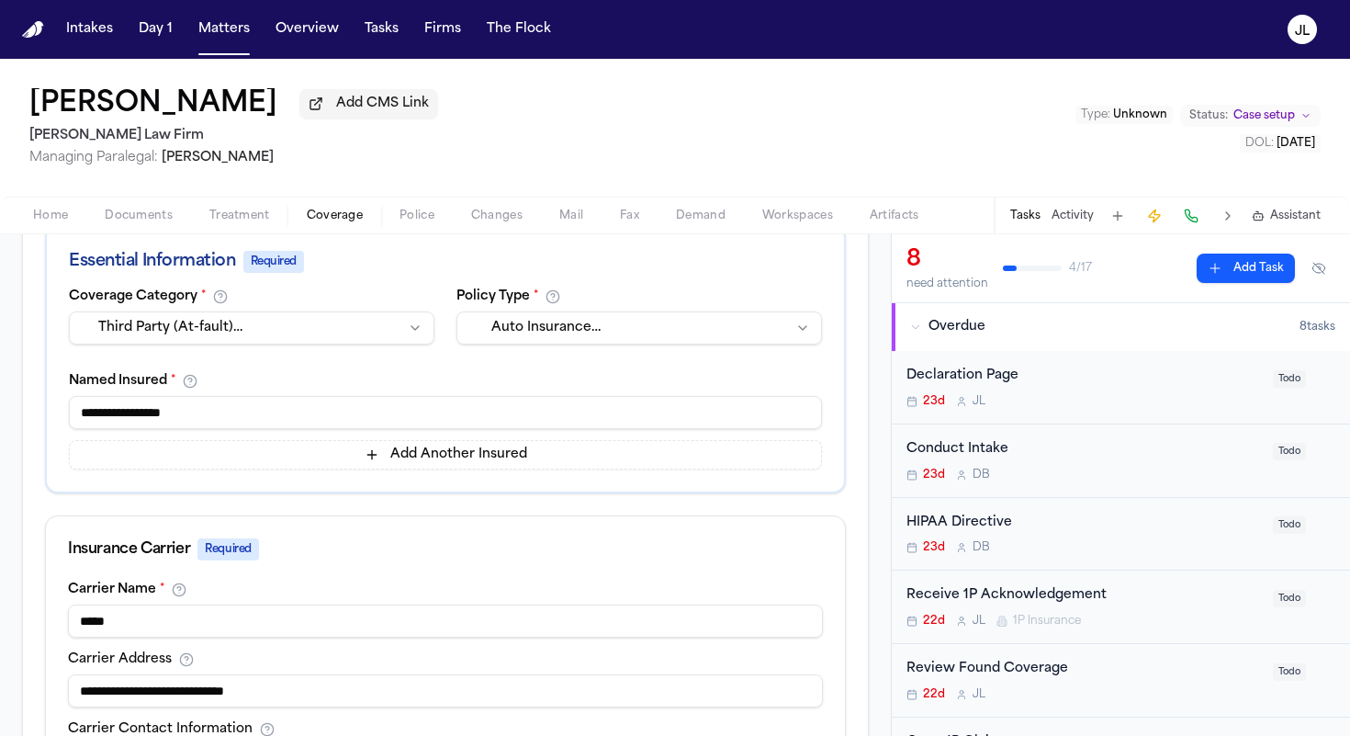
scroll to position [363, 0]
drag, startPoint x: 278, startPoint y: 417, endPoint x: 0, endPoint y: 417, distance: 278.3
click at [0, 417] on div "**********" at bounding box center [445, 686] width 891 height 1437
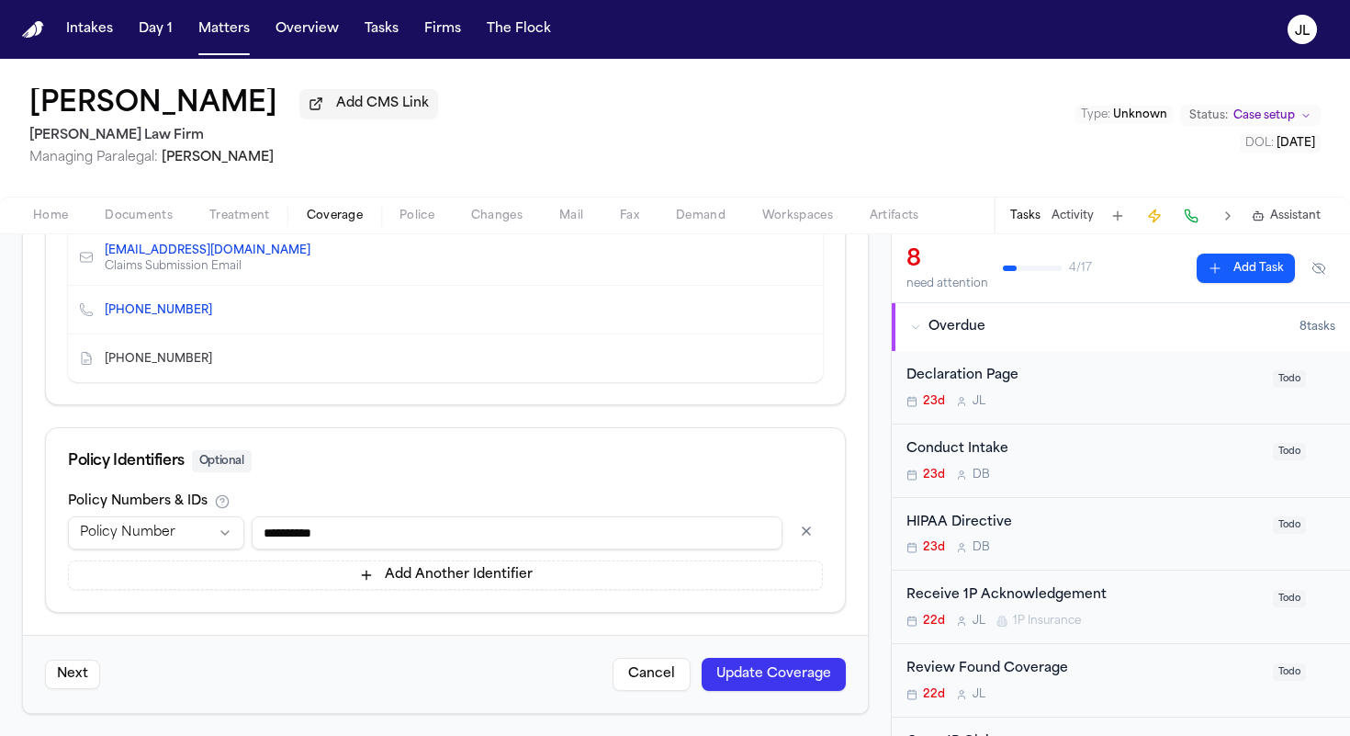
type input "*"
click at [814, 680] on button "Update Coverage" at bounding box center [774, 674] width 144 height 33
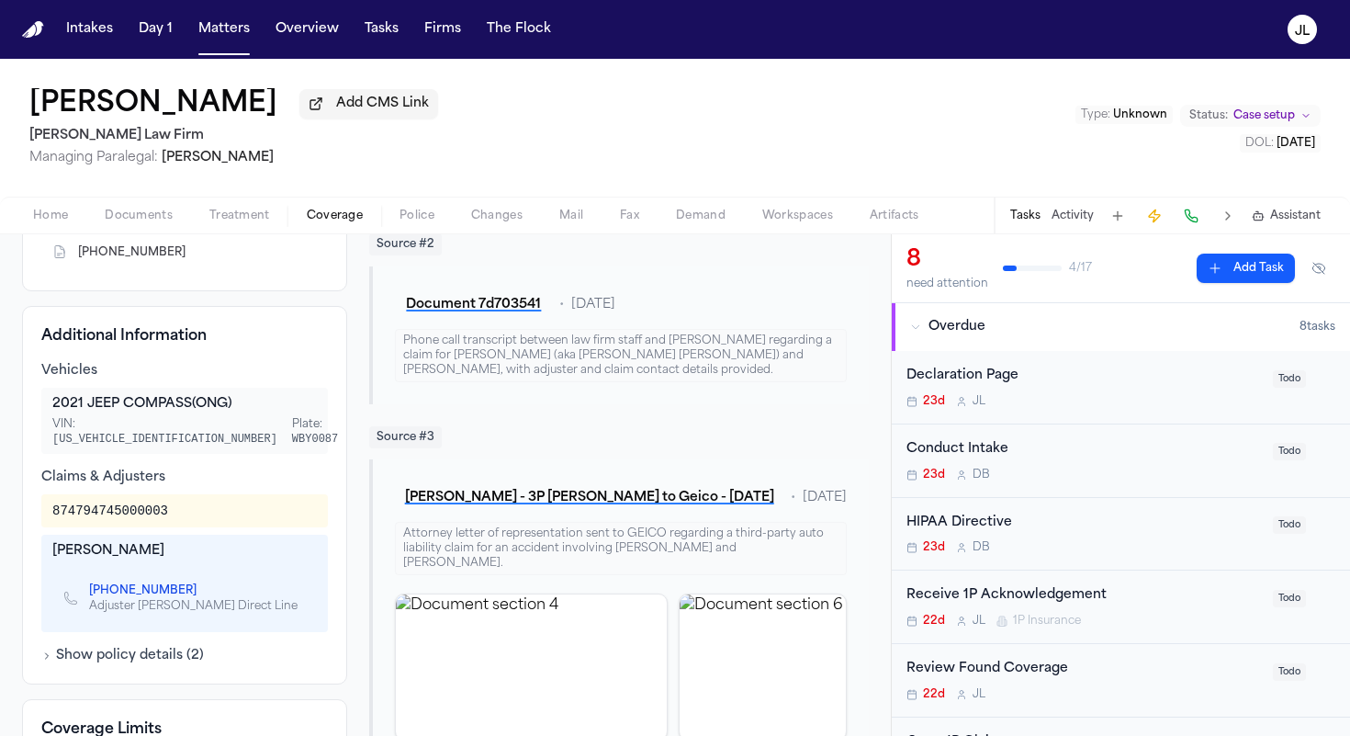
scroll to position [561, 0]
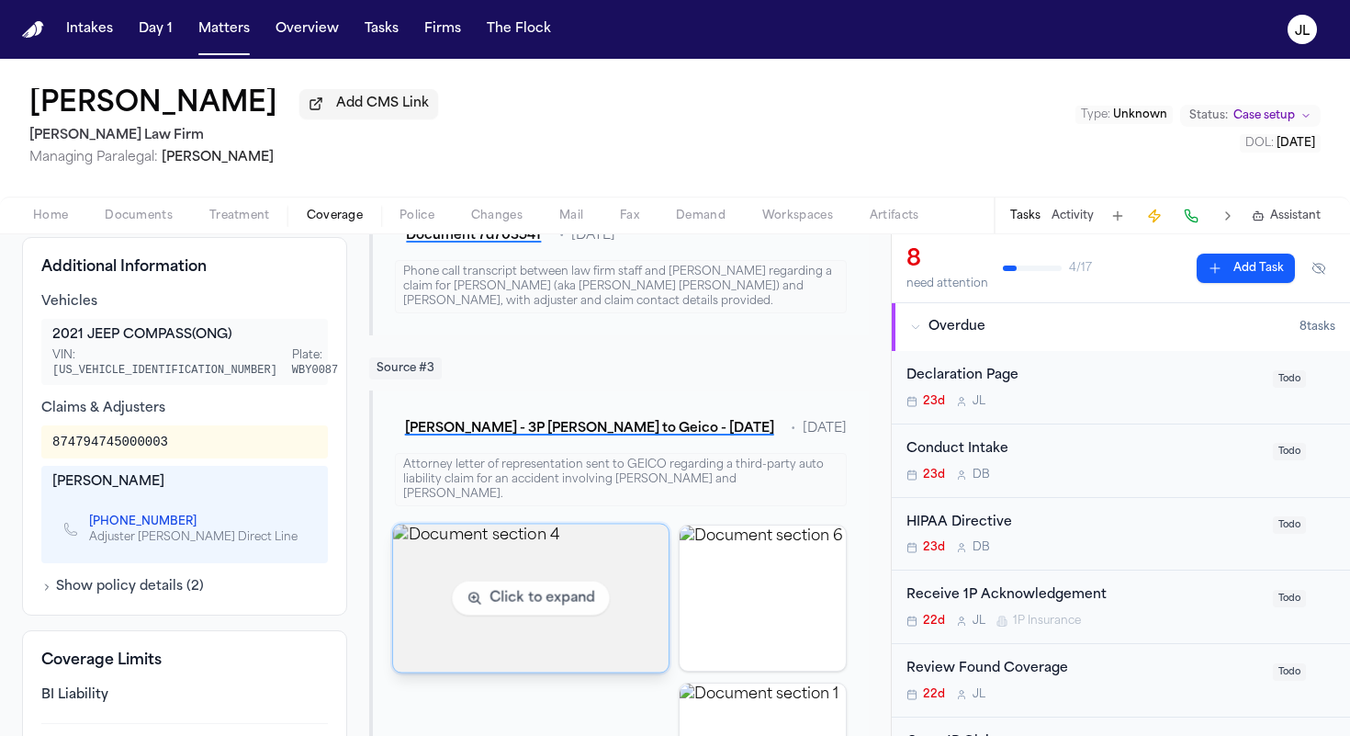
click at [613, 637] on img "View document section 4" at bounding box center [530, 597] width 275 height 148
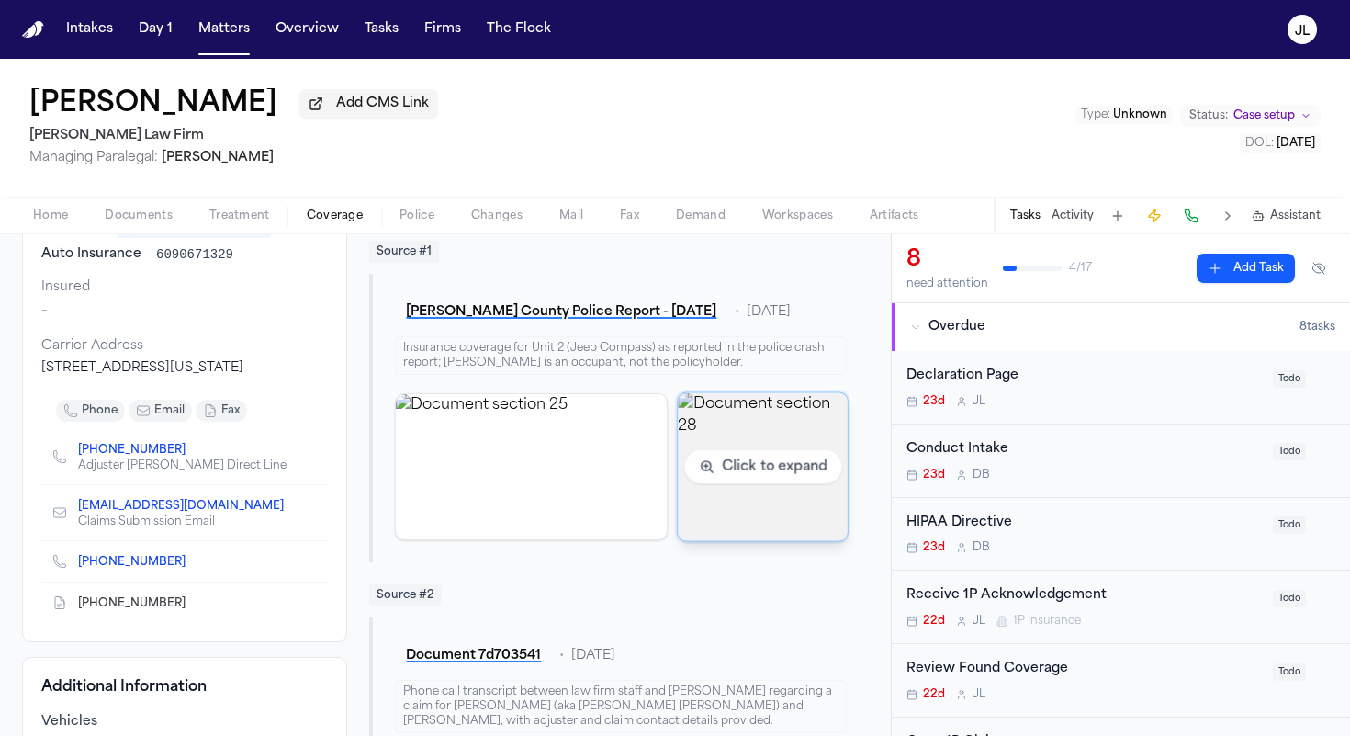
scroll to position [0, 0]
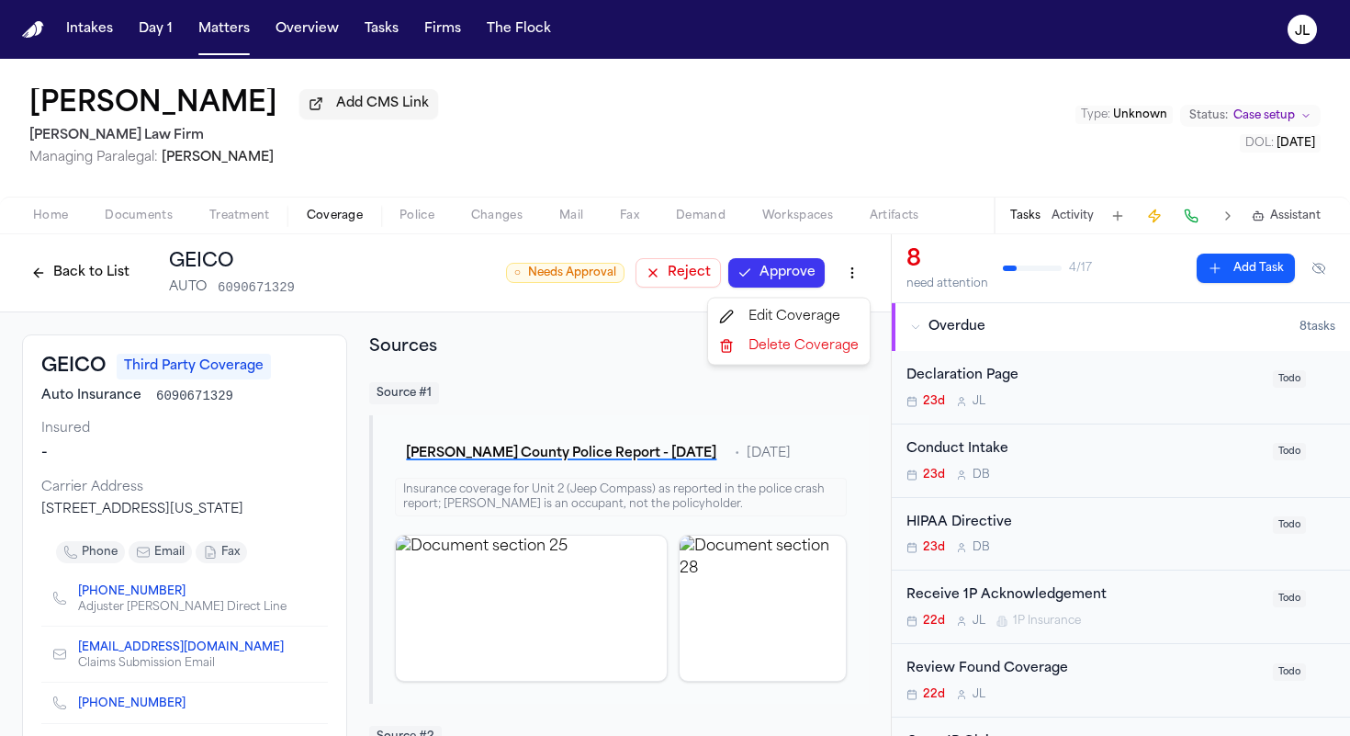
click at [864, 279] on html "Intakes Day 1 Matters Overview Tasks Firms The Flock JL Cimone Sommers Add CMS …" at bounding box center [675, 368] width 1350 height 736
click at [819, 310] on div "Edit Coverage" at bounding box center [789, 316] width 154 height 29
select select "**********"
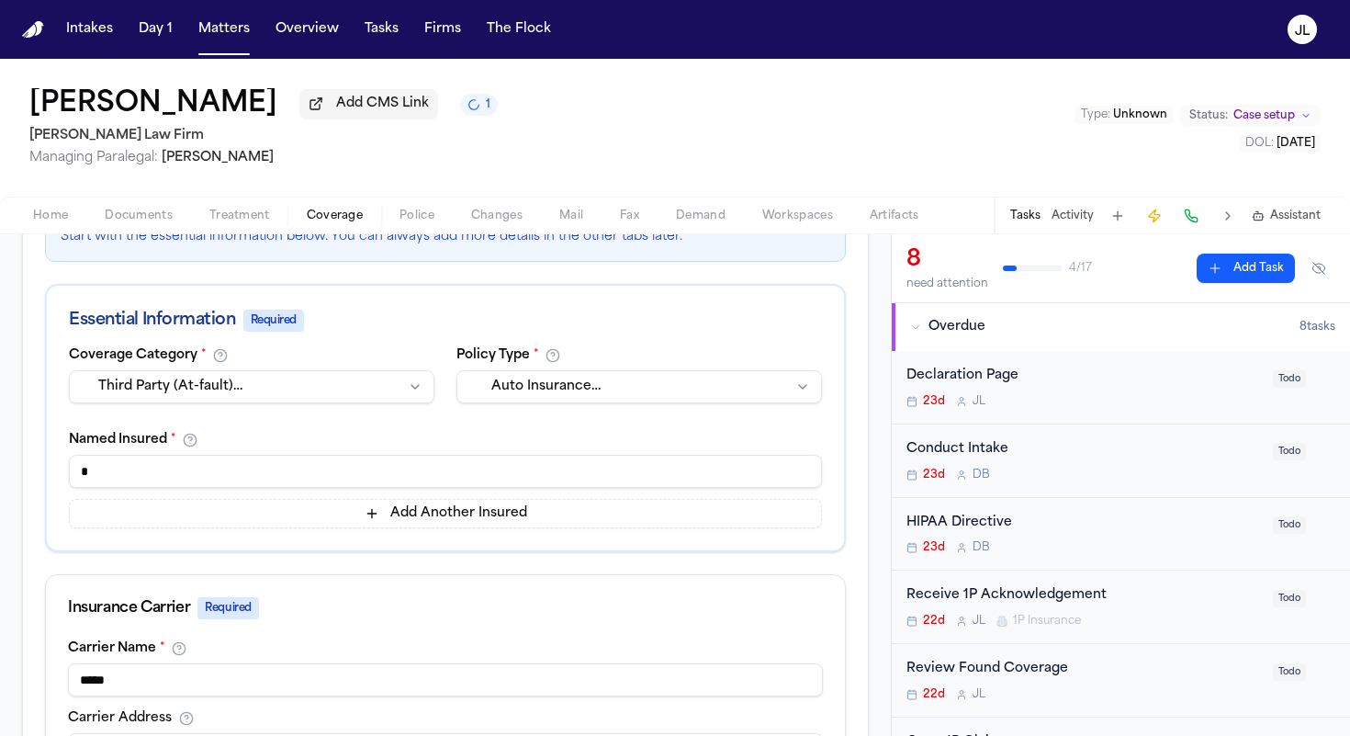
scroll to position [309, 0]
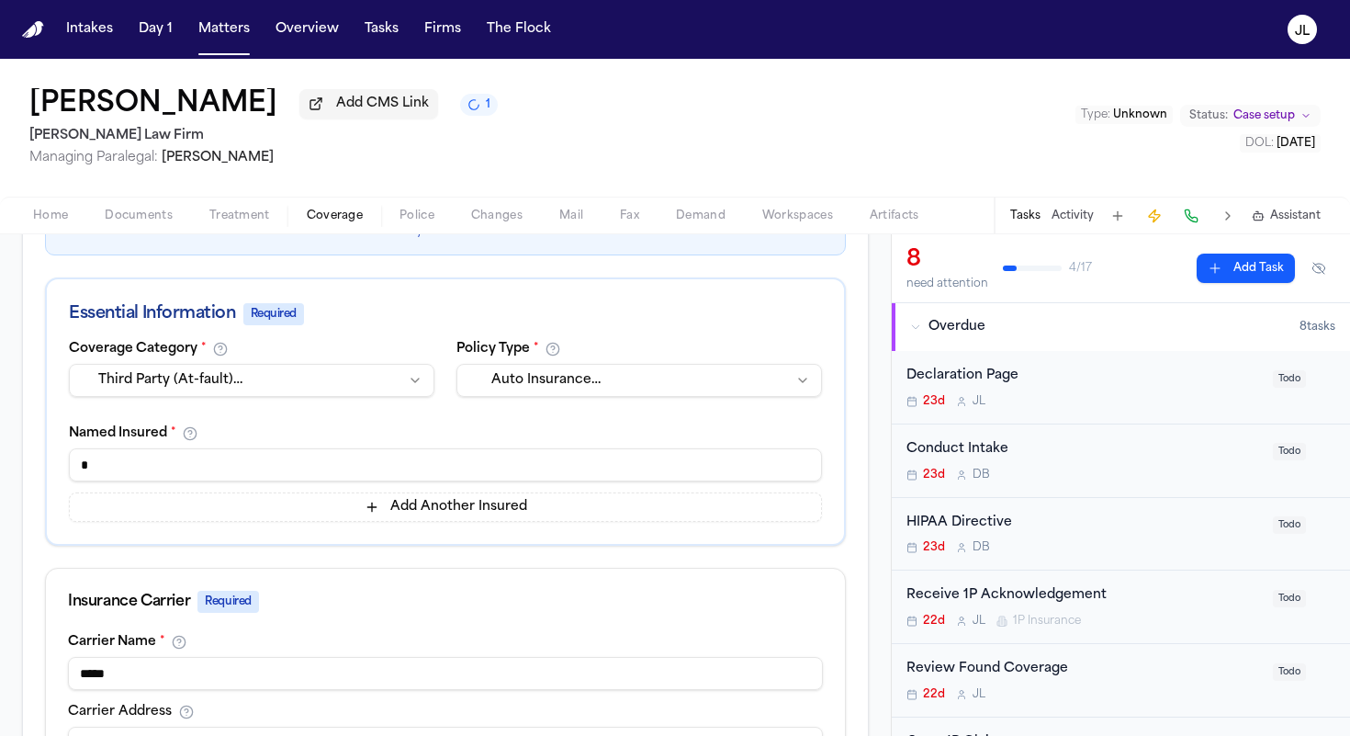
drag, startPoint x: 264, startPoint y: 462, endPoint x: 1, endPoint y: 462, distance: 263.6
click at [0, 462] on div "**********" at bounding box center [445, 740] width 891 height 1437
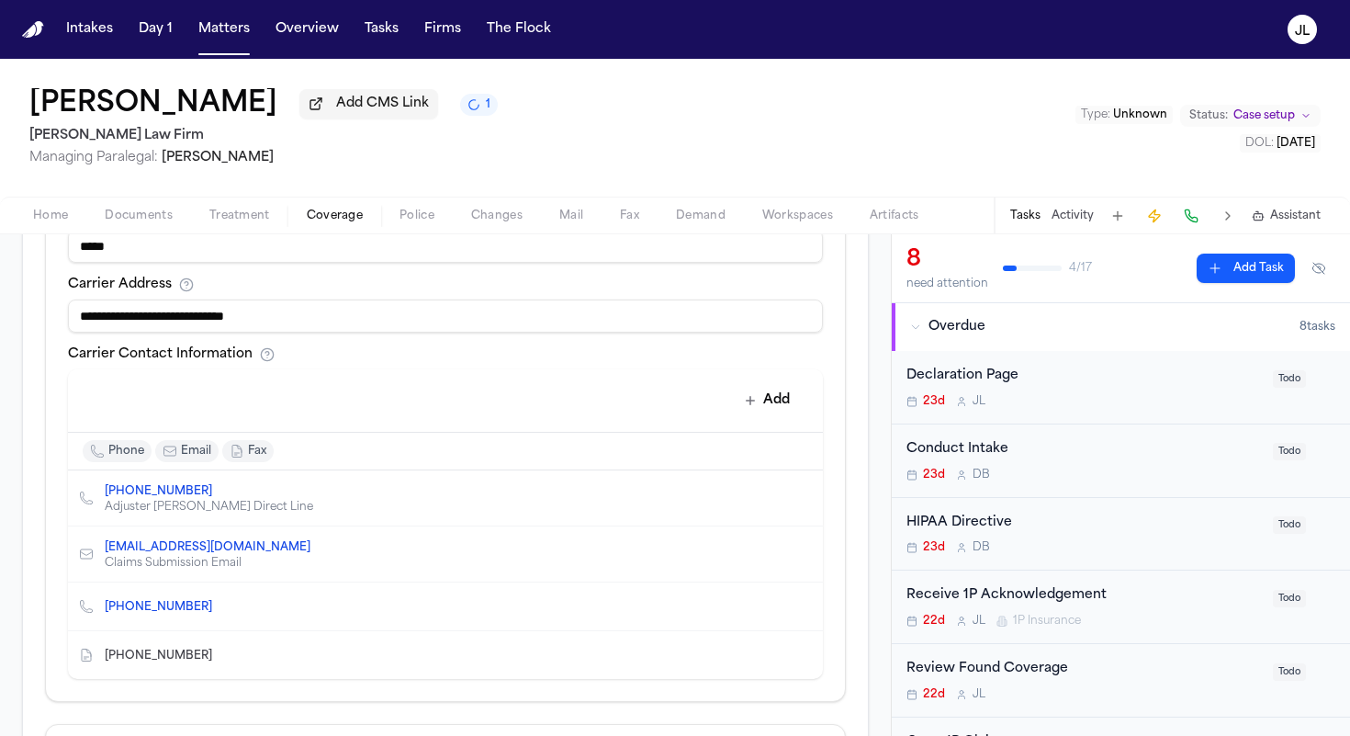
scroll to position [1036, 0]
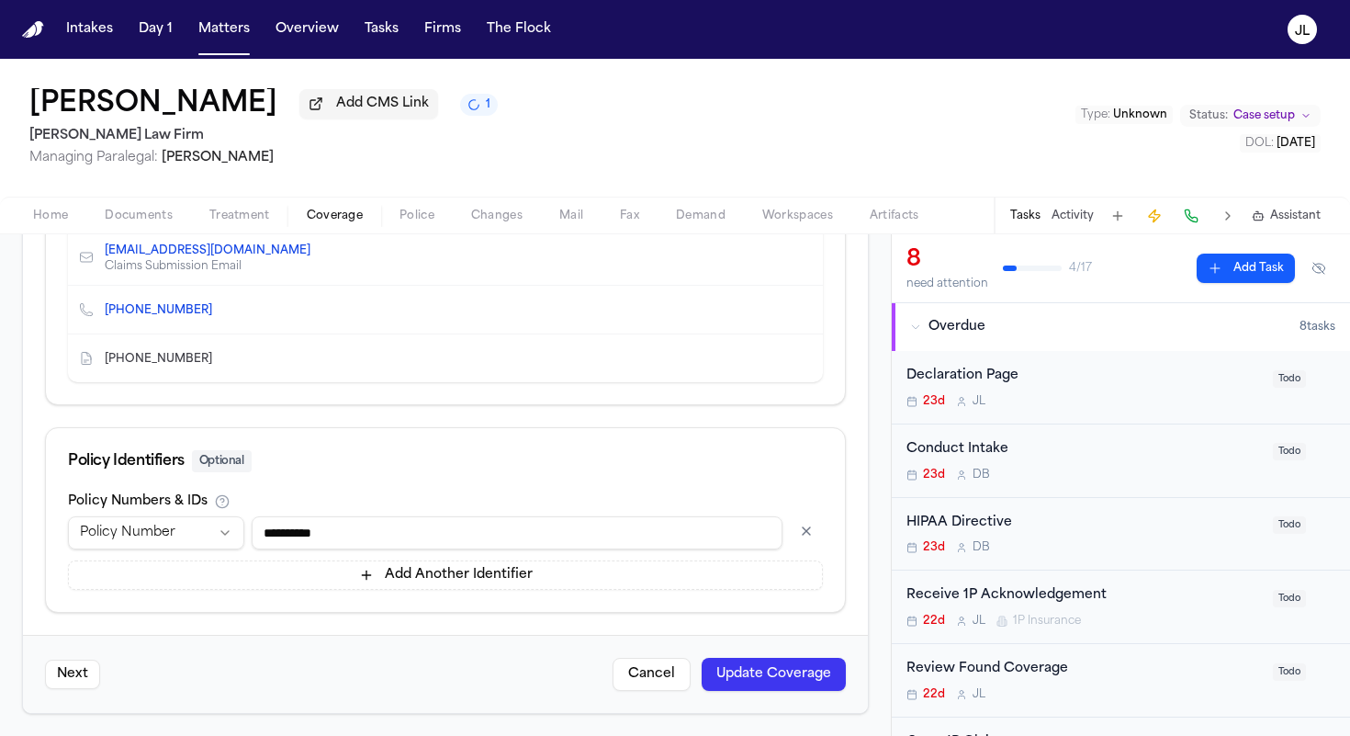
type input "**********"
click at [764, 685] on button "Update Coverage" at bounding box center [774, 674] width 144 height 33
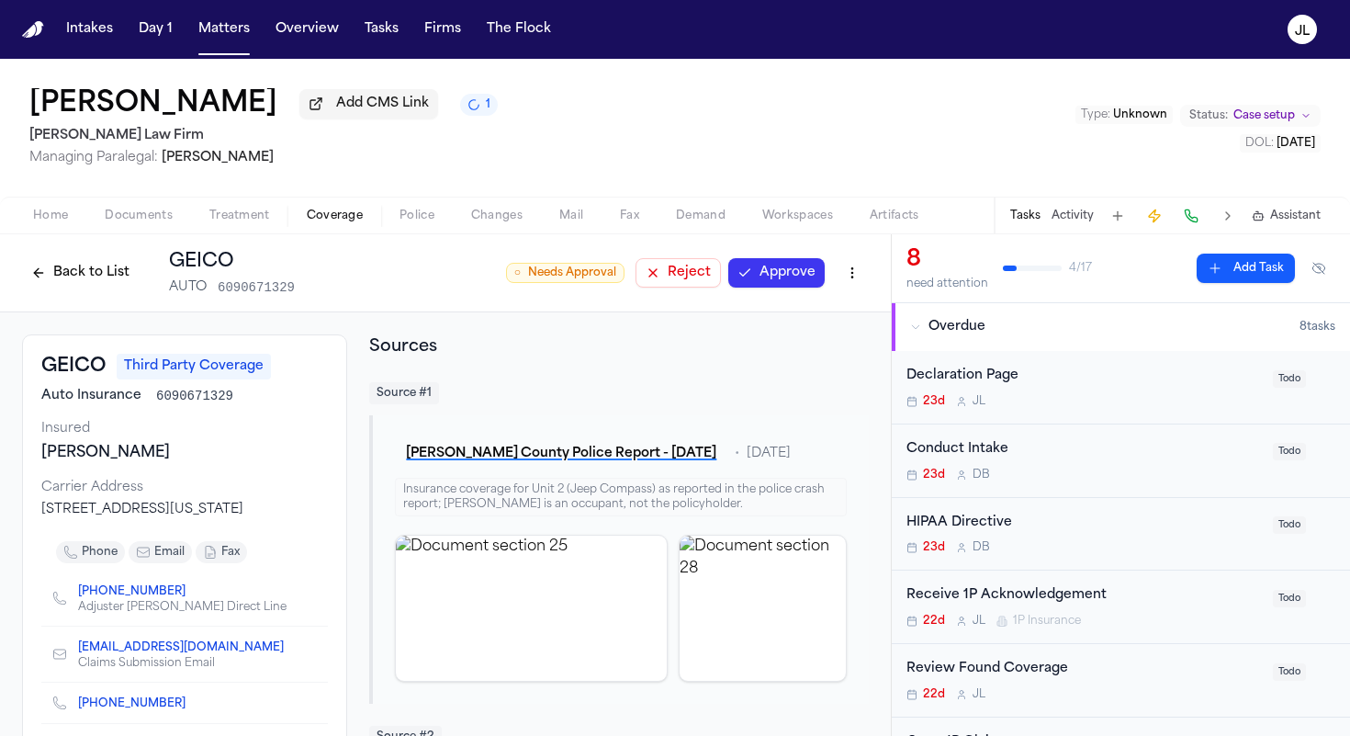
click at [769, 293] on div "Back to List GEICO AUTO 6090671329 ○ Needs Approval Reject Approve" at bounding box center [445, 273] width 847 height 48
click at [769, 287] on button "Approve" at bounding box center [776, 272] width 96 height 29
click at [69, 274] on button "Back to List" at bounding box center [80, 272] width 117 height 29
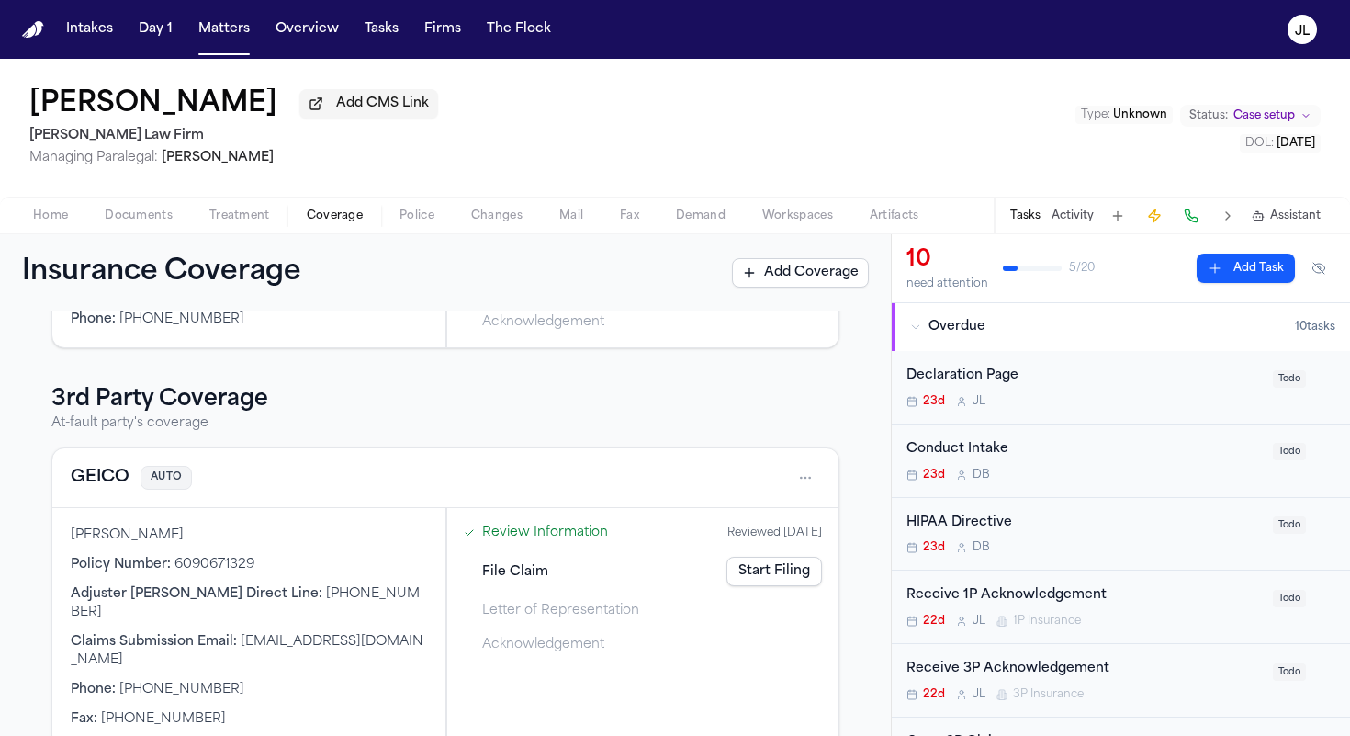
scroll to position [272, 0]
click at [99, 483] on button "GEICO" at bounding box center [100, 477] width 59 height 26
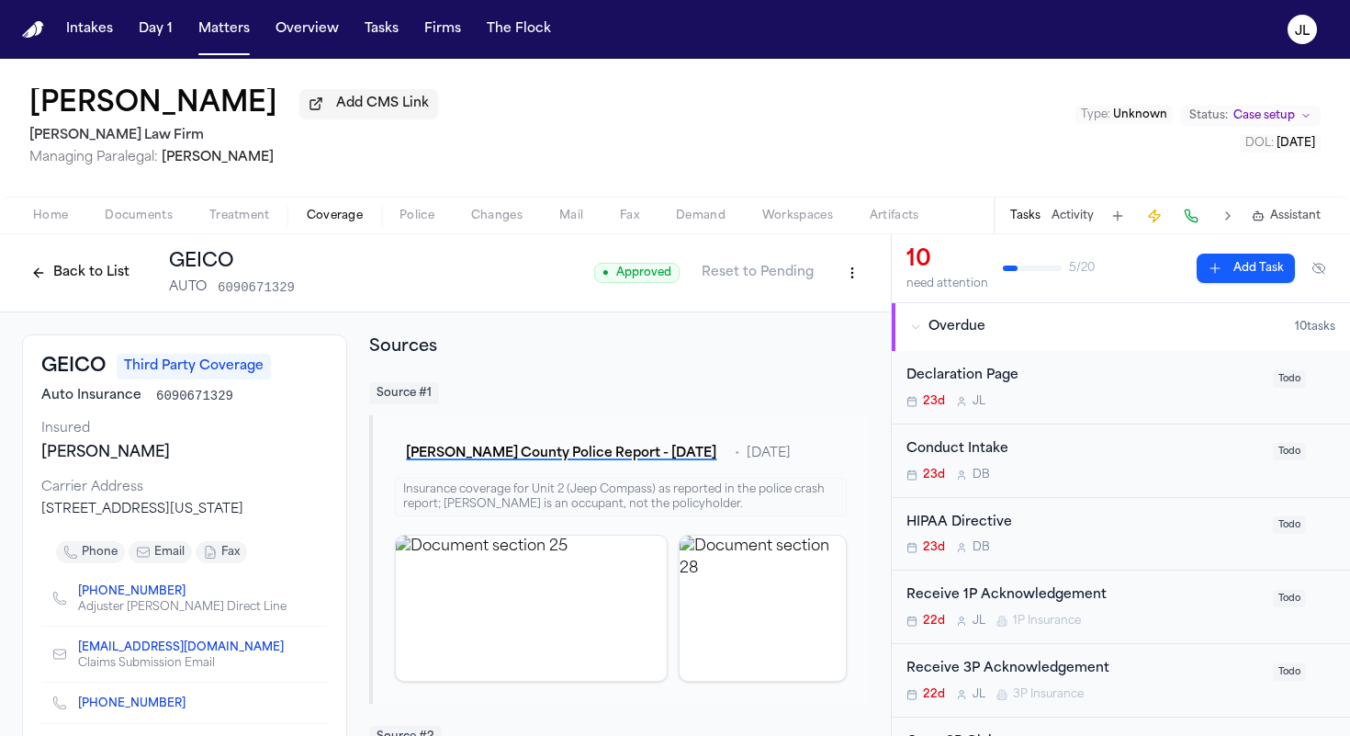
click at [118, 264] on button "Back to List" at bounding box center [80, 272] width 117 height 29
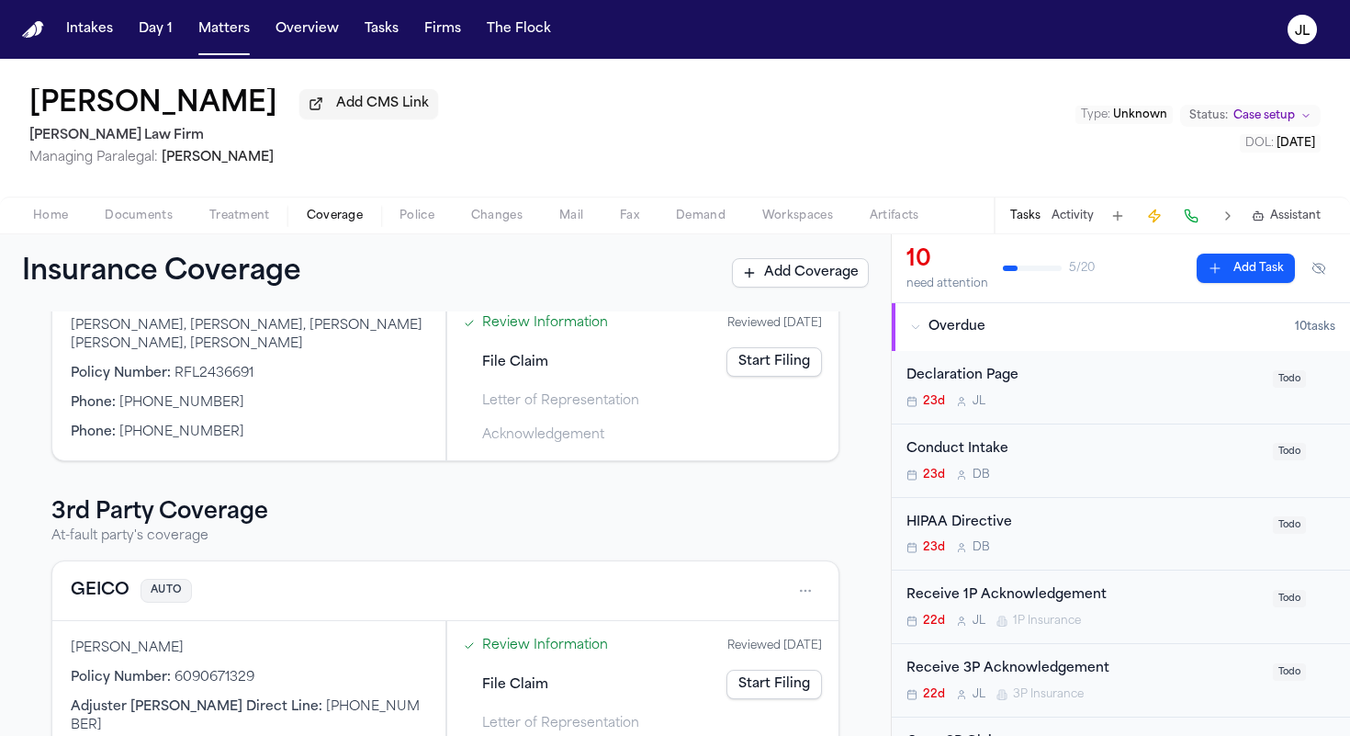
scroll to position [272, 0]
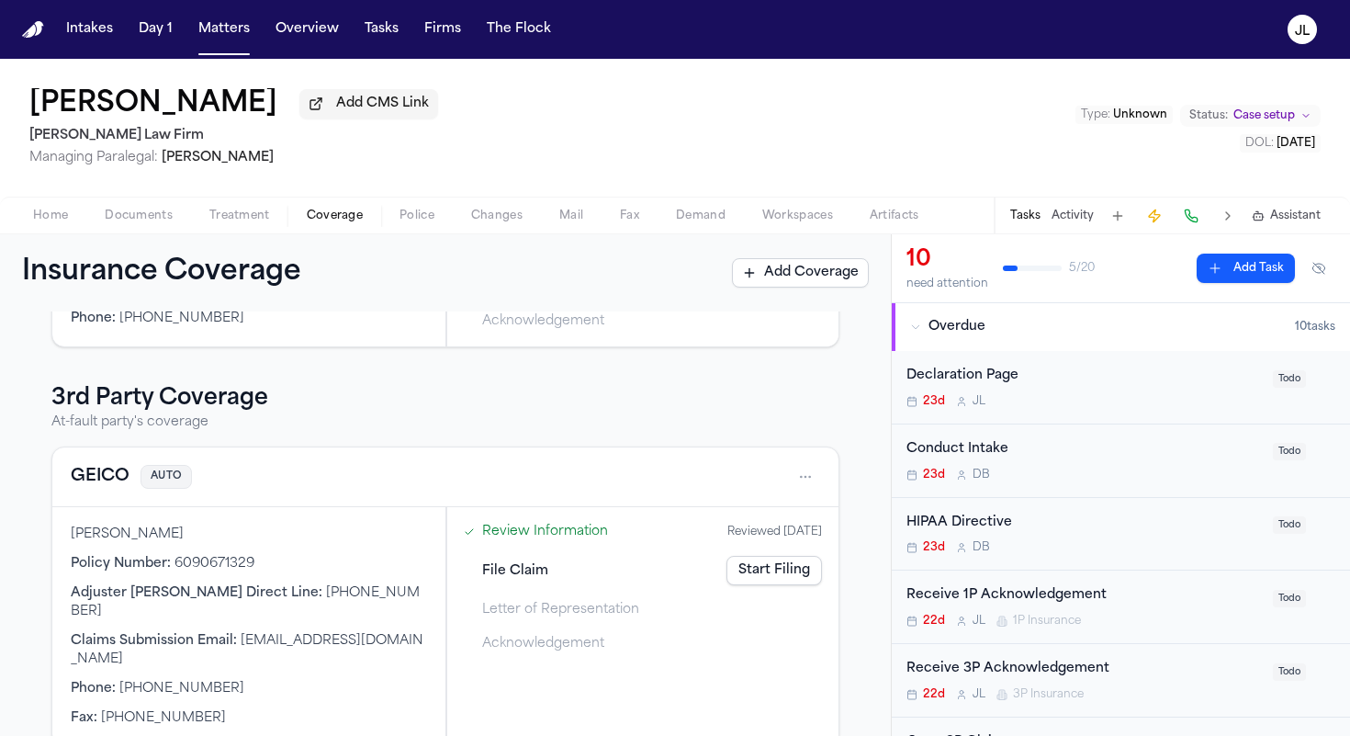
click at [816, 578] on link "Start Filing" at bounding box center [774, 570] width 96 height 29
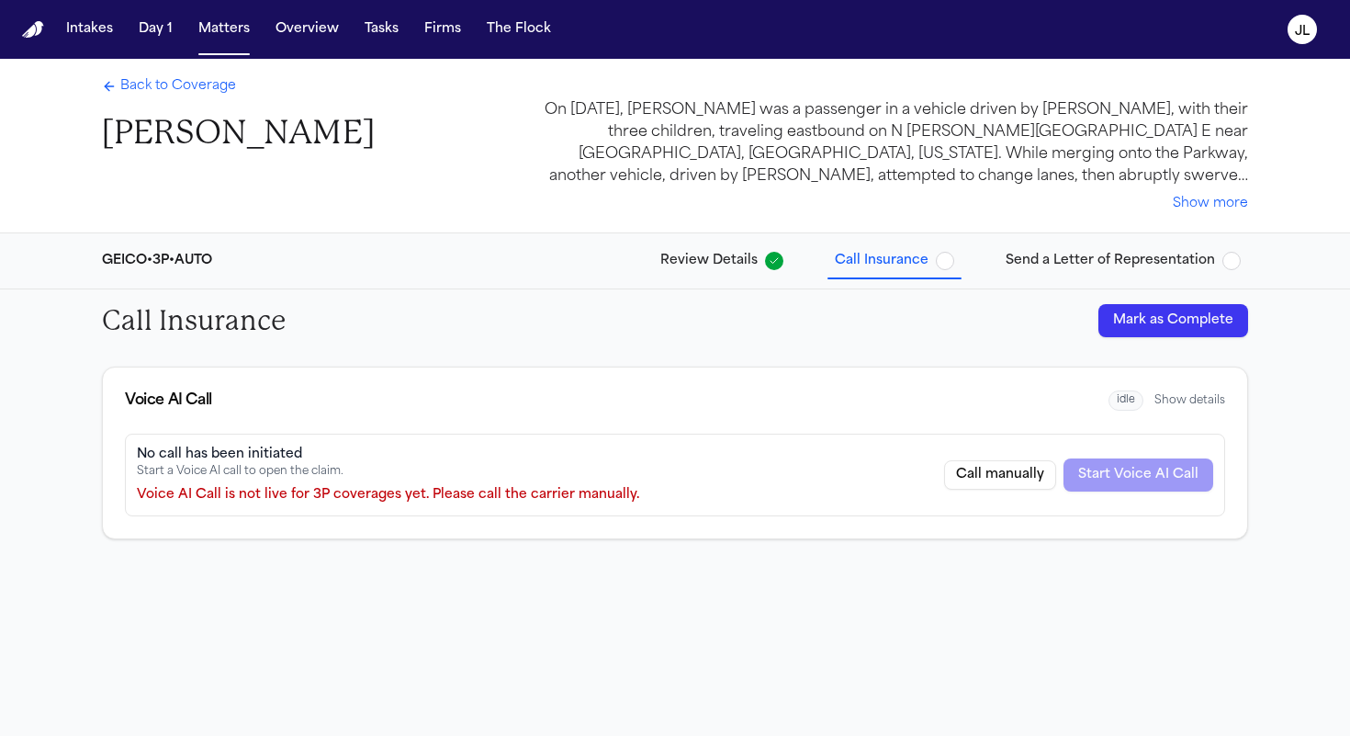
click at [1142, 329] on button "Mark as Complete" at bounding box center [1173, 320] width 150 height 33
click at [1112, 247] on button "Send a Letter of Representation" at bounding box center [1123, 260] width 250 height 33
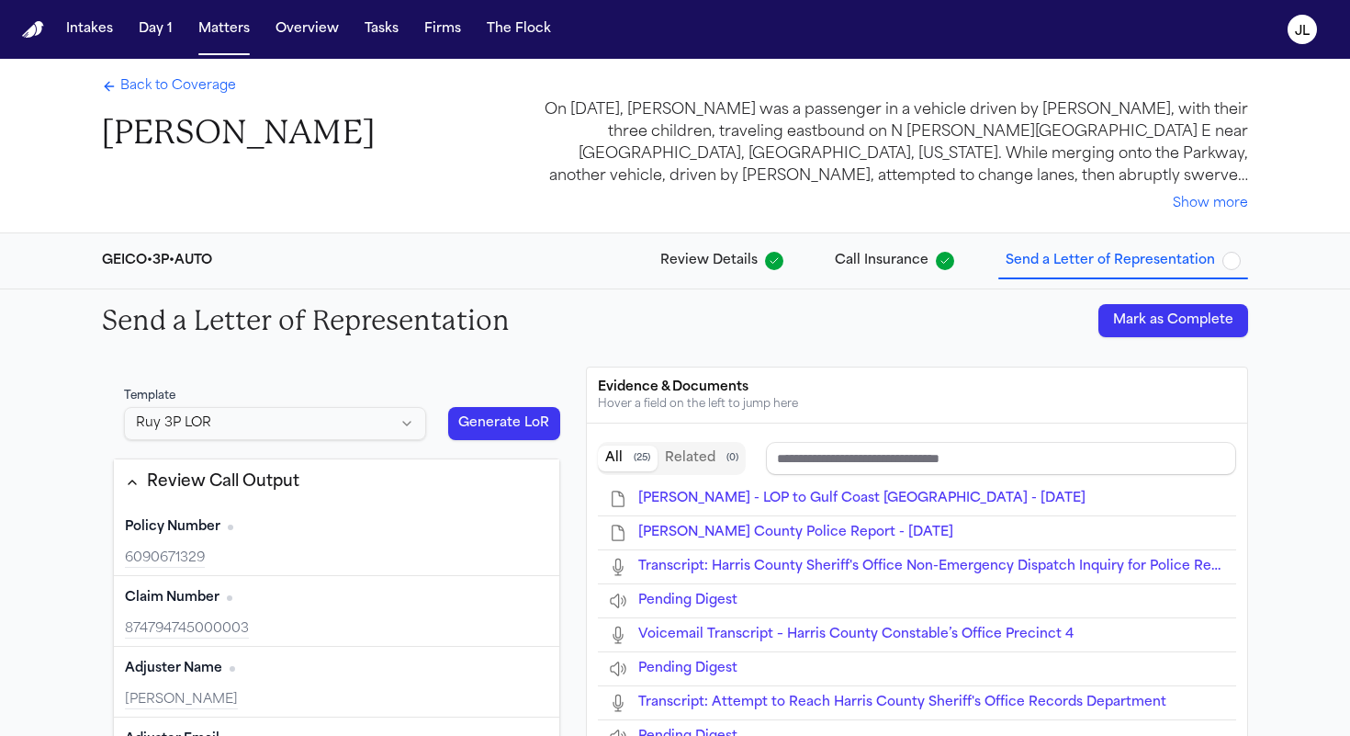
click at [1175, 328] on button "Mark as Complete" at bounding box center [1173, 320] width 150 height 33
click at [188, 96] on span "Back to Coverage" at bounding box center [178, 86] width 116 height 18
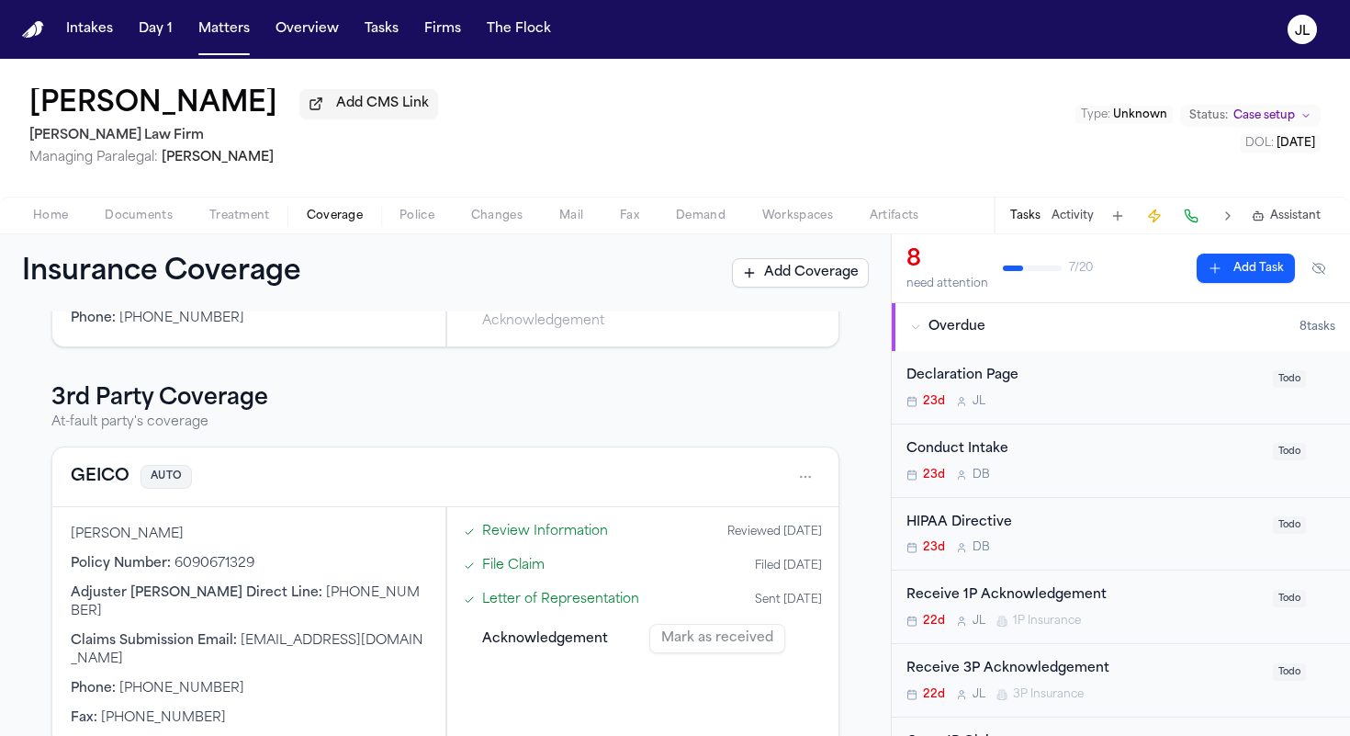
scroll to position [7, 0]
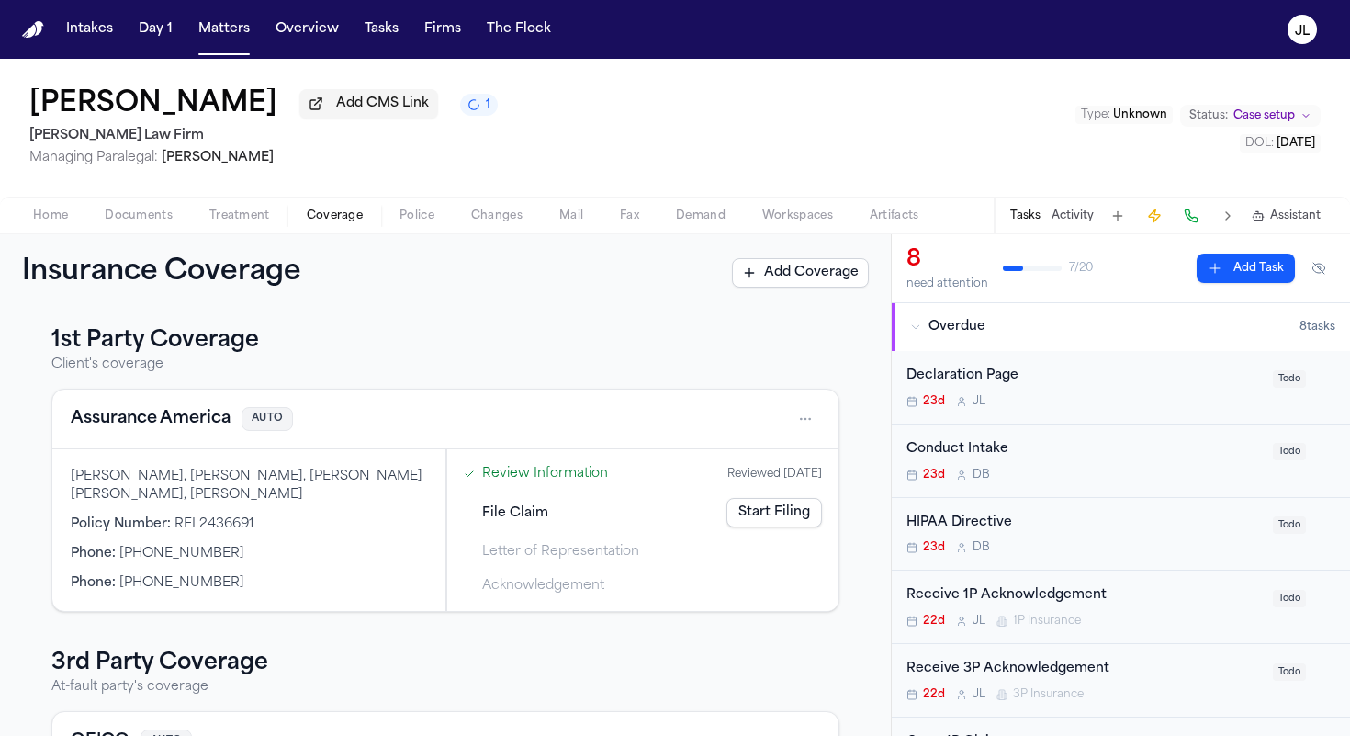
click at [793, 519] on link "Start Filing" at bounding box center [774, 512] width 96 height 29
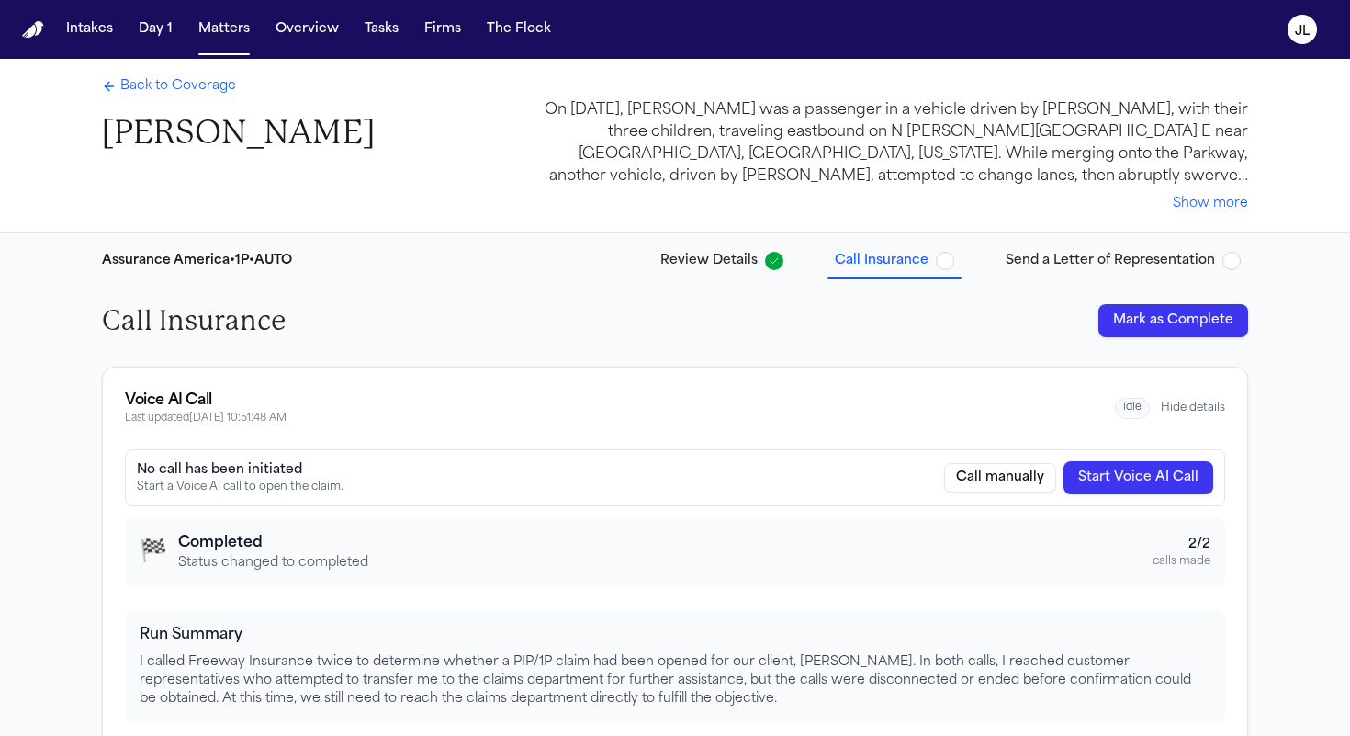
click at [194, 72] on div "Back to Coverage Cimone Sommers Show more" at bounding box center [674, 146] width 1175 height 174
click at [194, 78] on span "Back to Coverage" at bounding box center [178, 86] width 116 height 18
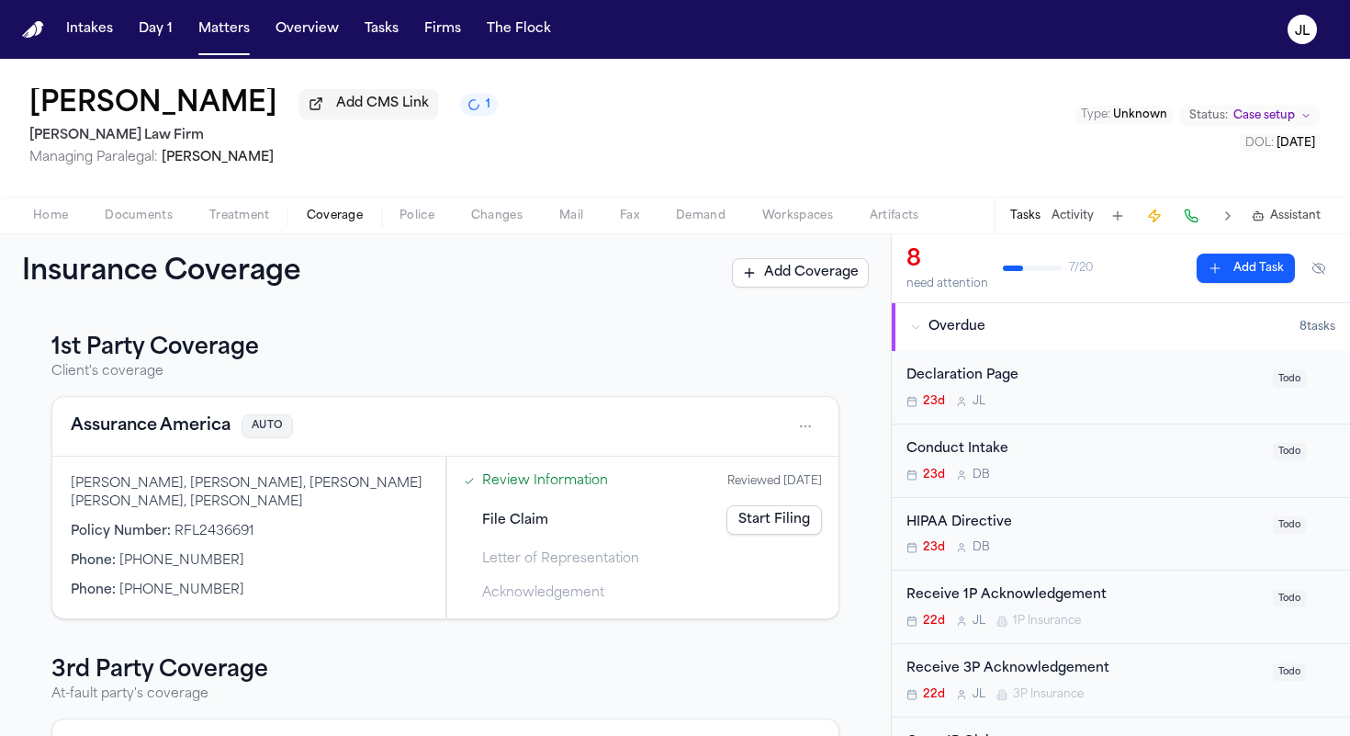
click at [162, 418] on button "Assurance America" at bounding box center [151, 426] width 160 height 26
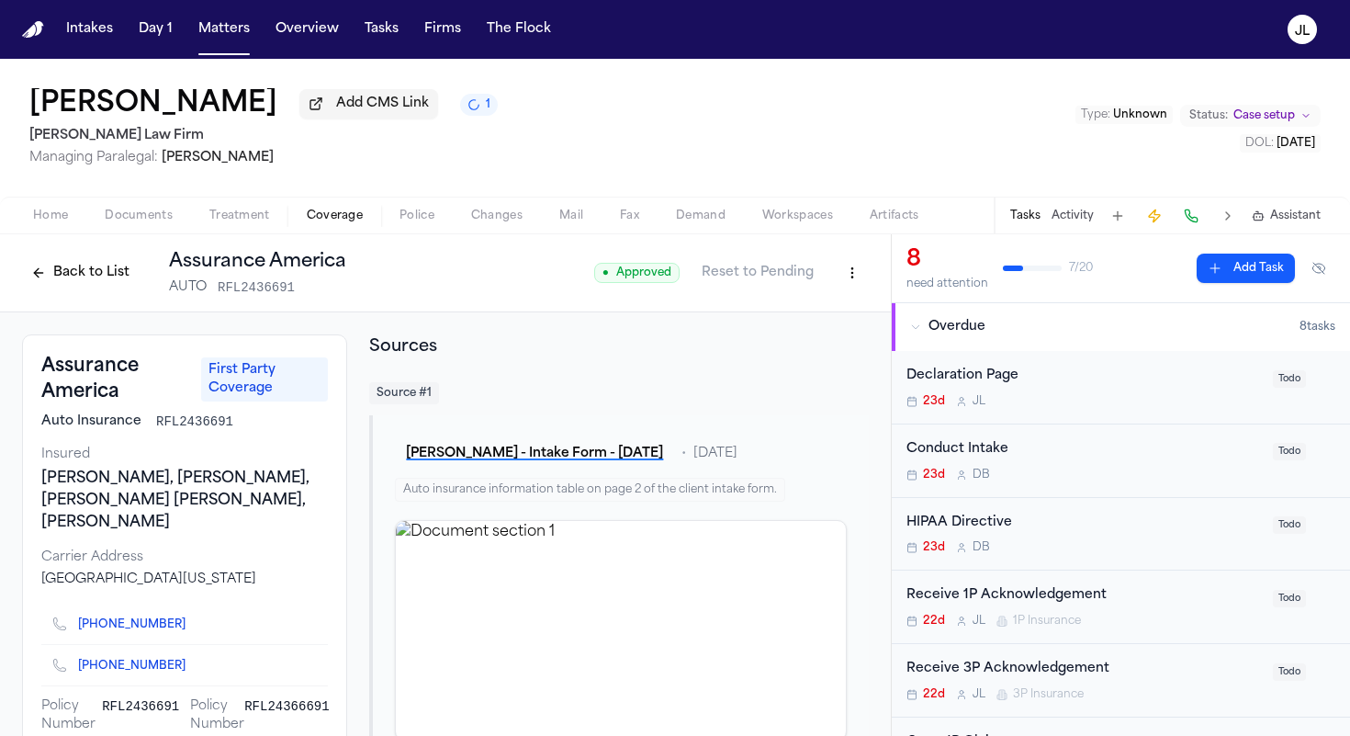
click at [108, 292] on div "Back to List Assurance America AUTO RFL2436691" at bounding box center [184, 273] width 324 height 48
click at [107, 276] on button "Back to List" at bounding box center [80, 272] width 117 height 29
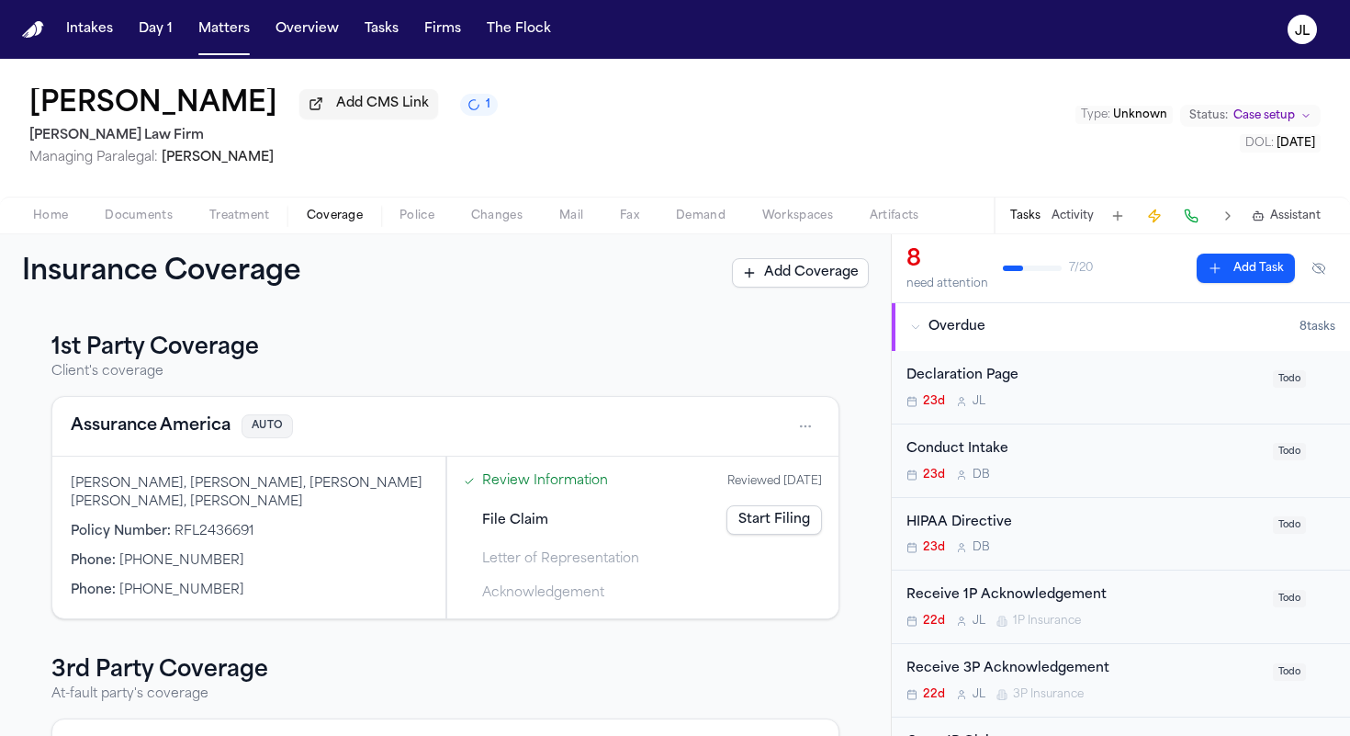
click at [802, 534] on link "Start Filing" at bounding box center [774, 519] width 96 height 29
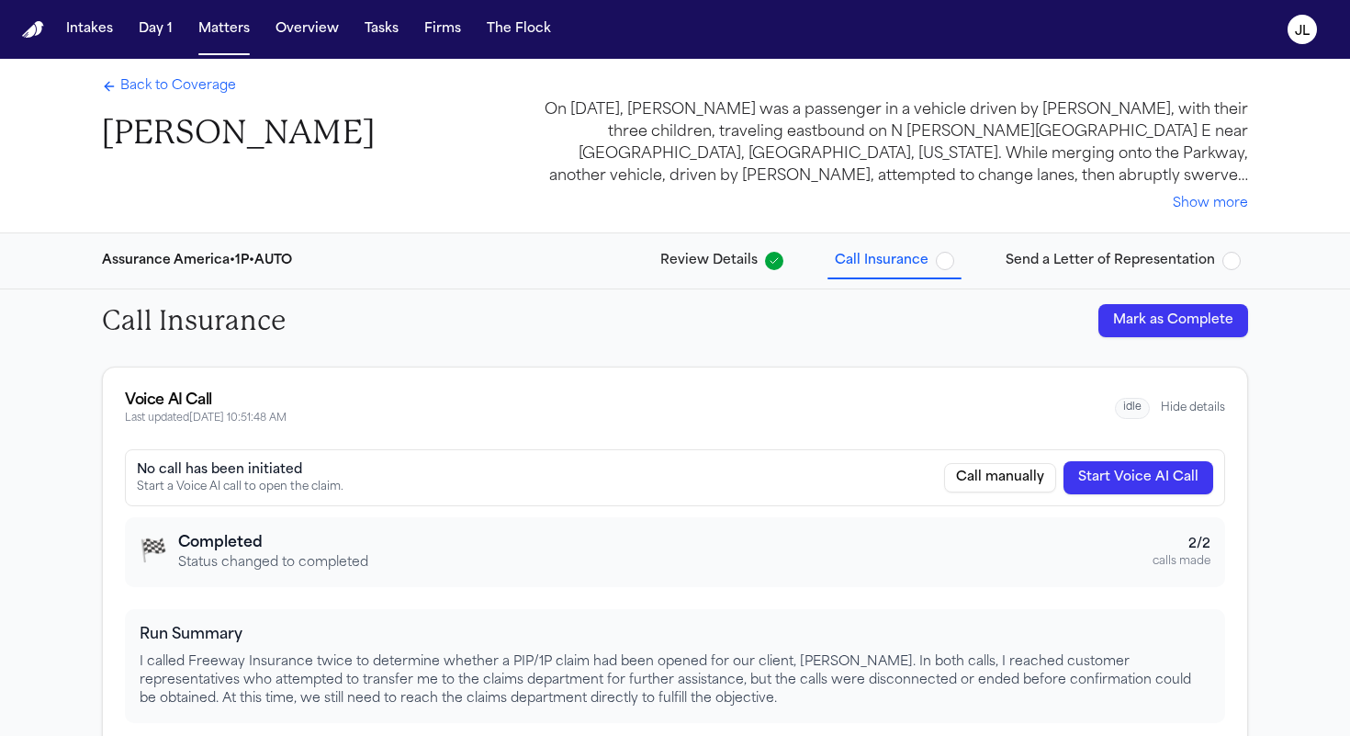
click at [1163, 319] on button "Mark as Complete" at bounding box center [1173, 320] width 150 height 33
click at [1094, 275] on button "Send a Letter of Representation" at bounding box center [1123, 260] width 250 height 33
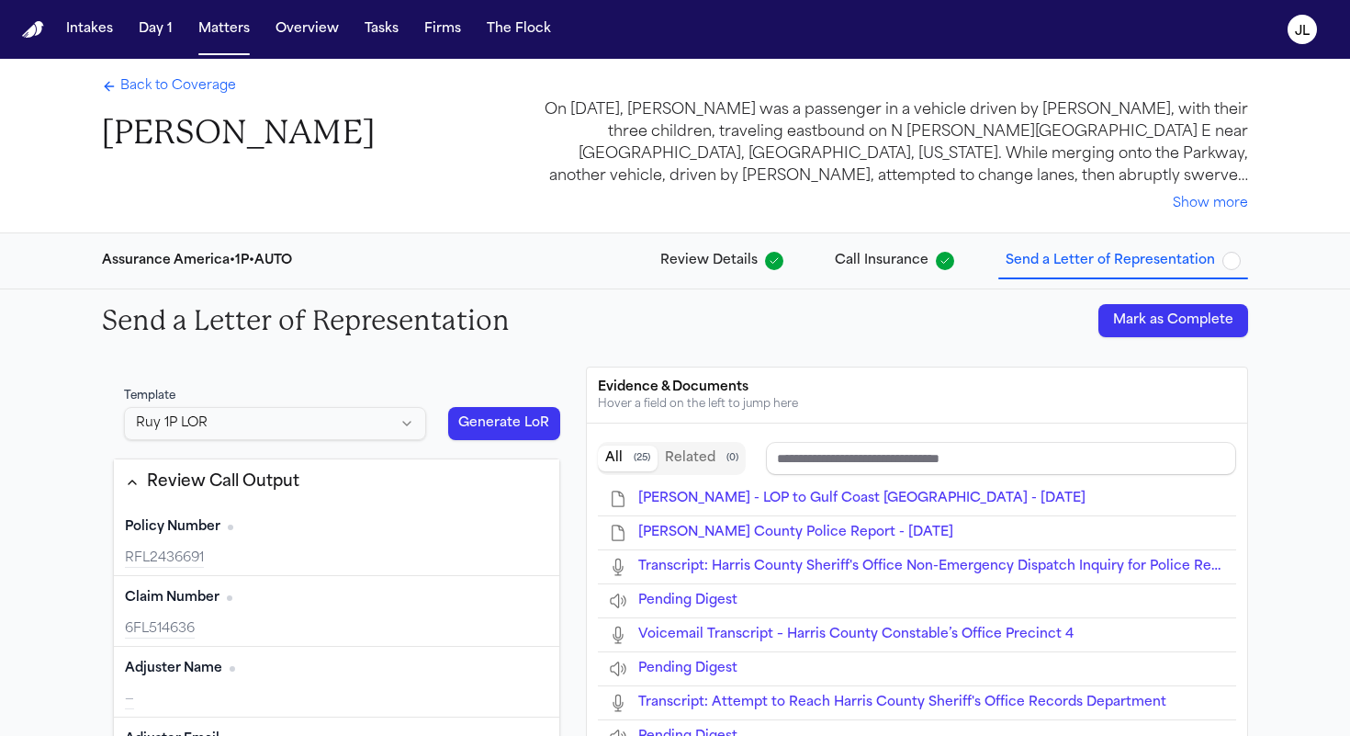
click at [1151, 318] on button "Mark as Complete" at bounding box center [1173, 320] width 150 height 33
click at [153, 84] on span "Back to Coverage" at bounding box center [178, 86] width 116 height 18
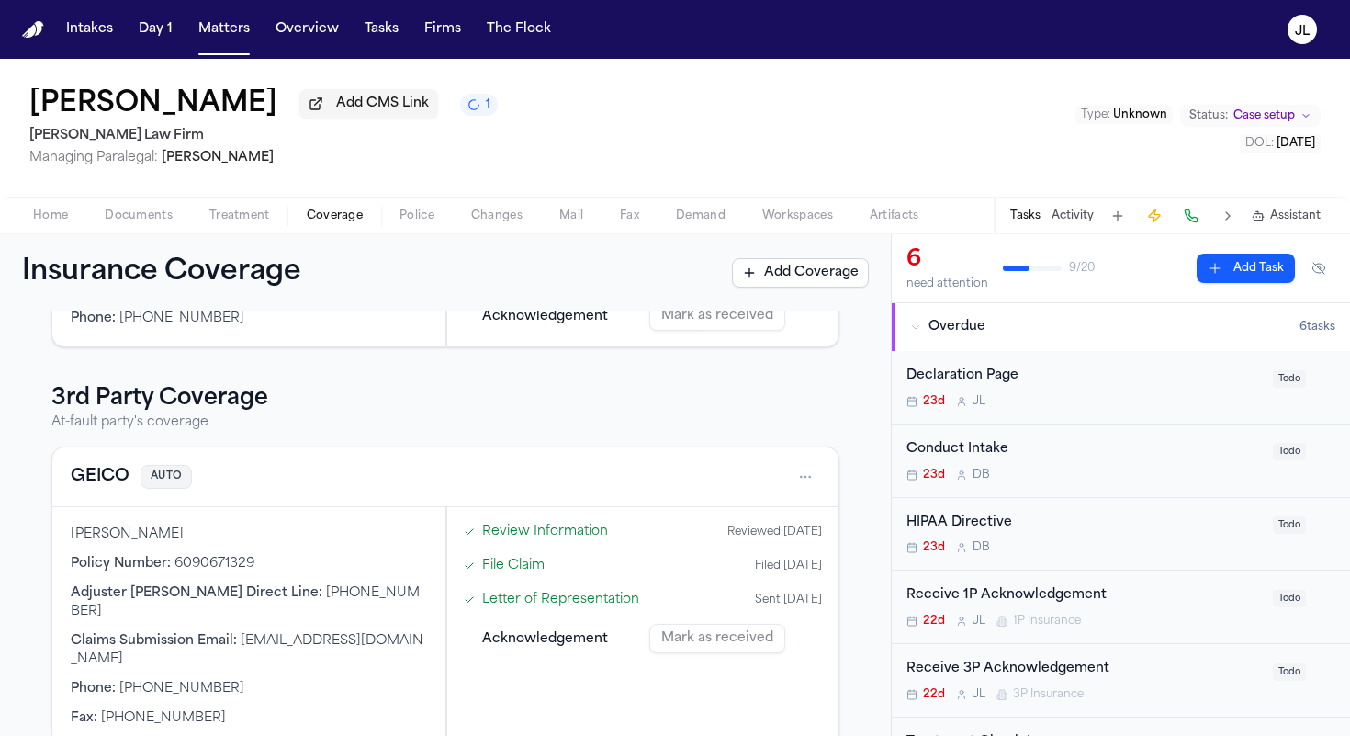
scroll to position [17, 0]
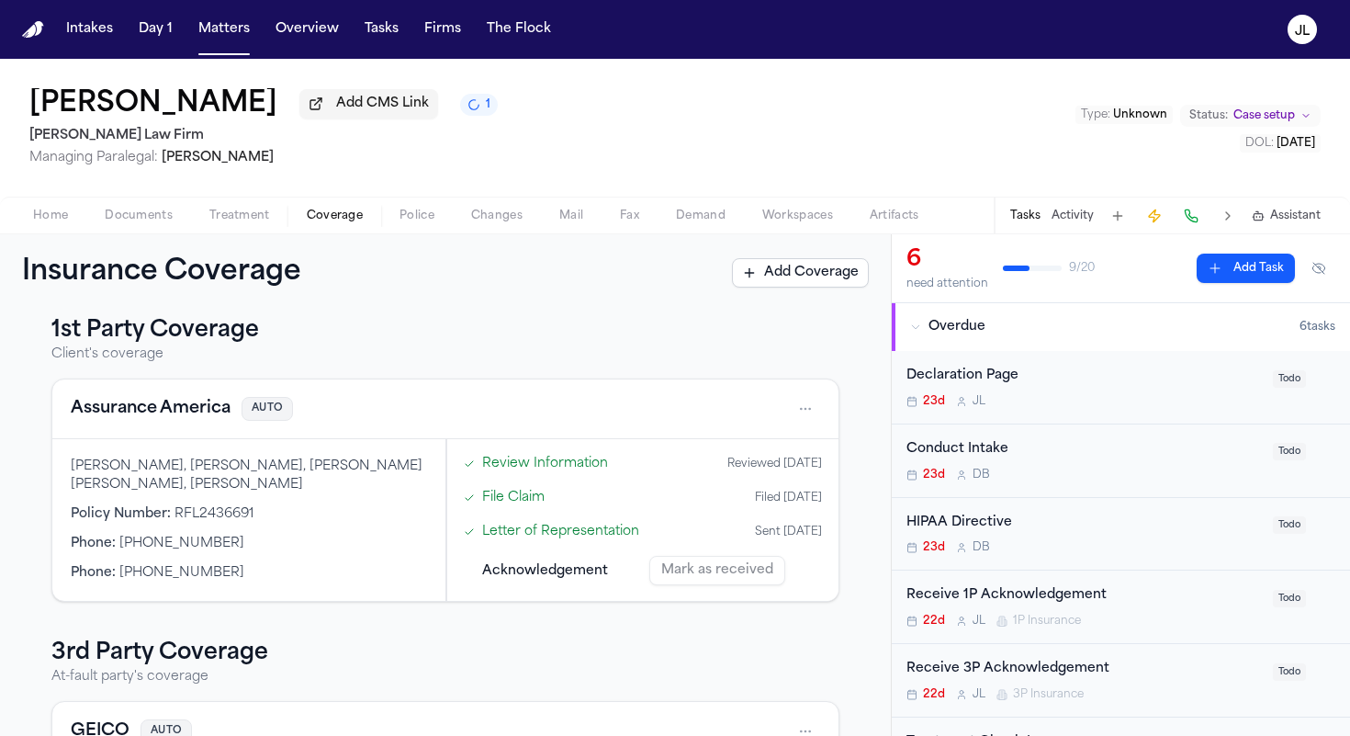
click at [163, 223] on span "Documents" at bounding box center [139, 215] width 68 height 15
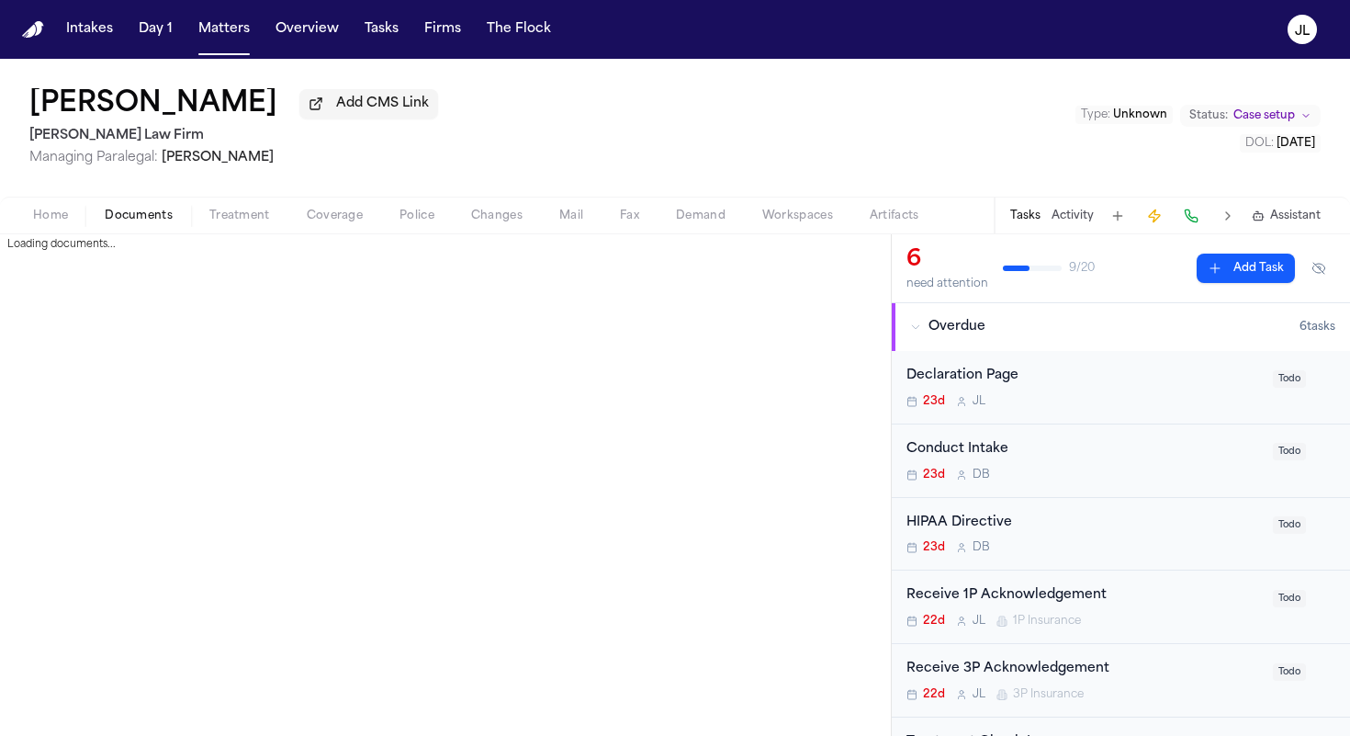
click at [777, 120] on div "Cimone Sommers Add CMS Link Ruy Mireles Law Firm Managing Paralegal: Jessica Ba…" at bounding box center [675, 128] width 1350 height 138
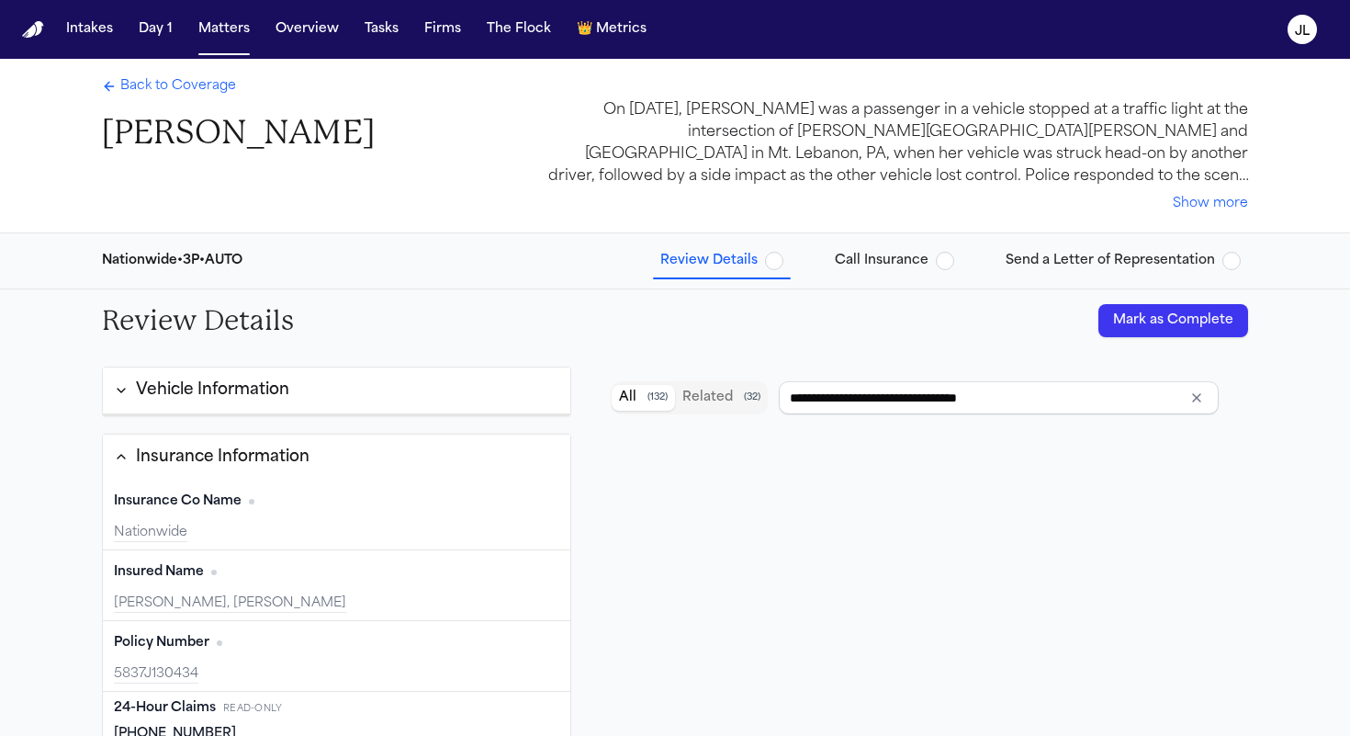
click at [1065, 257] on span "Send a Letter of Representation" at bounding box center [1110, 261] width 209 height 18
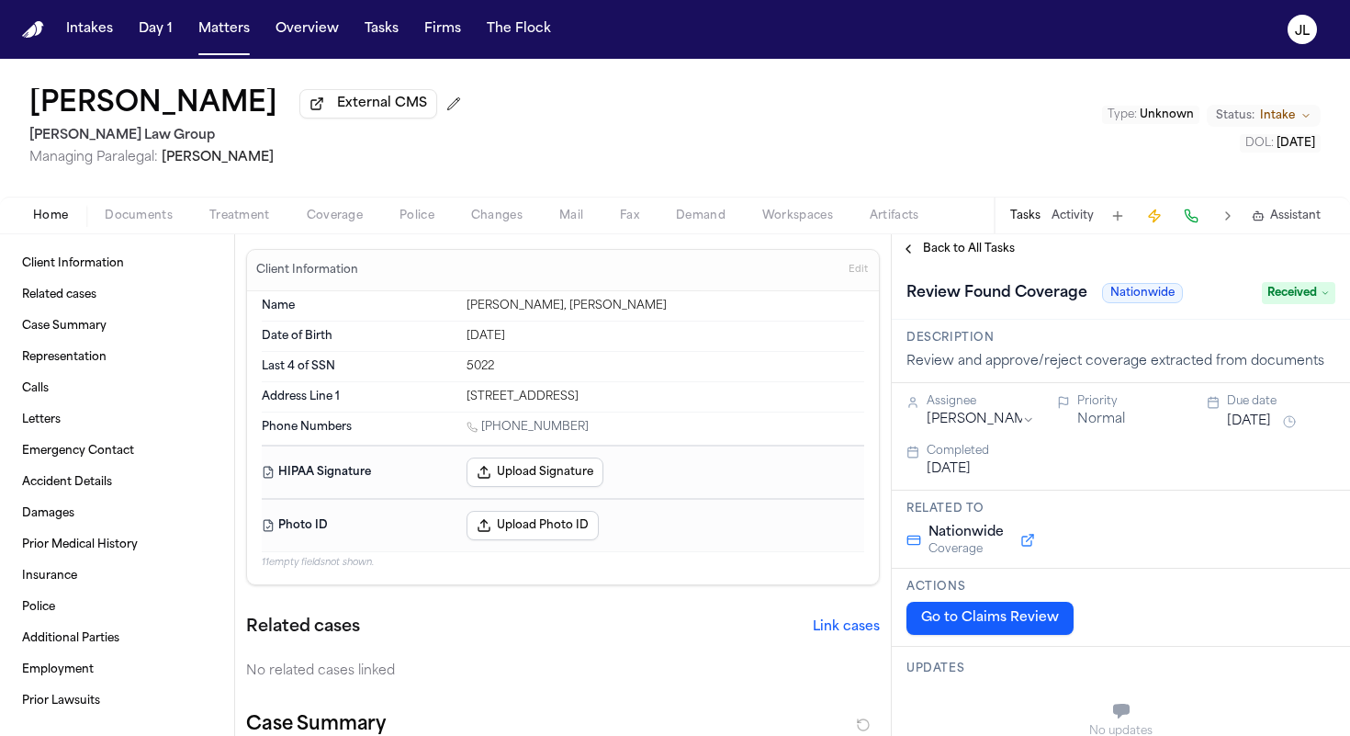
click at [346, 234] on div "[PERSON_NAME] External CMS [PERSON_NAME] Law Group Managing Paralegal: [PERSON_…" at bounding box center [675, 146] width 1350 height 175
click at [343, 230] on div "Home Documents Treatment Coverage Police Changes Mail Fax Demand Workspaces Art…" at bounding box center [675, 215] width 1350 height 37
click at [340, 219] on span "Coverage" at bounding box center [335, 215] width 56 height 15
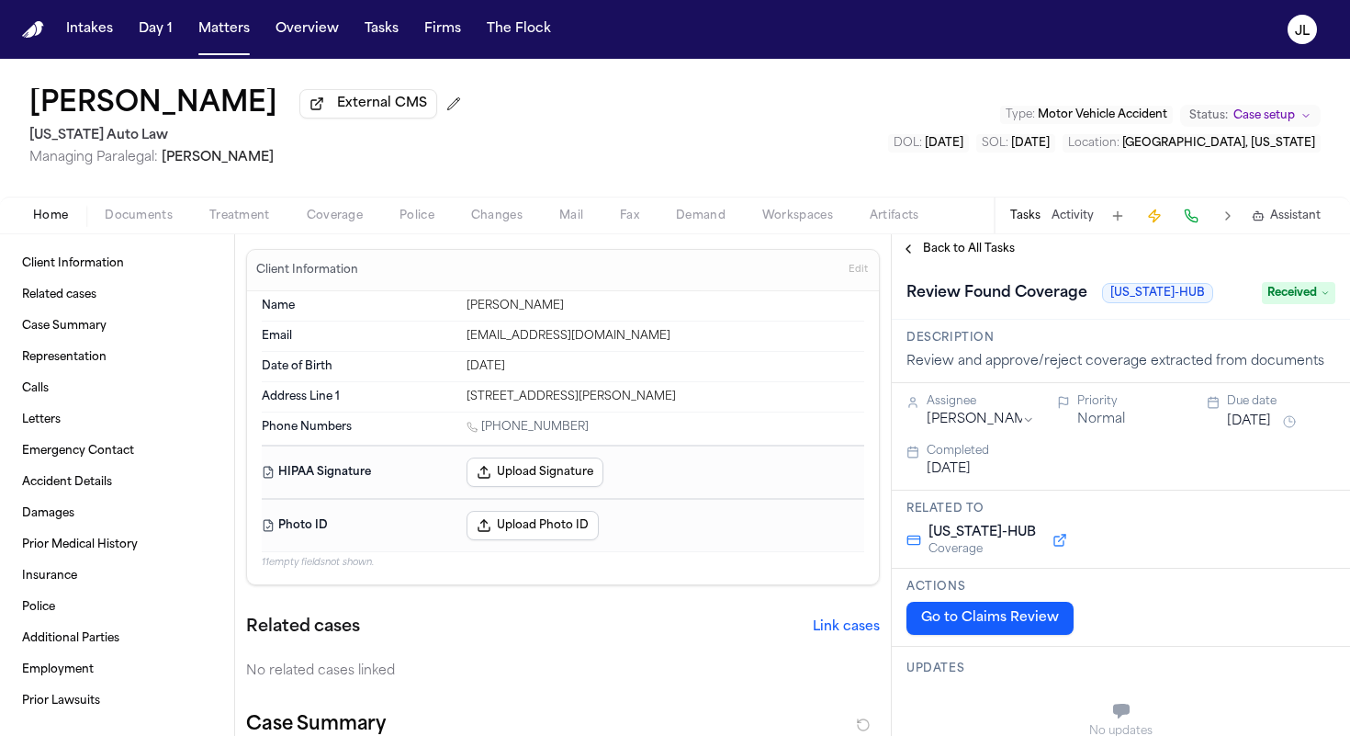
click at [343, 214] on span "Coverage" at bounding box center [335, 215] width 56 height 15
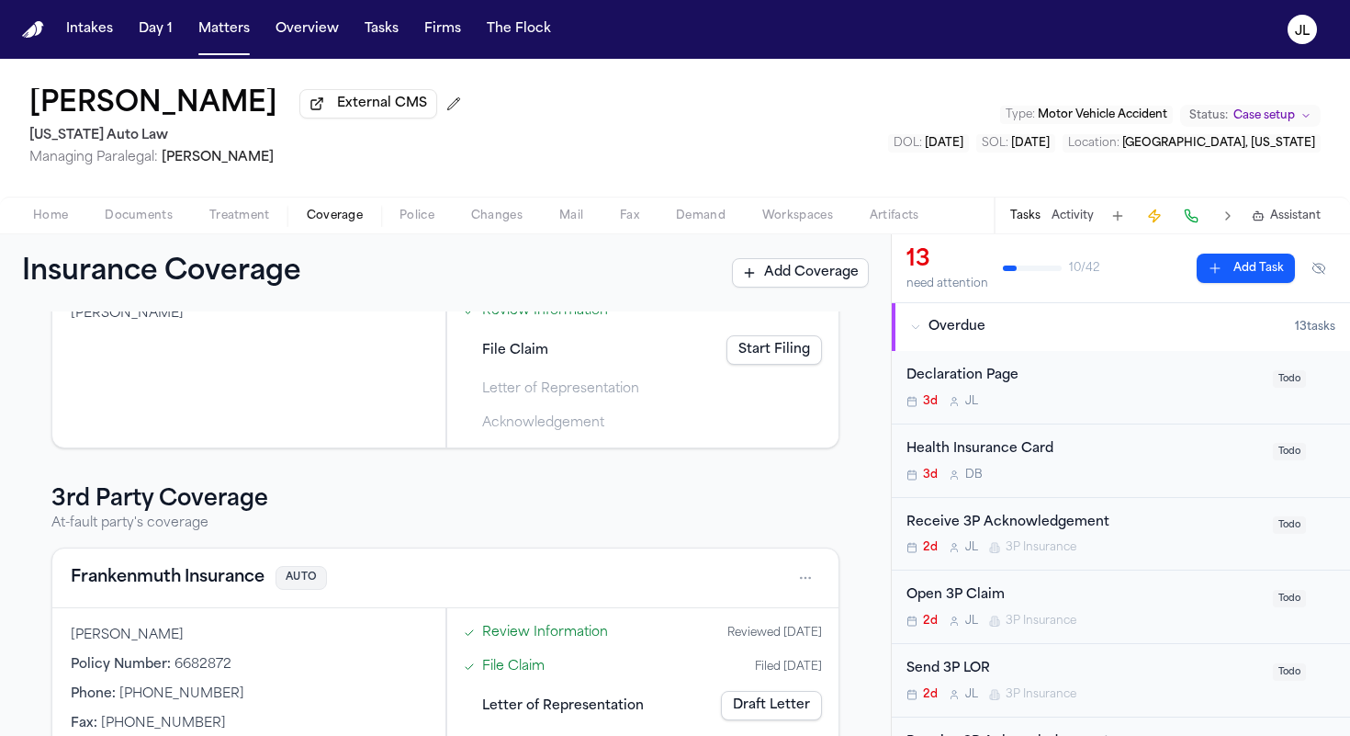
scroll to position [64, 0]
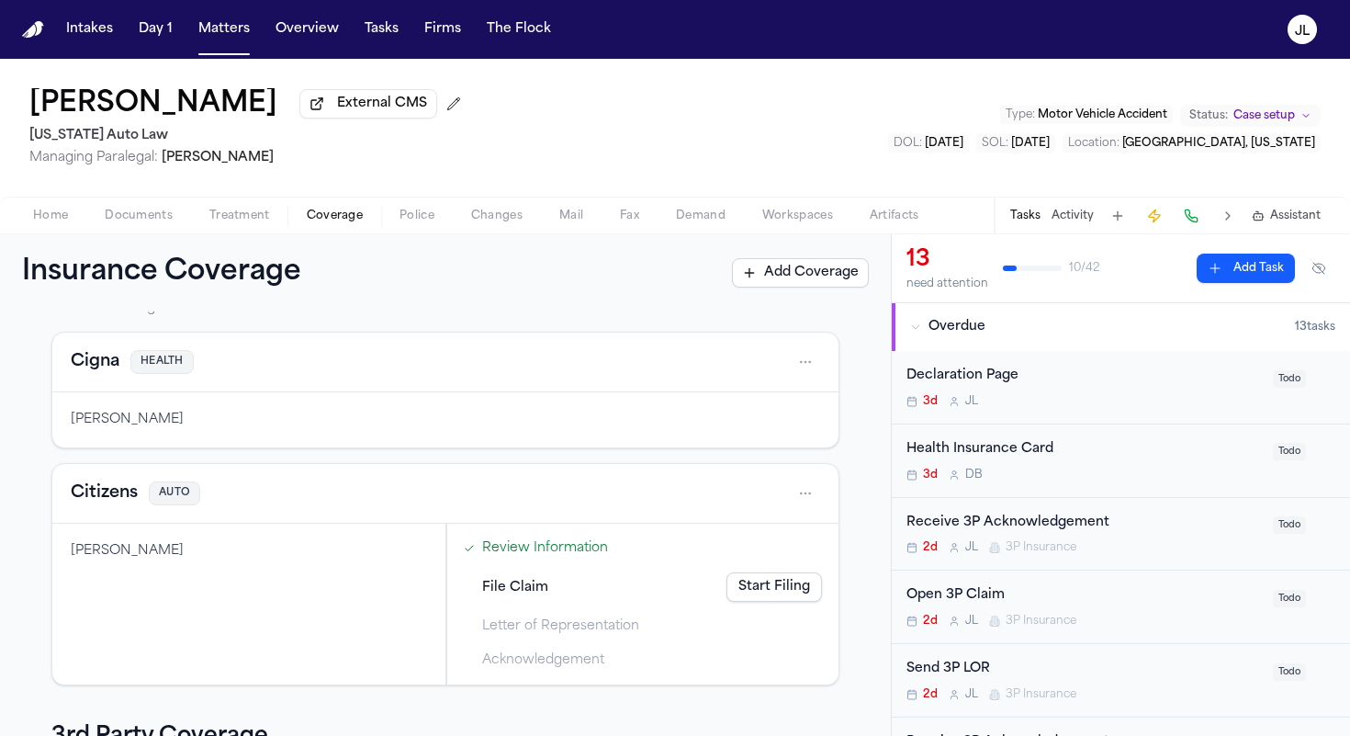
click at [103, 374] on button "Cigna" at bounding box center [95, 362] width 49 height 26
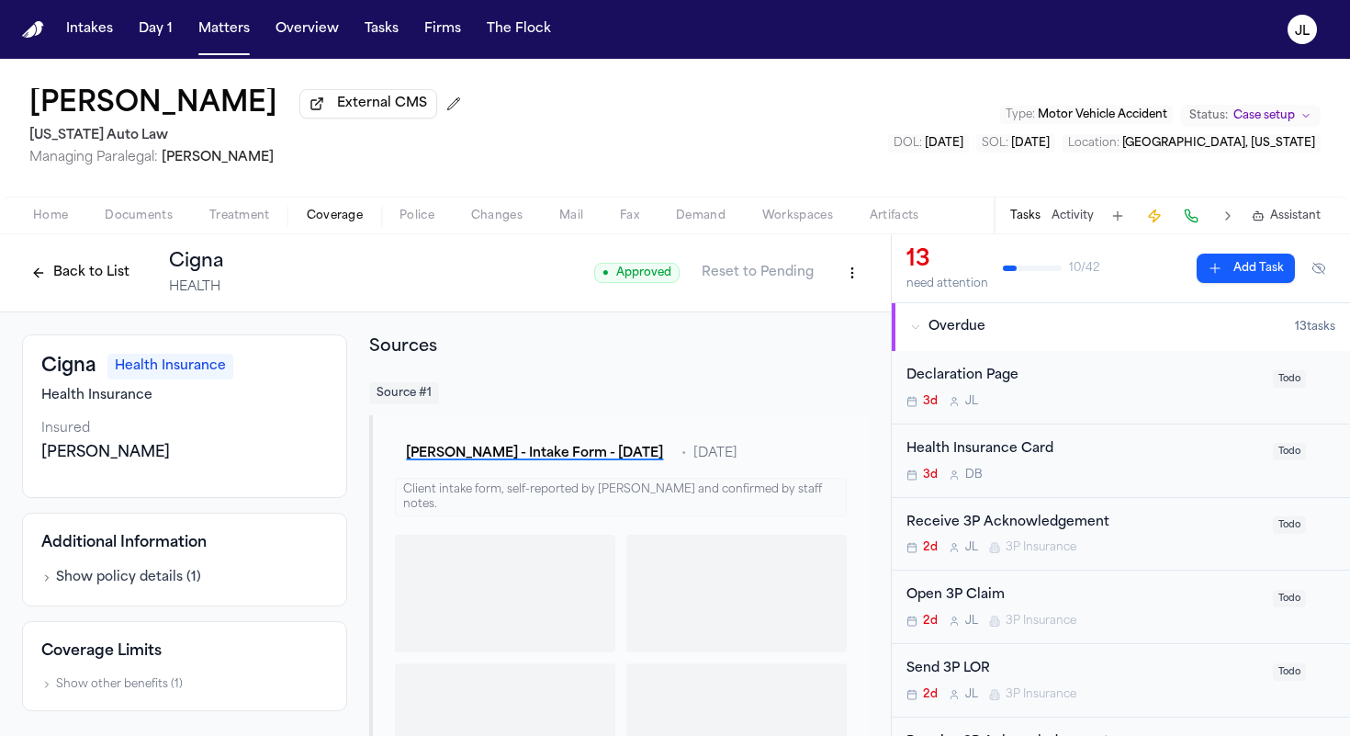
click at [88, 282] on button "Back to List" at bounding box center [80, 272] width 117 height 29
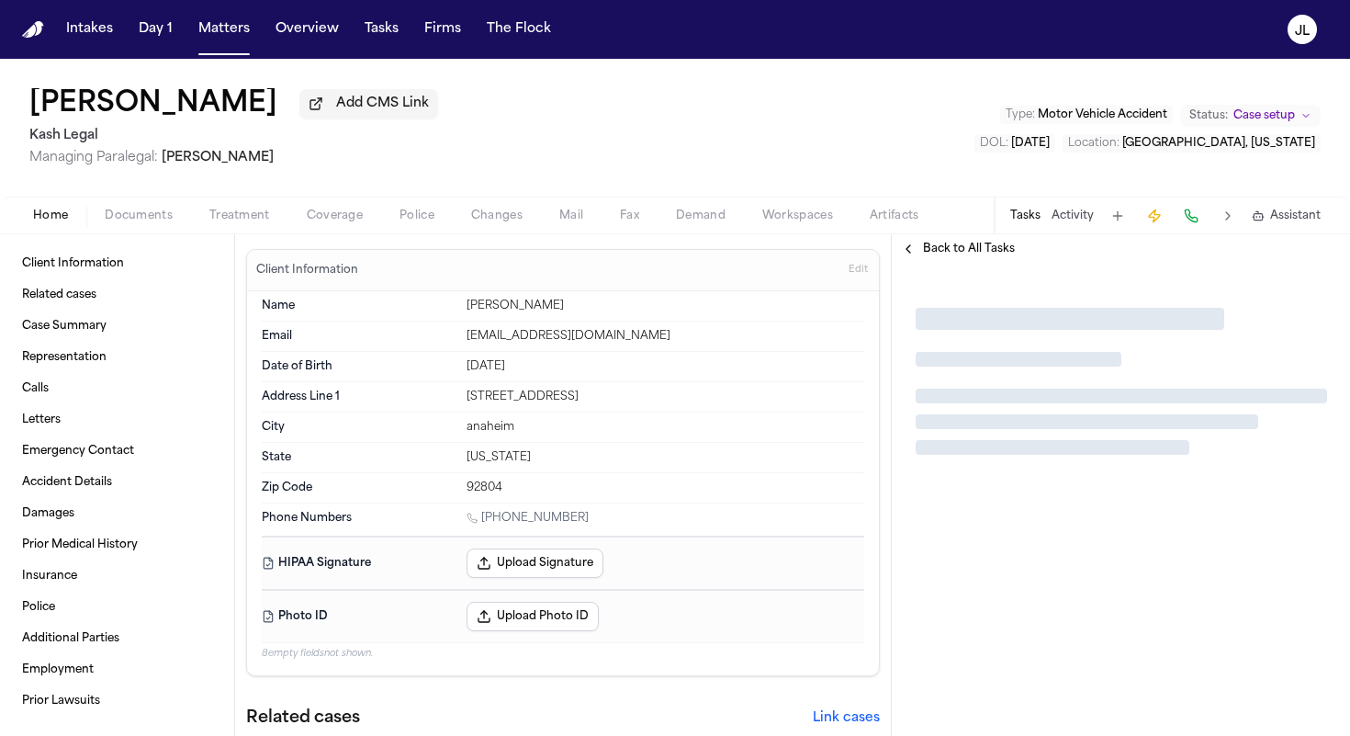
click at [362, 225] on button "Coverage" at bounding box center [334, 216] width 93 height 22
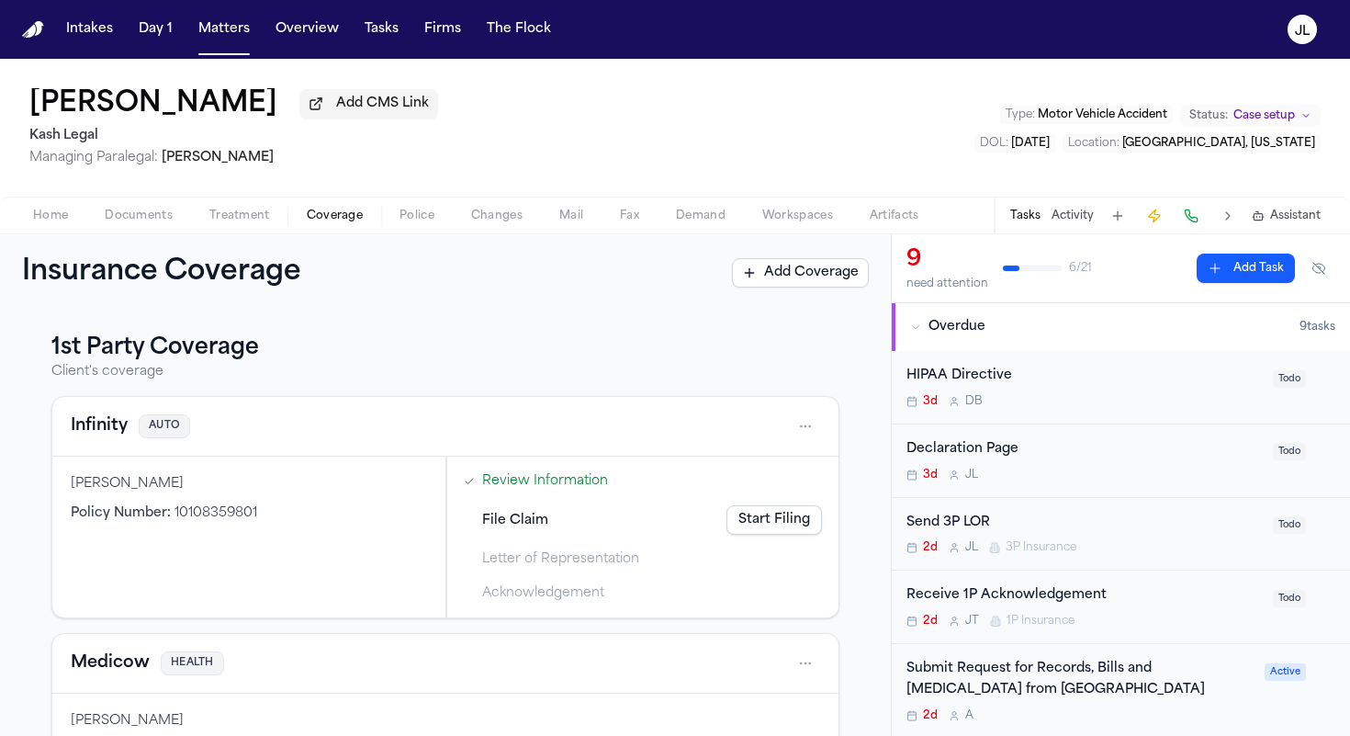
click at [97, 437] on button "Infinity" at bounding box center [99, 426] width 57 height 26
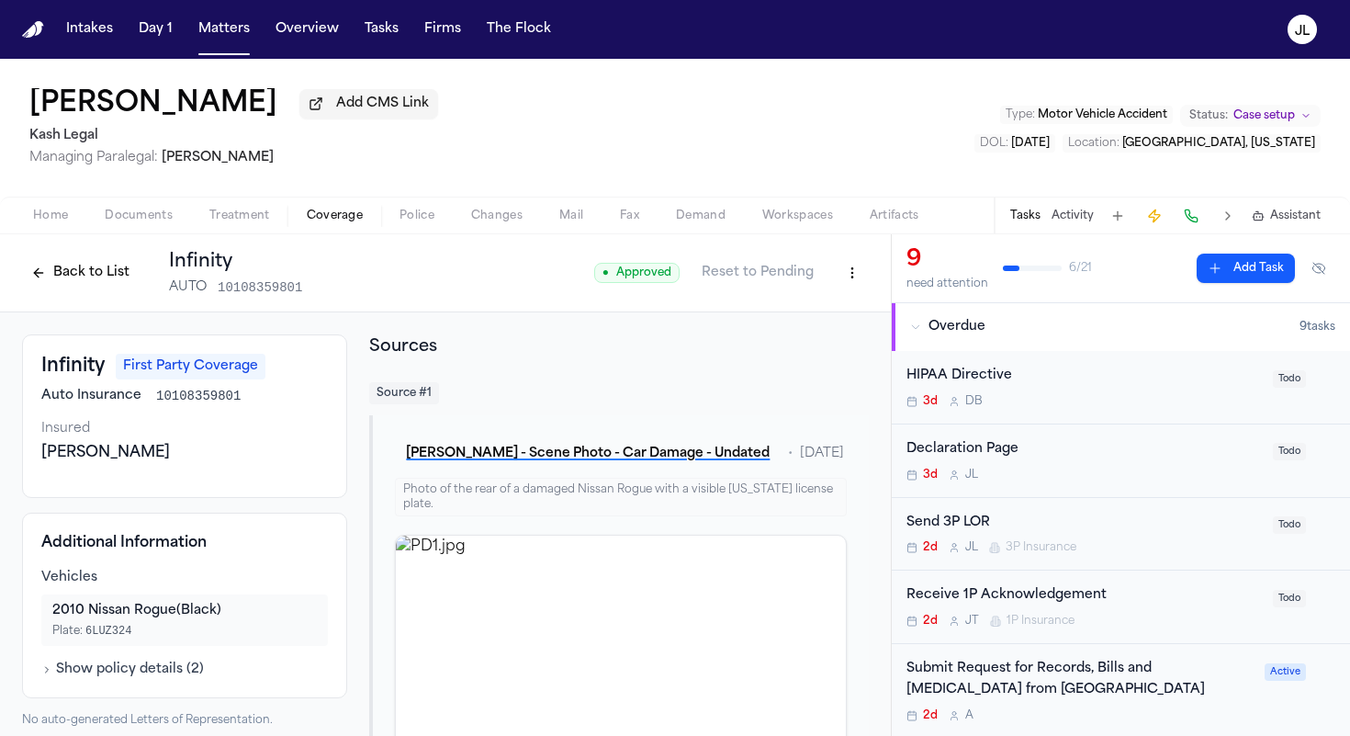
click at [60, 281] on button "Back to List" at bounding box center [80, 272] width 117 height 29
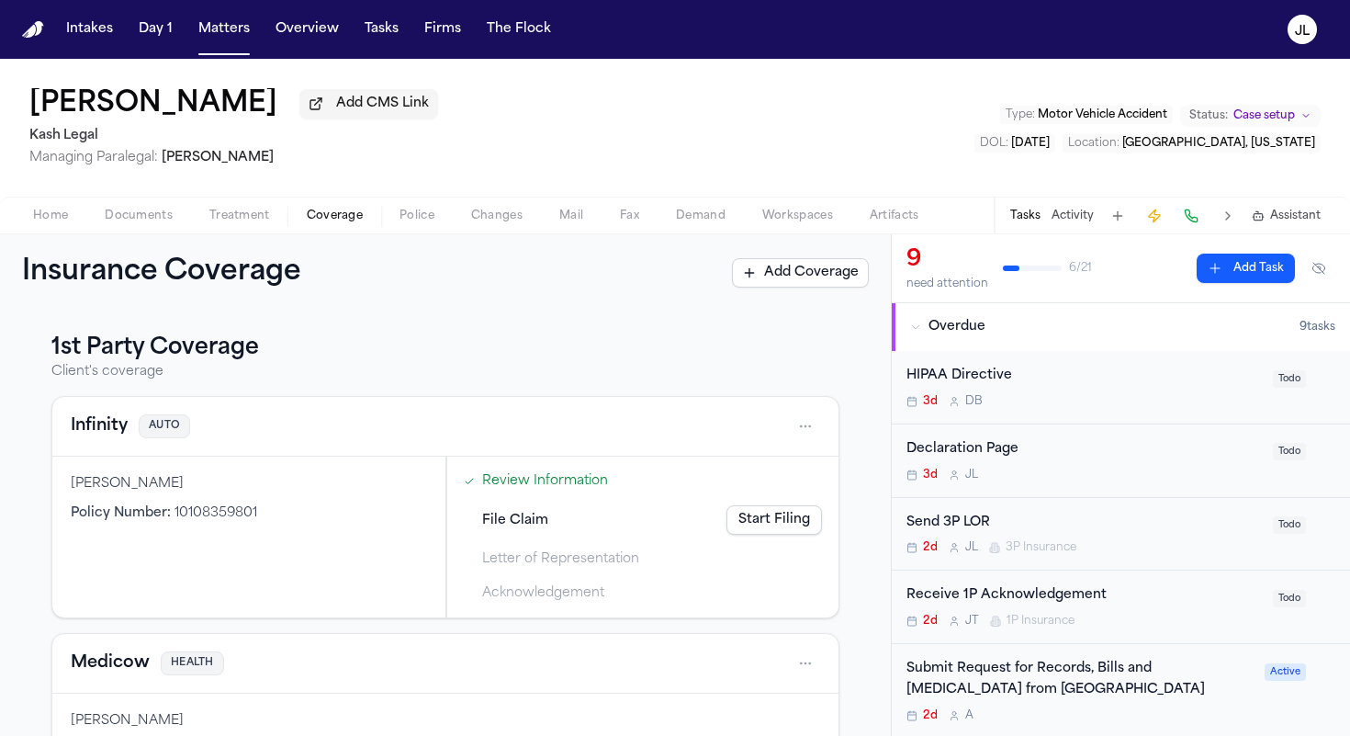
scroll to position [390, 0]
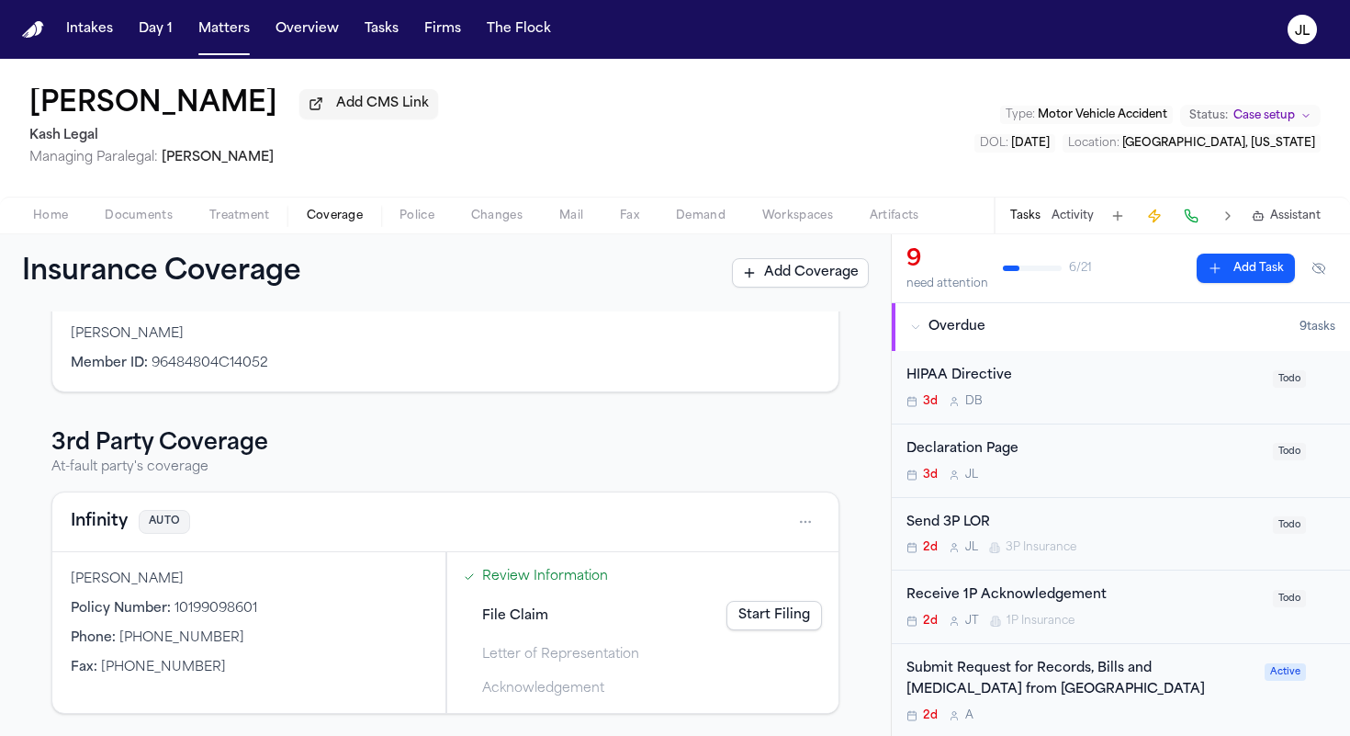
click at [103, 505] on div "Infinity AUTO" at bounding box center [445, 522] width 786 height 60
click at [103, 514] on button "Infinity" at bounding box center [99, 522] width 57 height 26
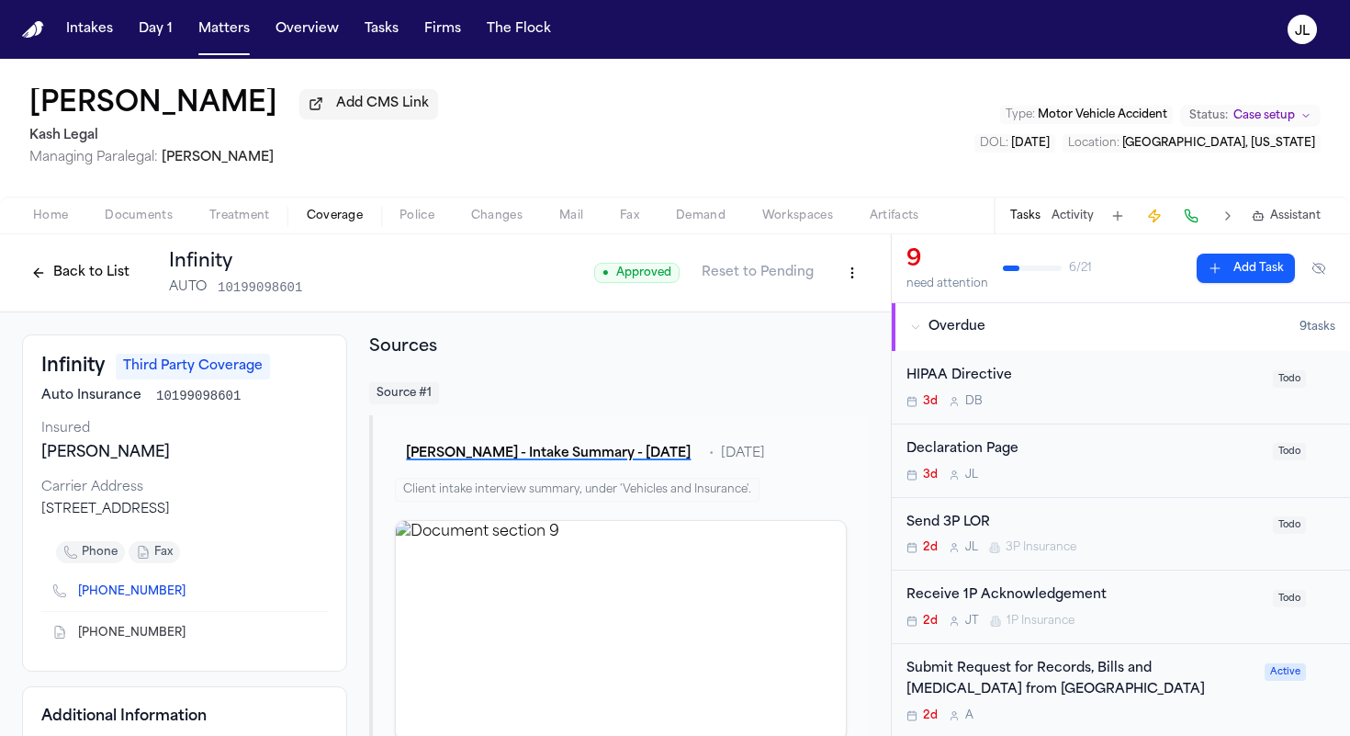
click at [70, 275] on button "Back to List" at bounding box center [80, 272] width 117 height 29
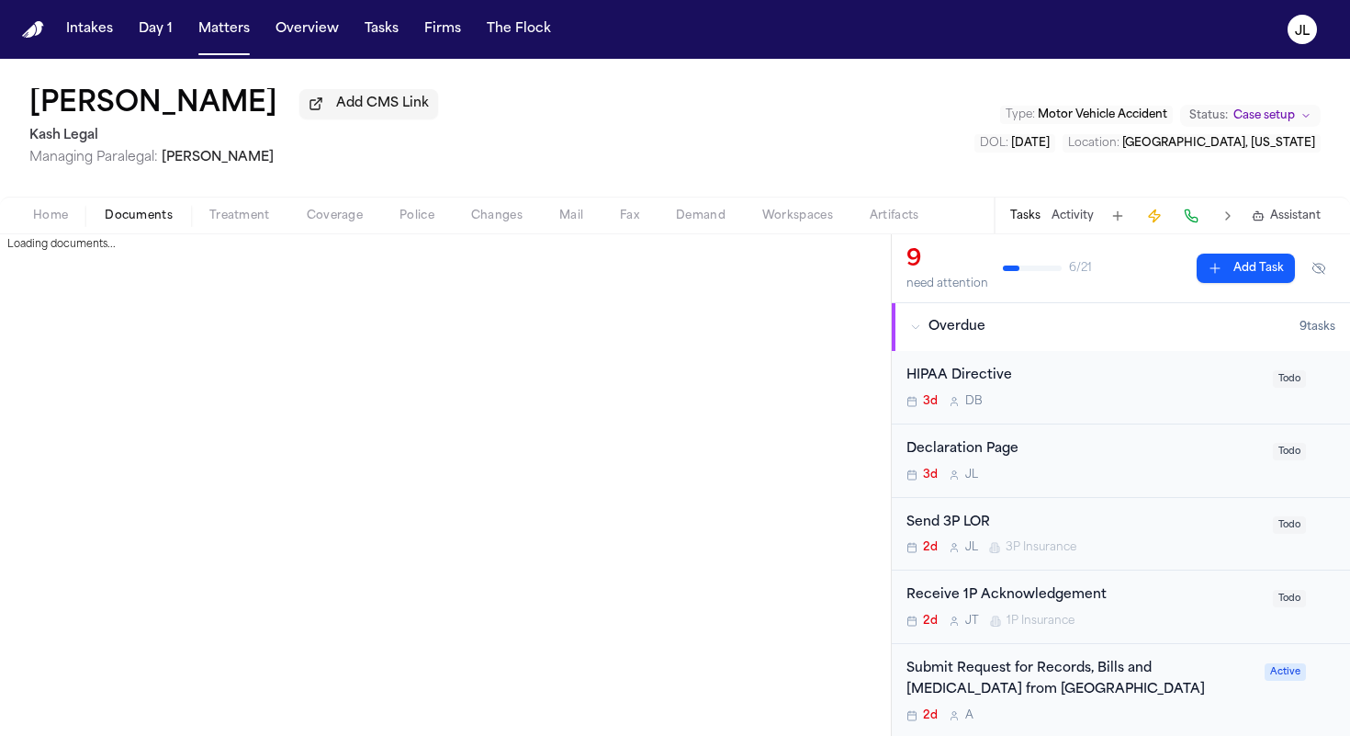
click at [129, 212] on span "Documents" at bounding box center [139, 215] width 68 height 15
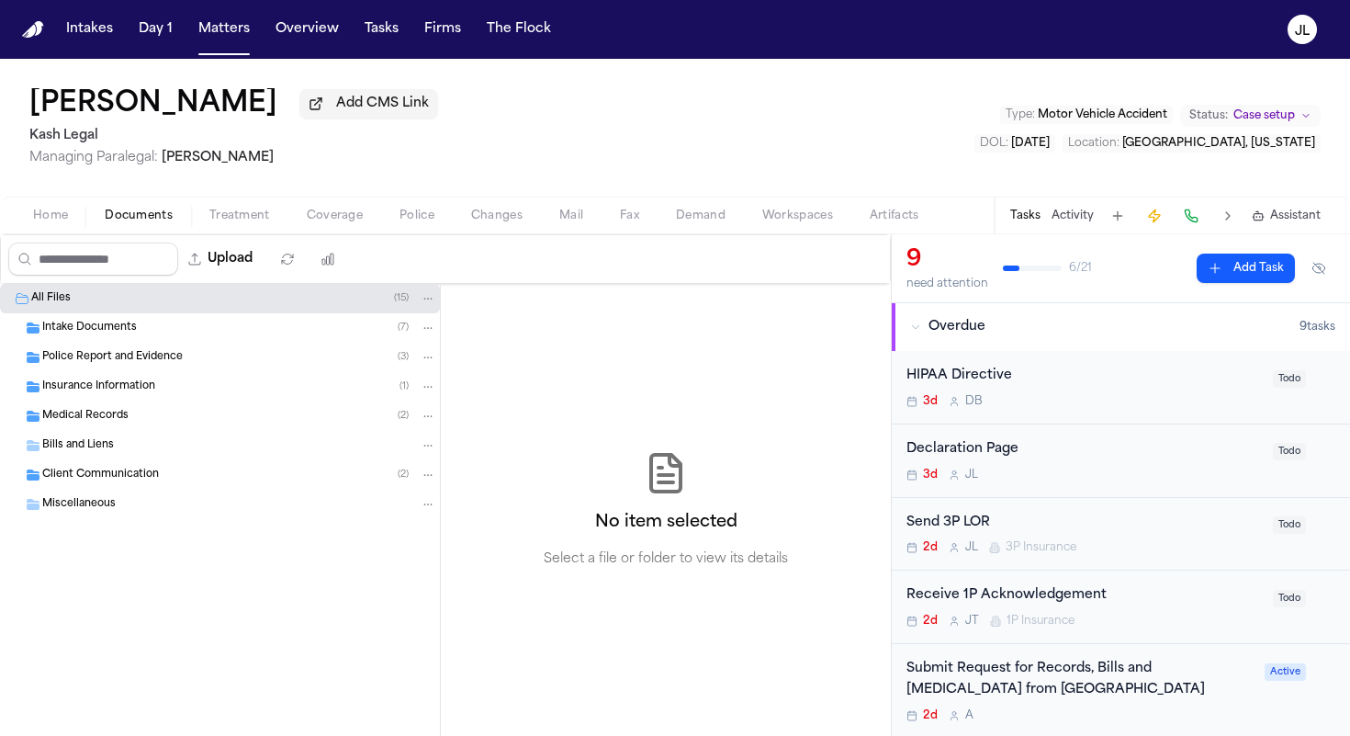
click at [84, 401] on div "Insurance Information ( 1 )" at bounding box center [220, 386] width 440 height 29
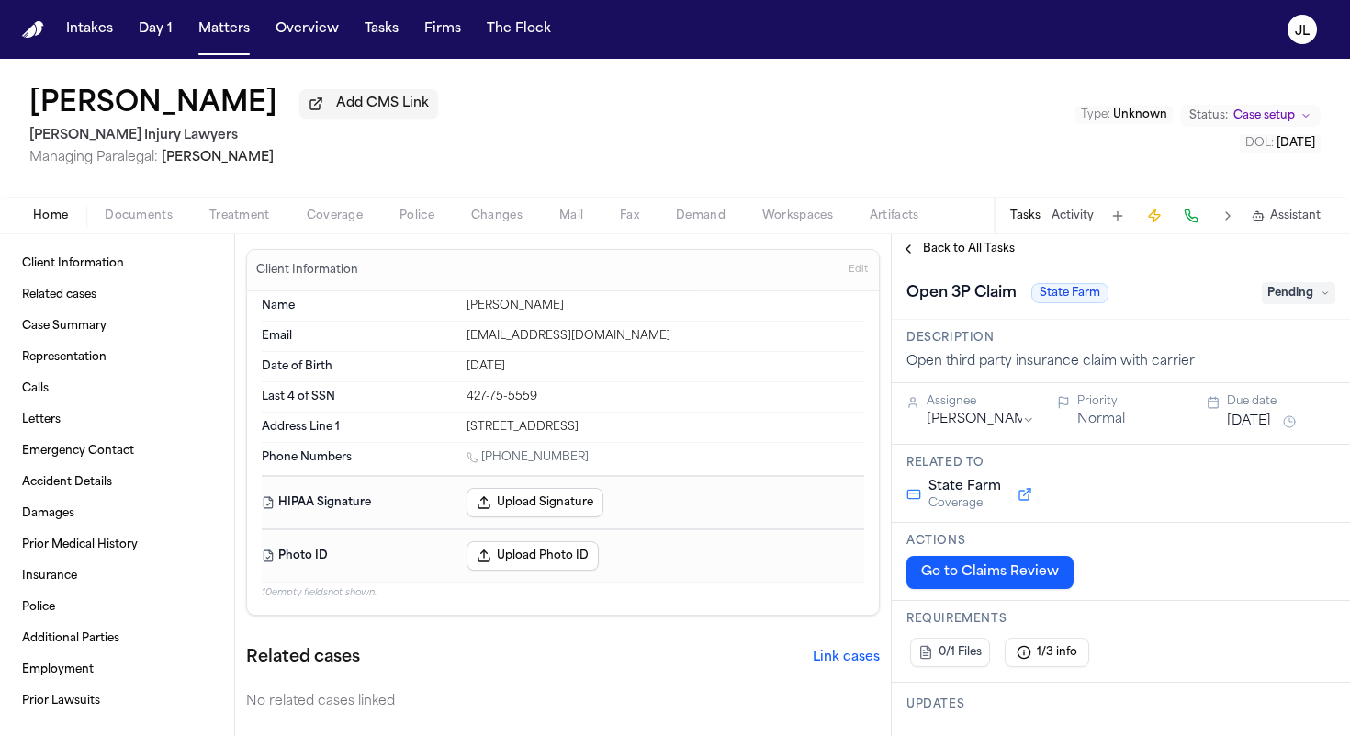
click at [133, 231] on div "Home Documents Treatment Coverage Police Changes Mail Fax Demand Workspaces Art…" at bounding box center [675, 215] width 1350 height 37
click at [133, 223] on span "Documents" at bounding box center [139, 215] width 68 height 15
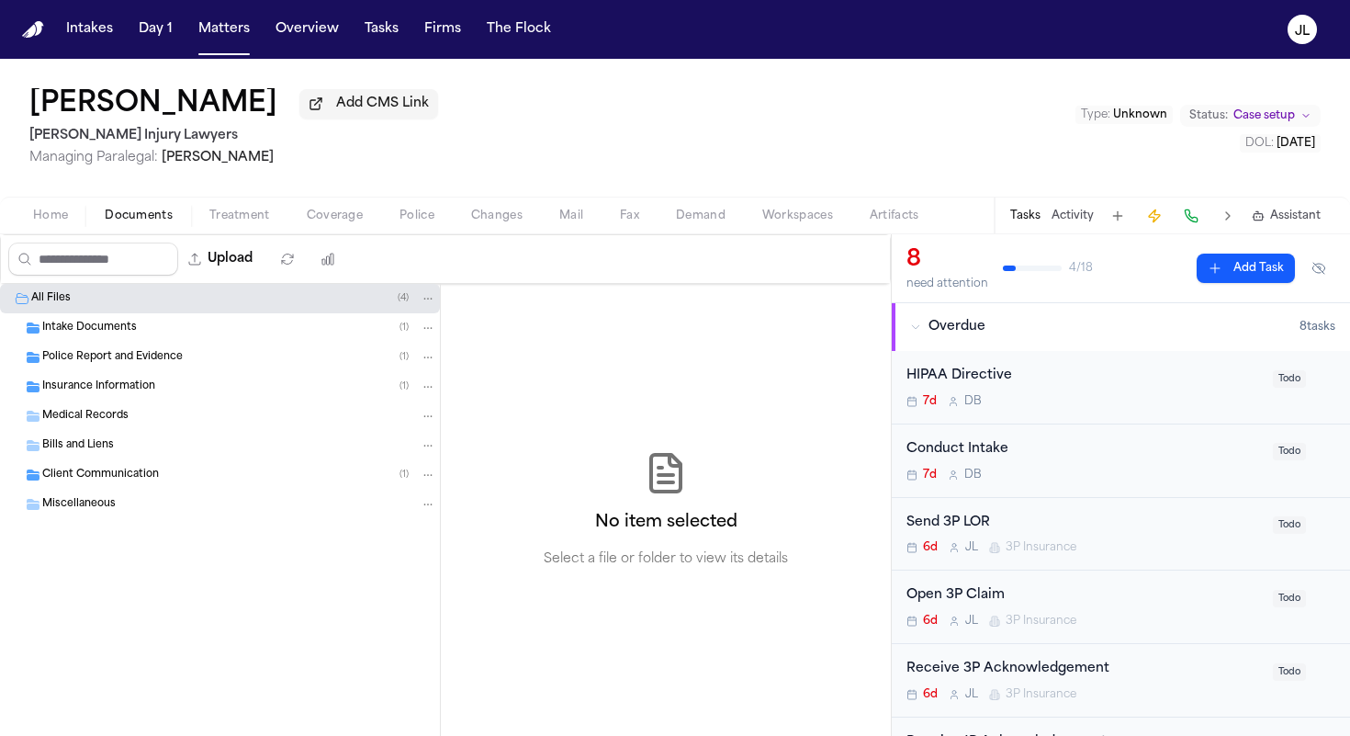
click at [107, 395] on span "Insurance Information" at bounding box center [98, 387] width 113 height 16
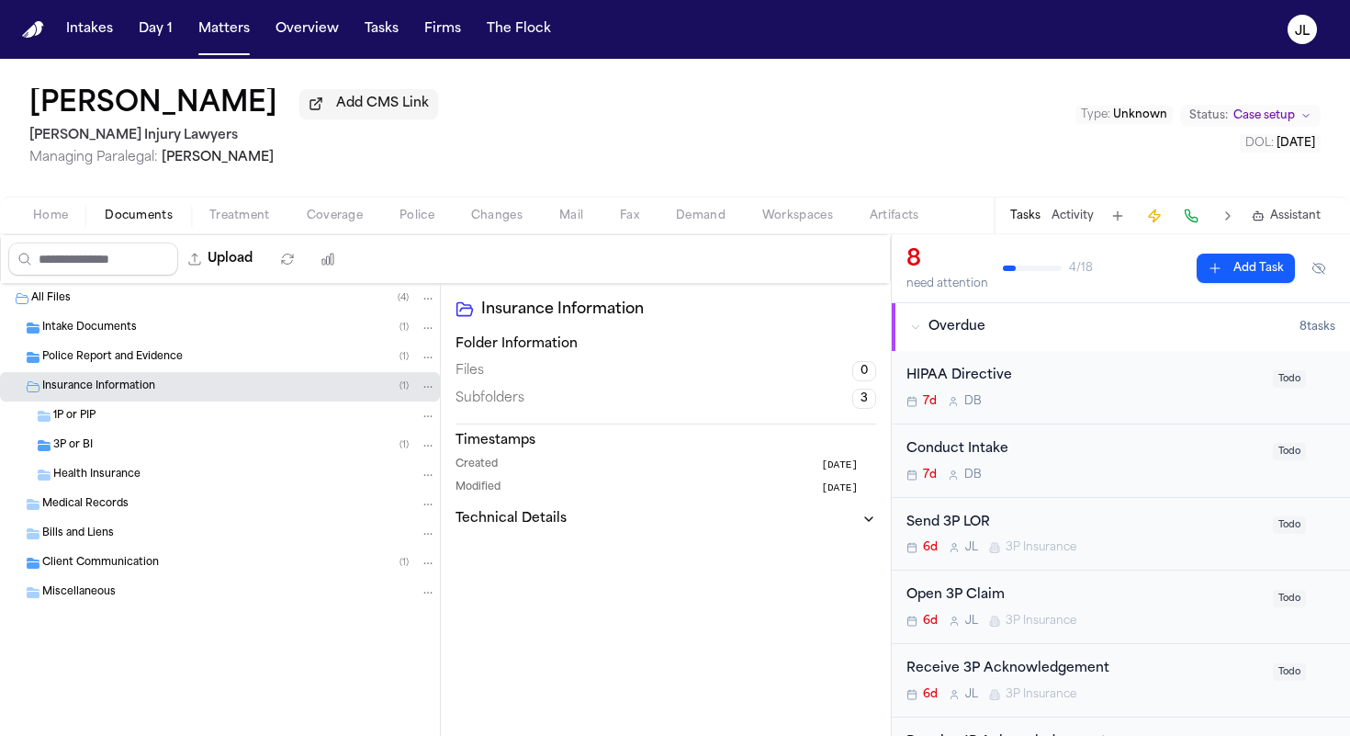
click at [106, 448] on div "3P or BI ( 1 )" at bounding box center [244, 445] width 383 height 17
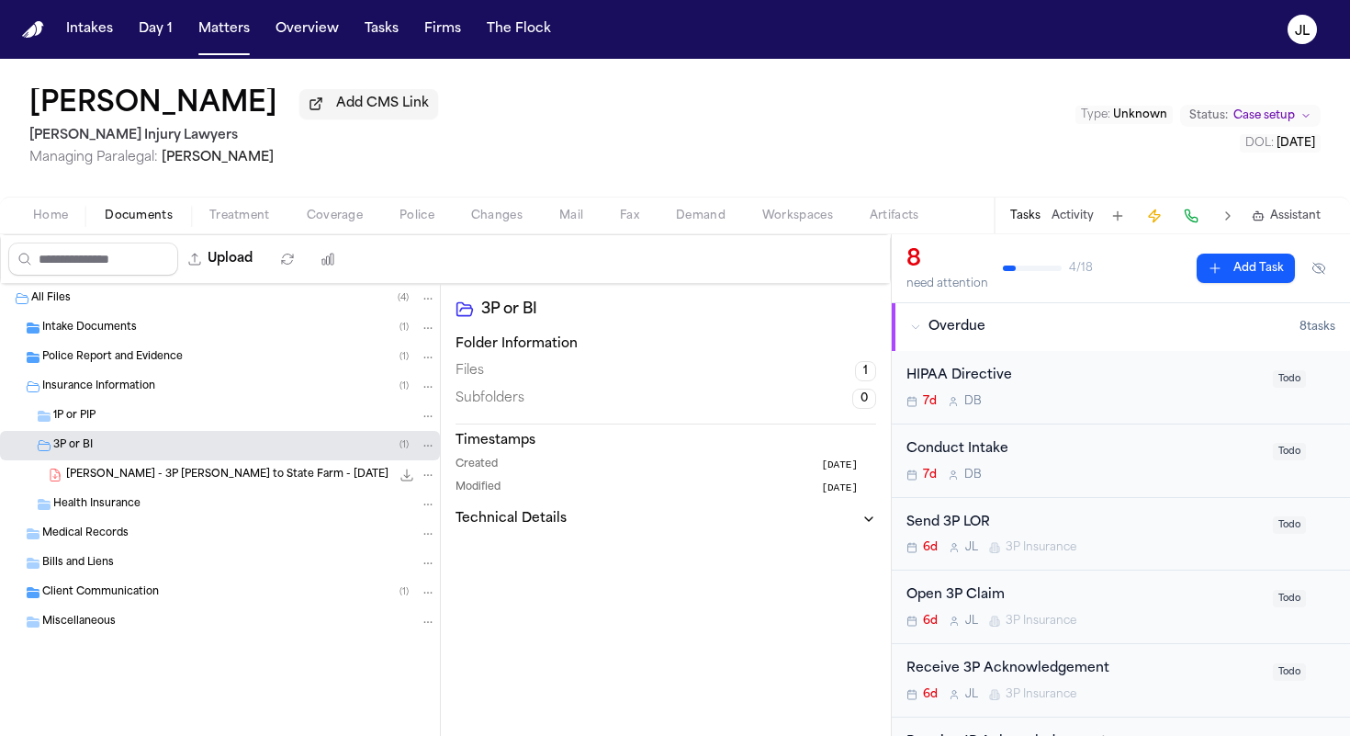
click at [336, 215] on span "Coverage" at bounding box center [335, 215] width 56 height 15
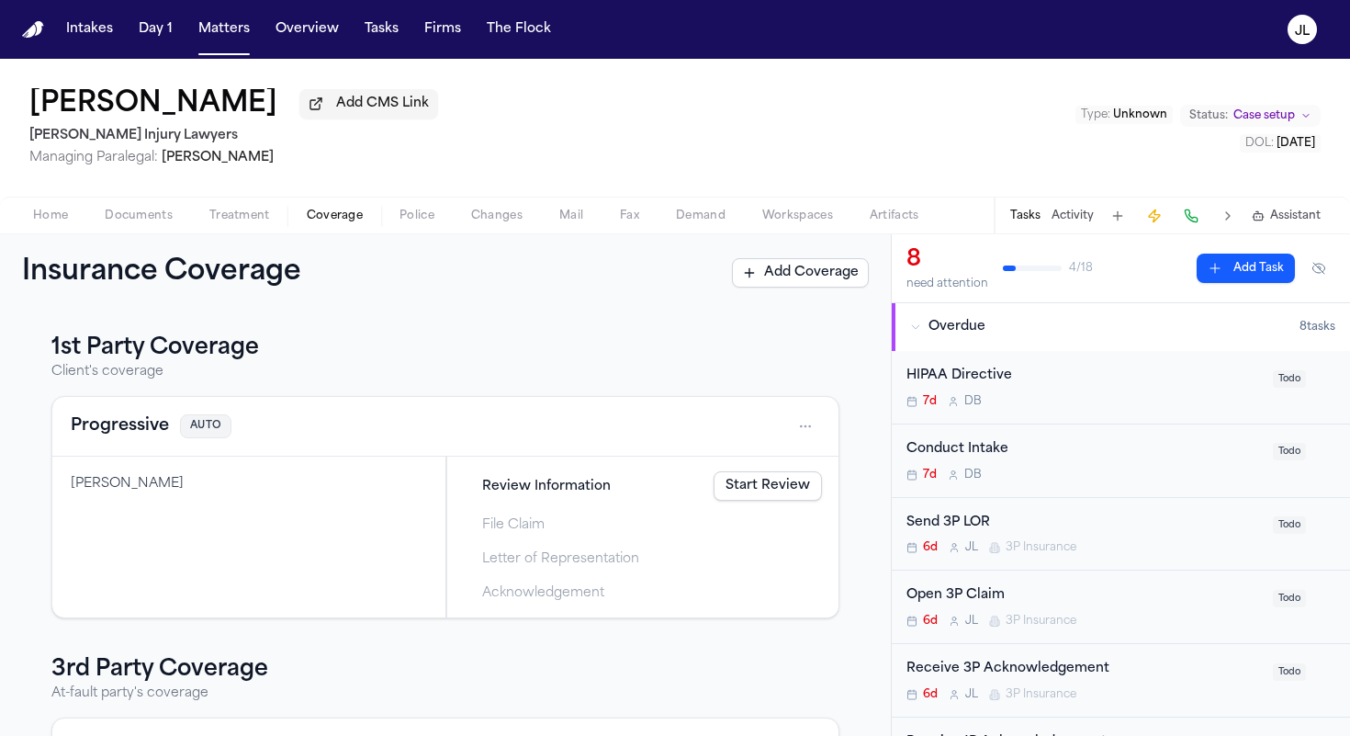
scroll to position [242, 0]
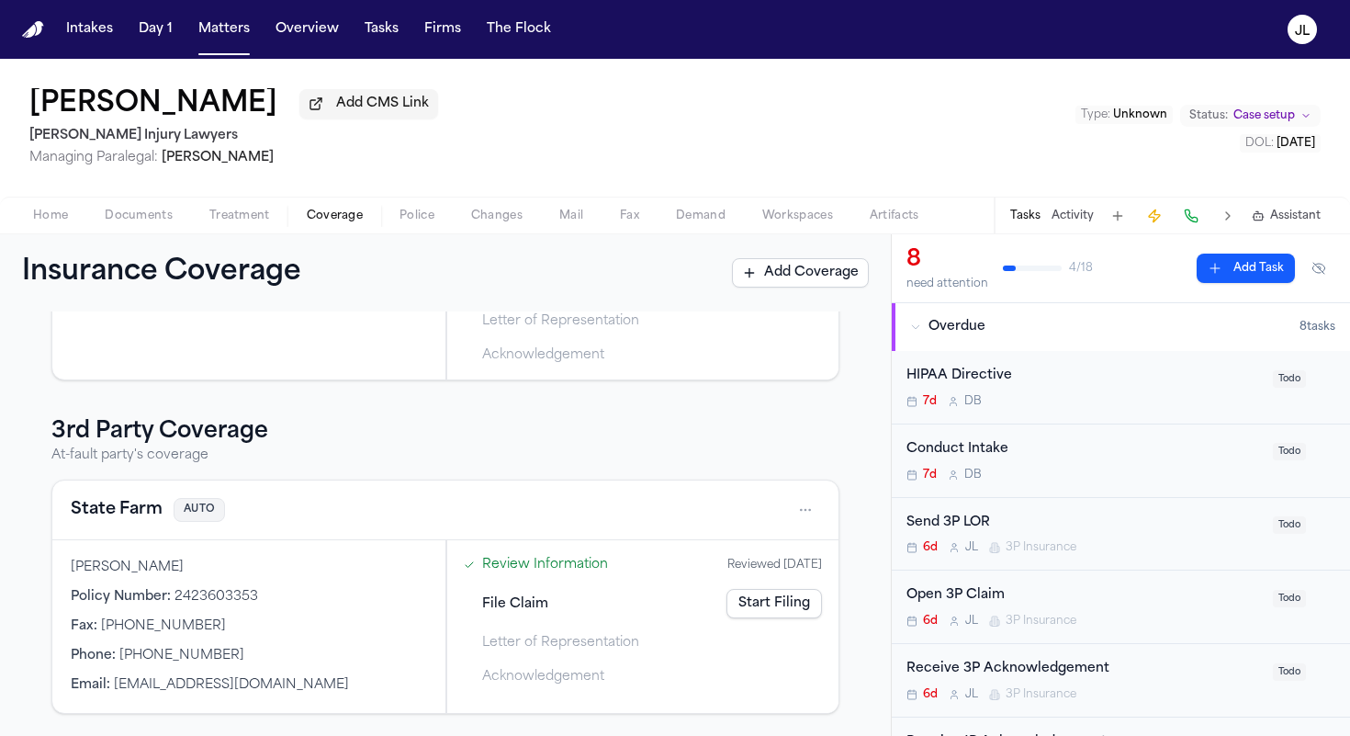
click at [146, 505] on button "State Farm" at bounding box center [117, 510] width 92 height 26
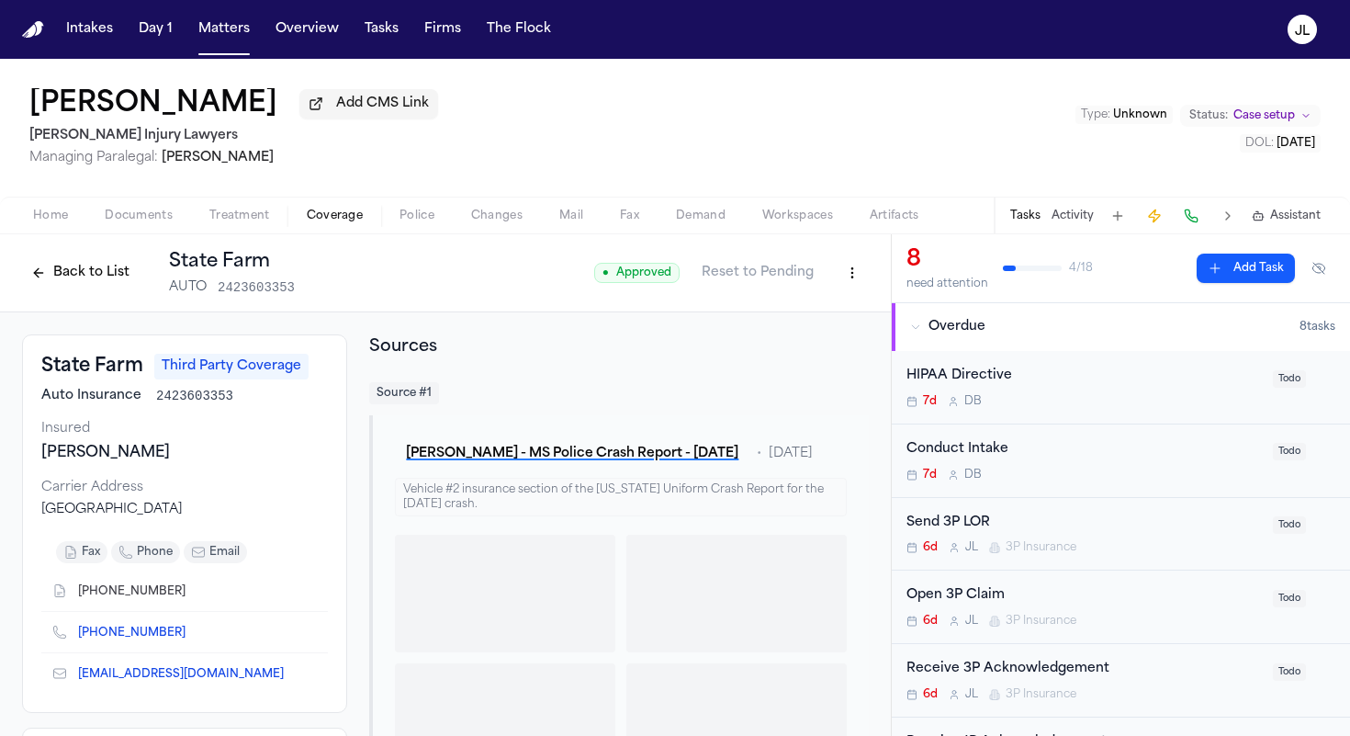
click at [88, 287] on button "Back to List" at bounding box center [80, 272] width 117 height 29
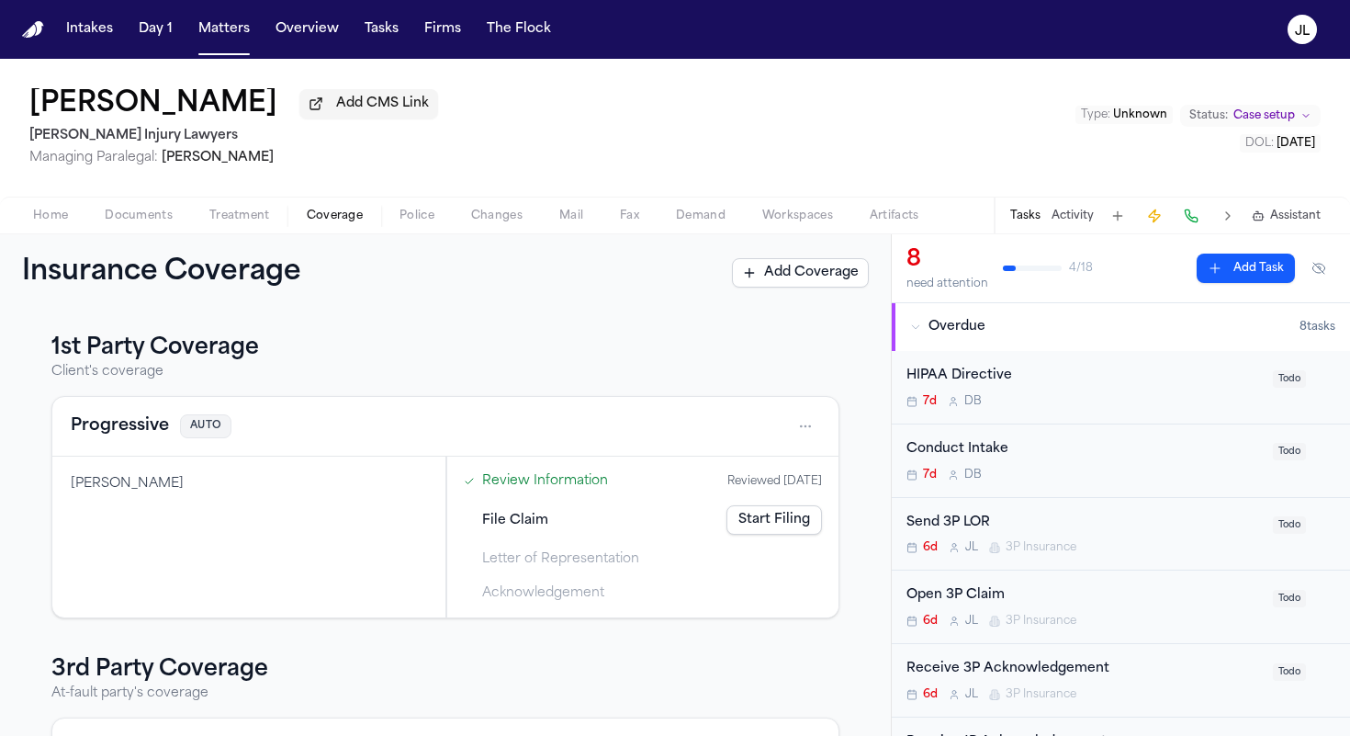
click at [124, 424] on button "Progressive" at bounding box center [120, 426] width 98 height 26
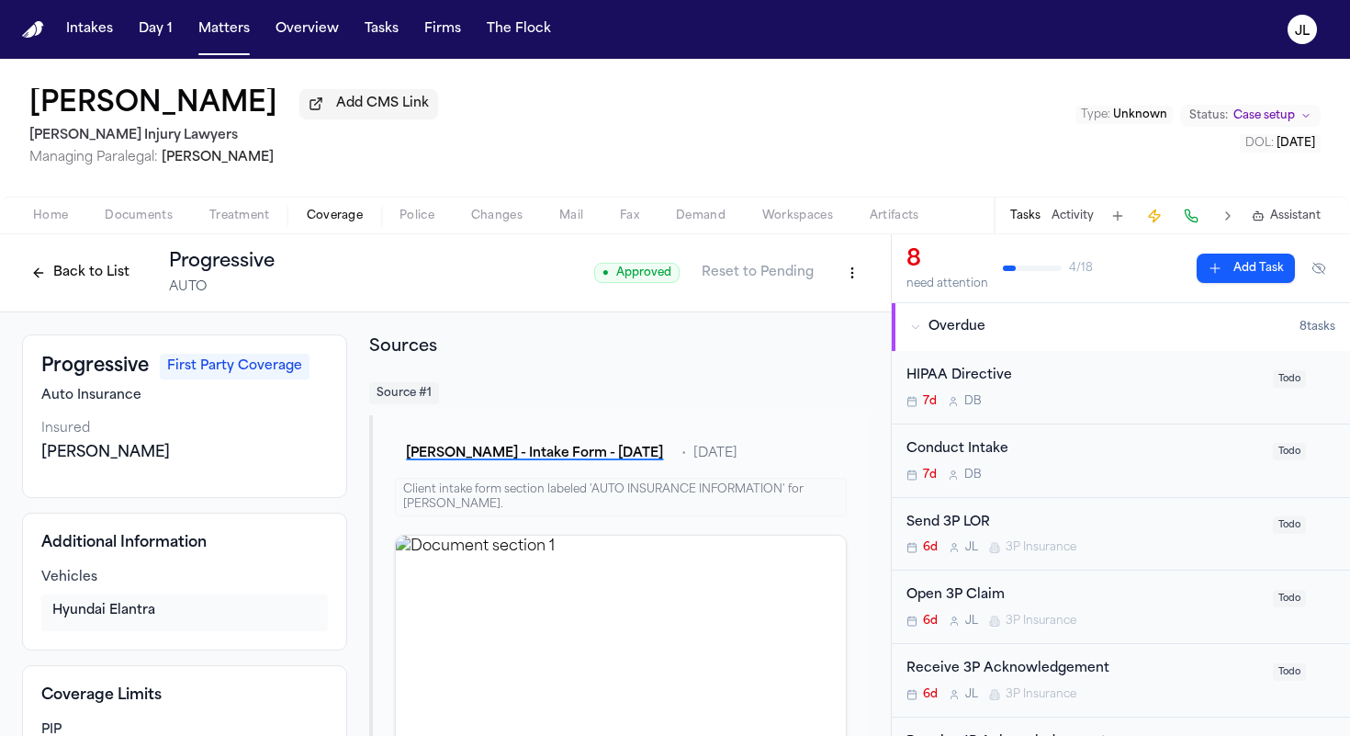
click at [87, 297] on div "Back to List Progressive AUTO" at bounding box center [148, 273] width 253 height 48
click at [87, 287] on button "Back to List" at bounding box center [80, 272] width 117 height 29
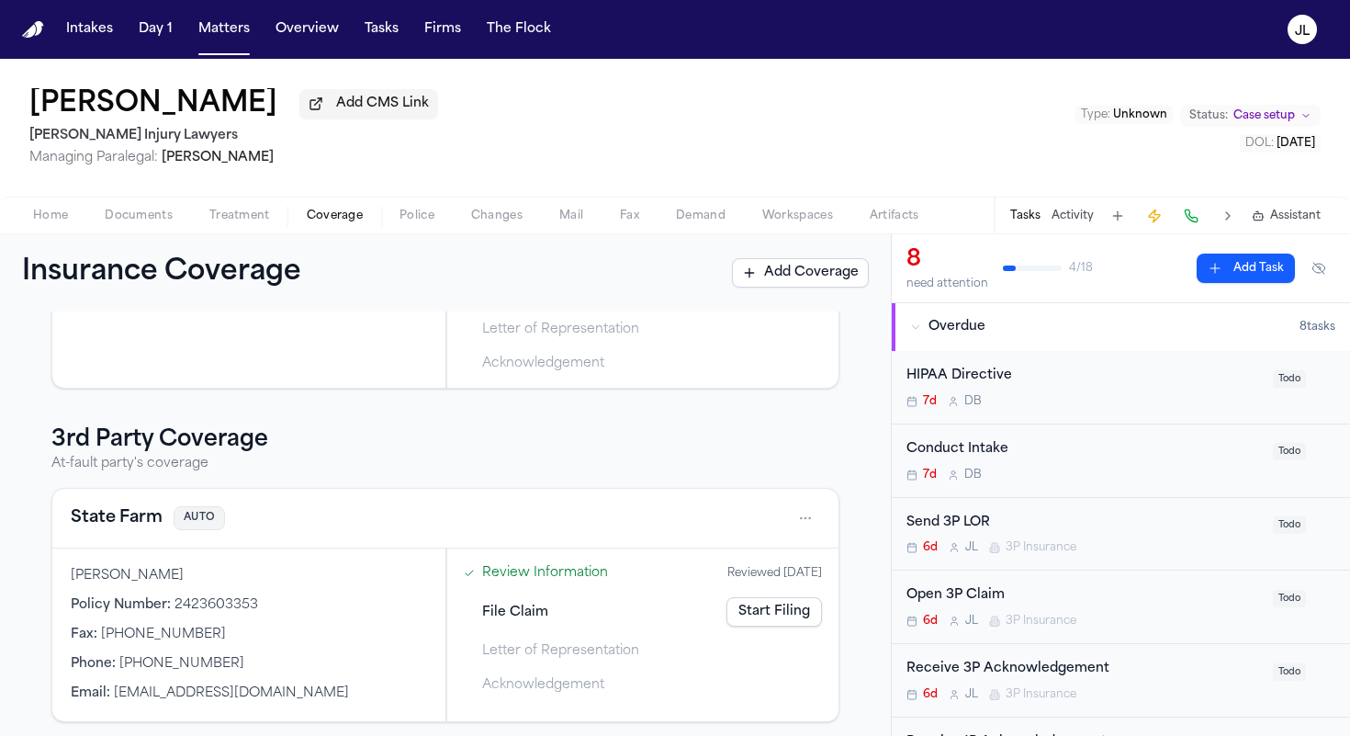
scroll to position [242, 0]
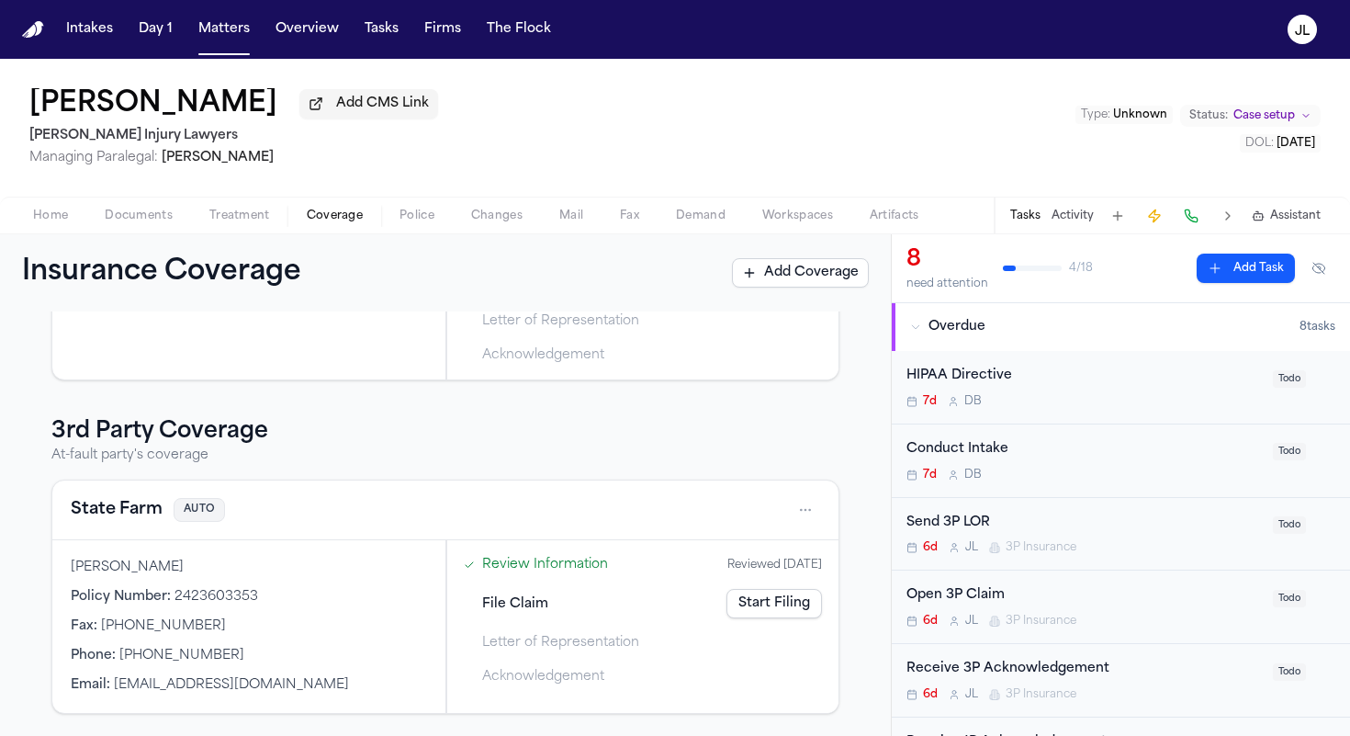
click at [133, 503] on button "State Farm" at bounding box center [117, 510] width 92 height 26
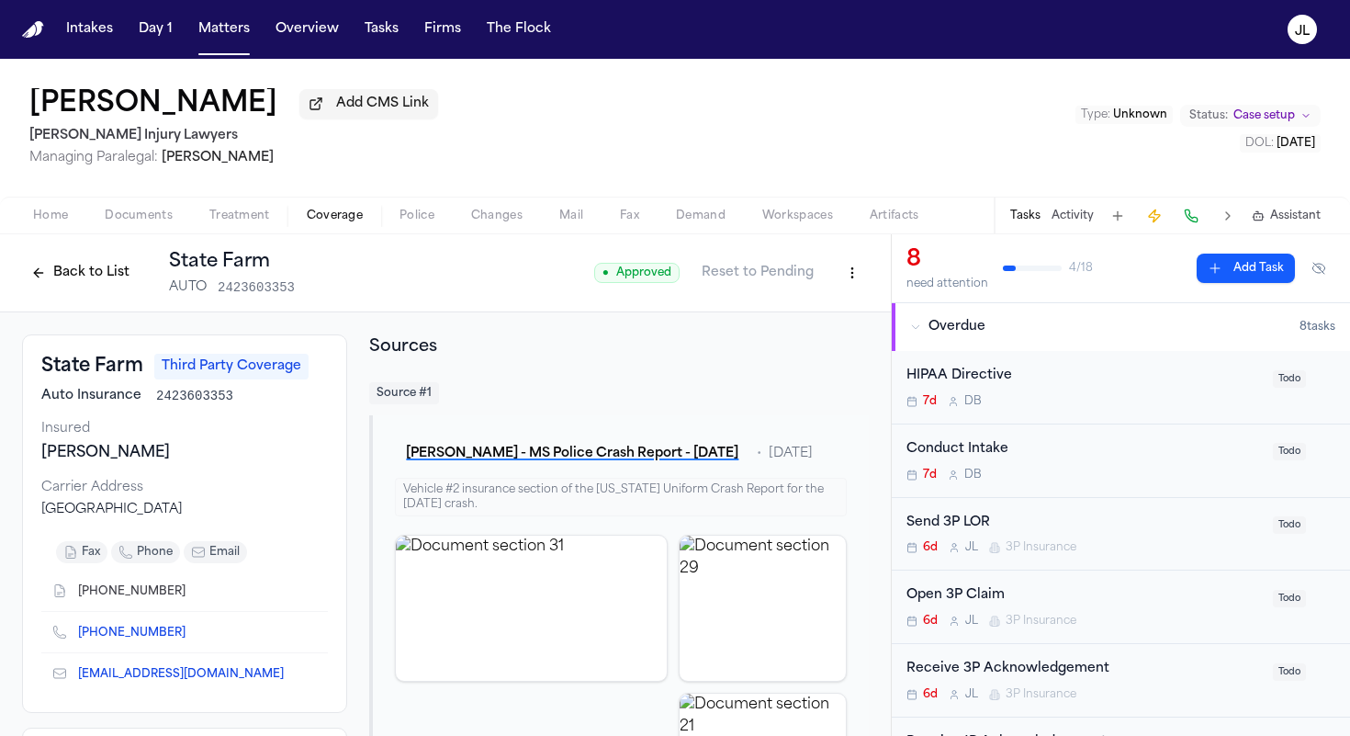
click at [68, 258] on div "Back to List State Farm AUTO 2423603353" at bounding box center [158, 273] width 273 height 48
click at [68, 266] on button "Back to List" at bounding box center [80, 272] width 117 height 29
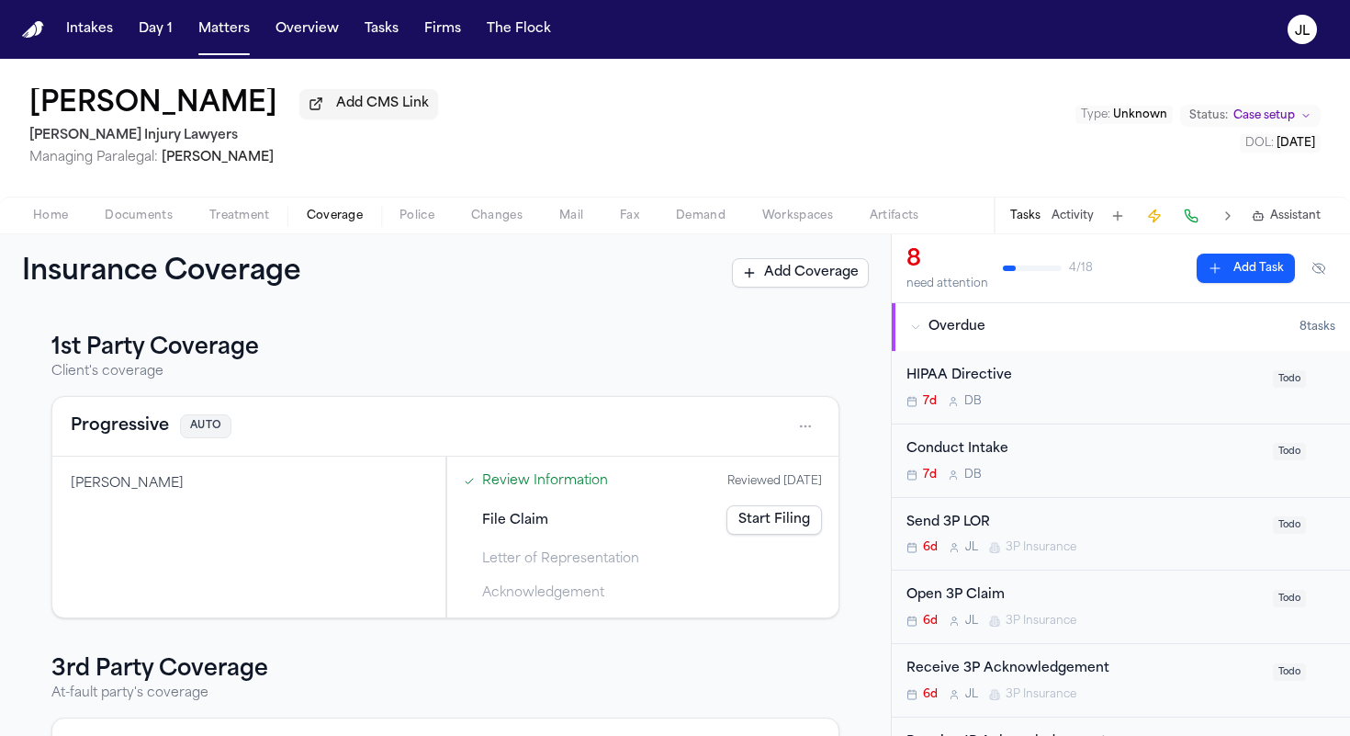
scroll to position [242, 0]
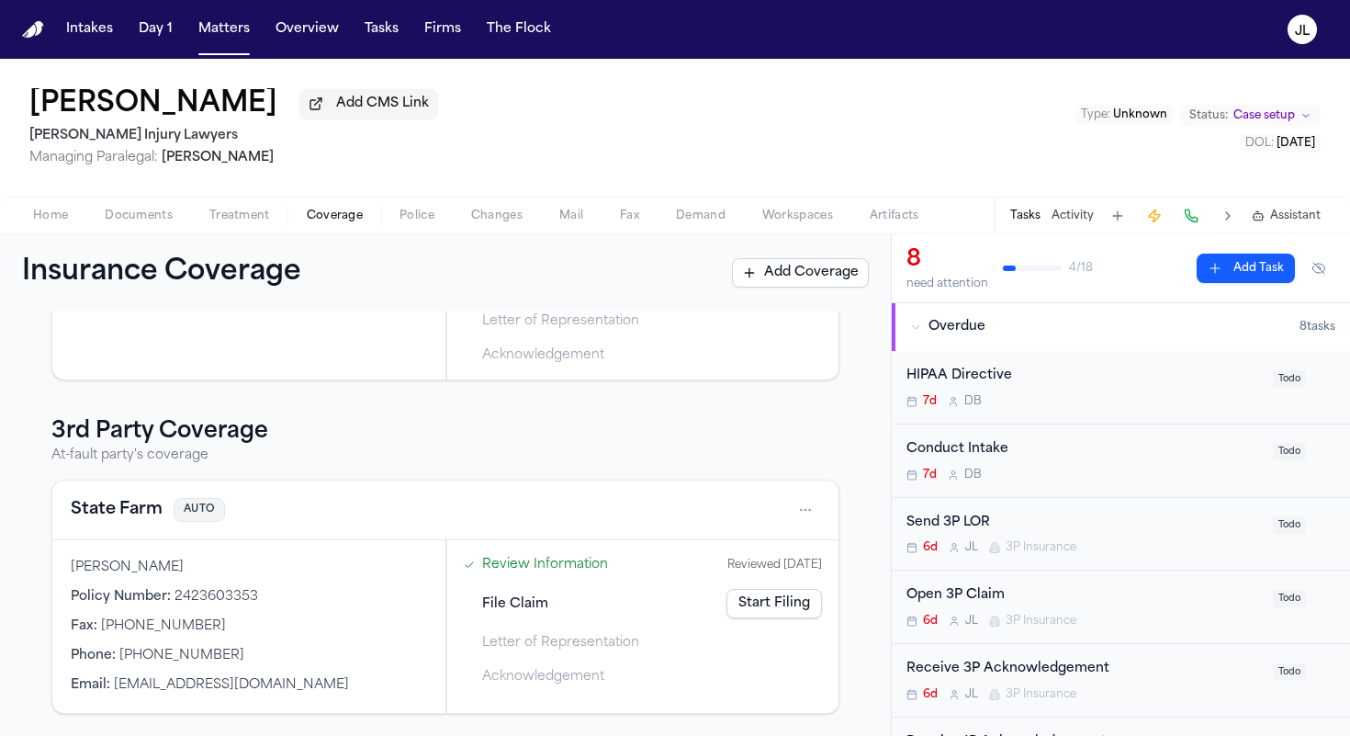
click at [128, 501] on button "State Farm" at bounding box center [117, 510] width 92 height 26
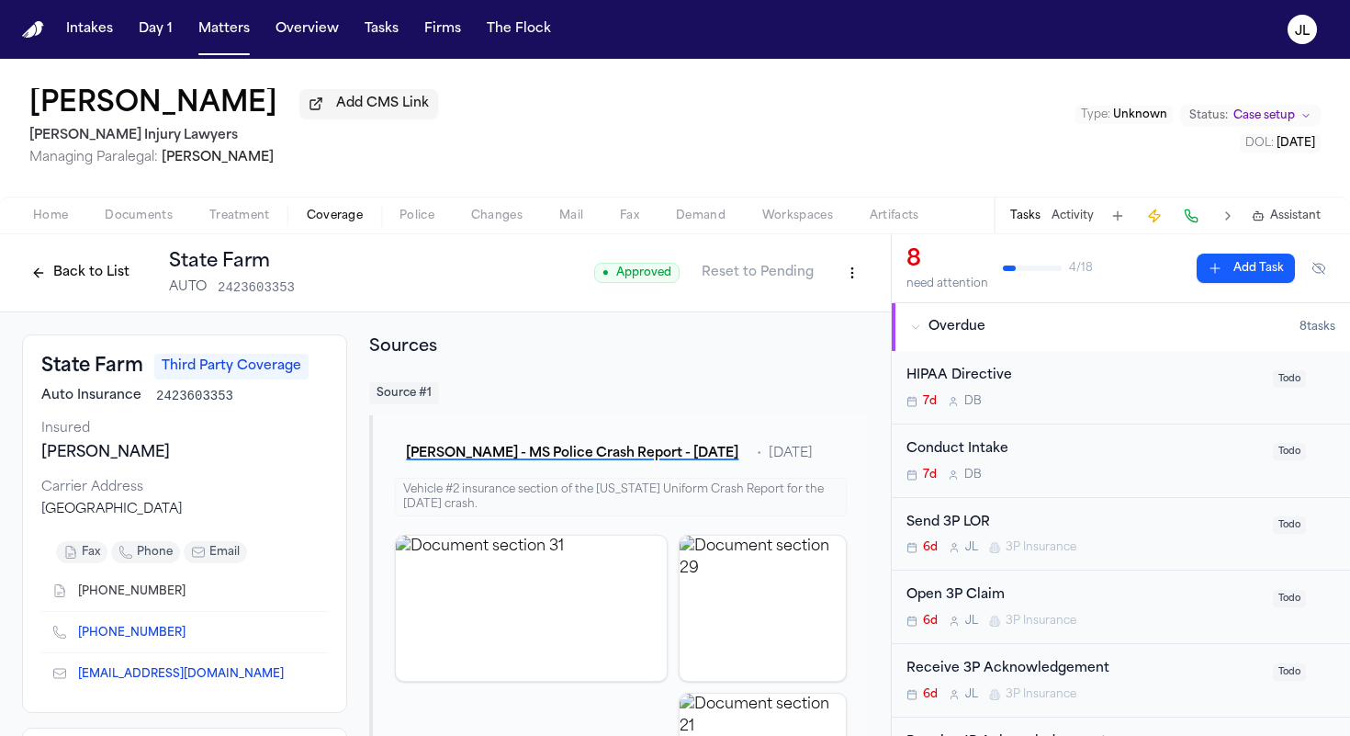
click at [134, 222] on span "Documents" at bounding box center [139, 215] width 68 height 15
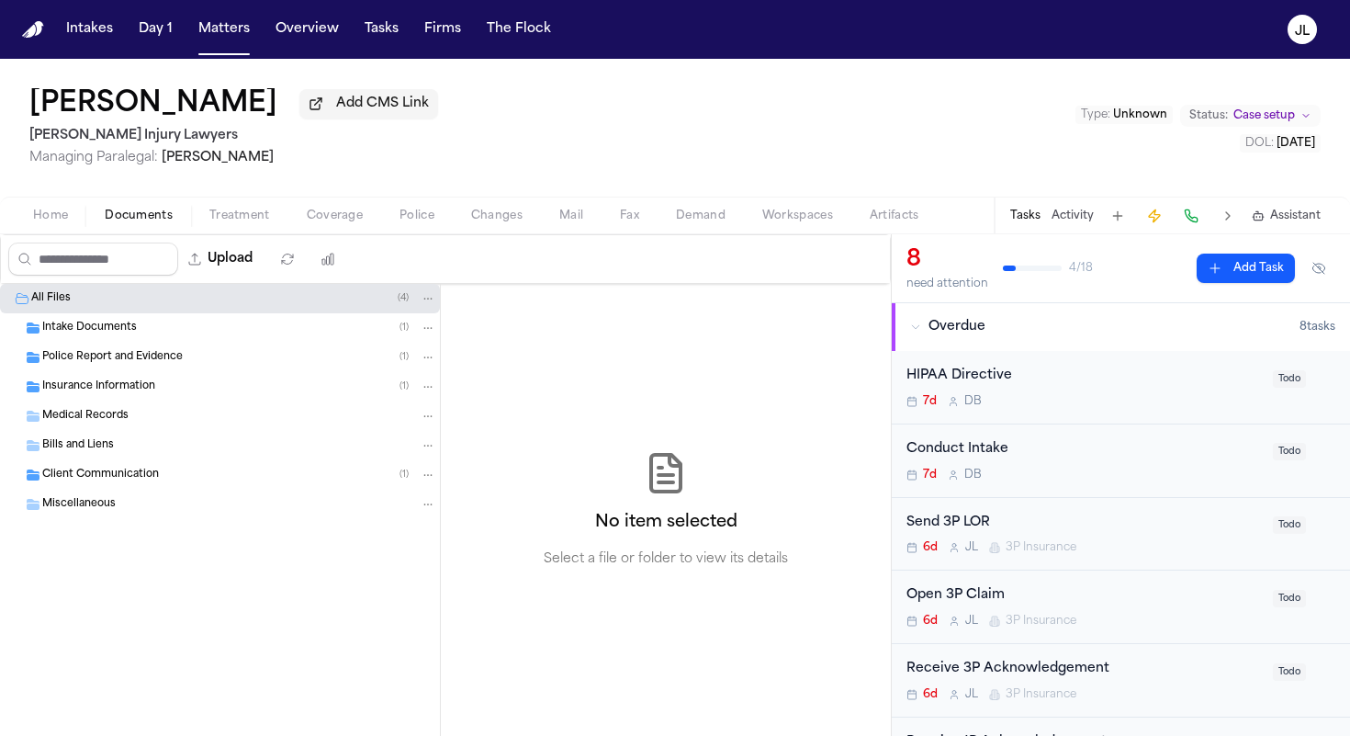
click at [107, 390] on span "Insurance Information" at bounding box center [98, 387] width 113 height 16
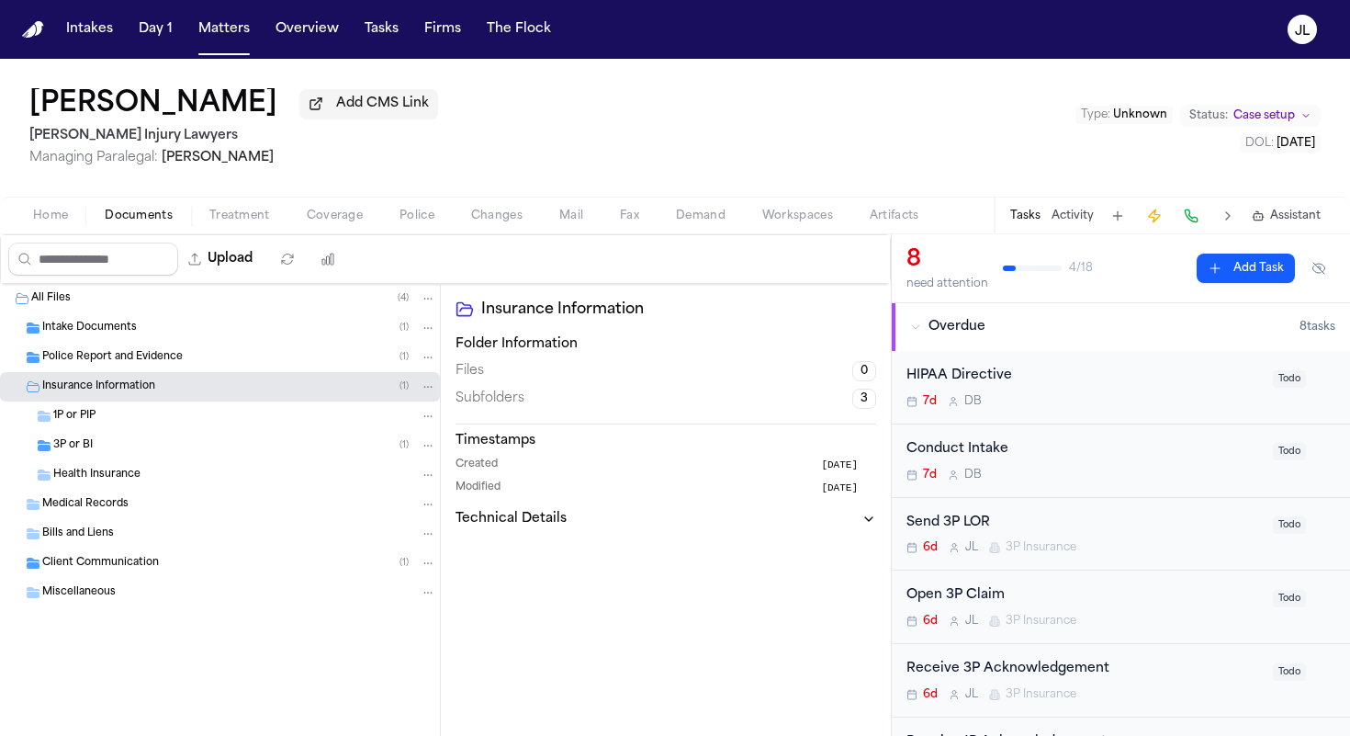
click at [96, 454] on div "3P or BI ( 1 )" at bounding box center [244, 445] width 383 height 17
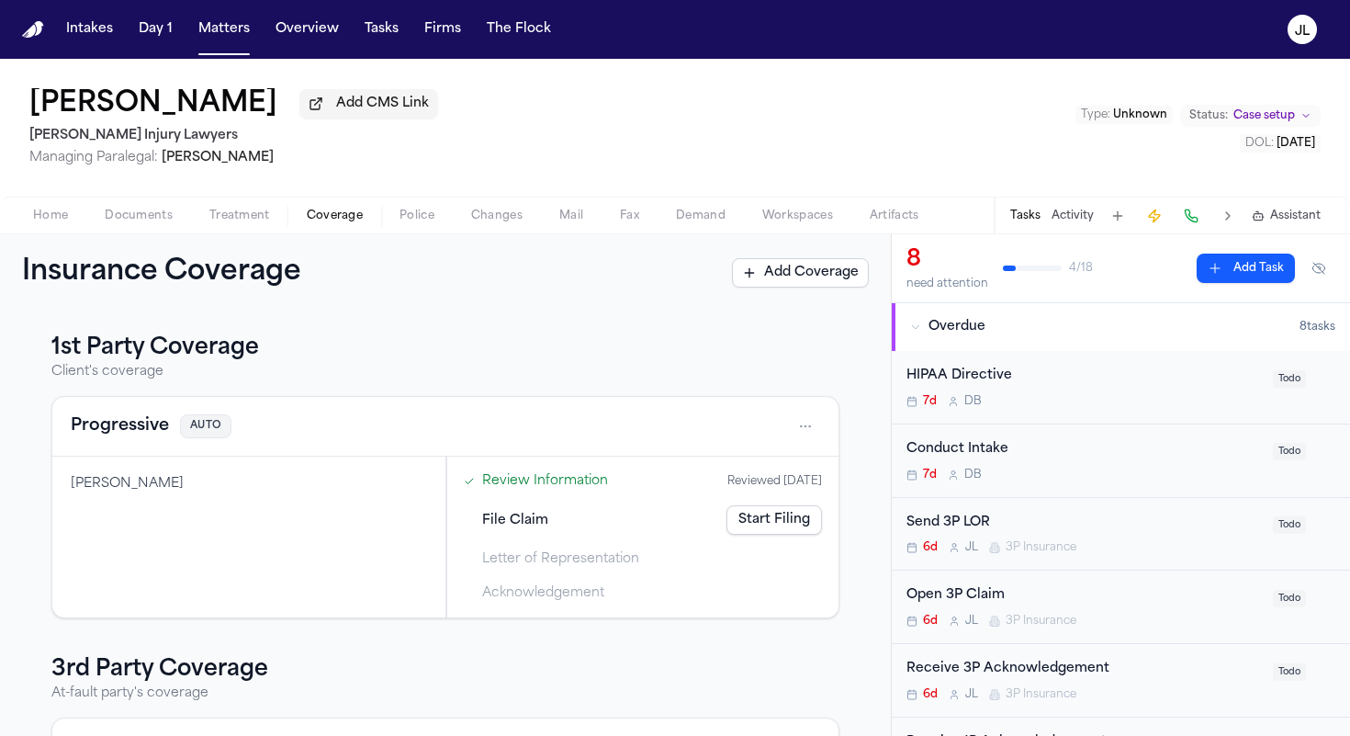
click at [335, 223] on span "Coverage" at bounding box center [335, 215] width 56 height 15
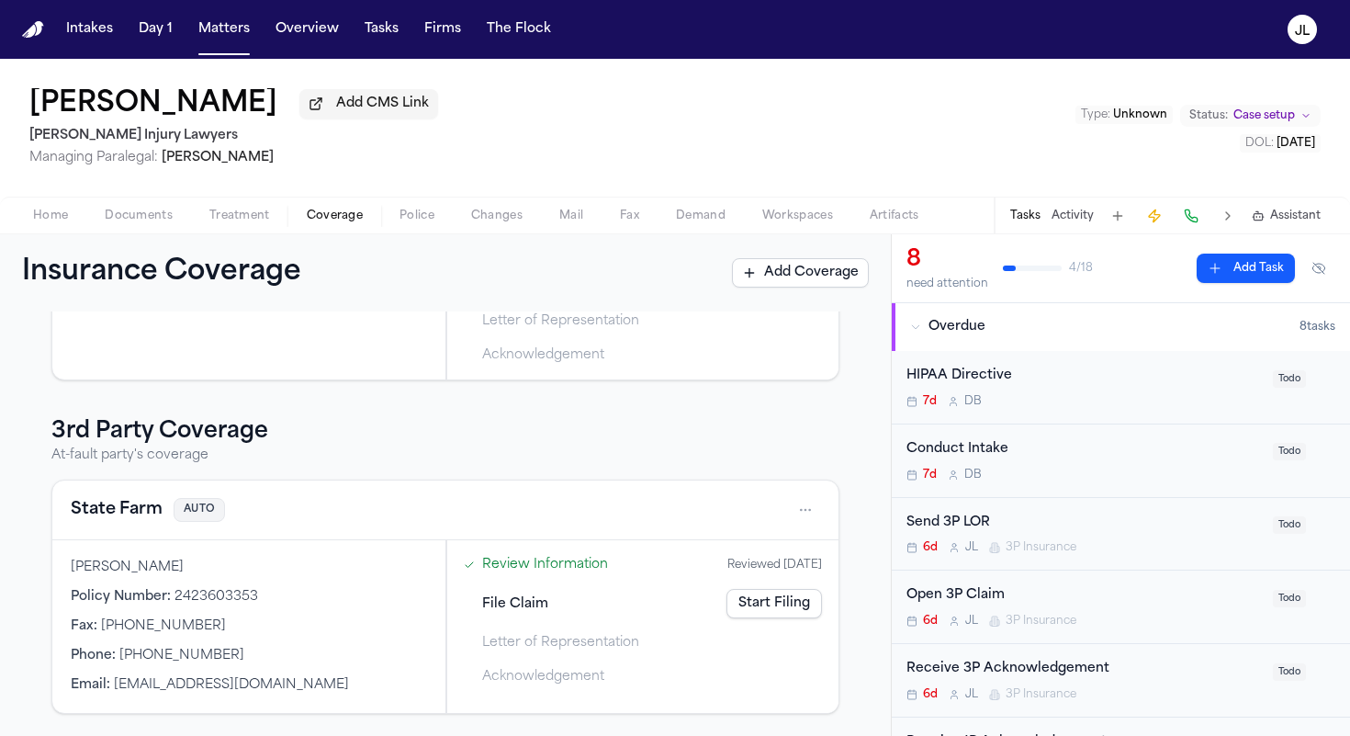
click at [147, 506] on button "State Farm" at bounding box center [117, 510] width 92 height 26
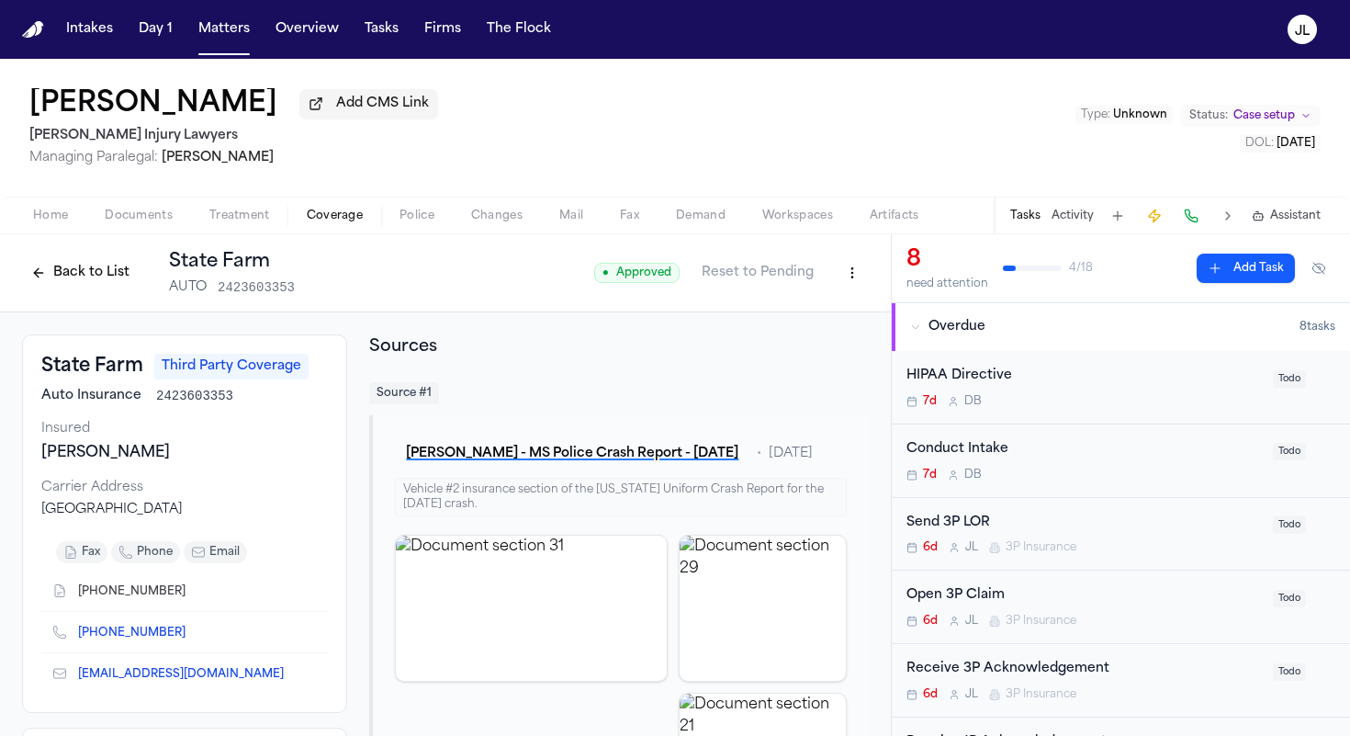
click at [101, 273] on button "Back to List" at bounding box center [80, 272] width 117 height 29
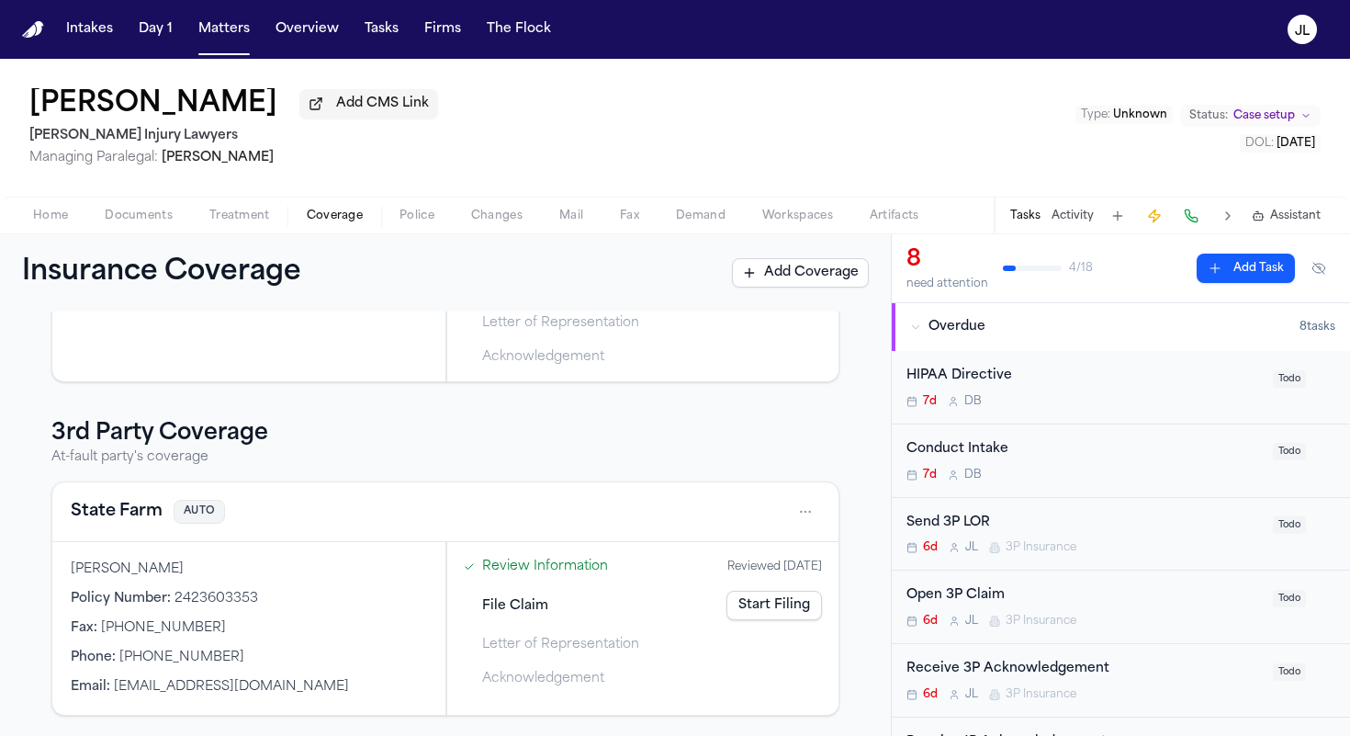
scroll to position [242, 0]
click at [793, 593] on link "Start Filing" at bounding box center [774, 603] width 96 height 29
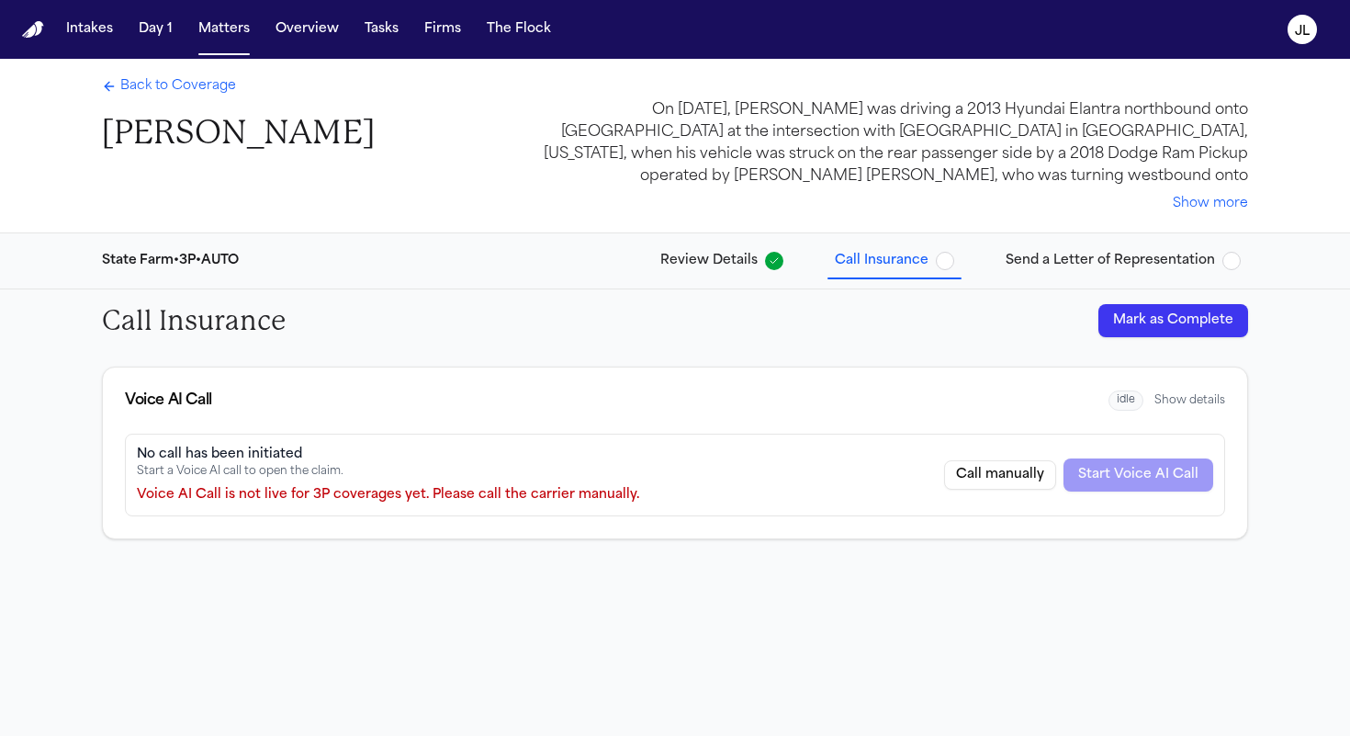
click at [1153, 315] on button "Mark as Complete" at bounding box center [1173, 320] width 150 height 33
click at [1155, 268] on span "Send a Letter of Representation" at bounding box center [1110, 261] width 209 height 18
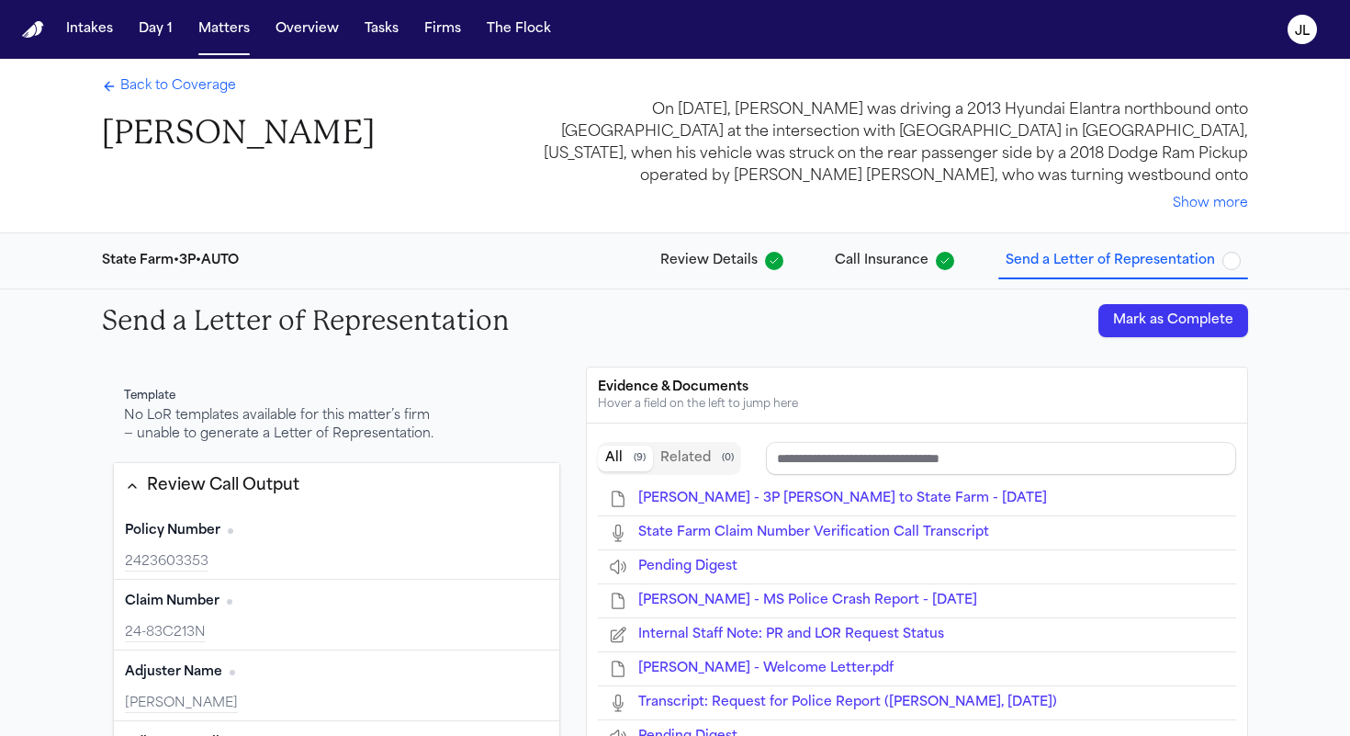
click at [1161, 315] on button "Mark as Complete" at bounding box center [1173, 320] width 150 height 33
click at [175, 87] on span "Back to Coverage" at bounding box center [178, 86] width 116 height 18
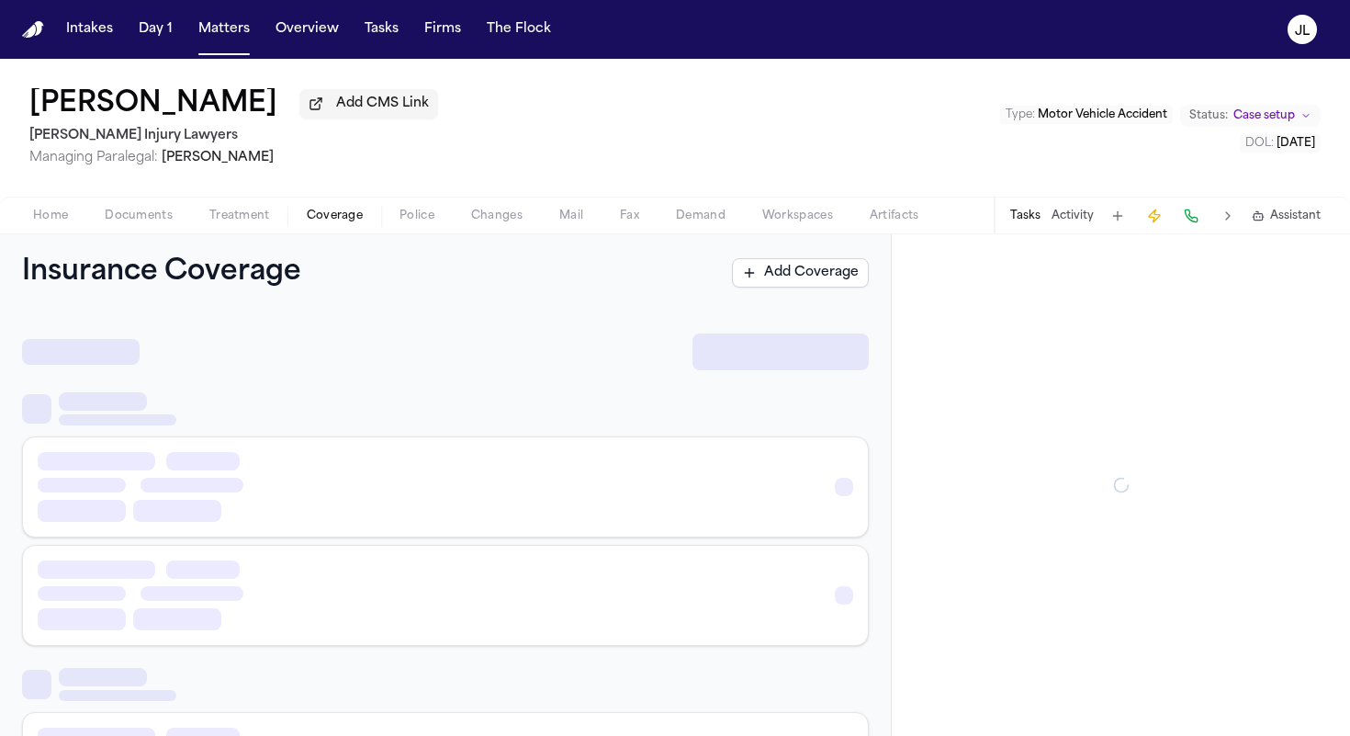
click at [324, 223] on span "Coverage" at bounding box center [335, 215] width 56 height 15
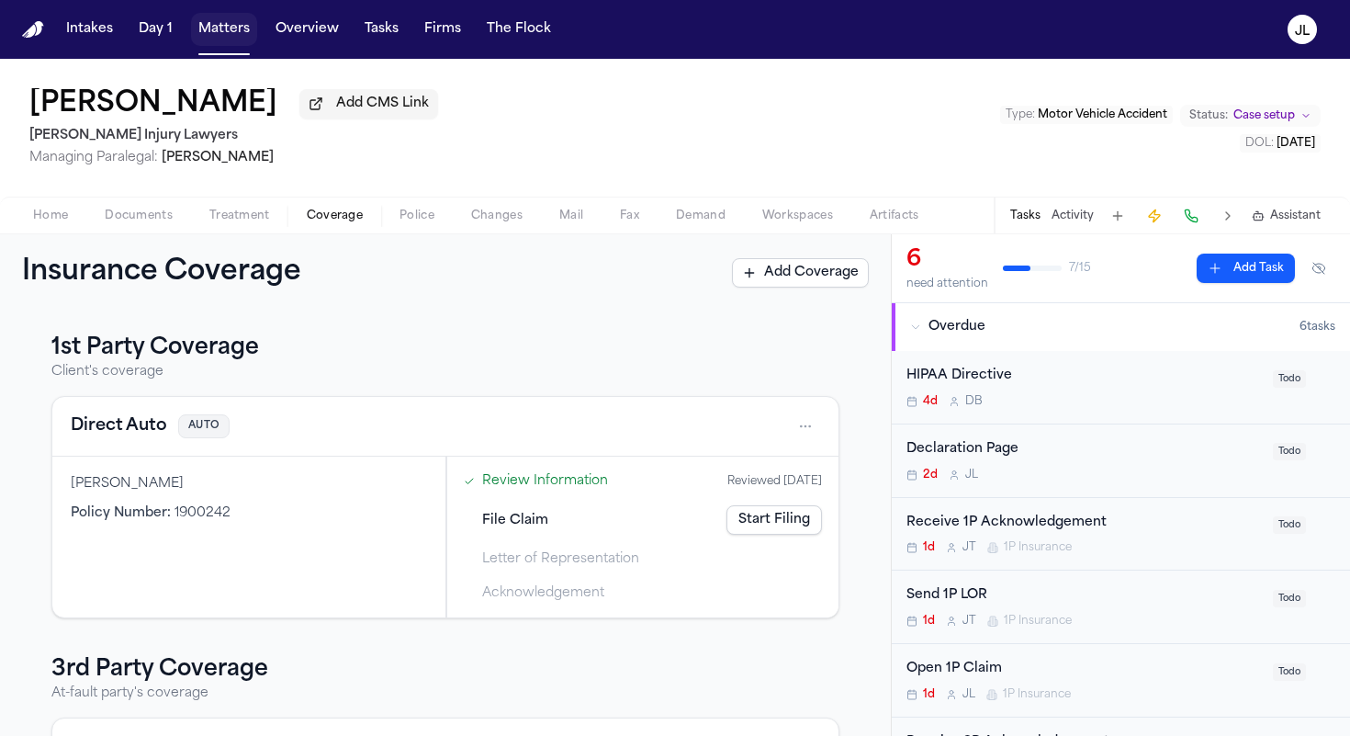
click at [232, 38] on button "Matters" at bounding box center [224, 29] width 66 height 33
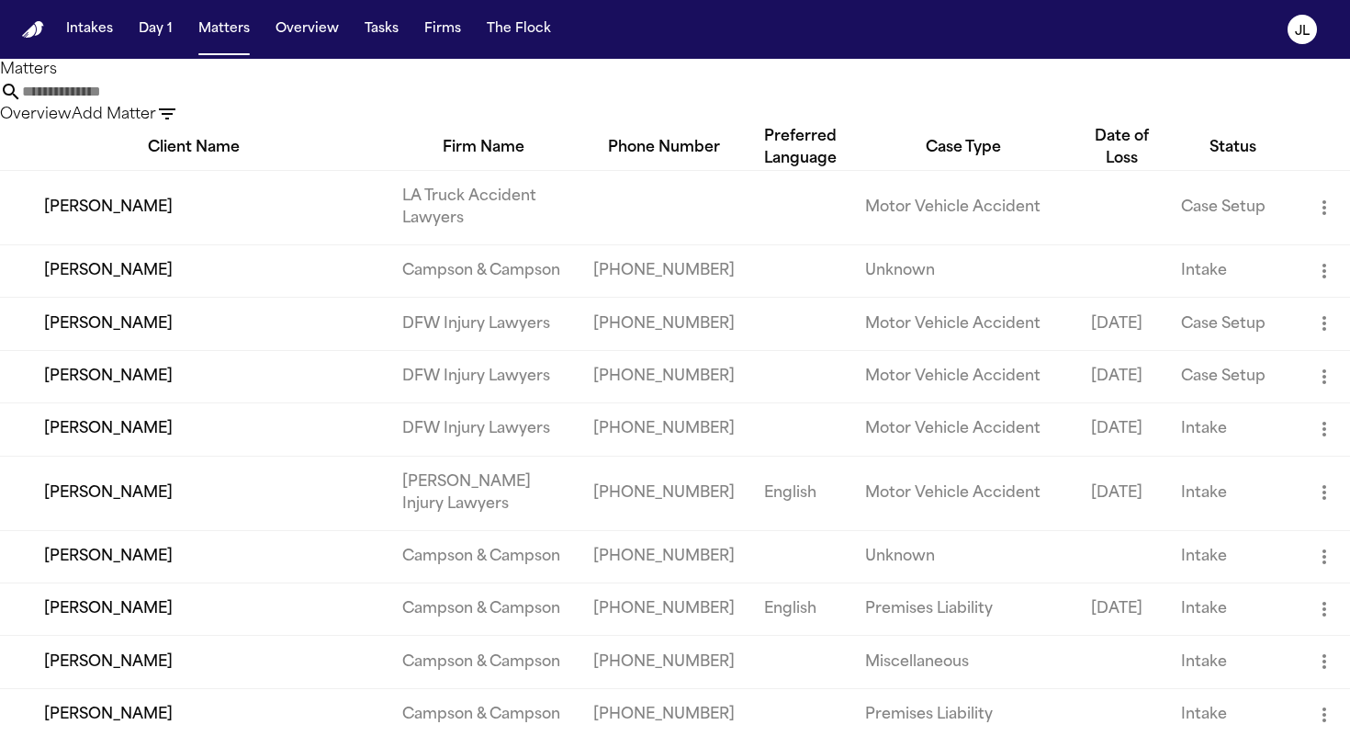
click at [169, 96] on input "text" at bounding box center [95, 92] width 147 height 22
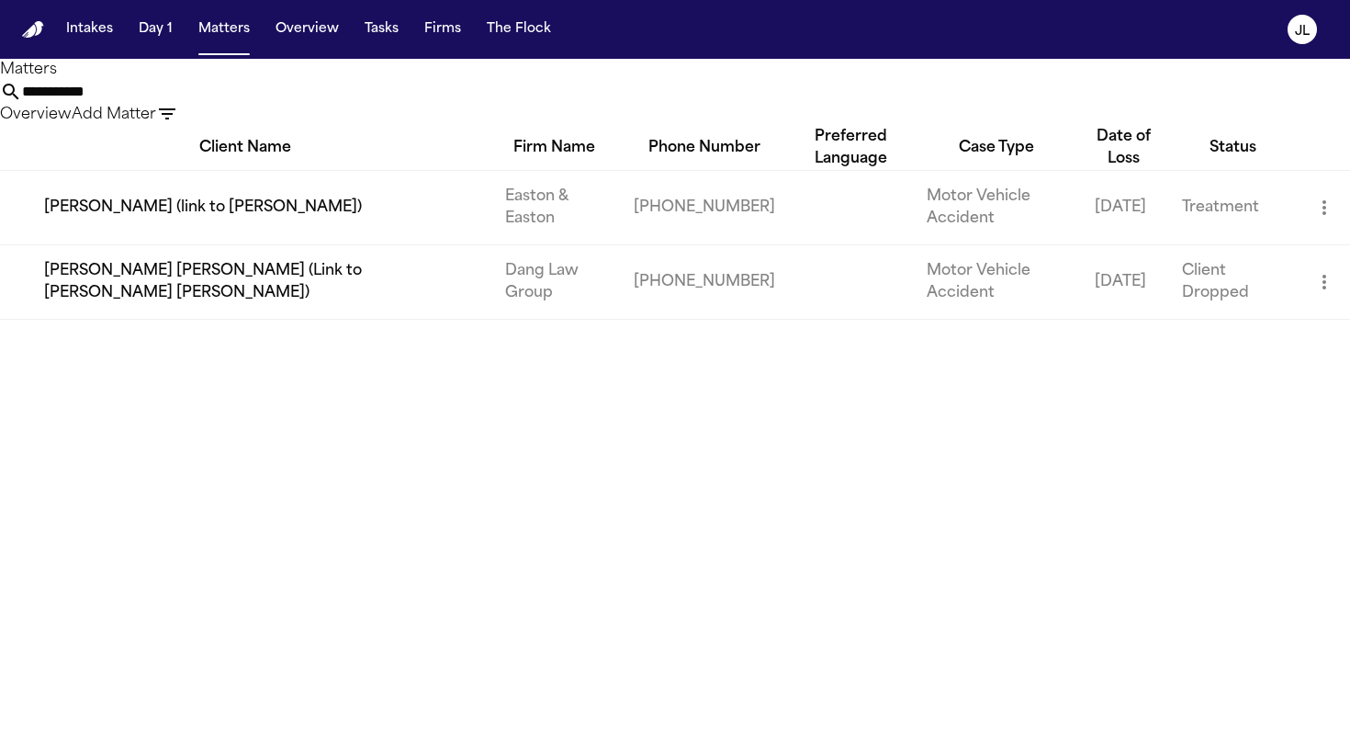
type input "**********"
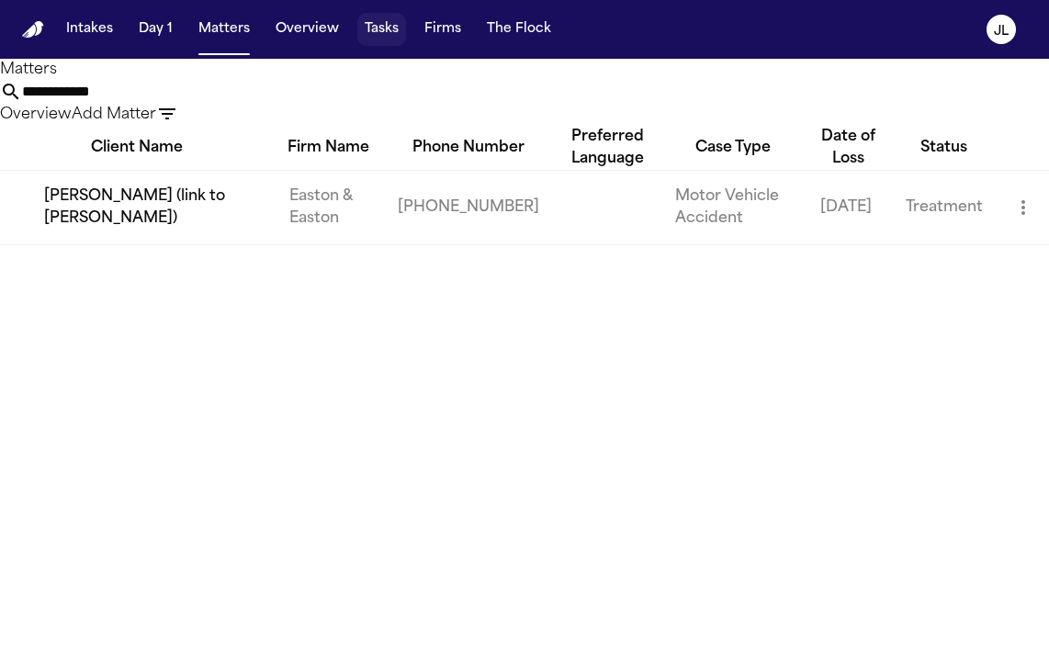
click at [372, 27] on button "Tasks" at bounding box center [381, 29] width 49 height 33
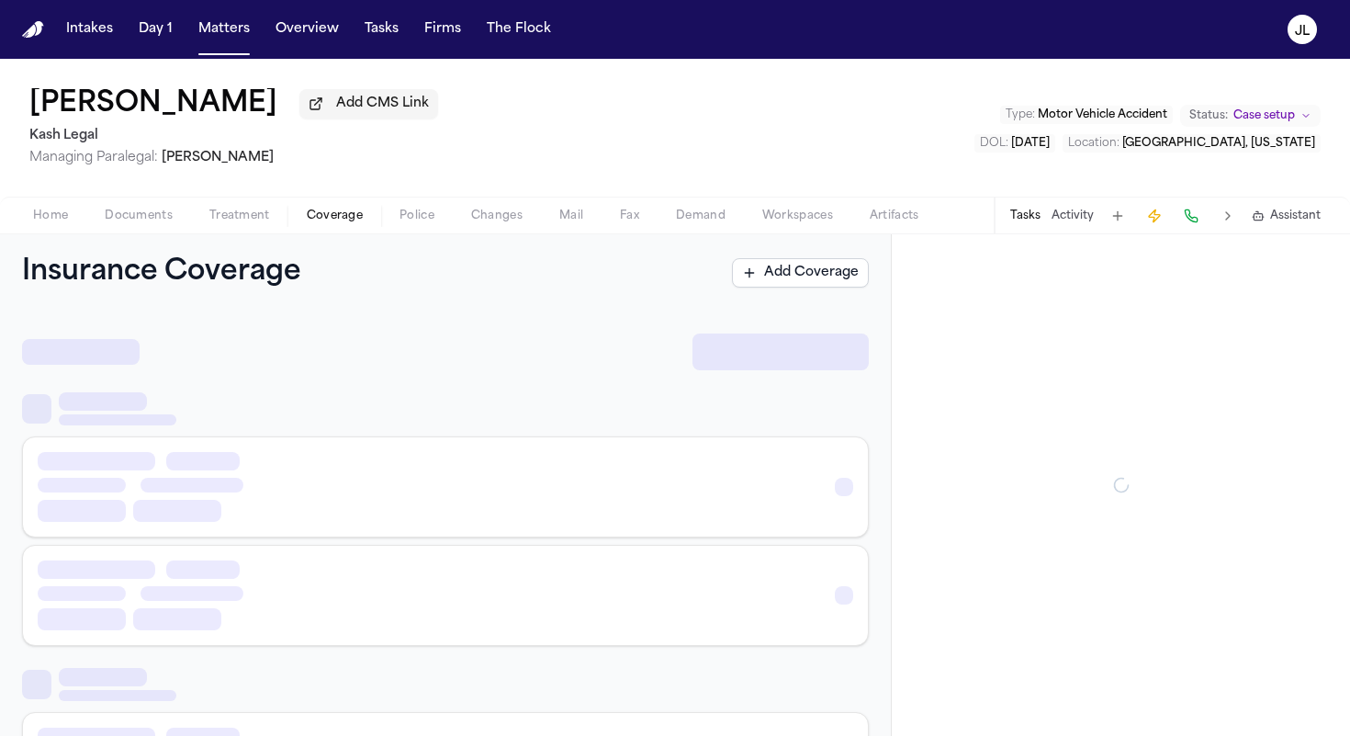
click at [365, 221] on button "Coverage" at bounding box center [334, 216] width 93 height 22
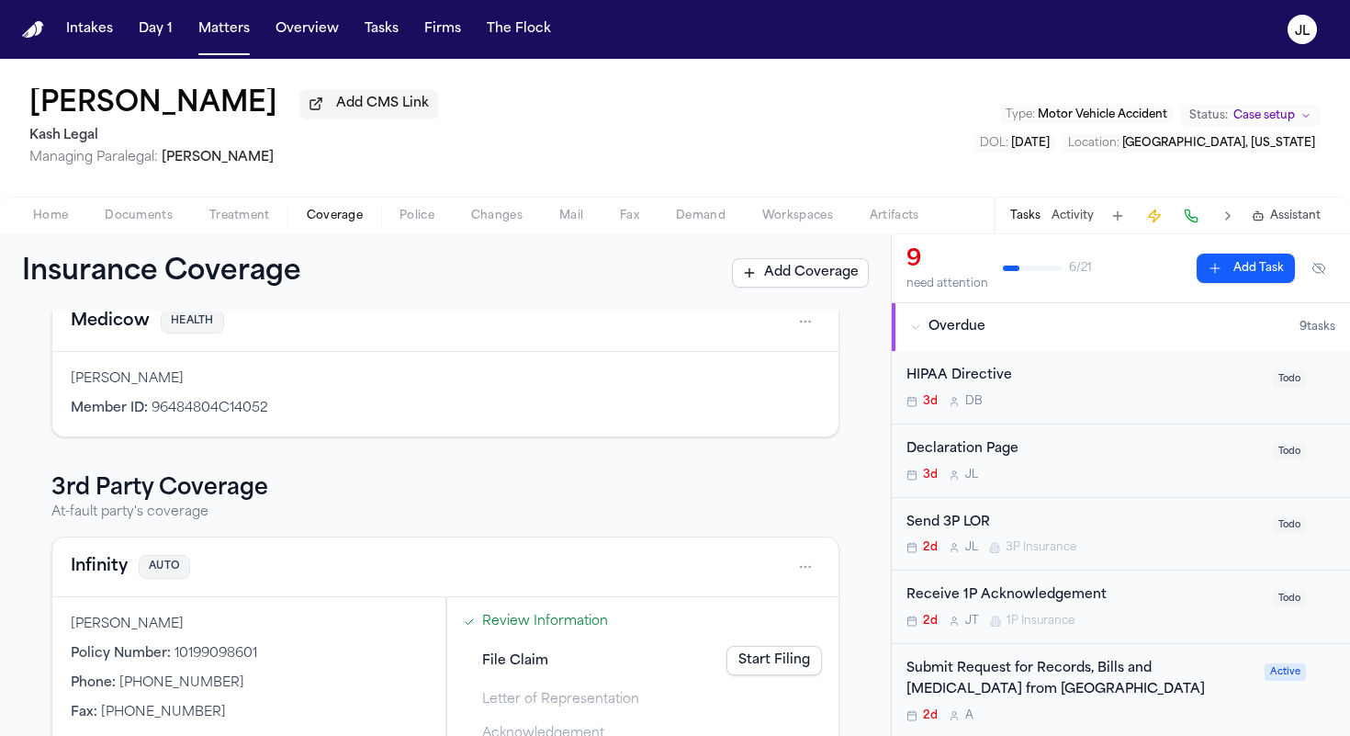
scroll to position [390, 0]
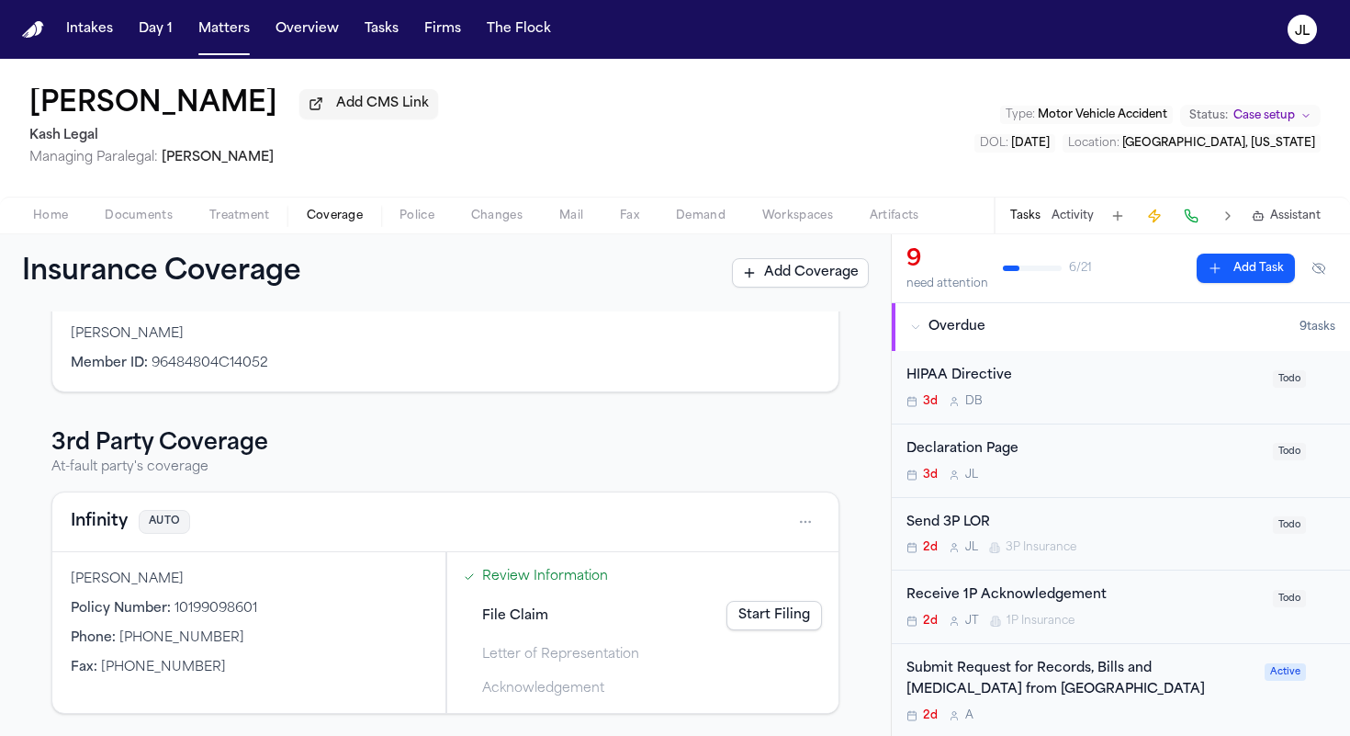
click at [102, 526] on button "Infinity" at bounding box center [99, 522] width 57 height 26
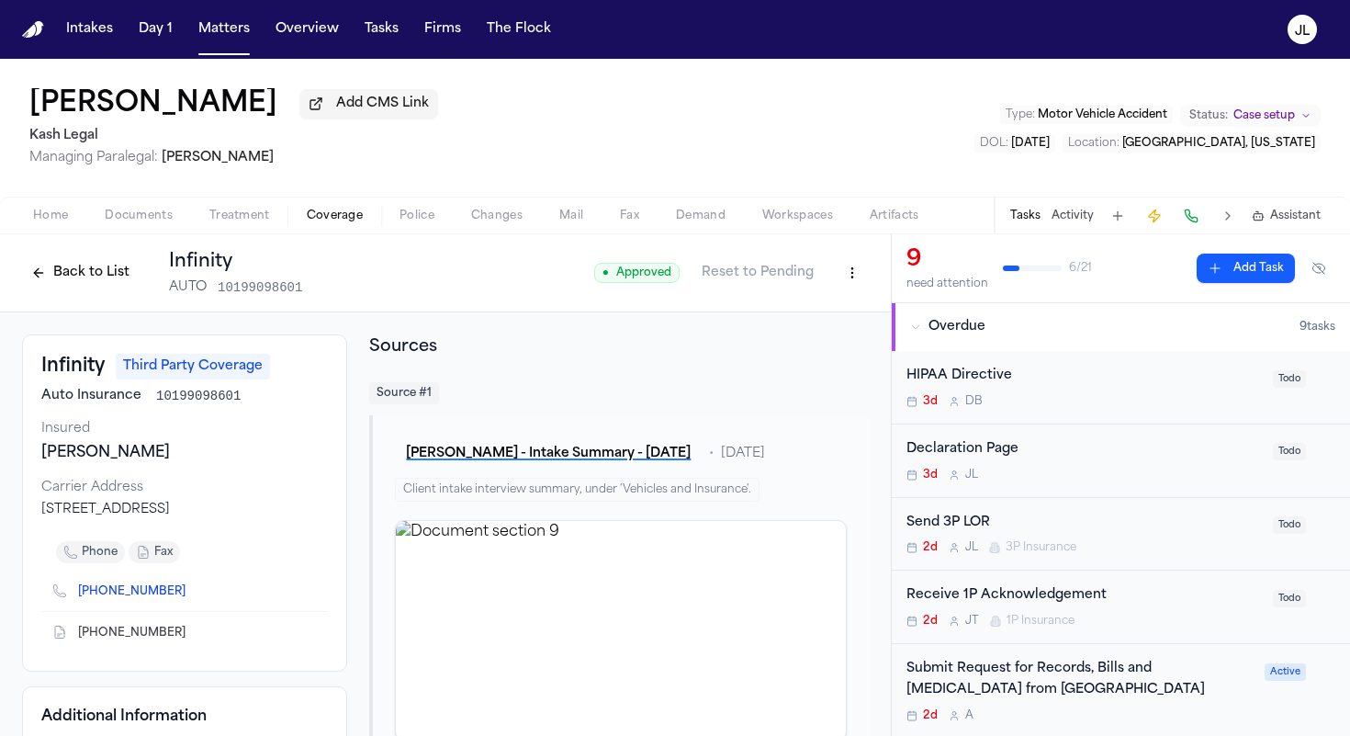
click at [136, 238] on div "Back to List Infinity AUTO 10199098601 ● Approved Reset to Pending" at bounding box center [445, 273] width 891 height 78
click at [136, 216] on span "Documents" at bounding box center [139, 215] width 68 height 15
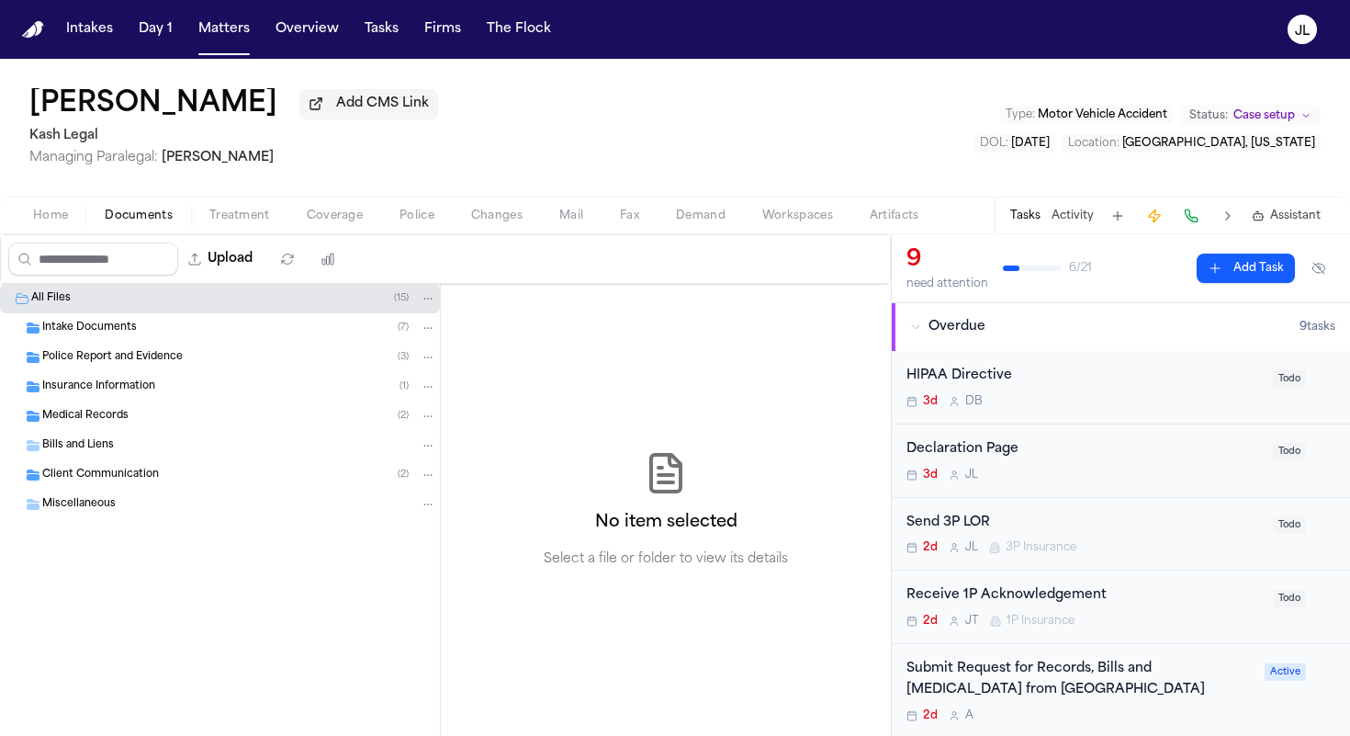
click at [118, 395] on span "Insurance Information" at bounding box center [98, 387] width 113 height 16
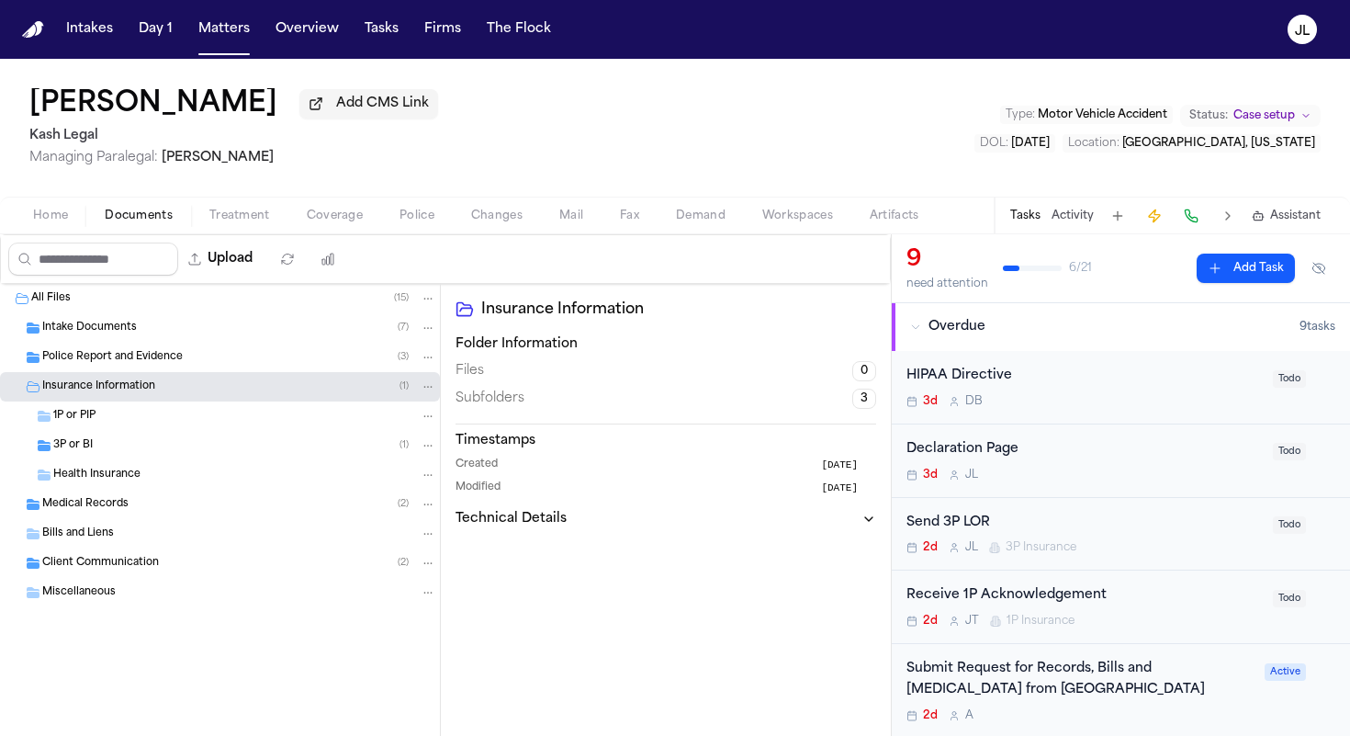
click at [98, 458] on div "3P or BI ( 1 )" at bounding box center [220, 445] width 440 height 29
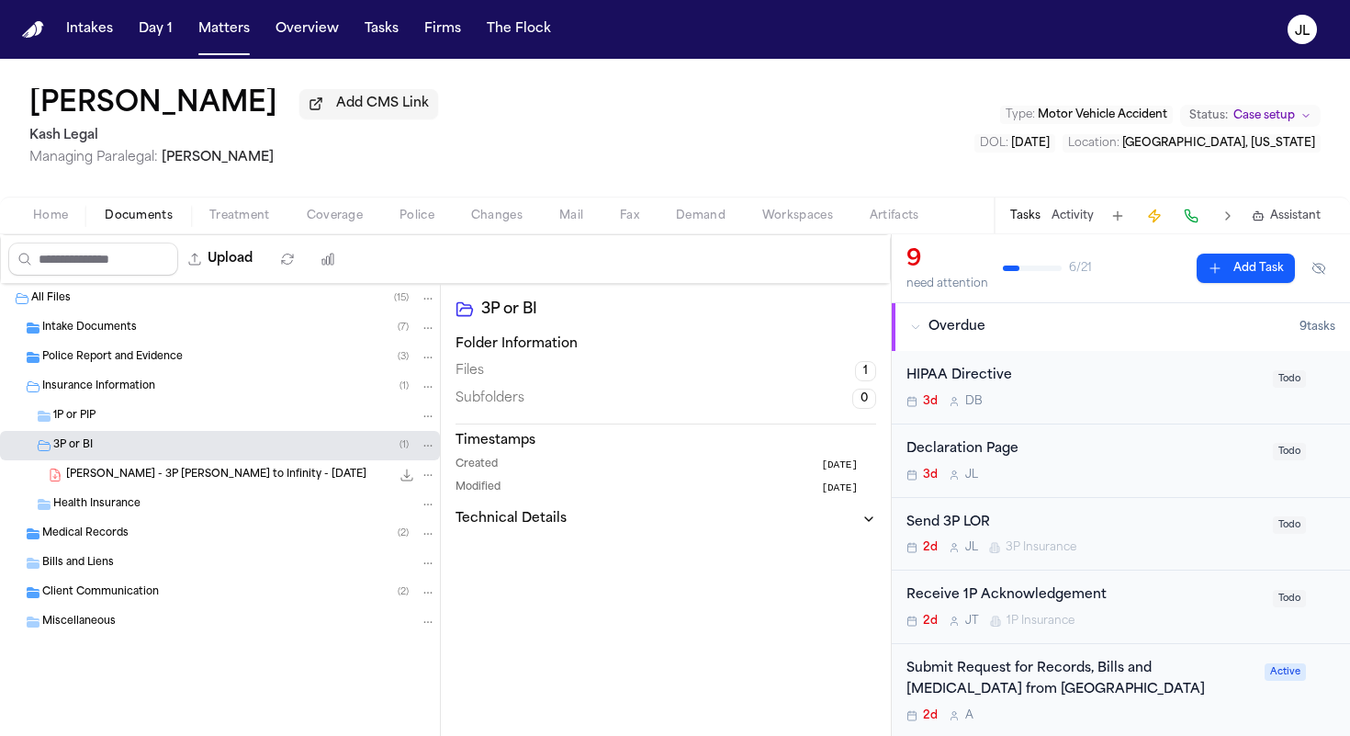
click at [357, 223] on span "Coverage" at bounding box center [335, 215] width 56 height 15
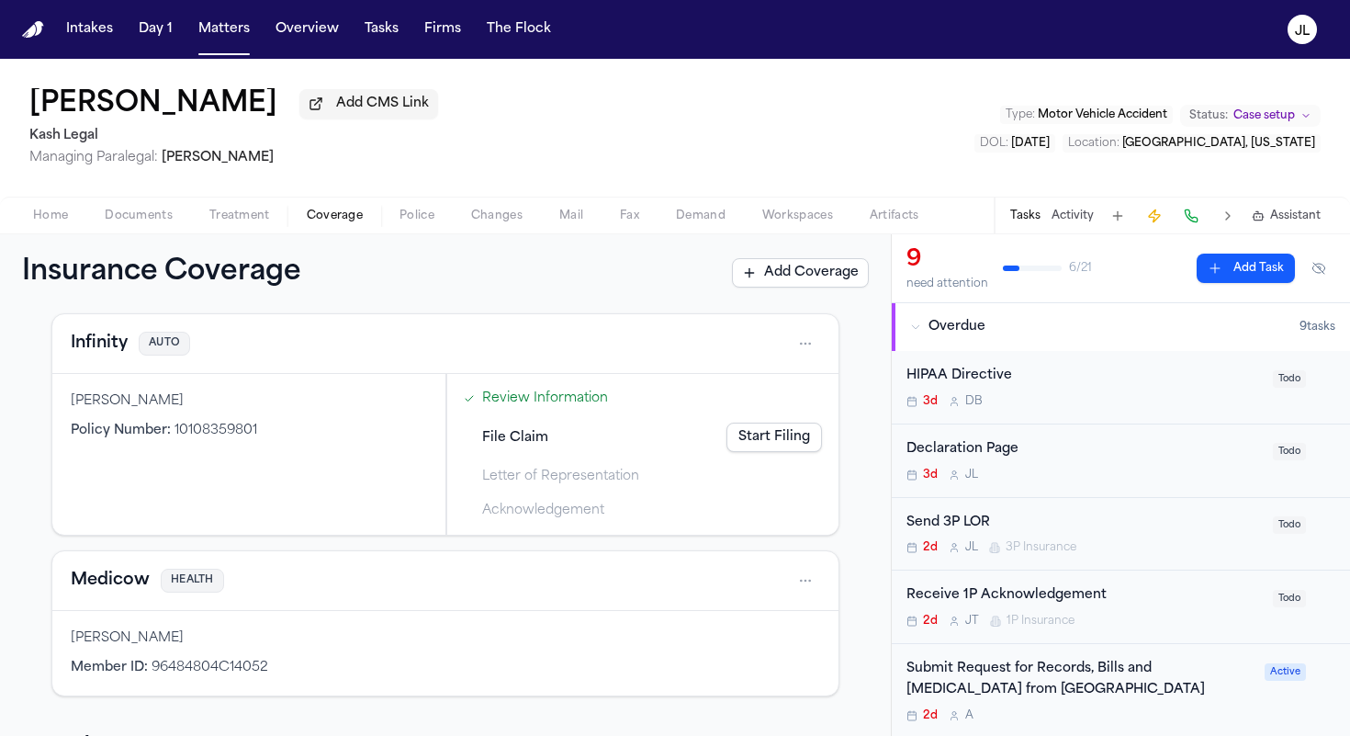
scroll to position [81, 0]
click at [111, 354] on button "Infinity" at bounding box center [99, 345] width 57 height 26
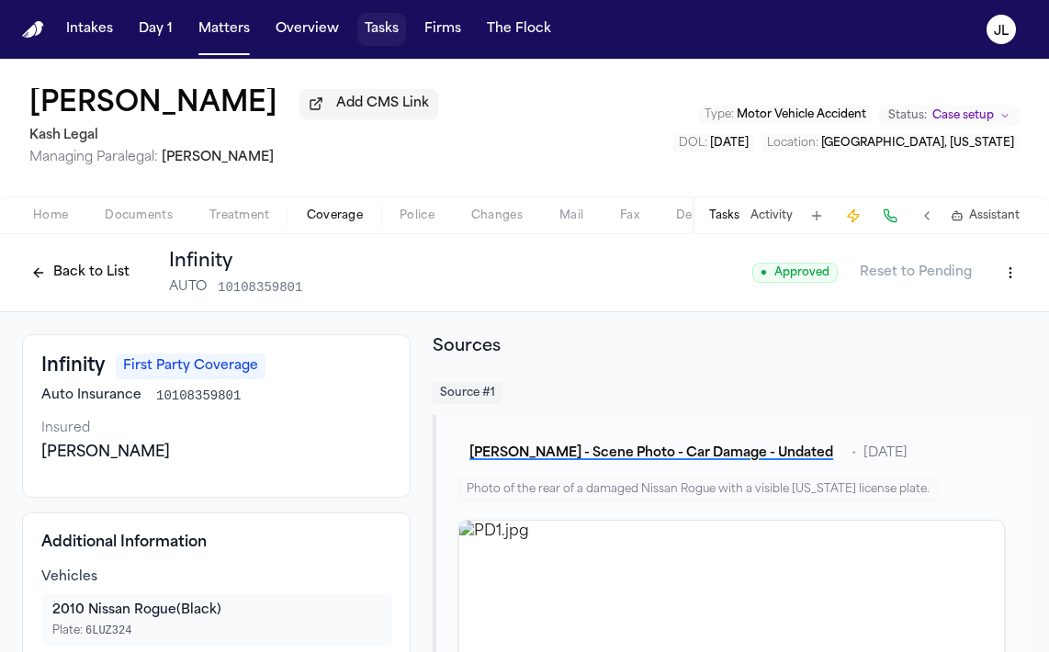
click at [380, 37] on button "Tasks" at bounding box center [381, 29] width 49 height 33
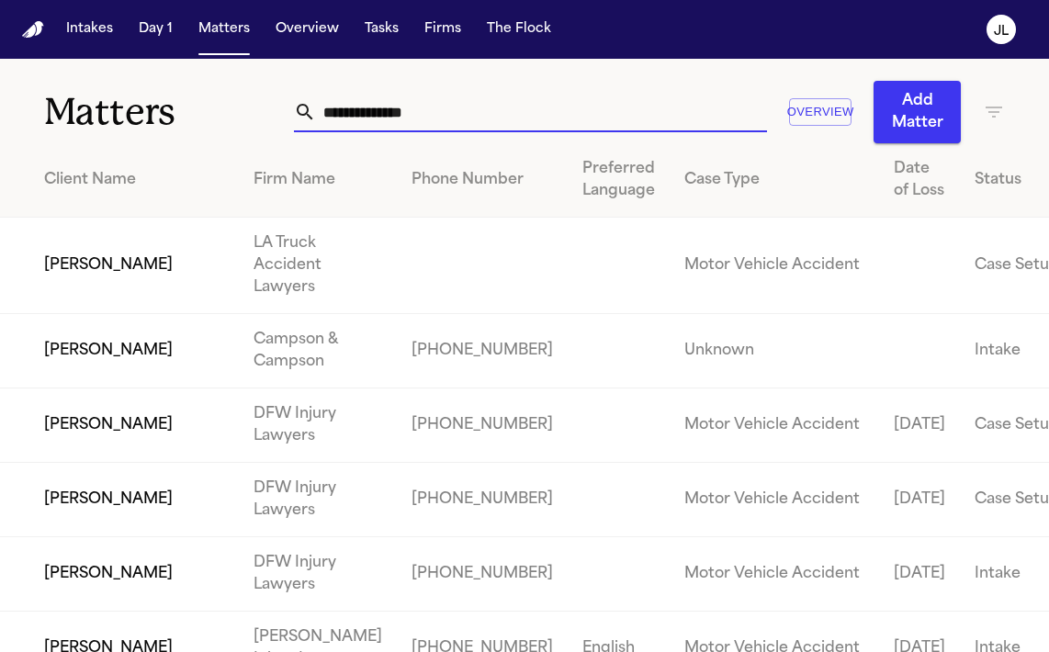
click at [407, 120] on input "text" at bounding box center [541, 112] width 451 height 40
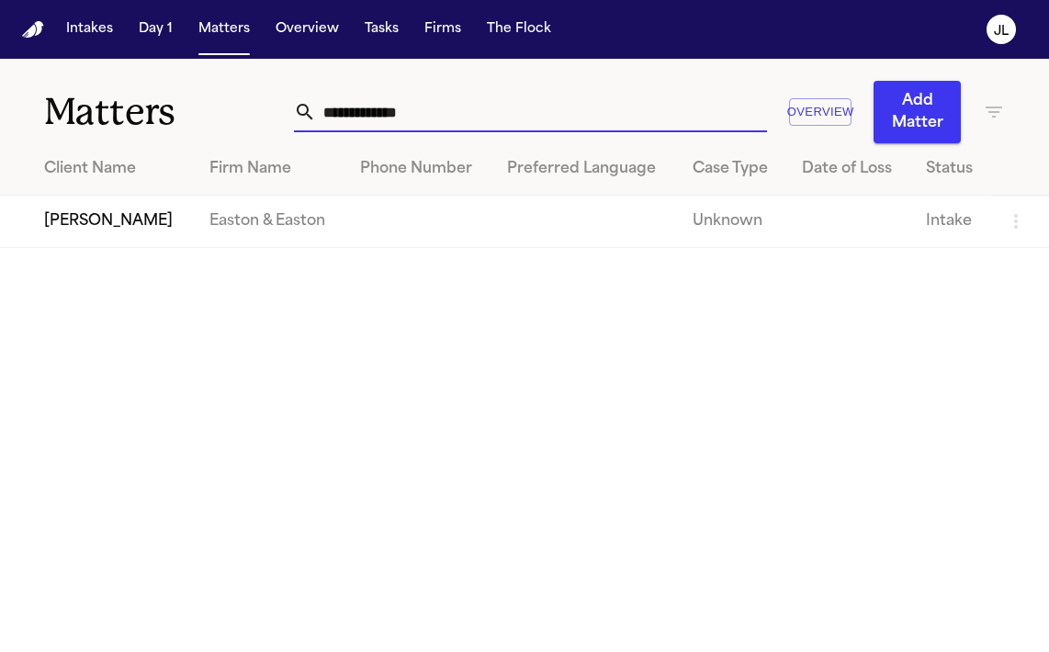
type input "**********"
click at [106, 225] on td "Kenneth Young" at bounding box center [97, 222] width 195 height 52
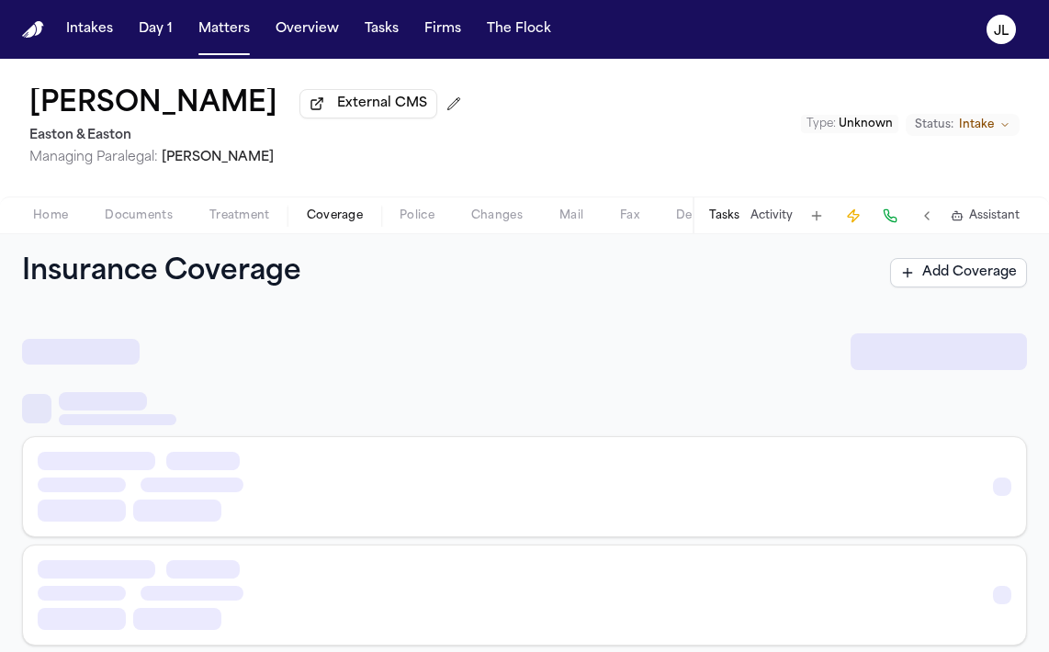
click at [351, 223] on span "Coverage" at bounding box center [335, 215] width 56 height 15
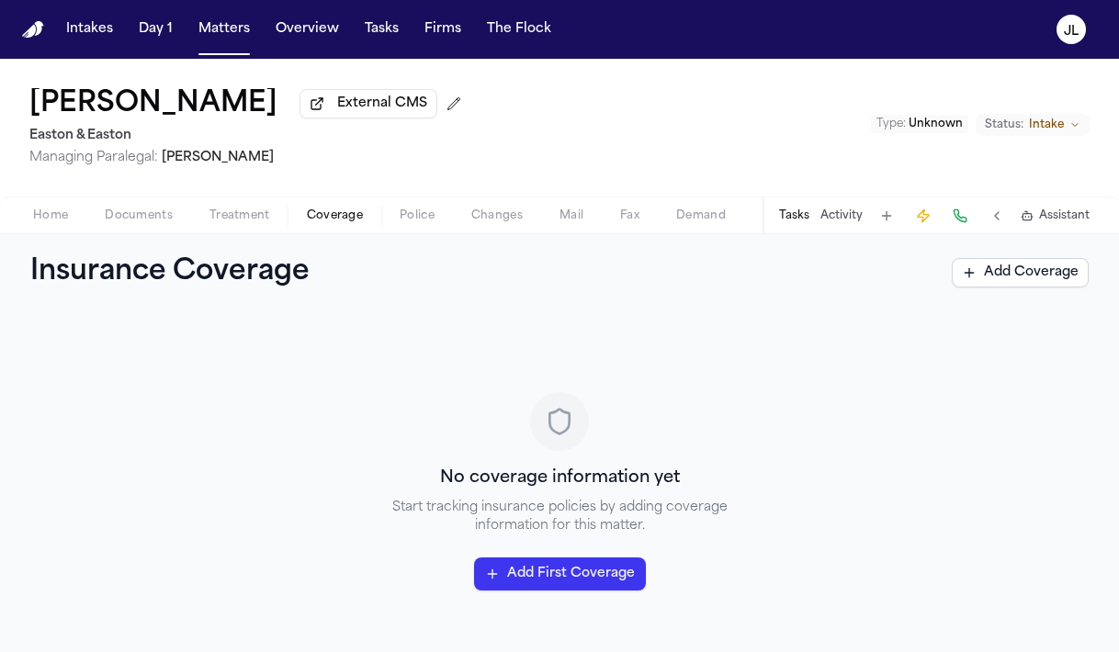
scroll to position [23, 0]
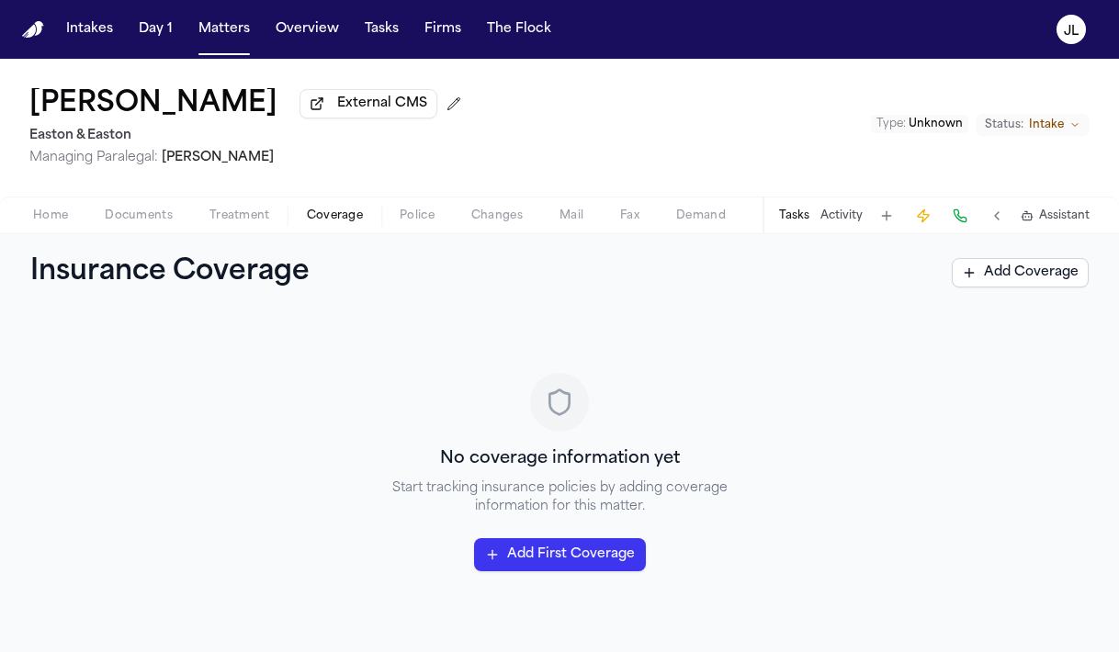
click at [964, 223] on button at bounding box center [960, 216] width 26 height 26
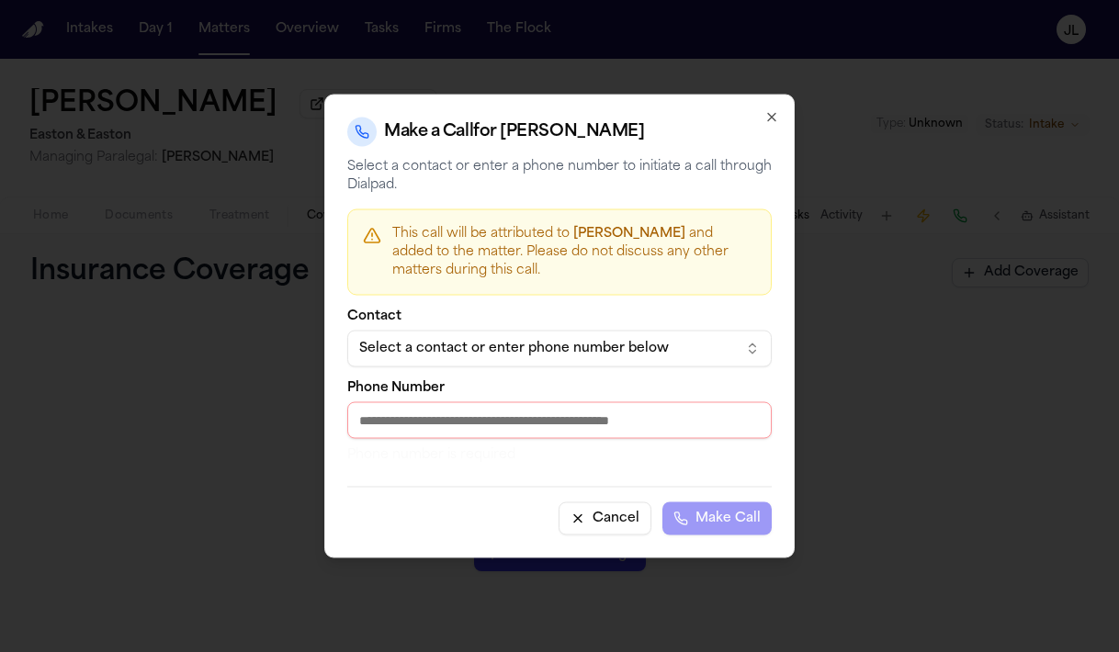
click at [576, 428] on input "Phone Number" at bounding box center [559, 420] width 424 height 37
paste input "**********"
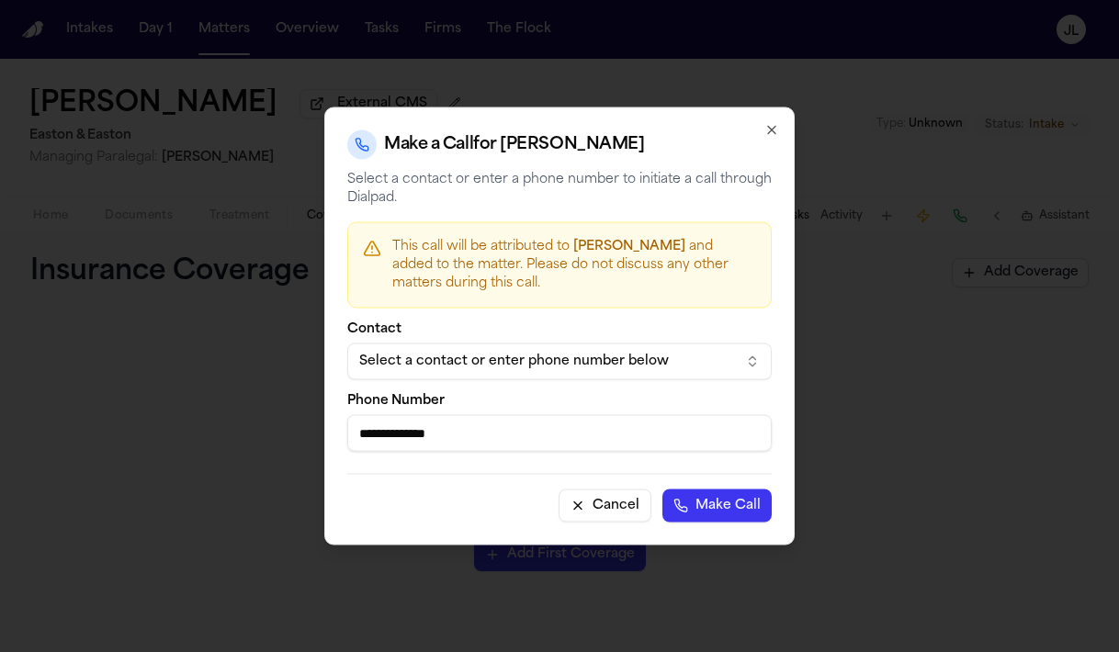
type input "**********"
click at [739, 513] on button "Make Call" at bounding box center [716, 505] width 109 height 33
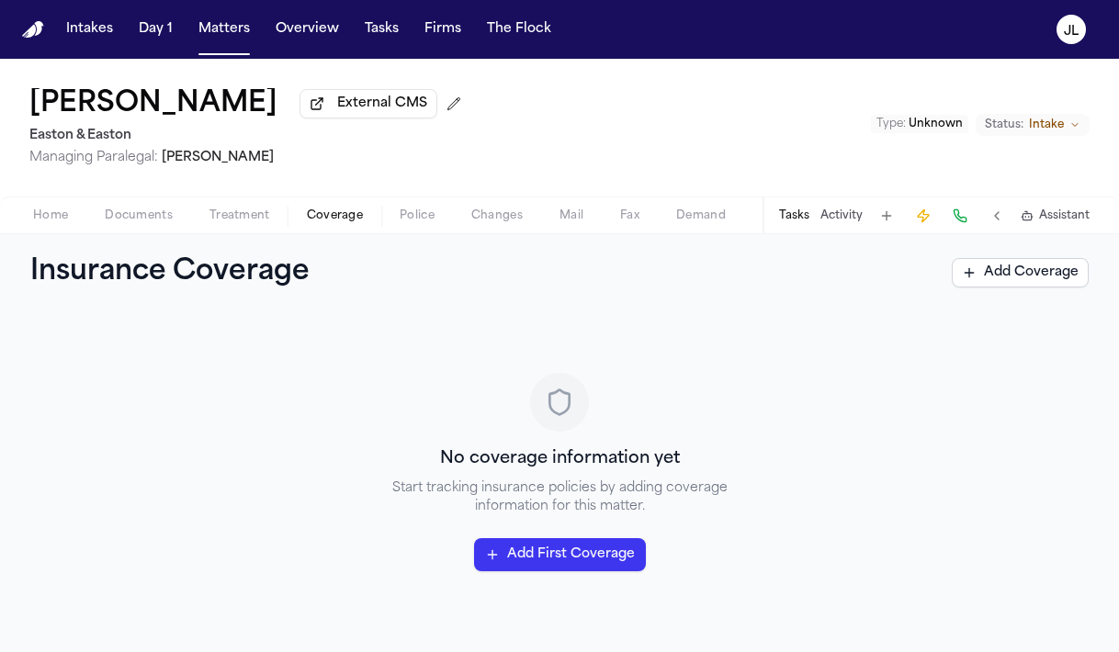
click at [40, 223] on span "Home" at bounding box center [50, 215] width 35 height 15
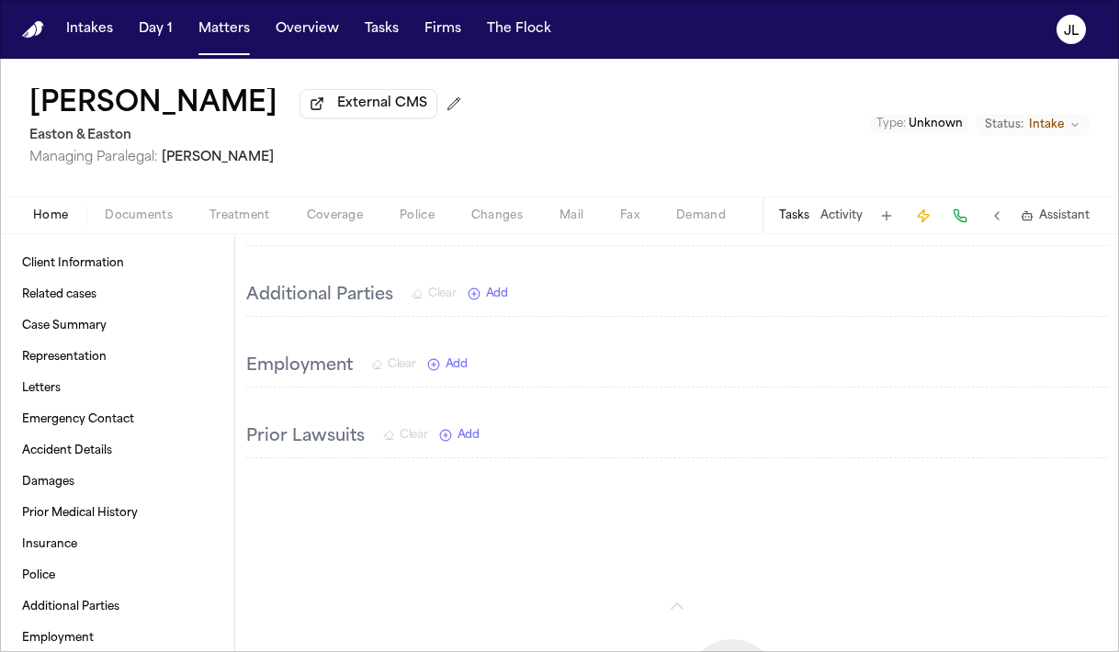
scroll to position [1080, 0]
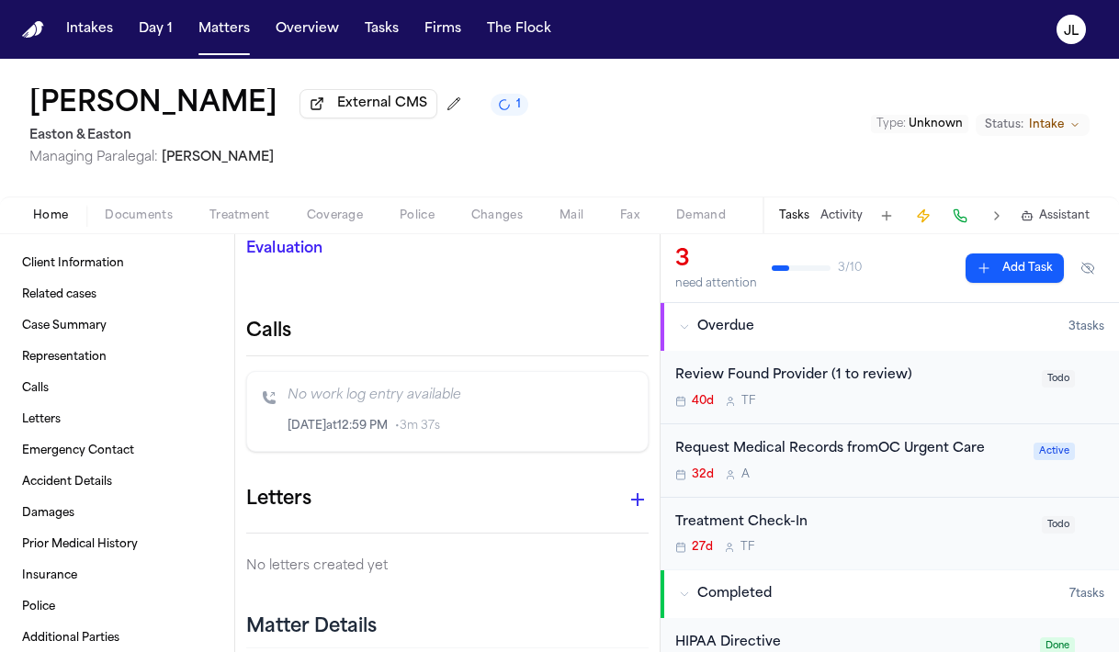
scroll to position [490, 0]
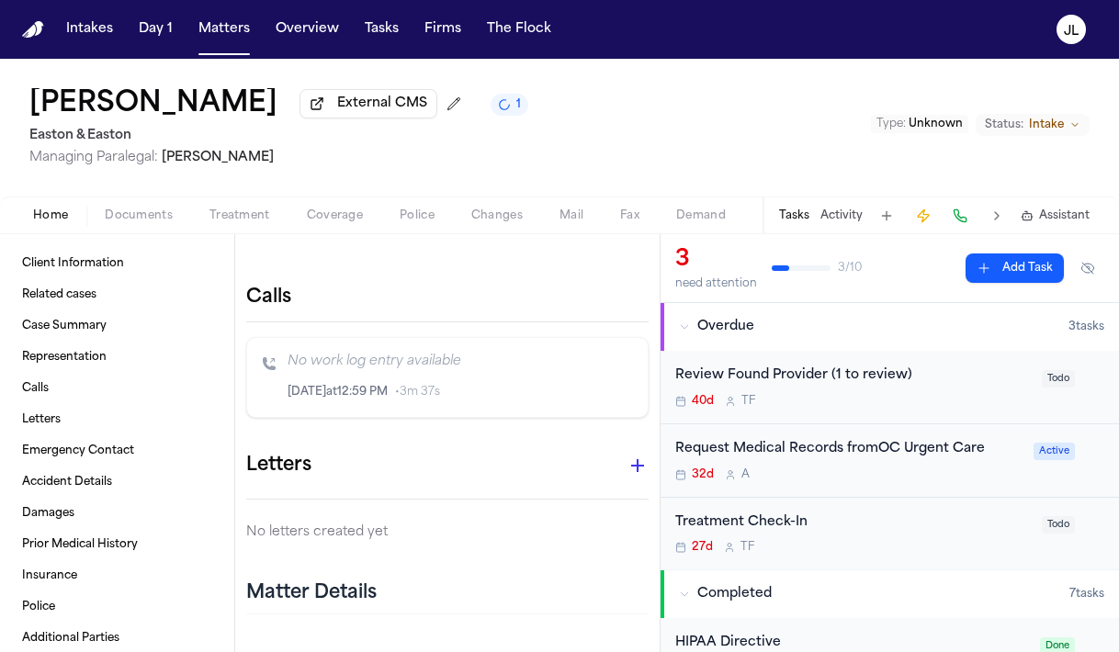
click at [559, 398] on icon "Inspect" at bounding box center [556, 392] width 13 height 13
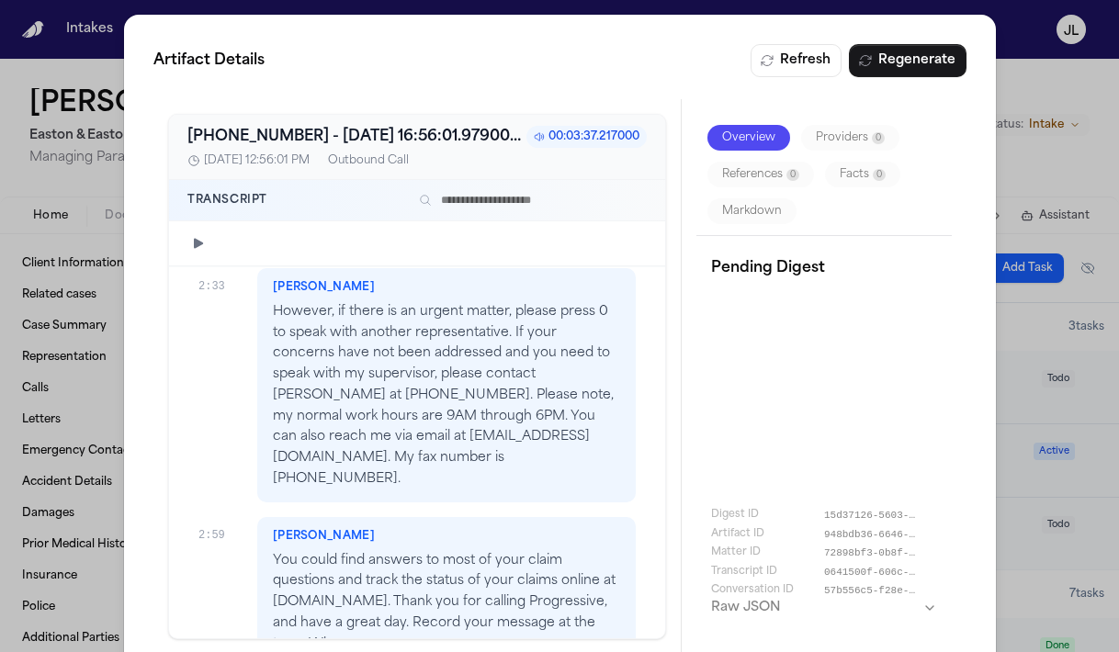
scroll to position [2175, 0]
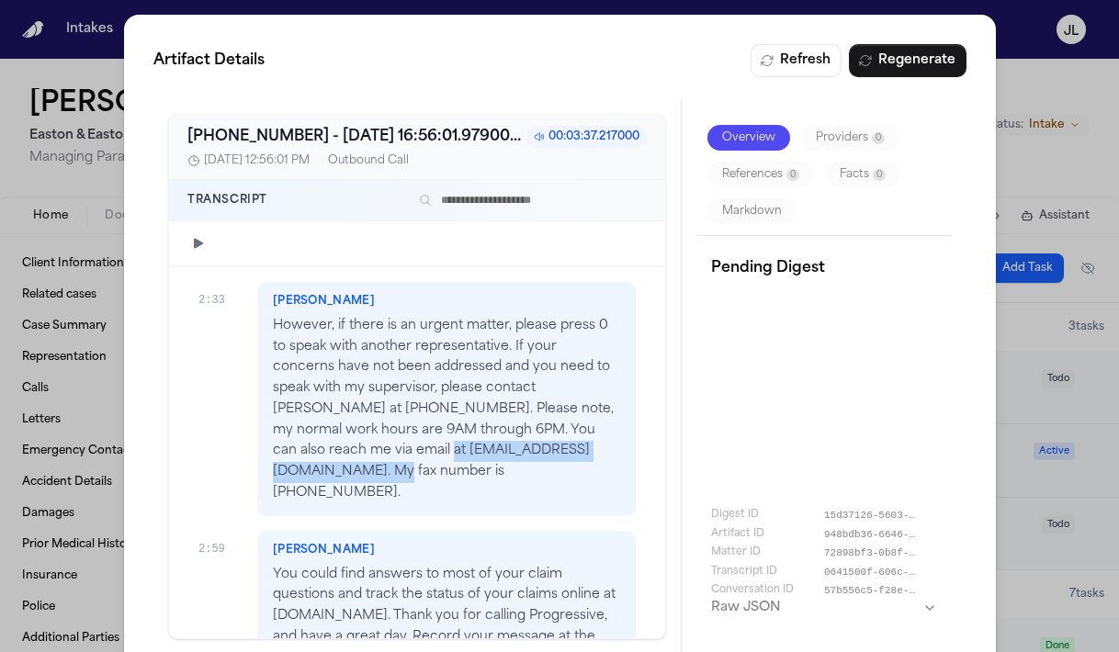
drag, startPoint x: 513, startPoint y: 412, endPoint x: 263, endPoint y: 418, distance: 250.8
click at [263, 418] on div "[PERSON_NAME] However, if there is an urgent matter, please press 0 to speak wi…" at bounding box center [446, 399] width 378 height 234
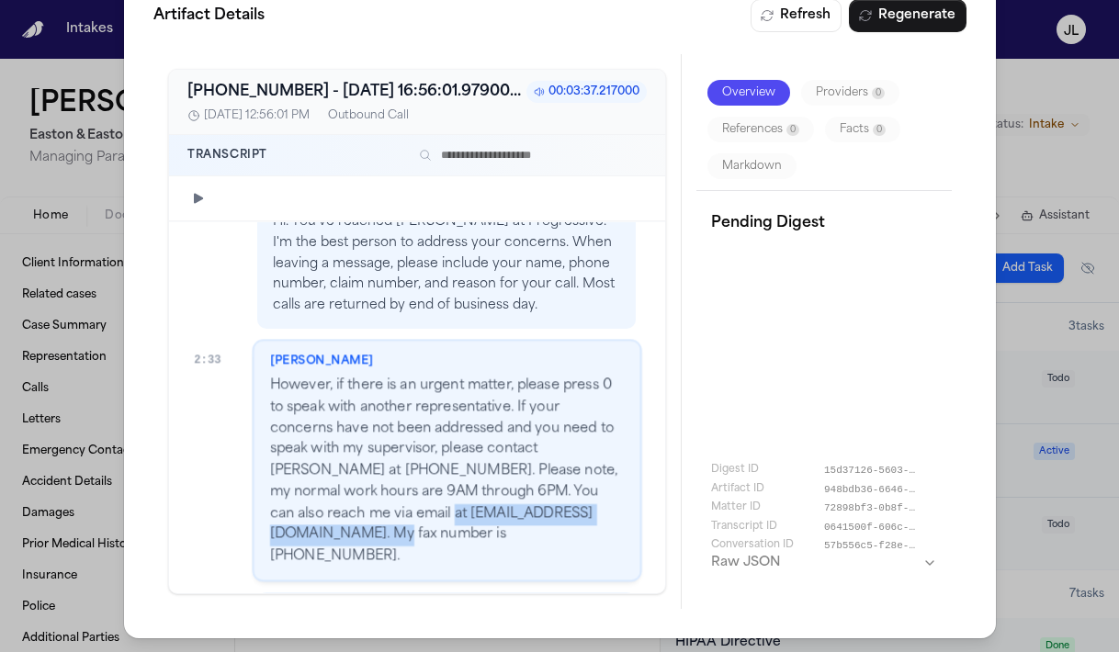
copy p "[EMAIL_ADDRESS][DOMAIN_NAME]"
drag, startPoint x: 380, startPoint y: 497, endPoint x: 285, endPoint y: 502, distance: 95.7
click at [285, 502] on p "However, if there is an urgent matter, please press 0 to speak with another rep…" at bounding box center [446, 472] width 354 height 192
copy p "823) 958-1219."
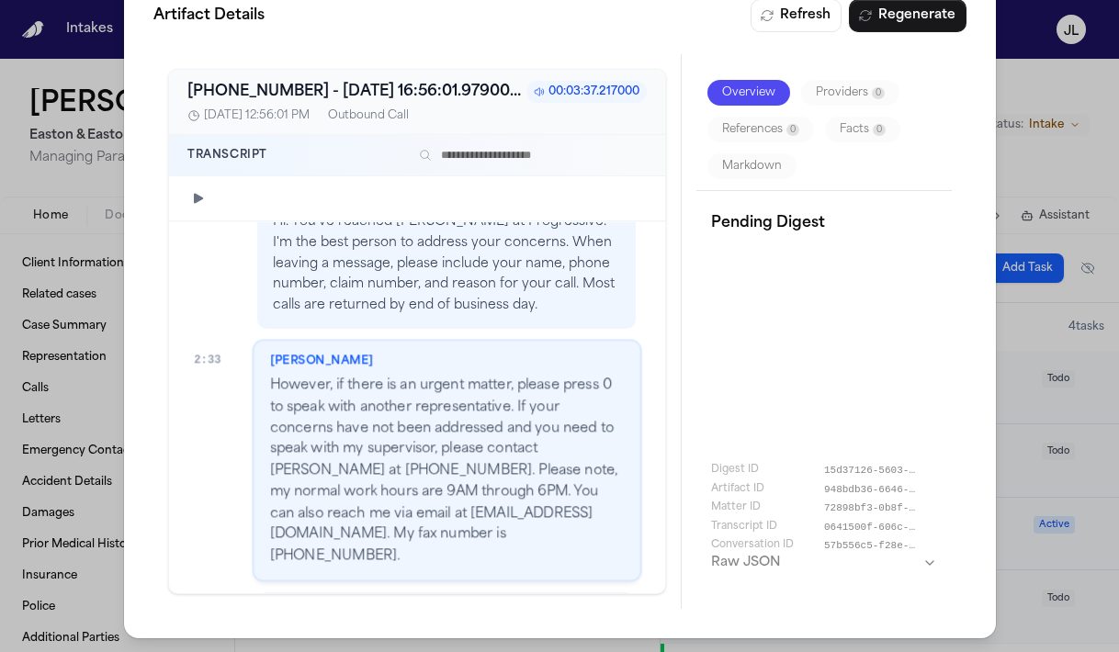
click at [1040, 299] on div "Artifact Details Refresh Regenerate +12092225743 - 2025-10-03 16:56:01.979000+0…" at bounding box center [559, 304] width 1119 height 698
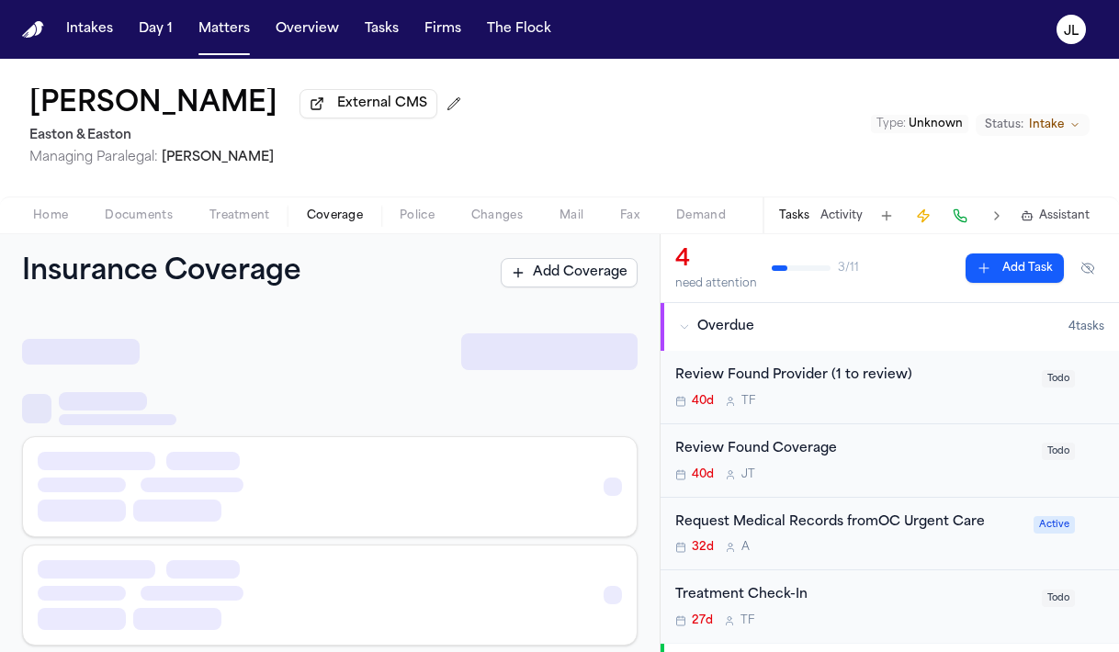
click at [343, 222] on span "Coverage" at bounding box center [335, 215] width 56 height 15
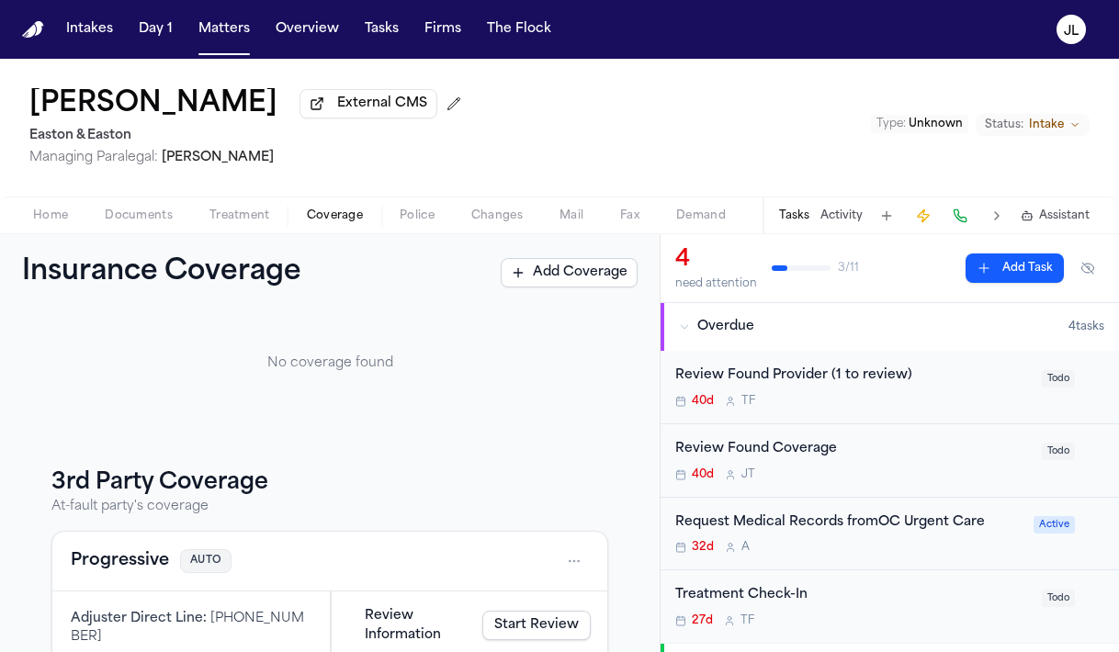
scroll to position [236, 0]
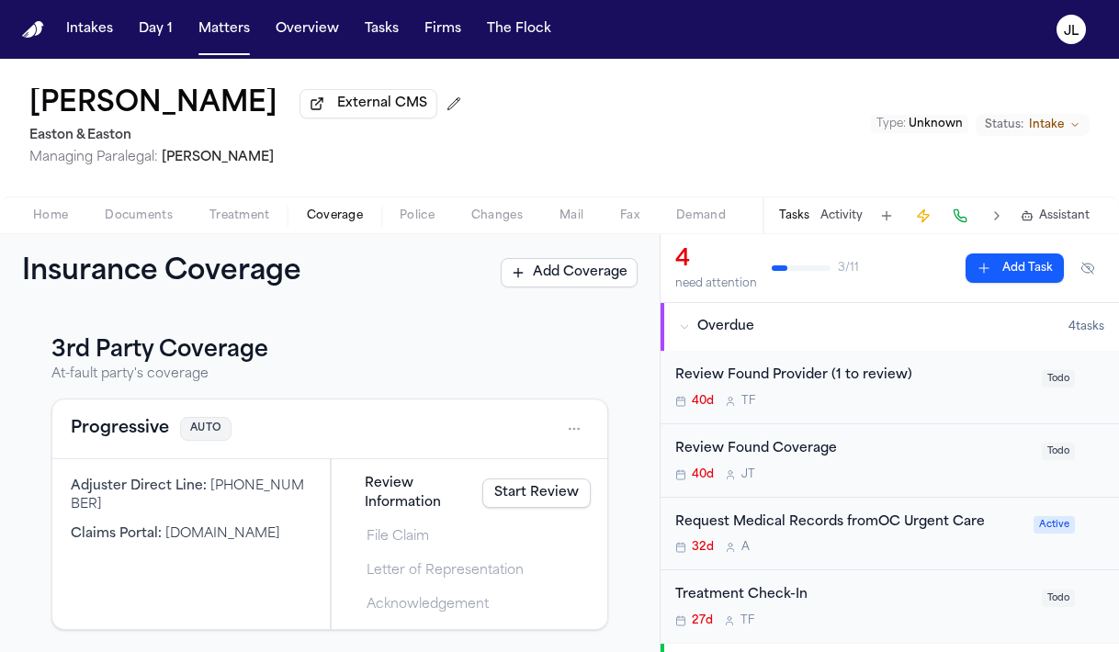
click at [136, 433] on button "Progressive" at bounding box center [120, 429] width 98 height 26
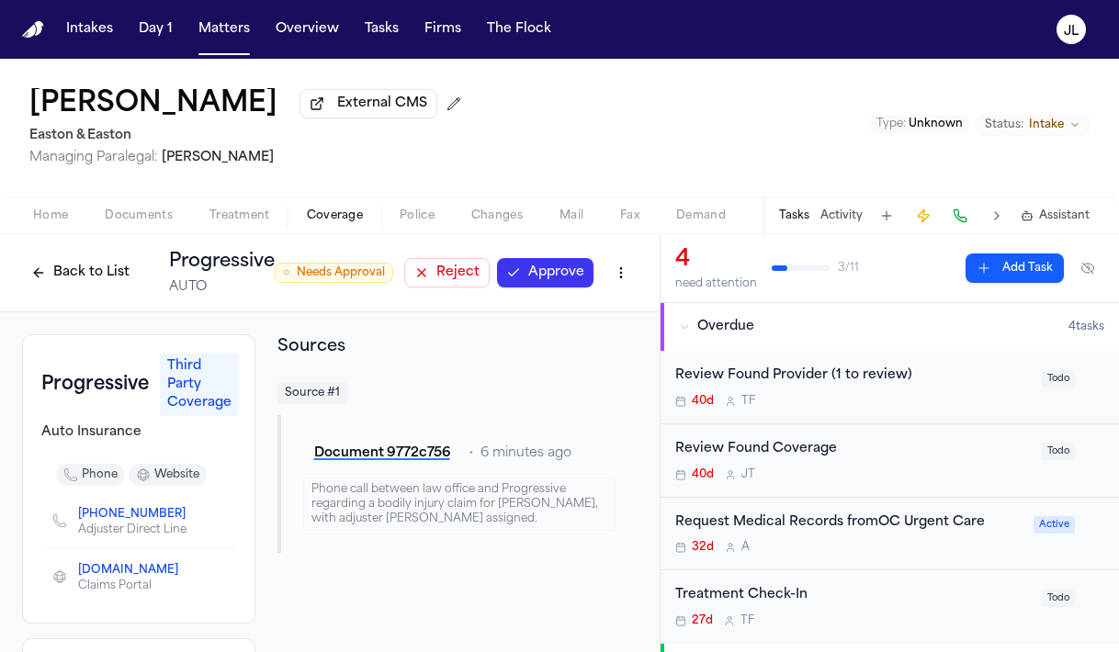
click at [624, 281] on html "Intakes Day 1 Matters Overview Tasks Firms The Flock JL Kenneth Young External …" at bounding box center [559, 326] width 1119 height 652
click at [573, 320] on div "Edit Coverage" at bounding box center [557, 316] width 154 height 29
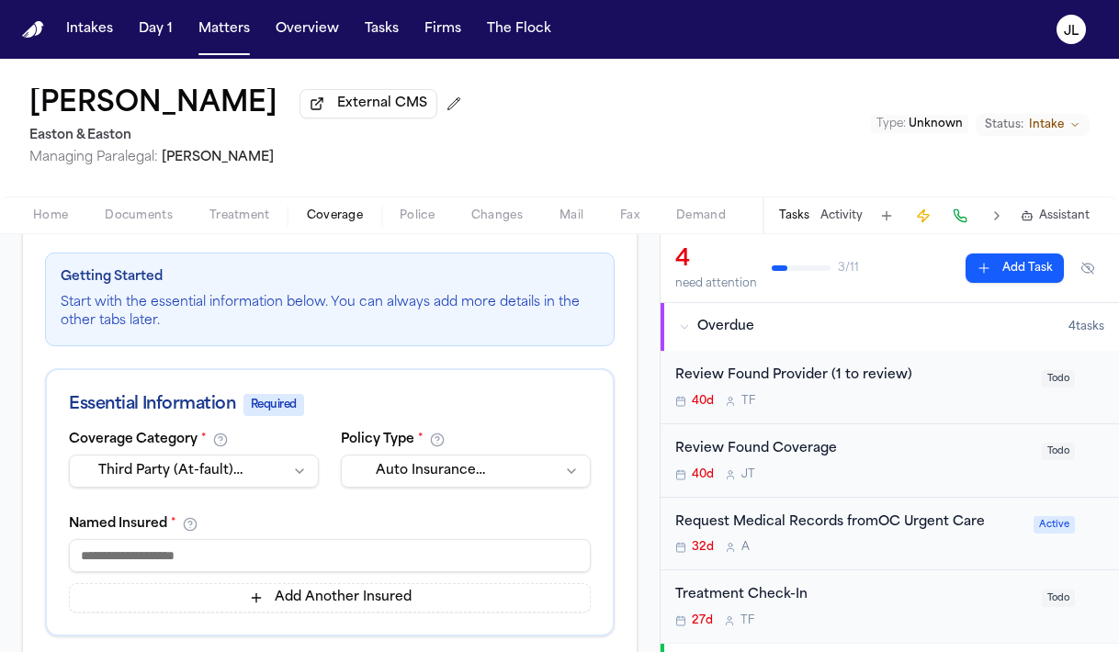
scroll to position [287, 0]
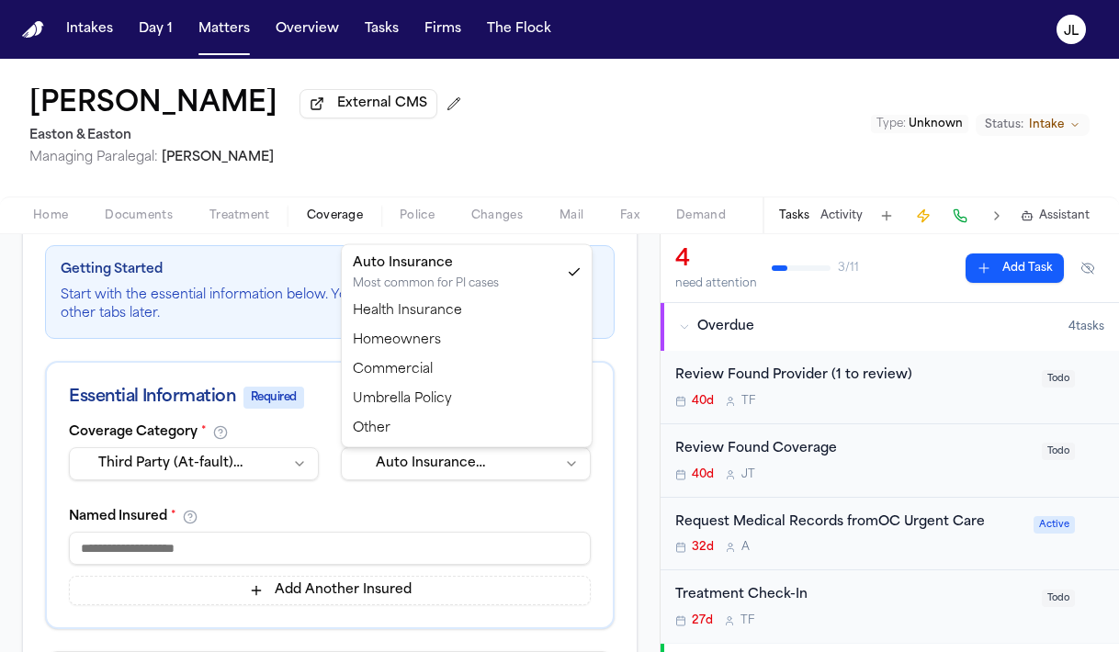
click at [394, 461] on html "**********" at bounding box center [559, 326] width 1119 height 652
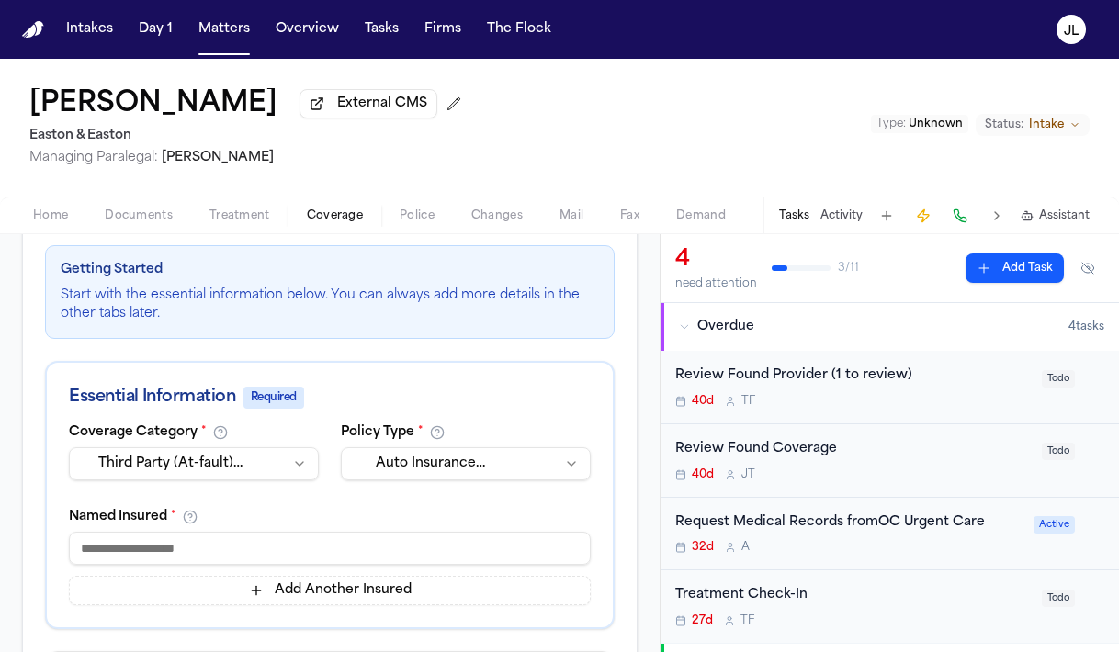
click at [394, 461] on html "**********" at bounding box center [559, 326] width 1119 height 652
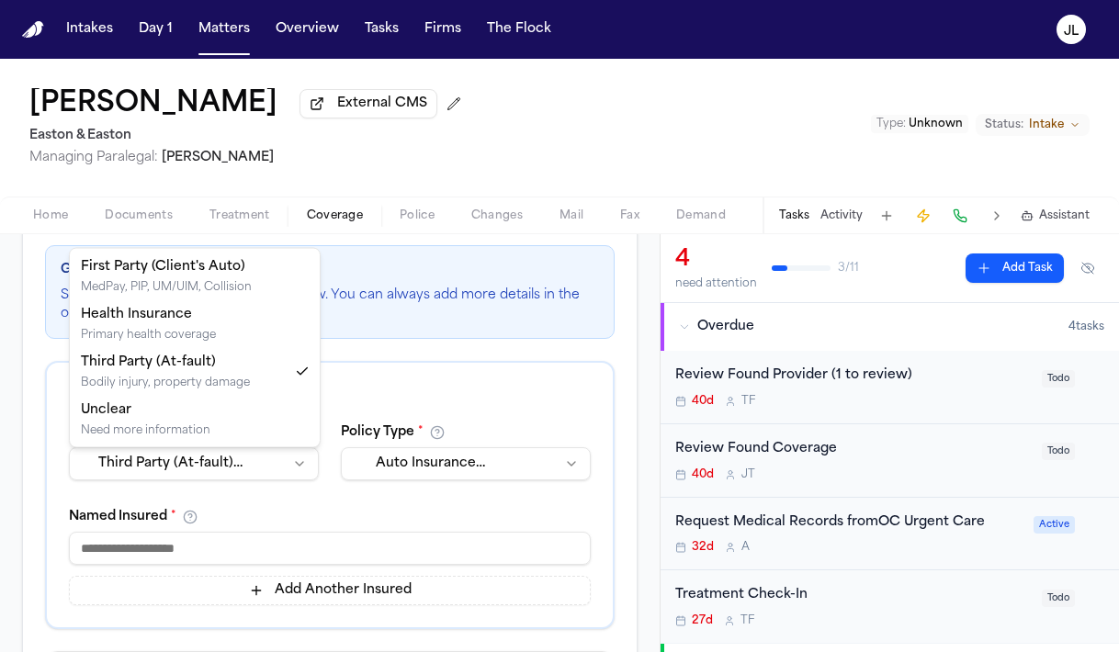
click at [268, 473] on html "**********" at bounding box center [559, 326] width 1119 height 652
select select "**********"
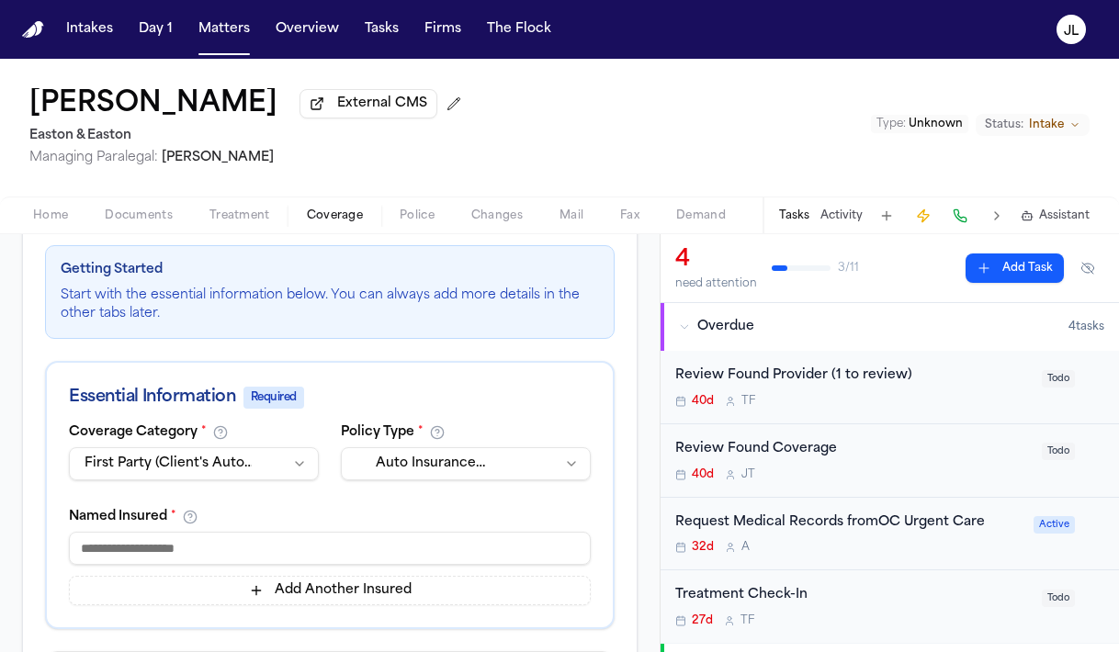
click at [187, 547] on input at bounding box center [330, 548] width 522 height 33
type input "*"
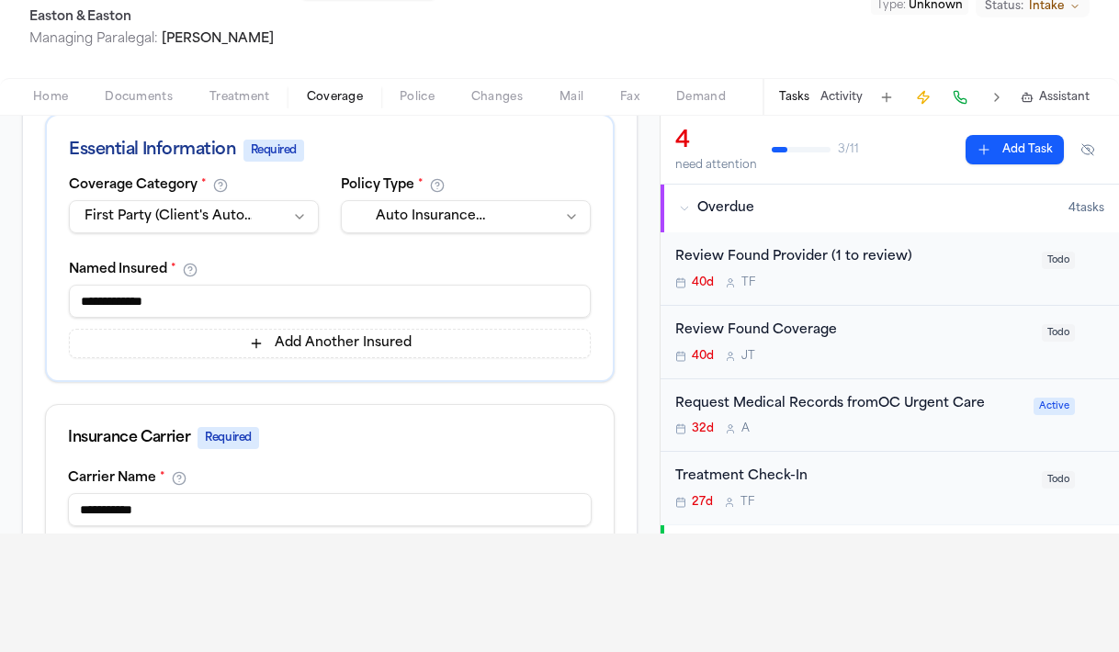
scroll to position [0, 0]
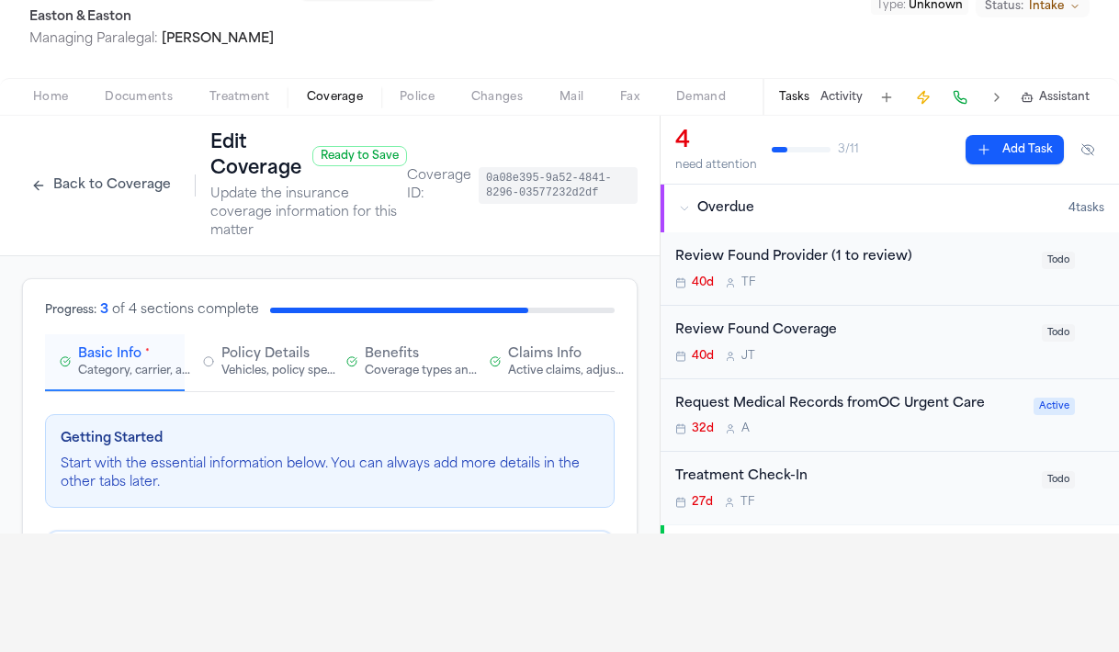
type input "**********"
click at [537, 364] on span "Claims Info" at bounding box center [544, 354] width 73 height 18
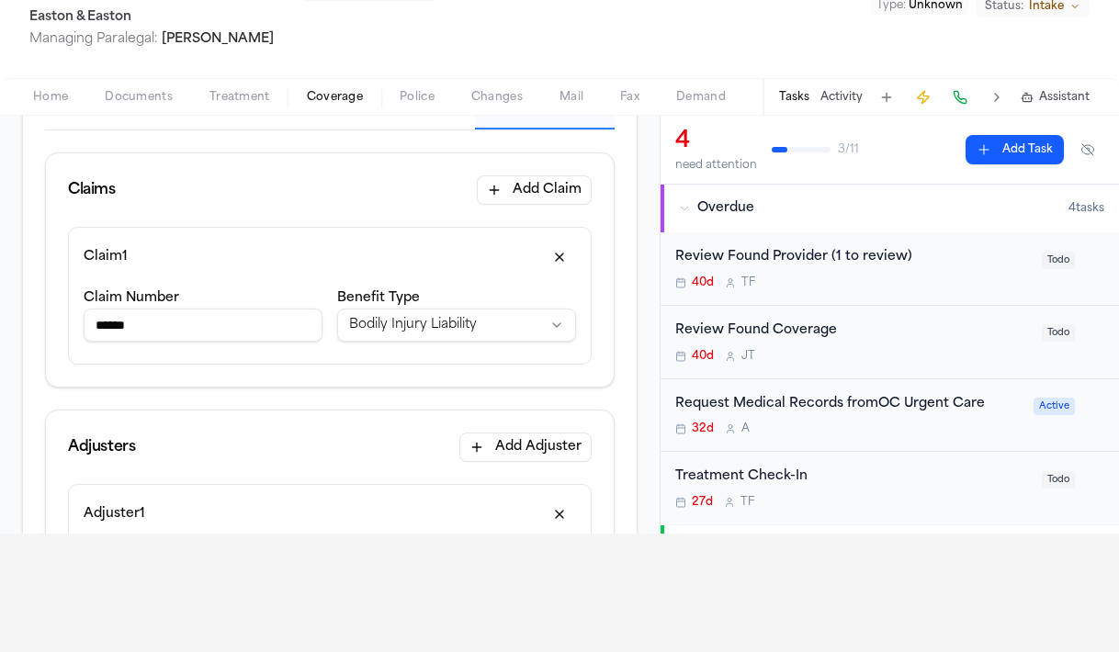
scroll to position [263, 0]
click at [295, 344] on body "**********" at bounding box center [559, 208] width 1119 height 652
drag, startPoint x: 252, startPoint y: 339, endPoint x: 68, endPoint y: 327, distance: 184.1
click at [68, 327] on div "**********" at bounding box center [329, 295] width 523 height 138
paste input "*****"
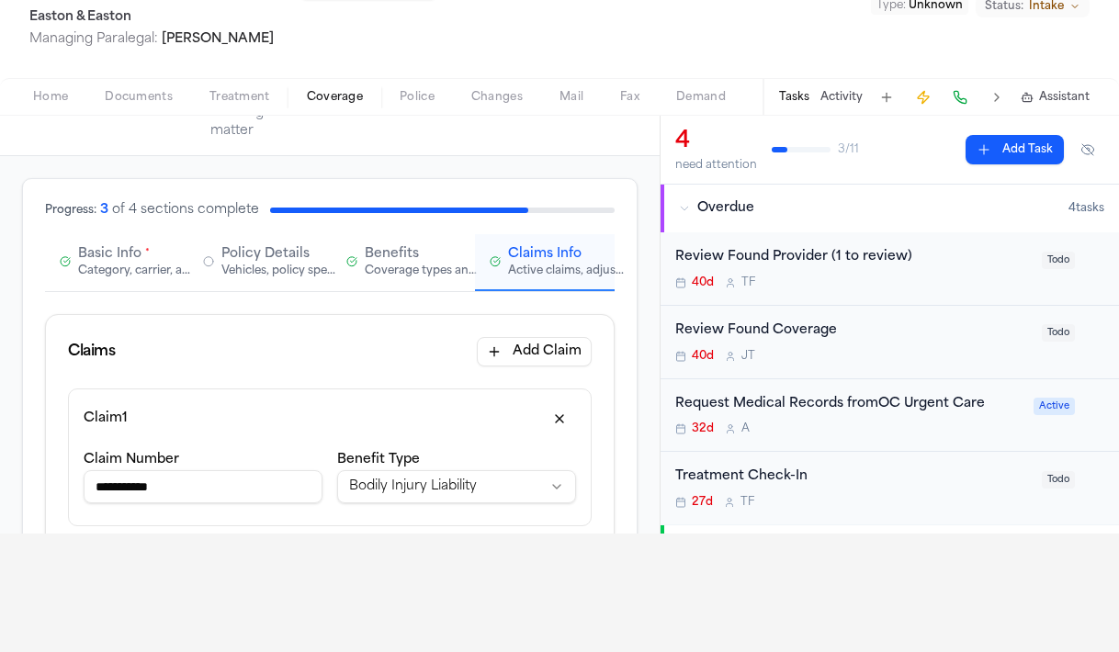
scroll to position [0, 0]
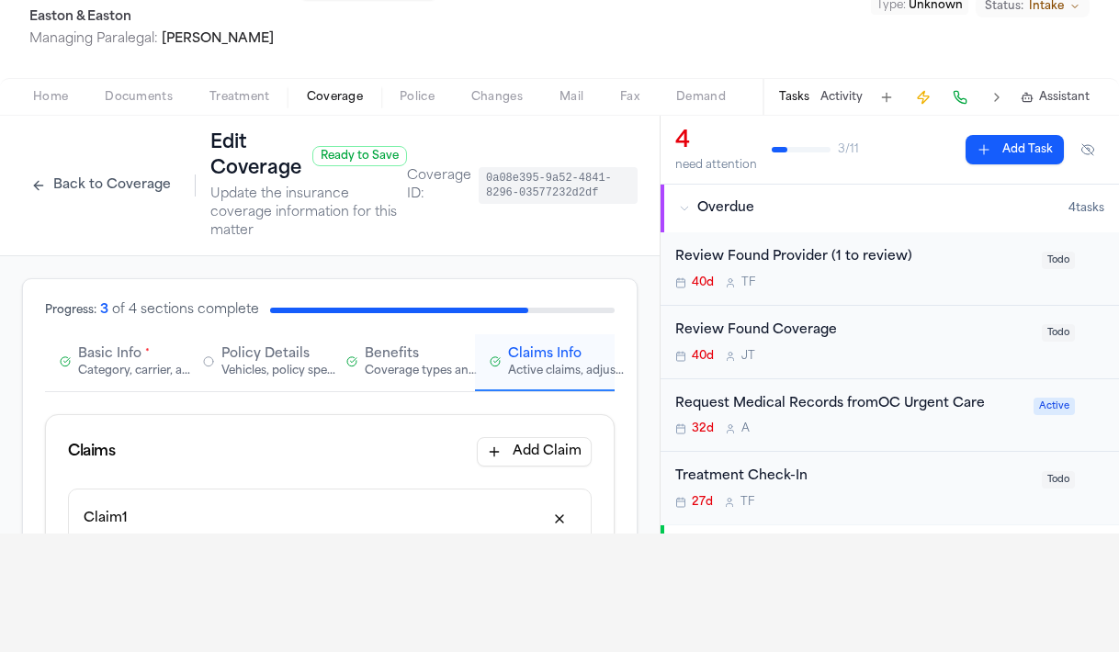
type input "**********"
click at [98, 360] on span "Basic Info" at bounding box center [109, 354] width 63 height 18
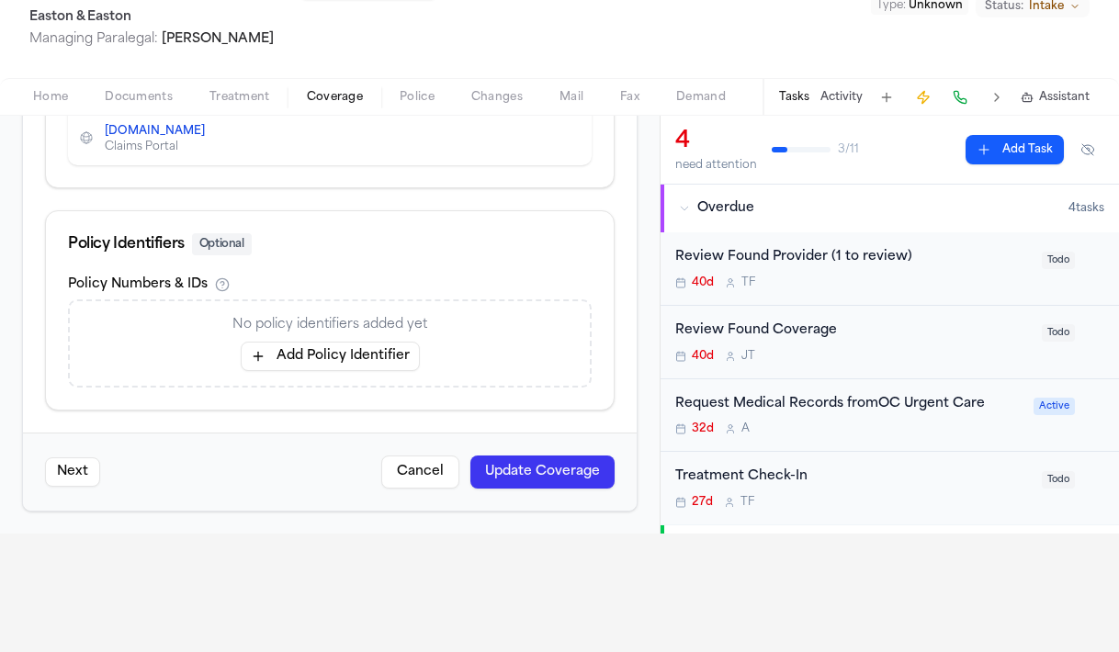
scroll to position [127, 0]
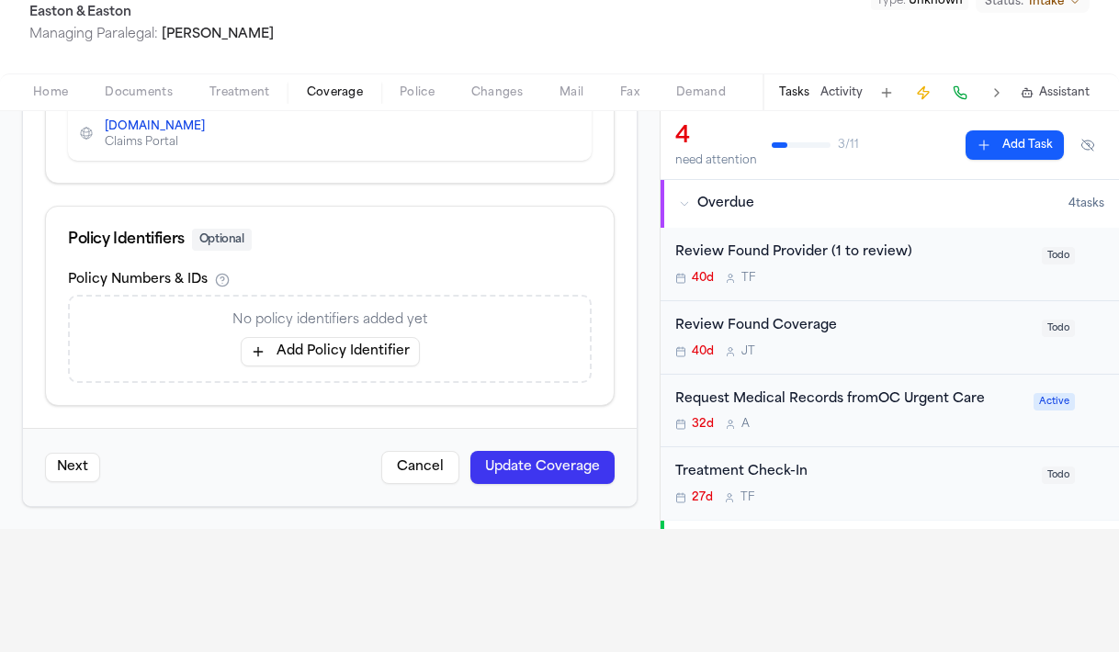
click at [309, 341] on button "Add Policy Identifier" at bounding box center [330, 351] width 179 height 29
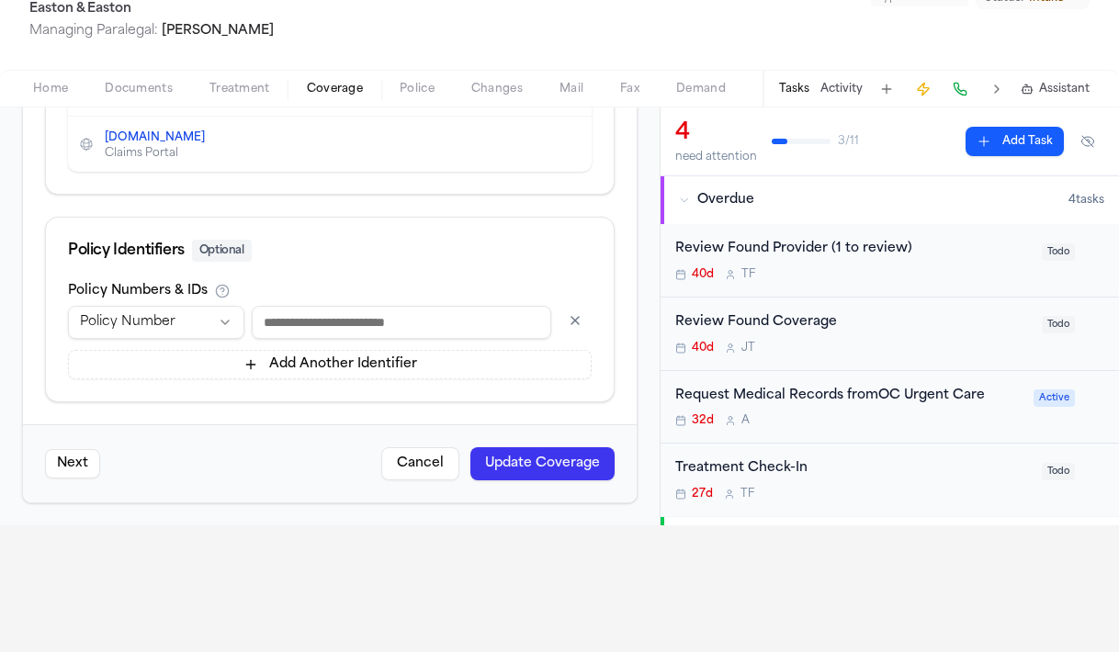
scroll to position [1085, 0]
type input "*********"
click at [301, 273] on div "Policy Identifiers Optional" at bounding box center [330, 251] width 568 height 66
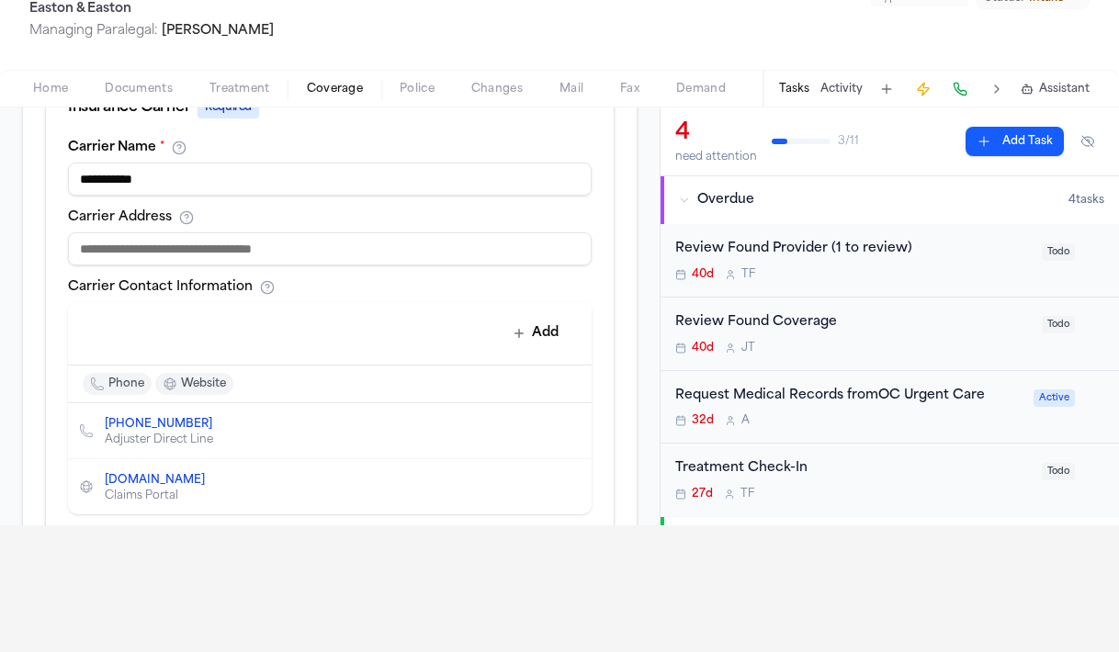
scroll to position [721, 0]
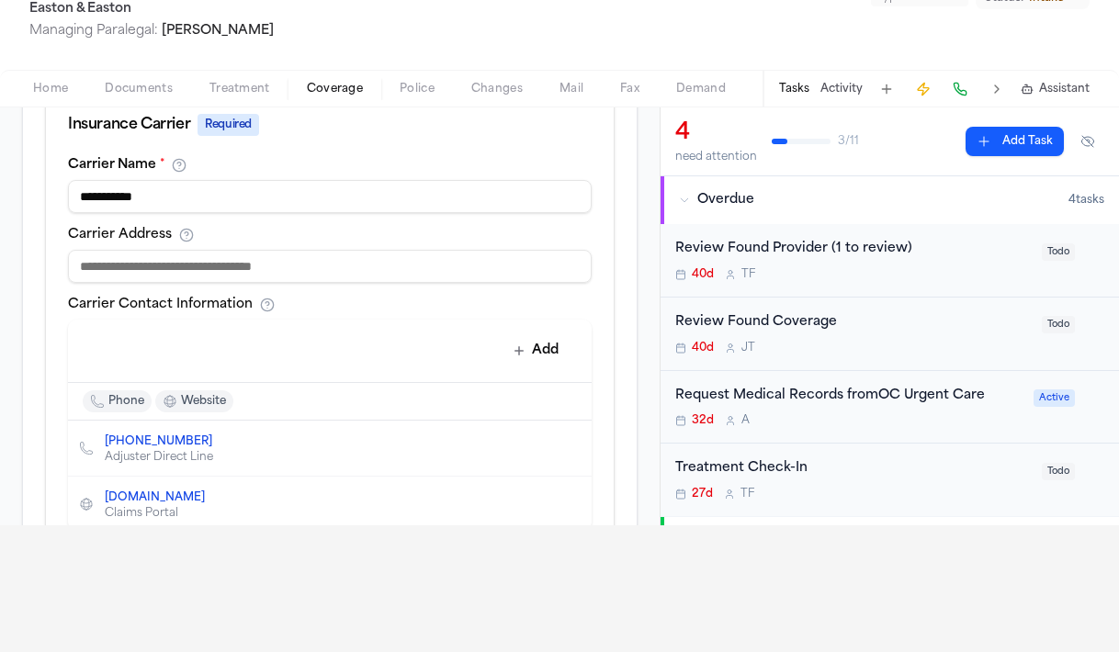
click at [185, 281] on input at bounding box center [329, 266] width 523 height 33
paste input "**********"
type input "**********"
click at [399, 346] on div "Add" at bounding box center [322, 349] width 494 height 37
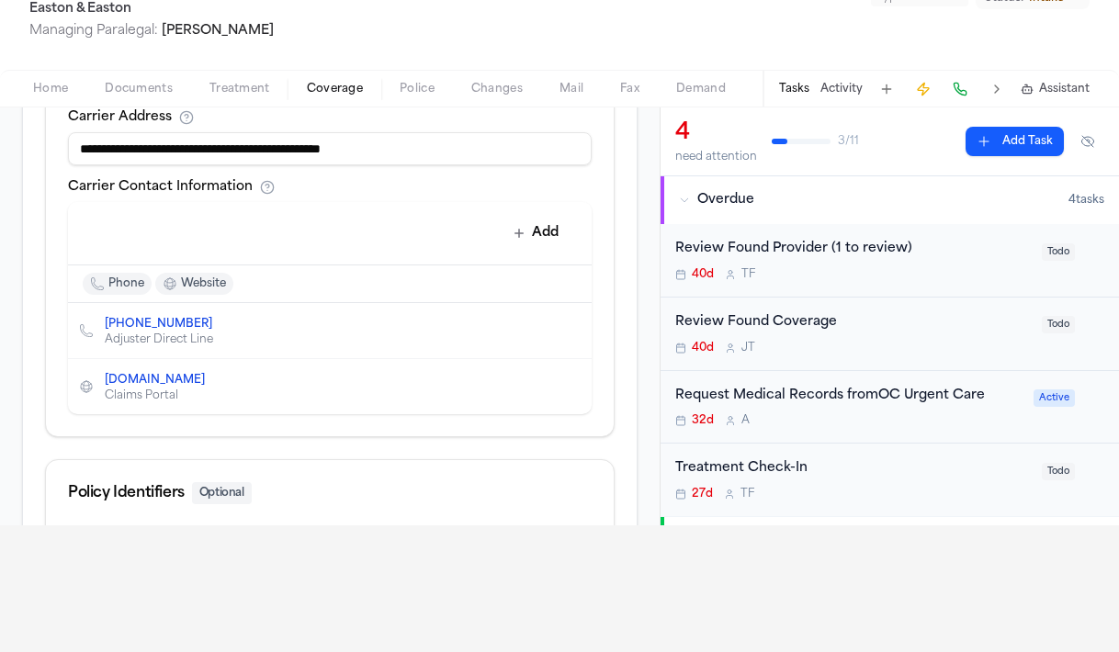
scroll to position [907, 0]
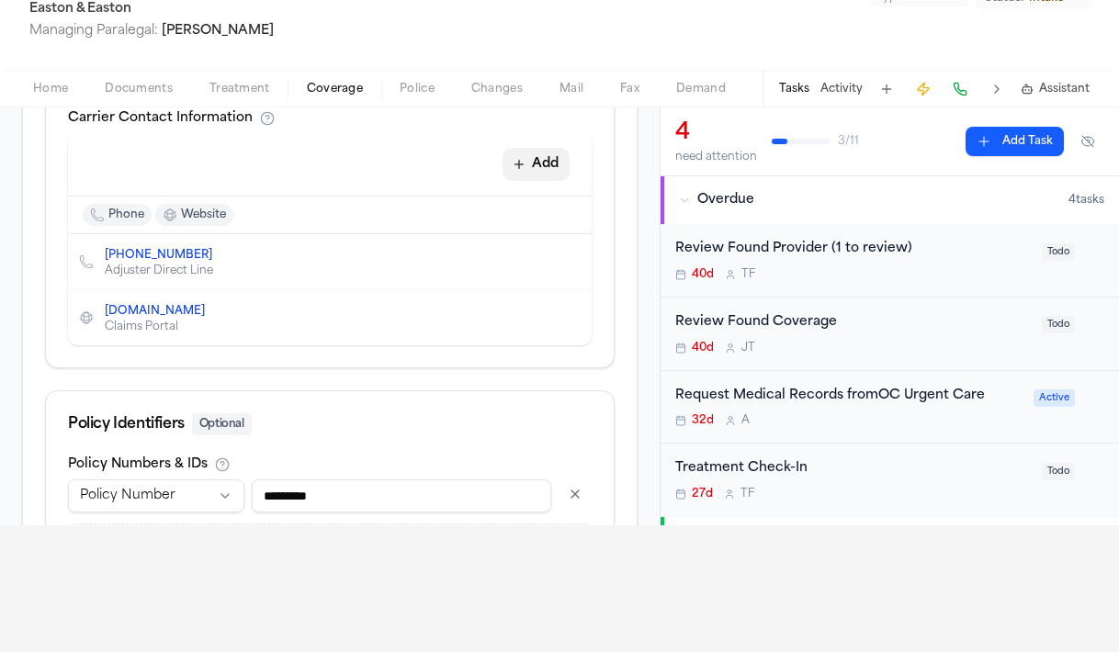
click at [548, 163] on button "Add" at bounding box center [535, 164] width 67 height 33
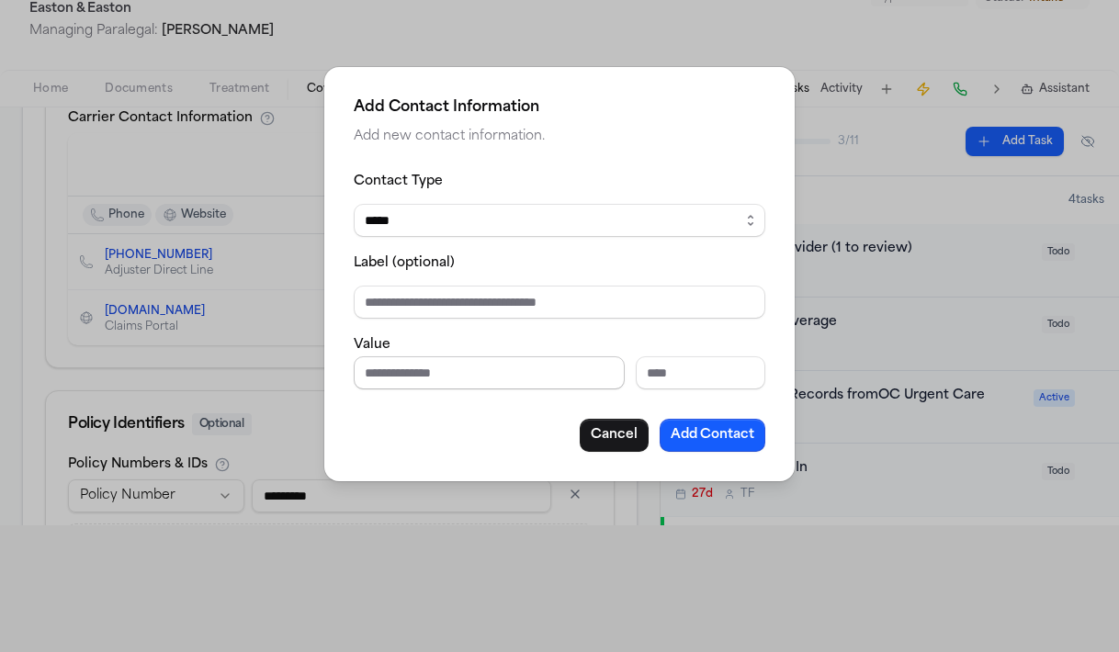
click at [410, 384] on input "Phone number" at bounding box center [489, 372] width 271 height 33
paste input "**********"
type input "**********"
click at [697, 410] on div "**********" at bounding box center [559, 311] width 411 height 282
click at [697, 417] on div "**********" at bounding box center [559, 311] width 411 height 282
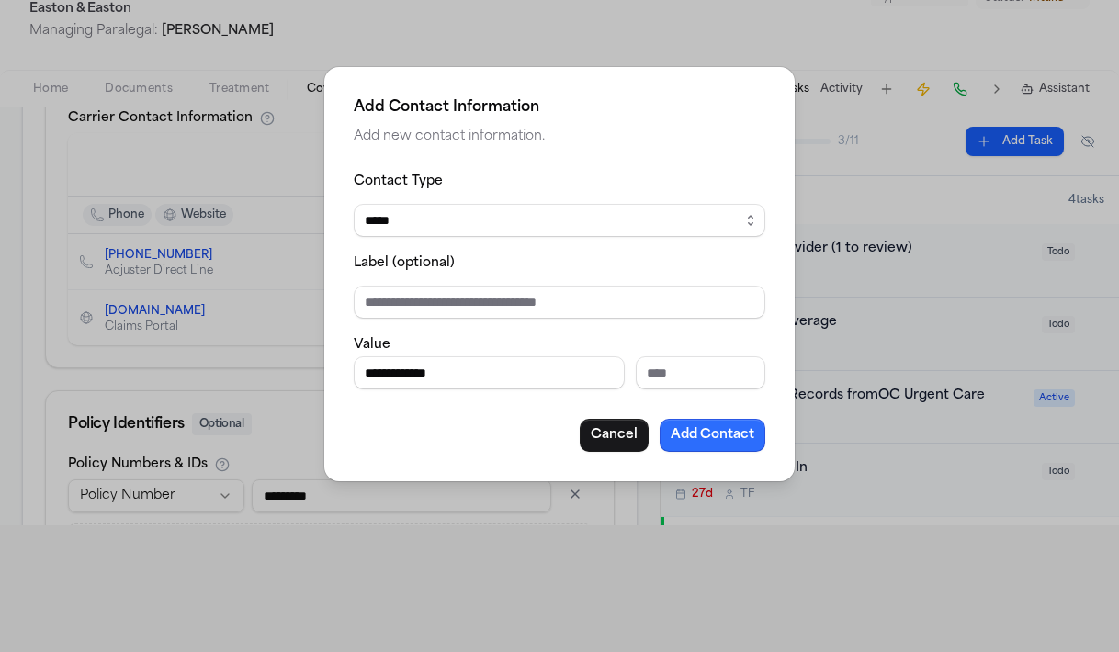
click at [699, 428] on button "Add Contact" at bounding box center [712, 435] width 106 height 33
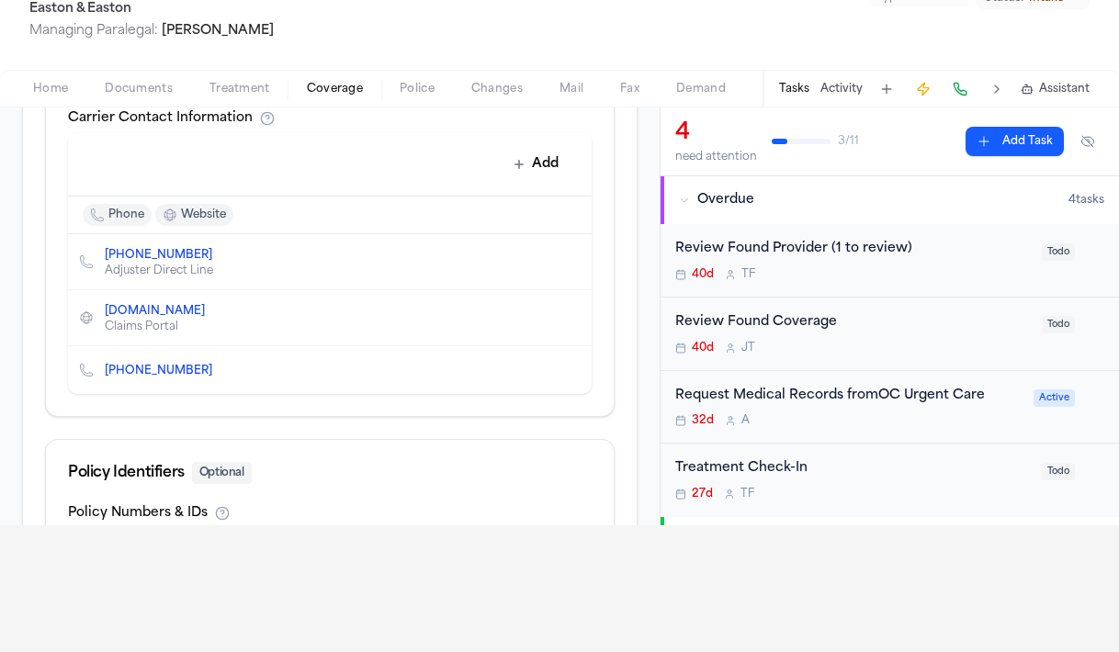
scroll to position [1133, 0]
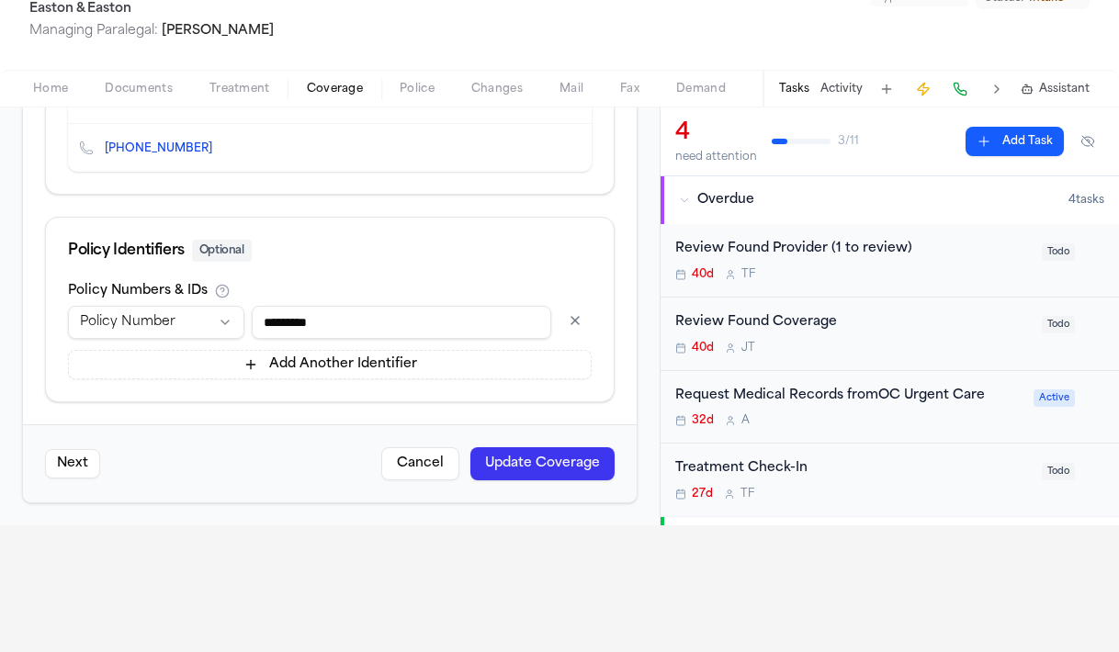
click at [586, 450] on button "Update Coverage" at bounding box center [542, 463] width 144 height 33
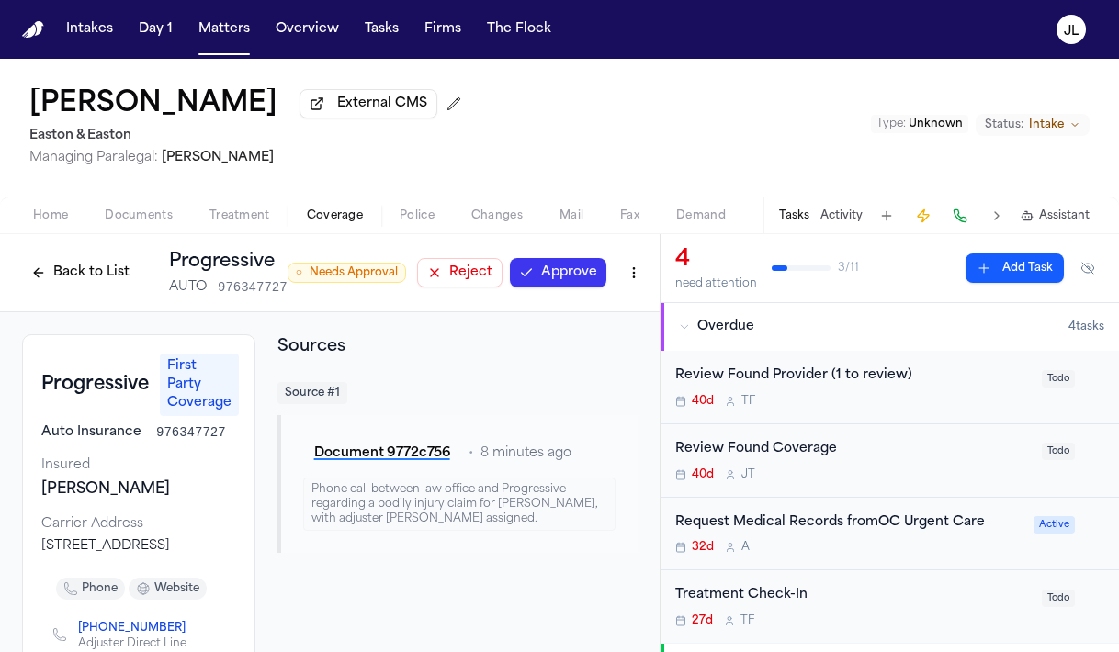
click at [590, 281] on button "Approve" at bounding box center [558, 272] width 96 height 29
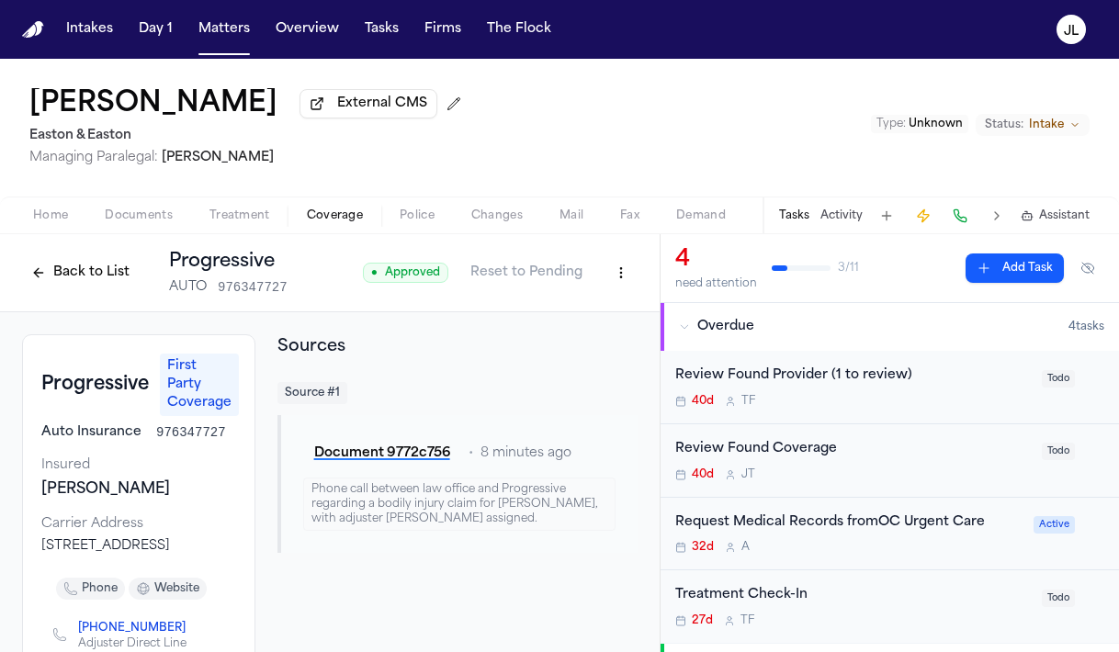
click at [76, 285] on button "Back to List" at bounding box center [80, 272] width 117 height 29
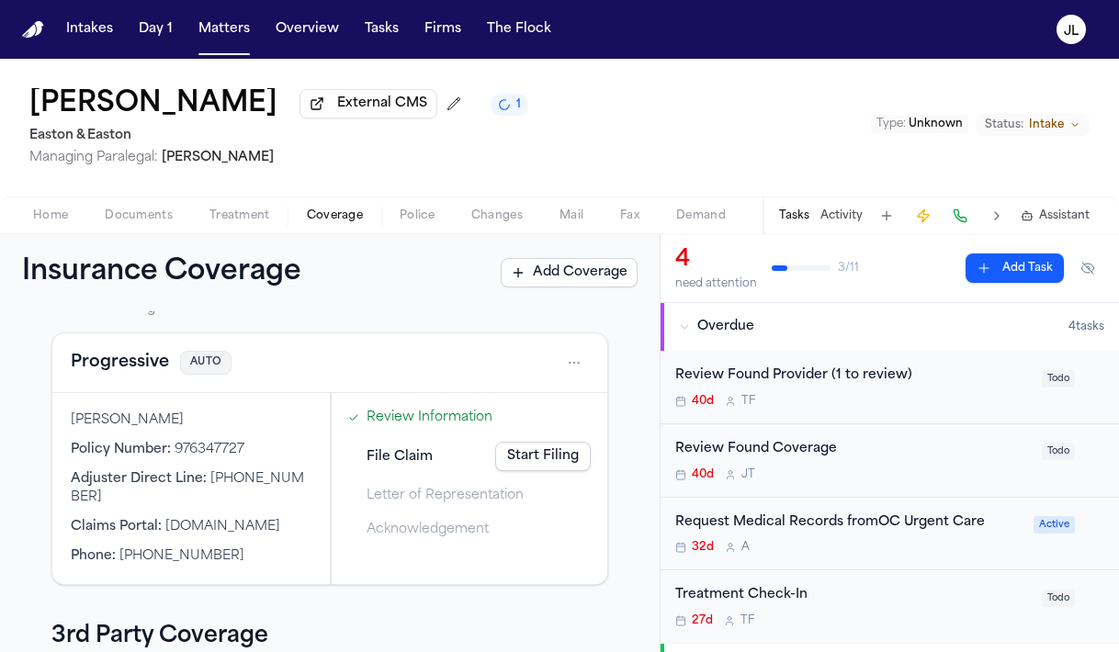
scroll to position [55, 0]
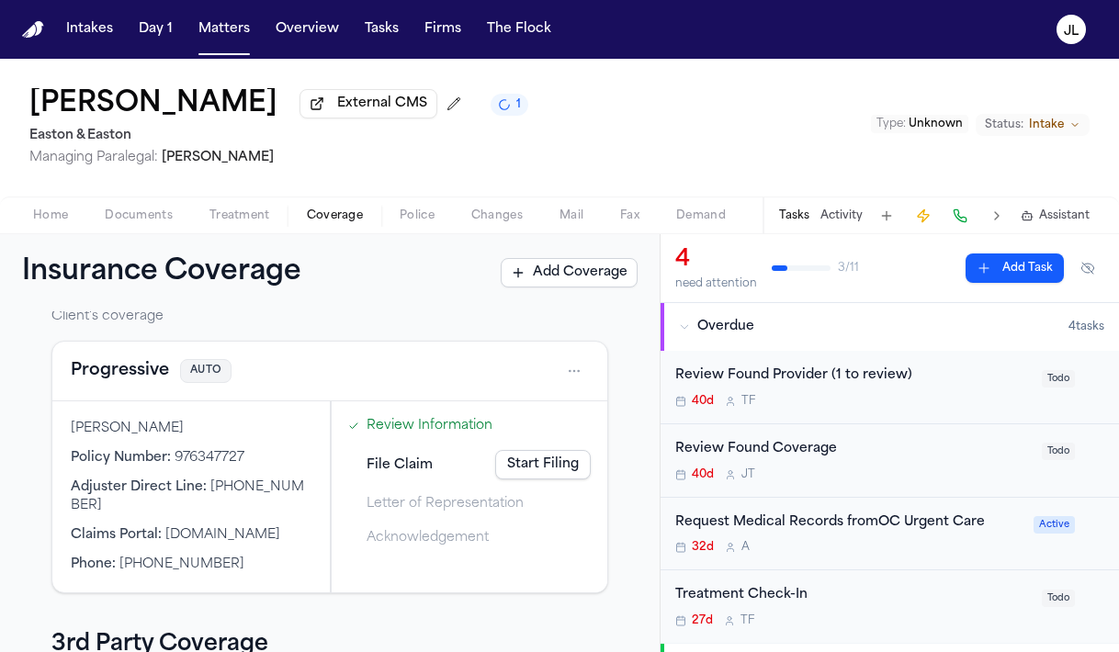
click at [580, 455] on link "Start Filing" at bounding box center [543, 464] width 96 height 29
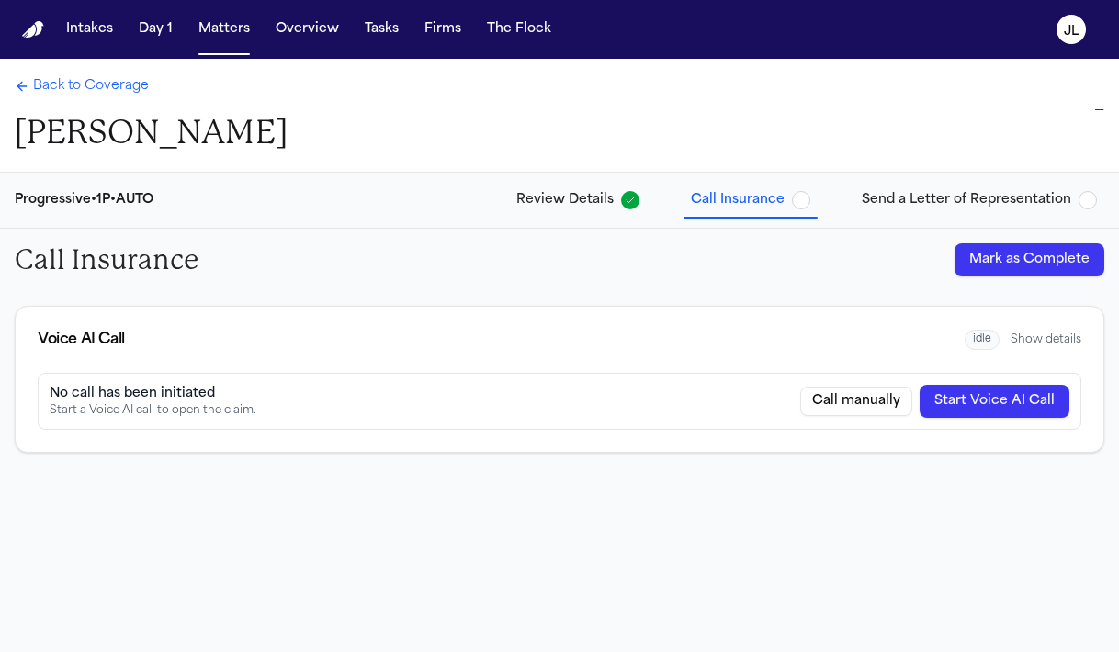
click at [992, 274] on button "Mark as Complete" at bounding box center [1029, 259] width 150 height 33
click at [919, 229] on div "Call Insurance Completed 10/03/2025" at bounding box center [559, 260] width 1119 height 62
click at [919, 210] on button "Send a Letter of Representation" at bounding box center [979, 200] width 250 height 33
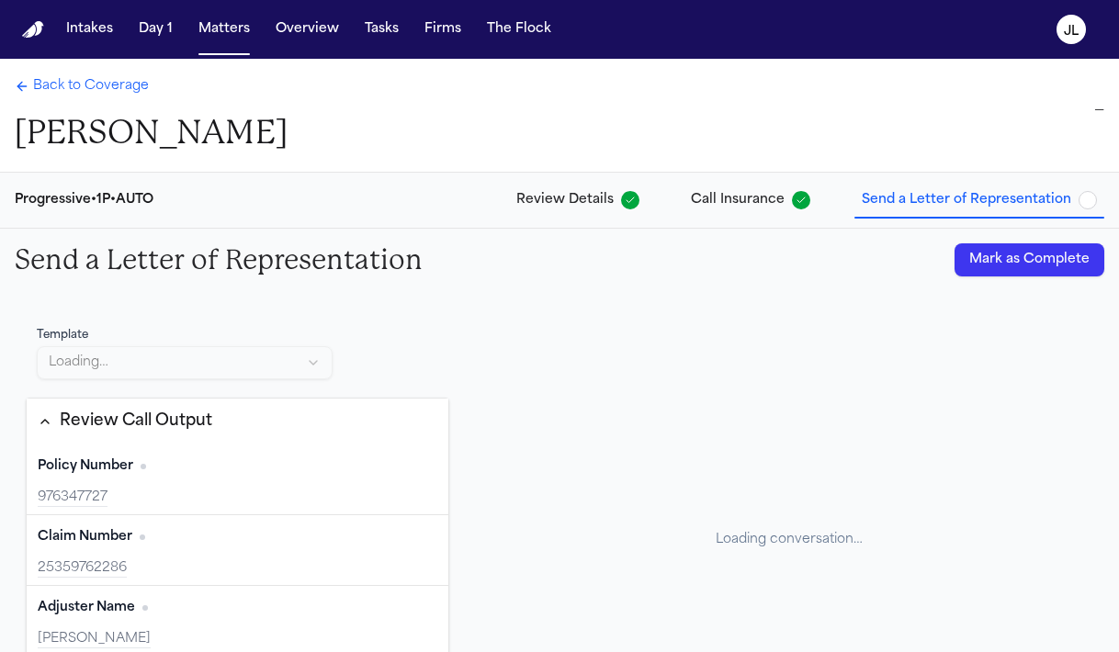
click at [1006, 252] on button "Mark as Complete" at bounding box center [1029, 259] width 150 height 33
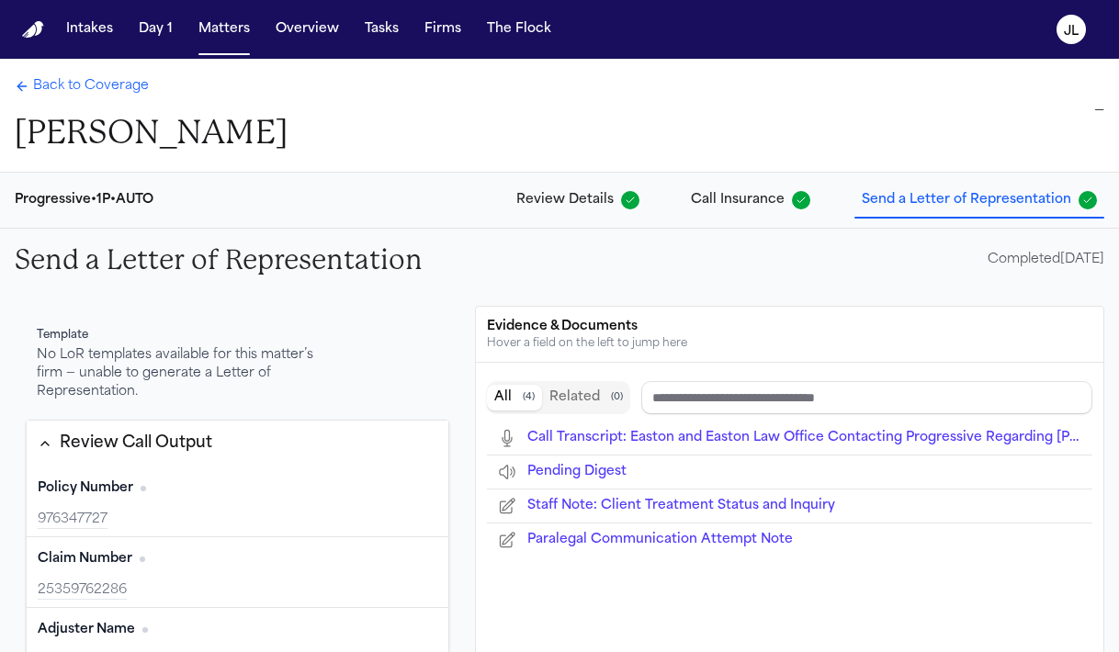
click at [82, 93] on span "Back to Coverage" at bounding box center [91, 86] width 116 height 18
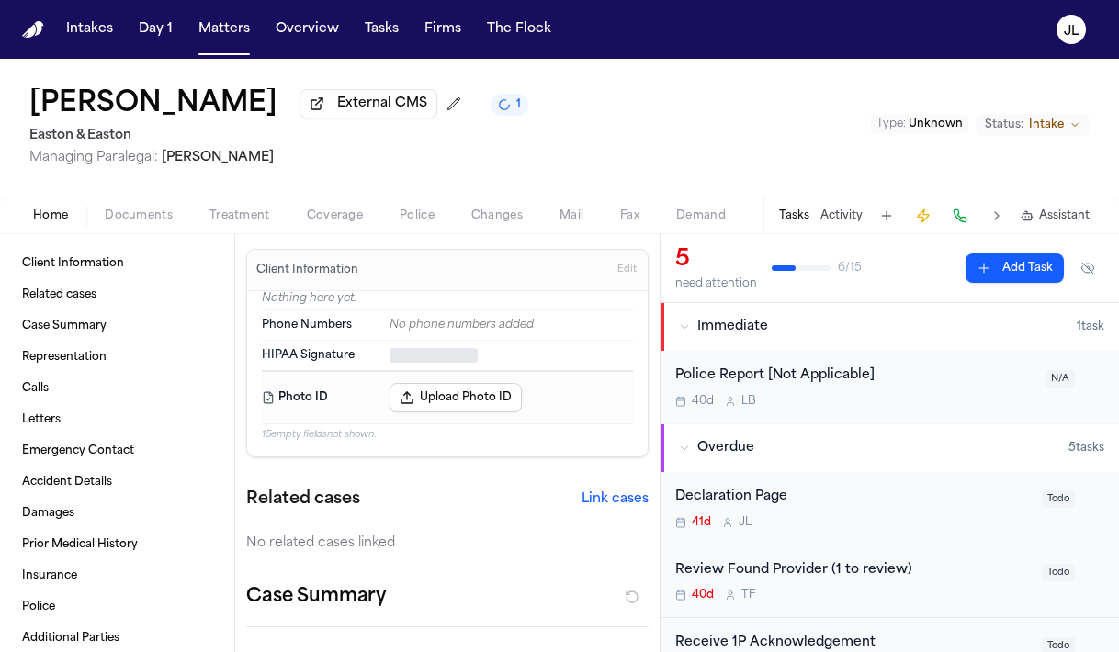
click at [44, 223] on span "Home" at bounding box center [50, 215] width 35 height 15
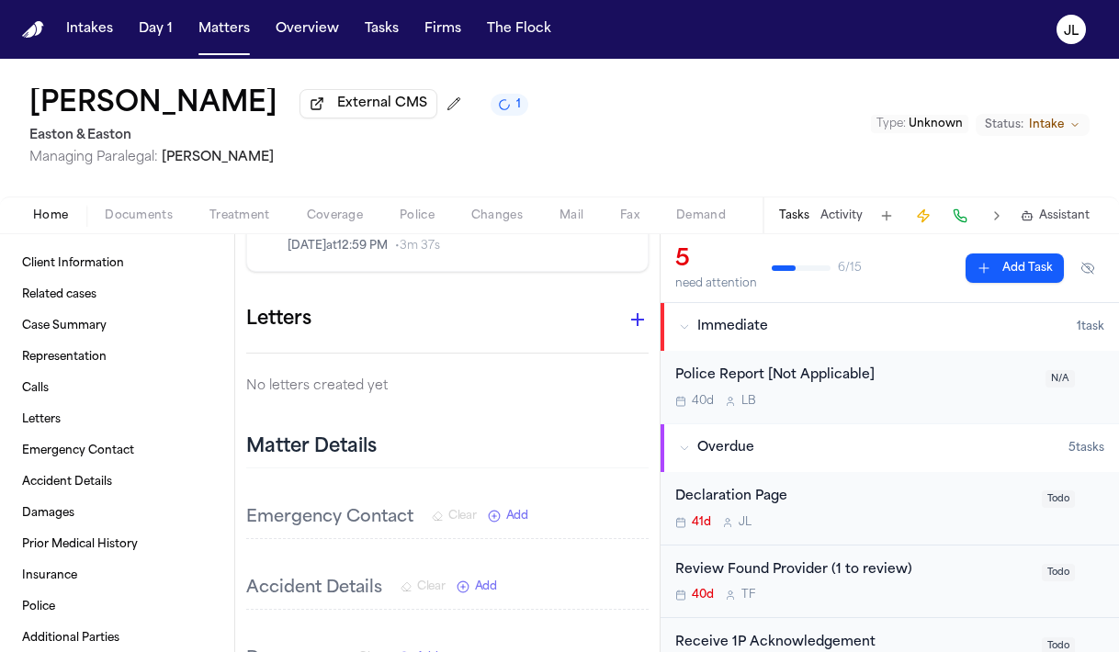
scroll to position [459, 0]
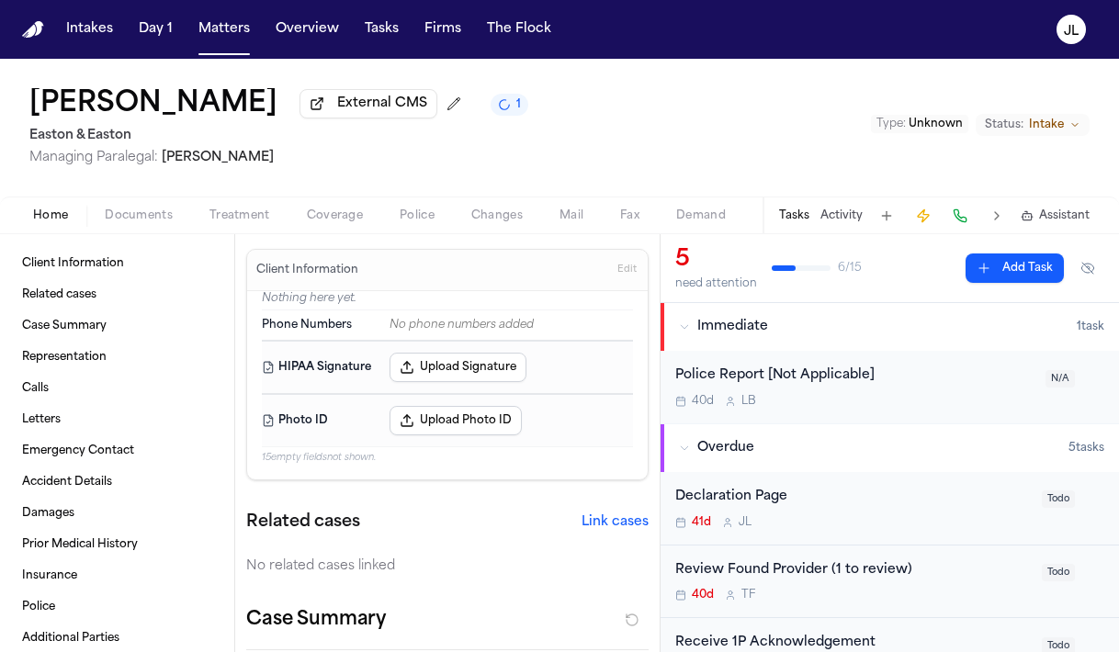
click at [329, 217] on span "Coverage" at bounding box center [335, 215] width 56 height 15
